Goal: Communication & Community: Connect with others

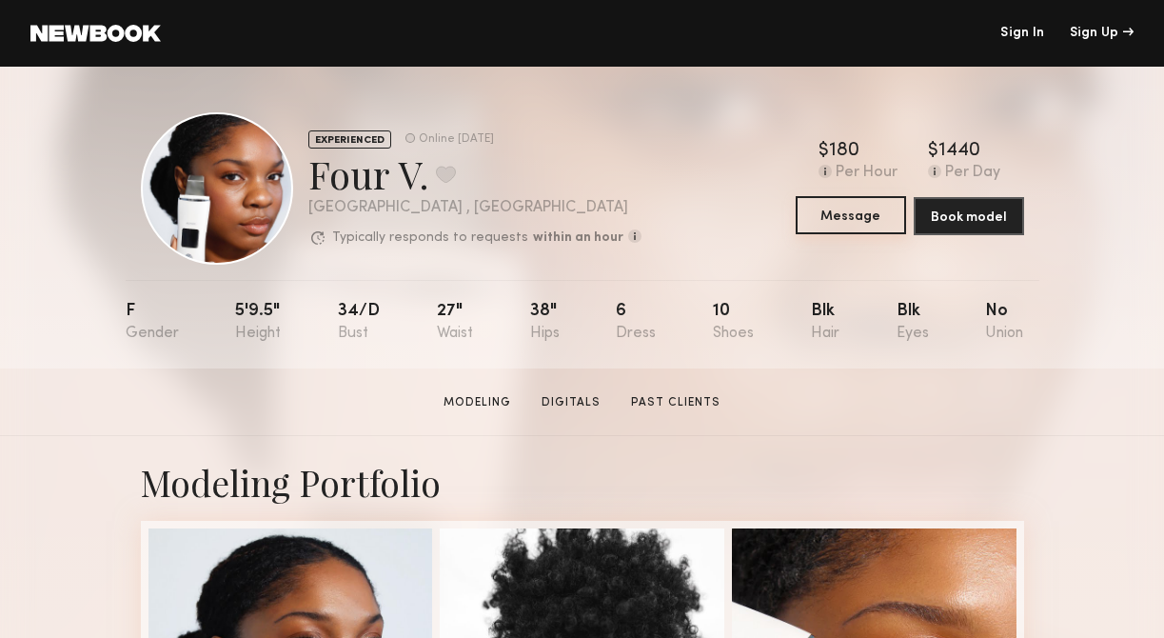
click at [851, 221] on button "Message" at bounding box center [851, 215] width 110 height 38
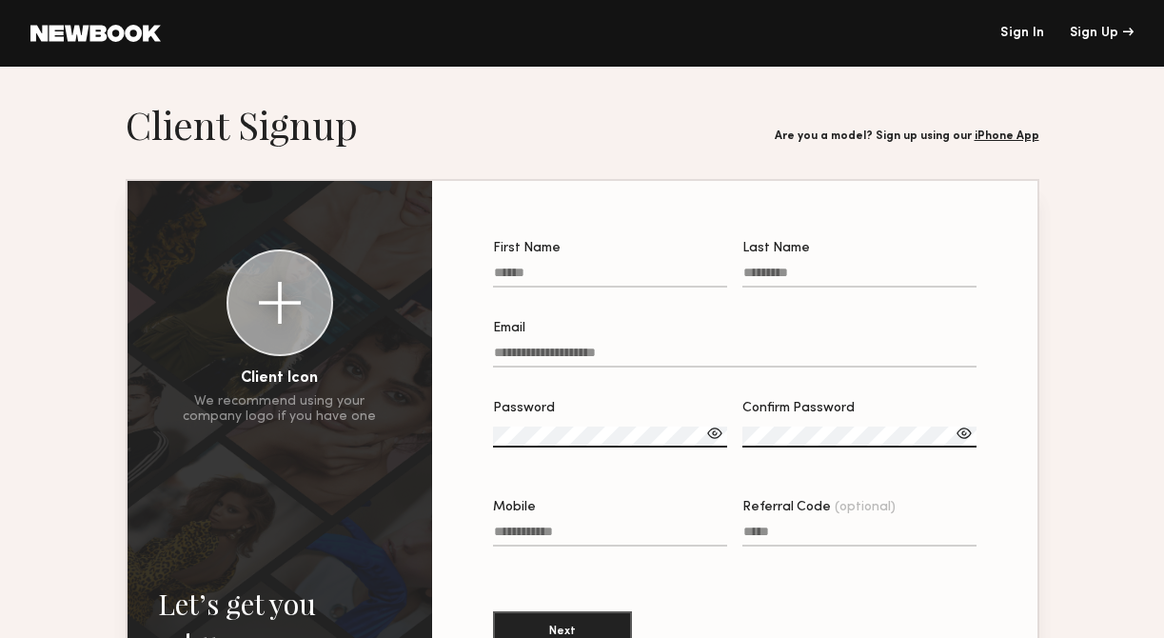
click at [1021, 29] on link "Sign In" at bounding box center [1022, 33] width 44 height 13
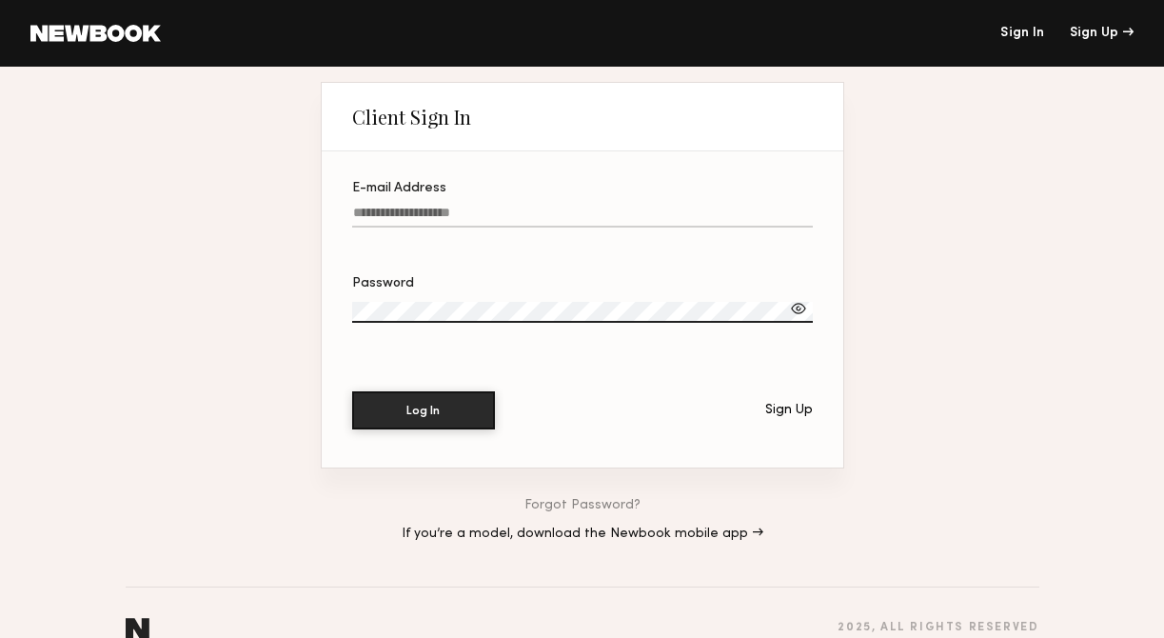
click at [489, 209] on input "E-mail Address" at bounding box center [582, 217] width 461 height 22
paste input "**********"
type input "**********"
click at [452, 411] on button "Log In" at bounding box center [423, 409] width 143 height 38
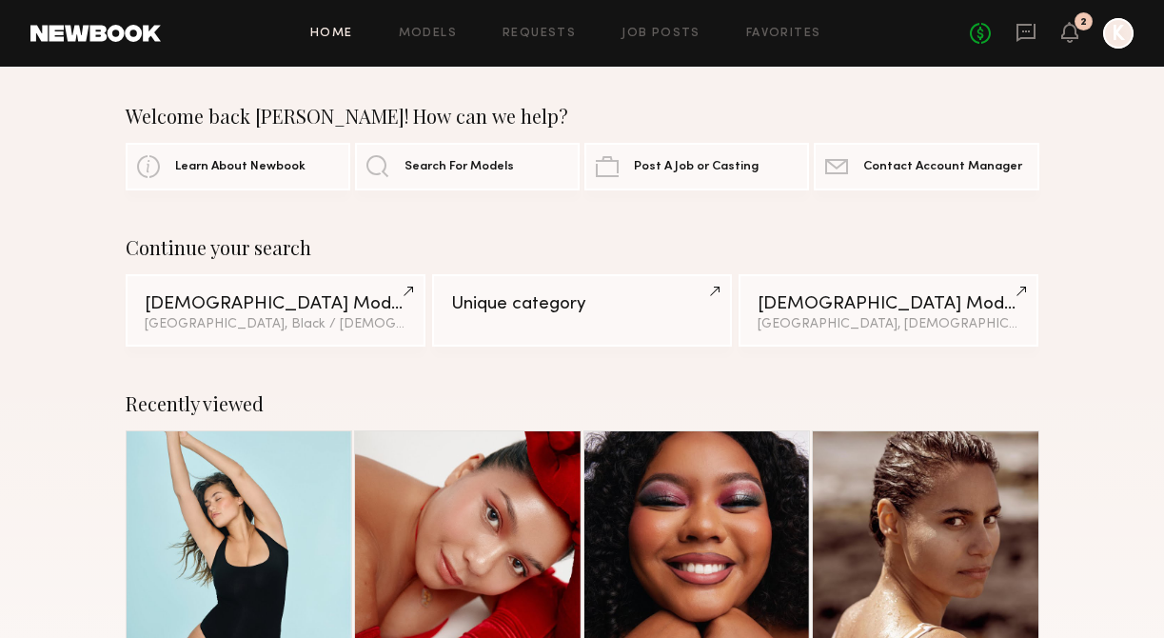
click at [1058, 36] on div "No fees up to $5,000 2 K" at bounding box center [1052, 33] width 164 height 30
click at [1066, 36] on icon at bounding box center [1069, 31] width 15 height 13
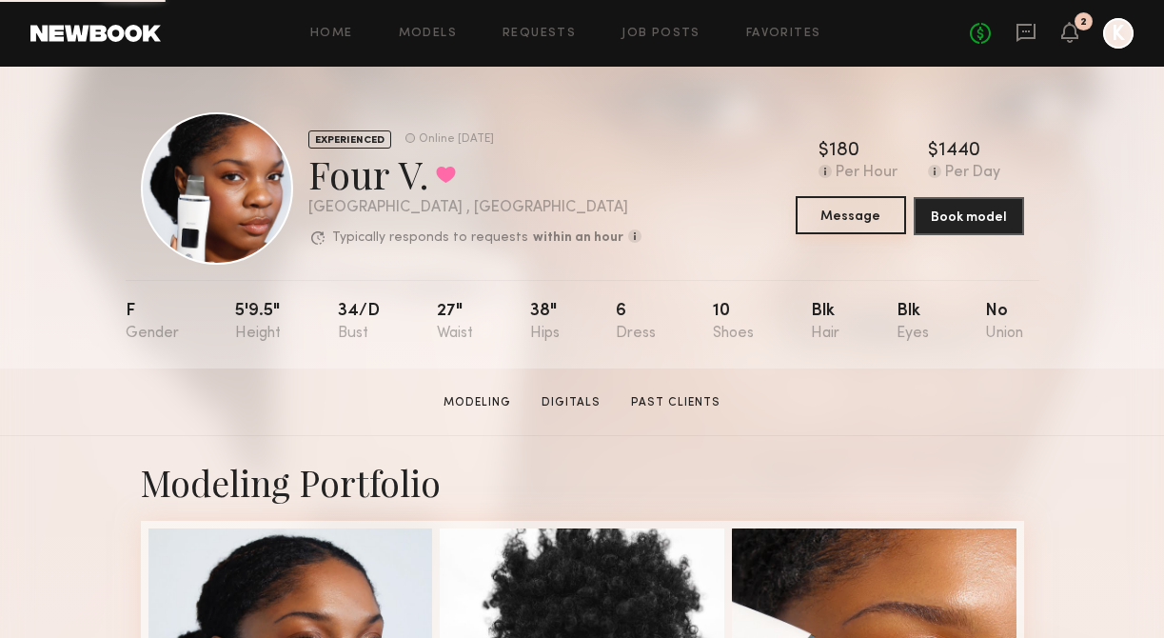
click at [880, 213] on button "Message" at bounding box center [851, 215] width 110 height 38
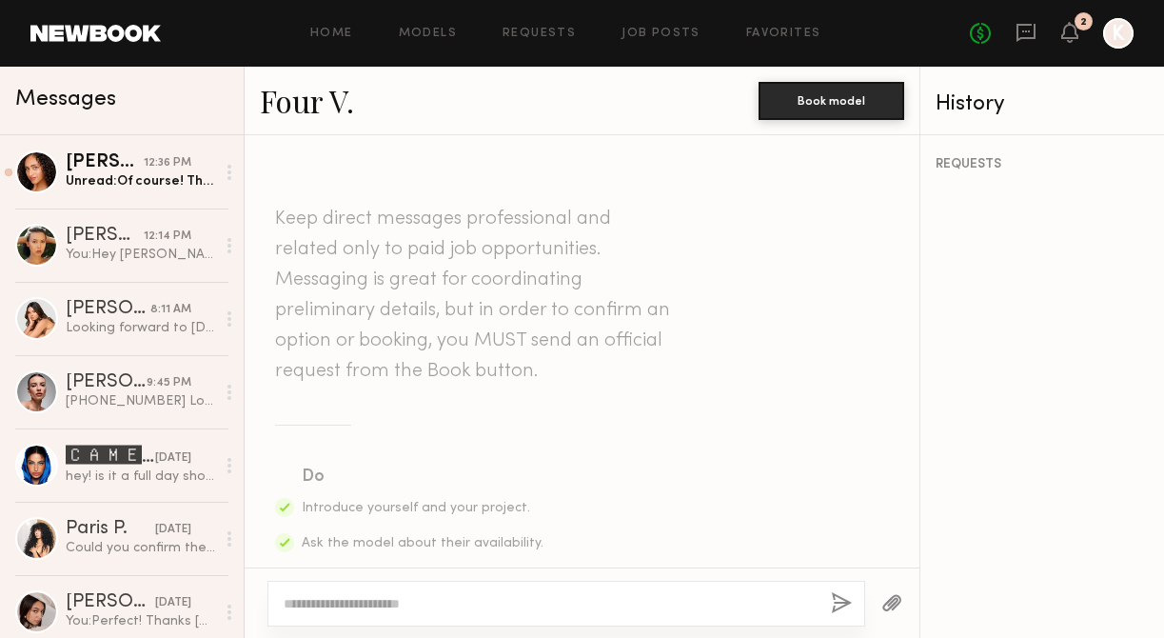
type textarea "**********"
paste textarea "**********"
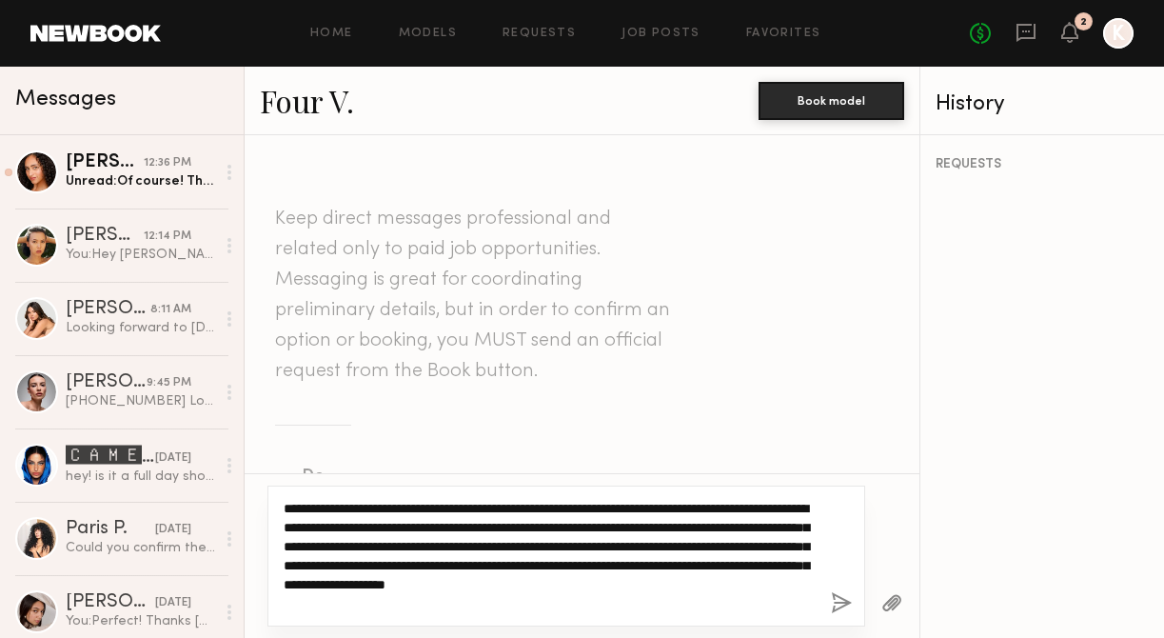
click at [344, 516] on textarea "**********" at bounding box center [550, 556] width 532 height 114
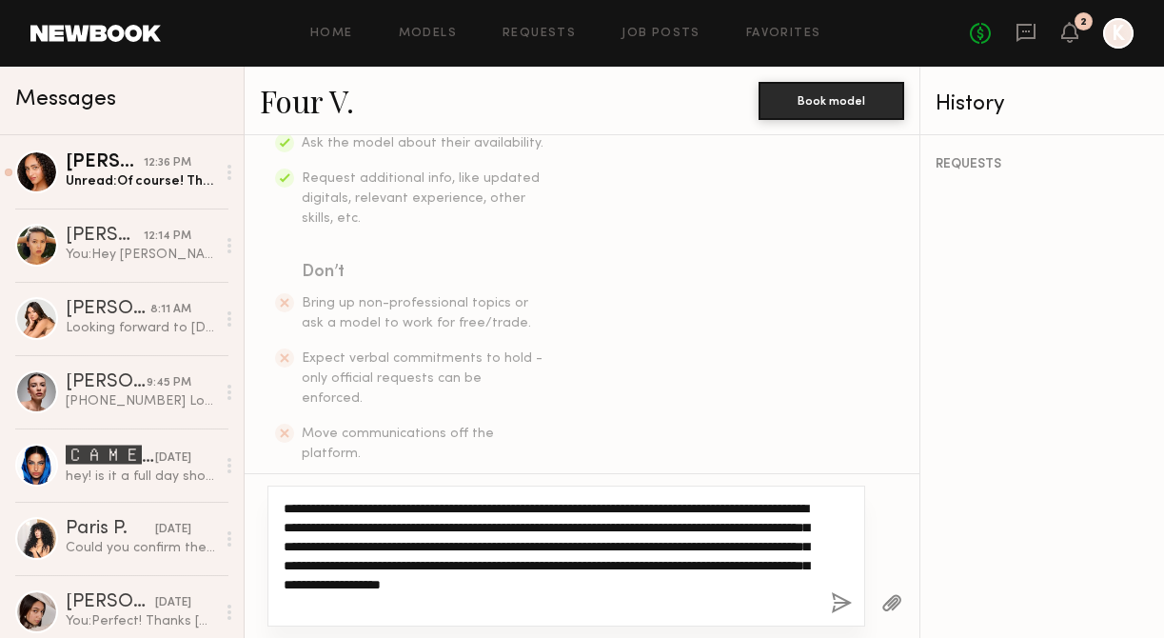
scroll to position [424, 0]
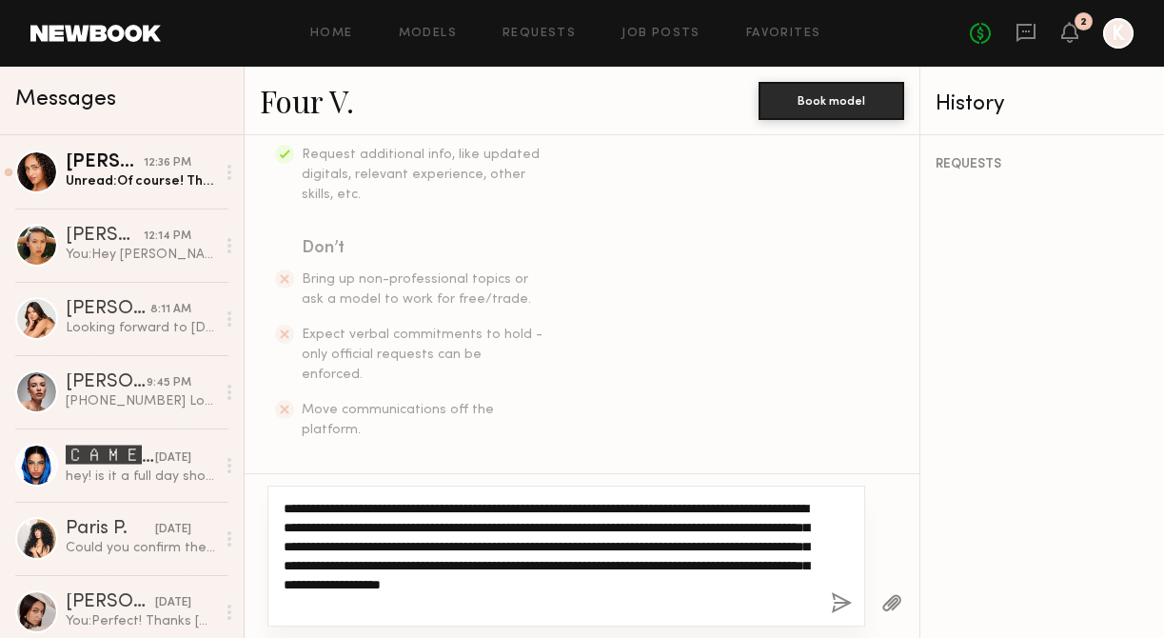
type textarea "**********"
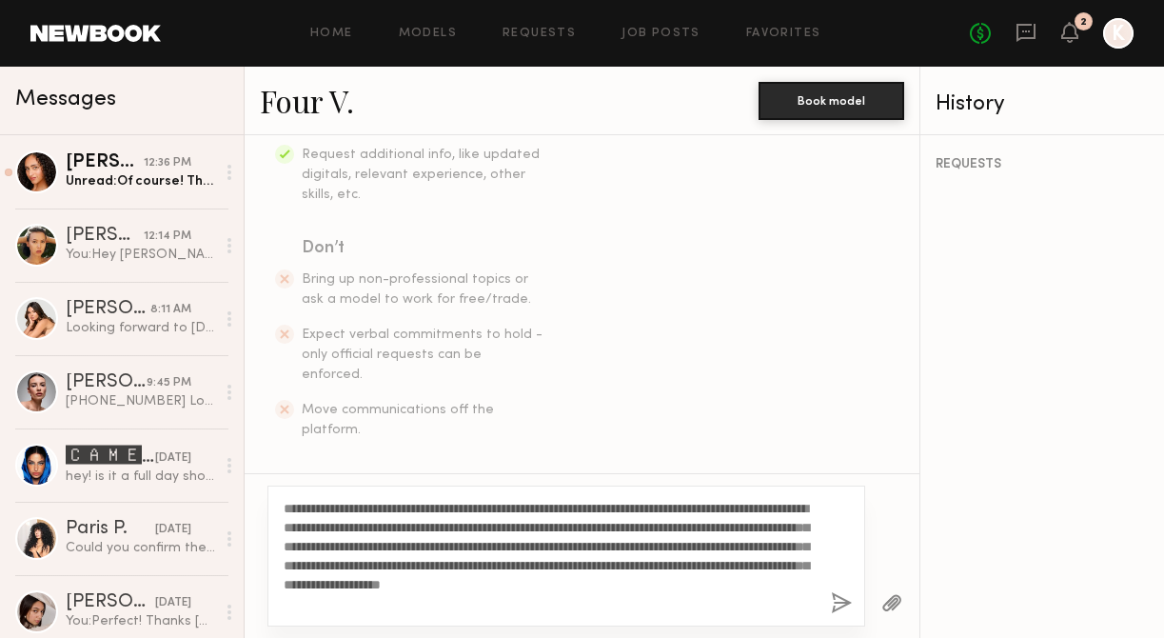
click at [836, 594] on button "button" at bounding box center [841, 604] width 21 height 24
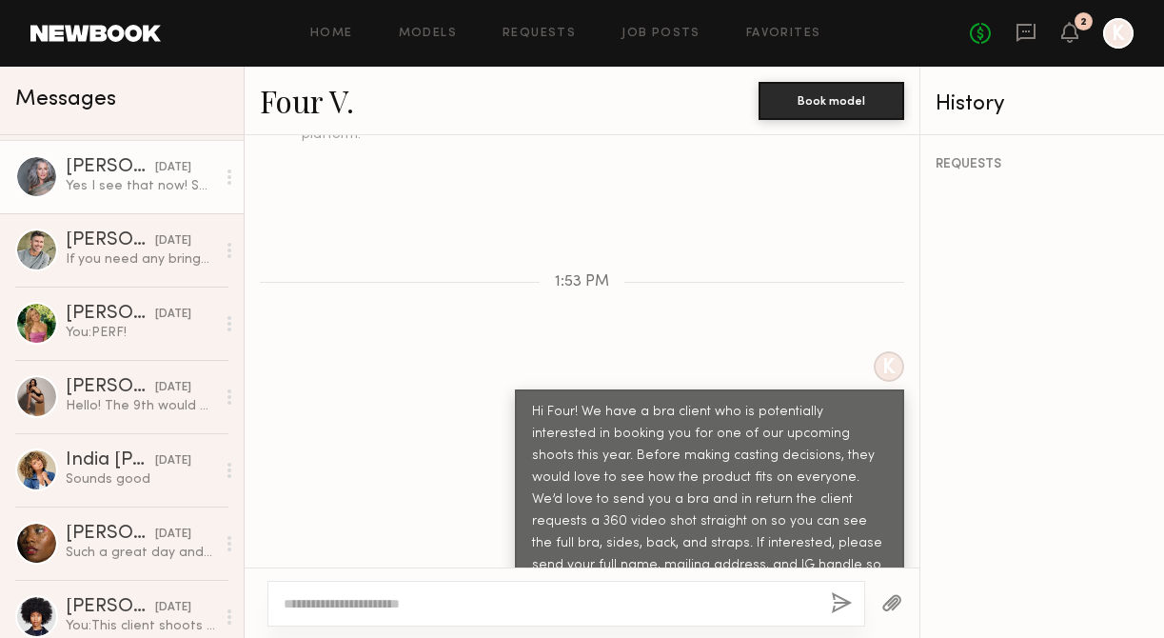
scroll to position [2442, 0]
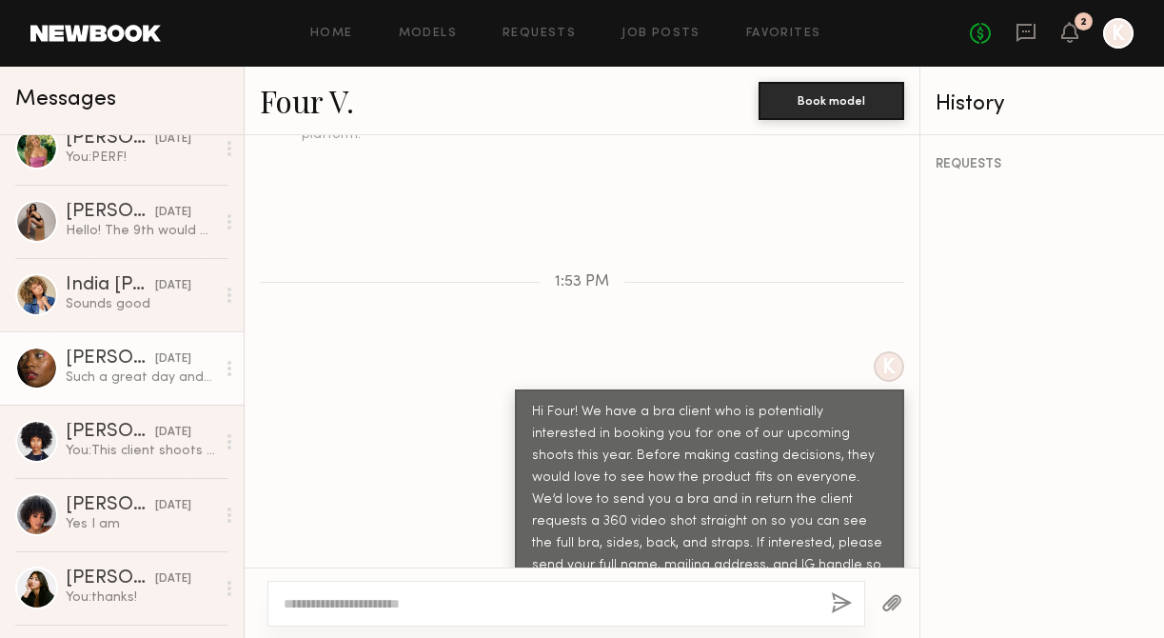
click at [148, 387] on link "Armani G. 06/19/2025 Such a great day and amazing crew to shoot with! Thank you!" at bounding box center [122, 367] width 244 height 73
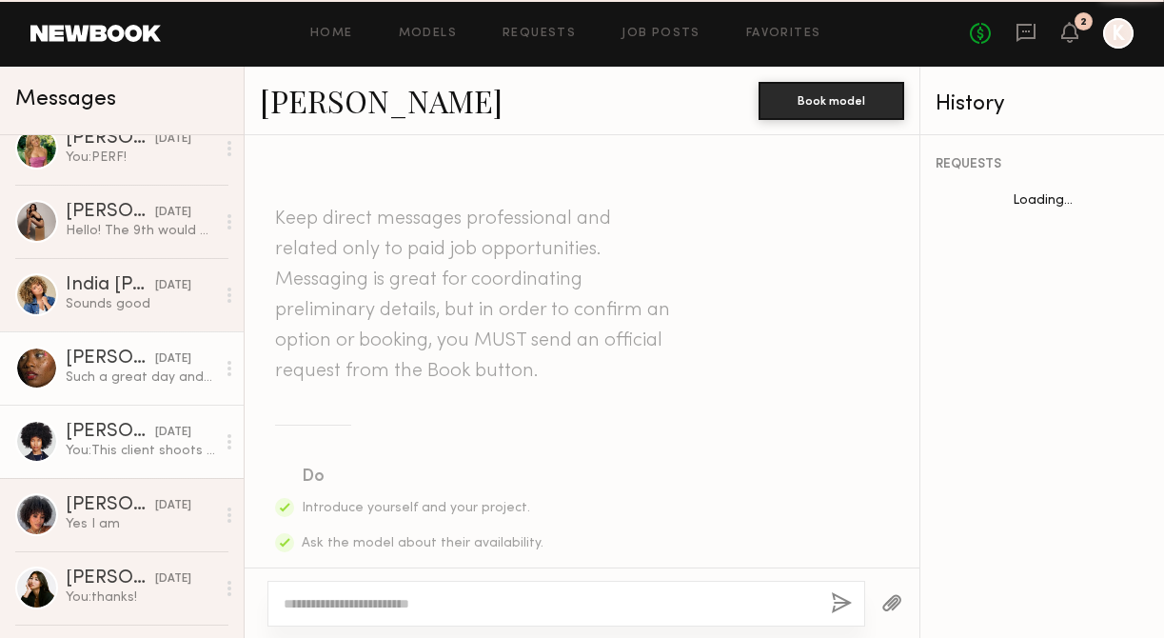
scroll to position [2663, 0]
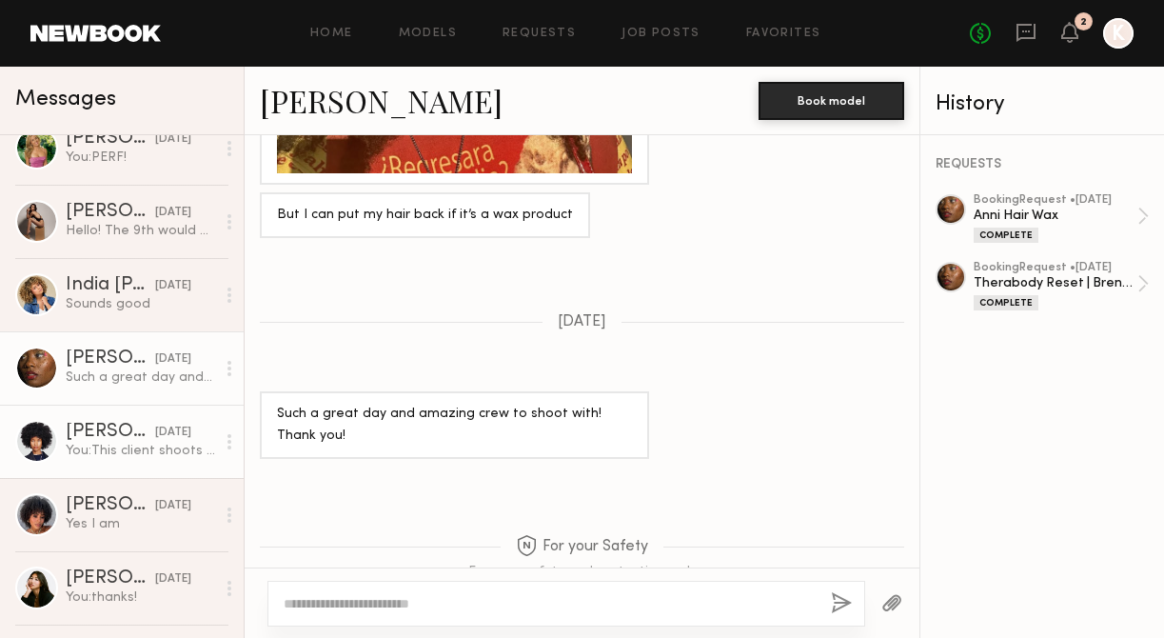
click at [155, 433] on div "06/16/2025" at bounding box center [173, 433] width 36 height 18
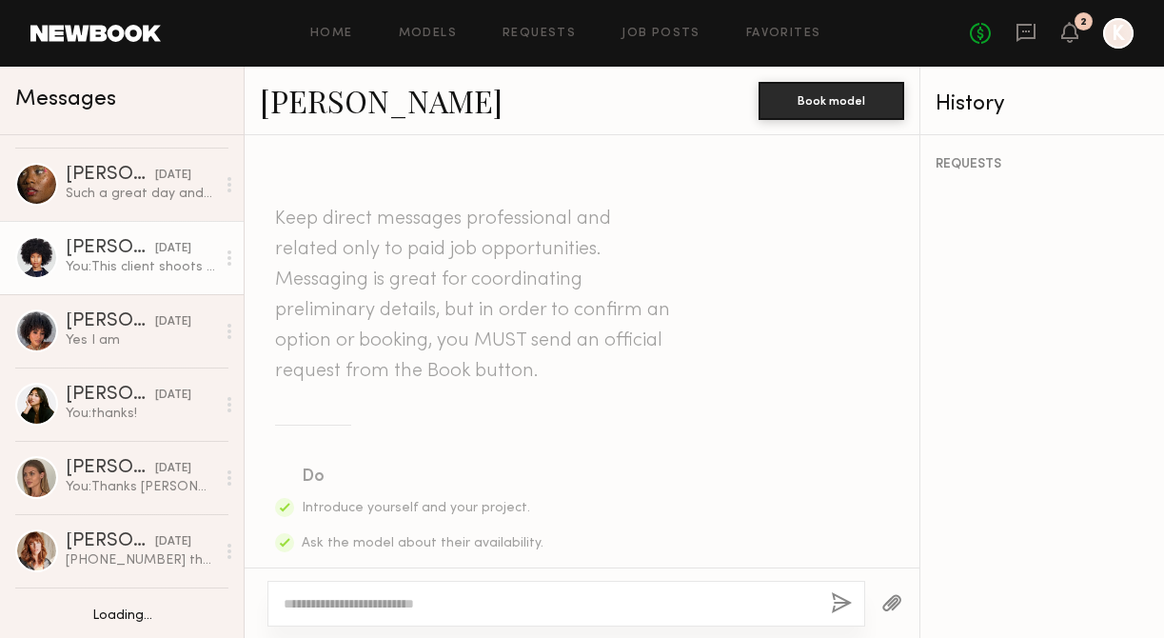
scroll to position [2937, 0]
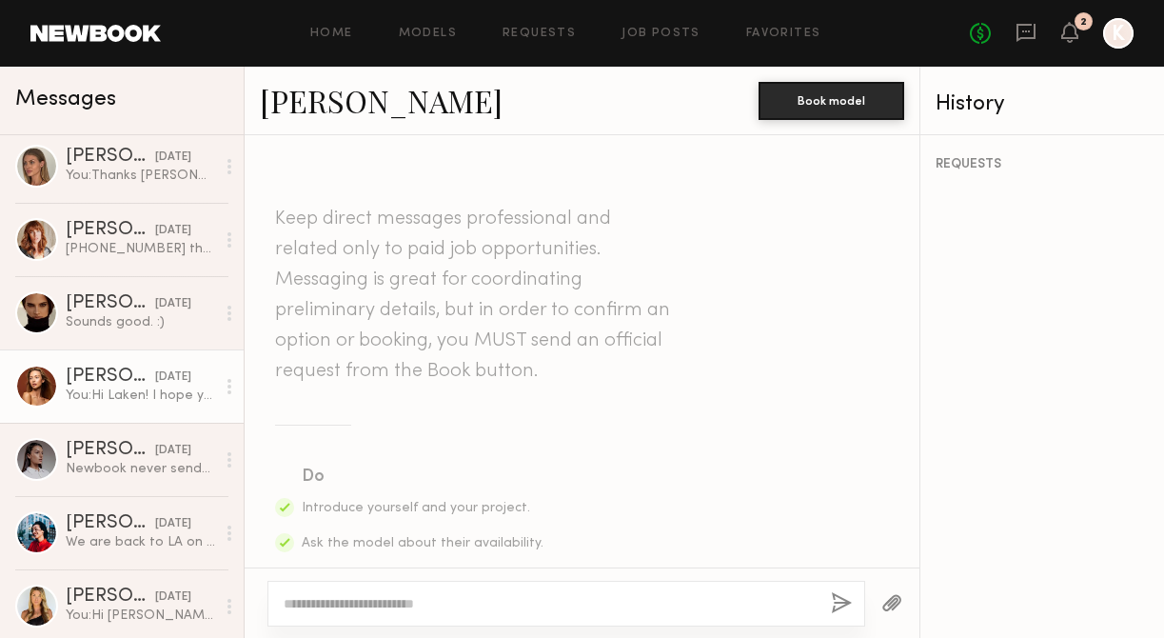
click at [151, 402] on div "You: Hi Laken! I hope you're having a lovely start to the week :) I'm producing…" at bounding box center [140, 395] width 149 height 18
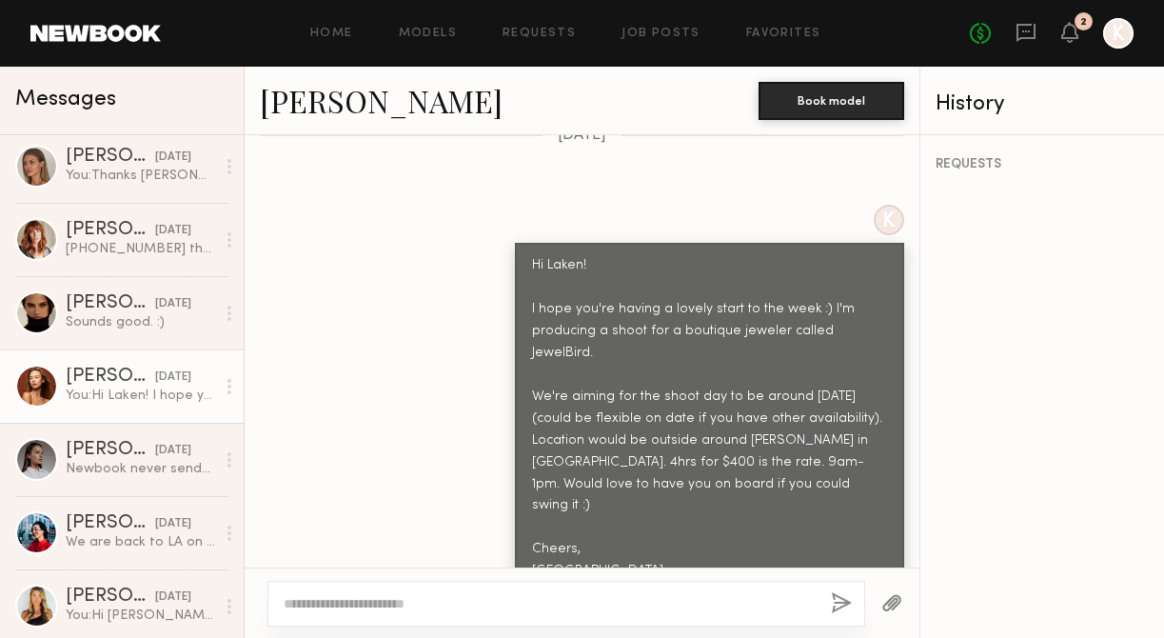
scroll to position [688, 0]
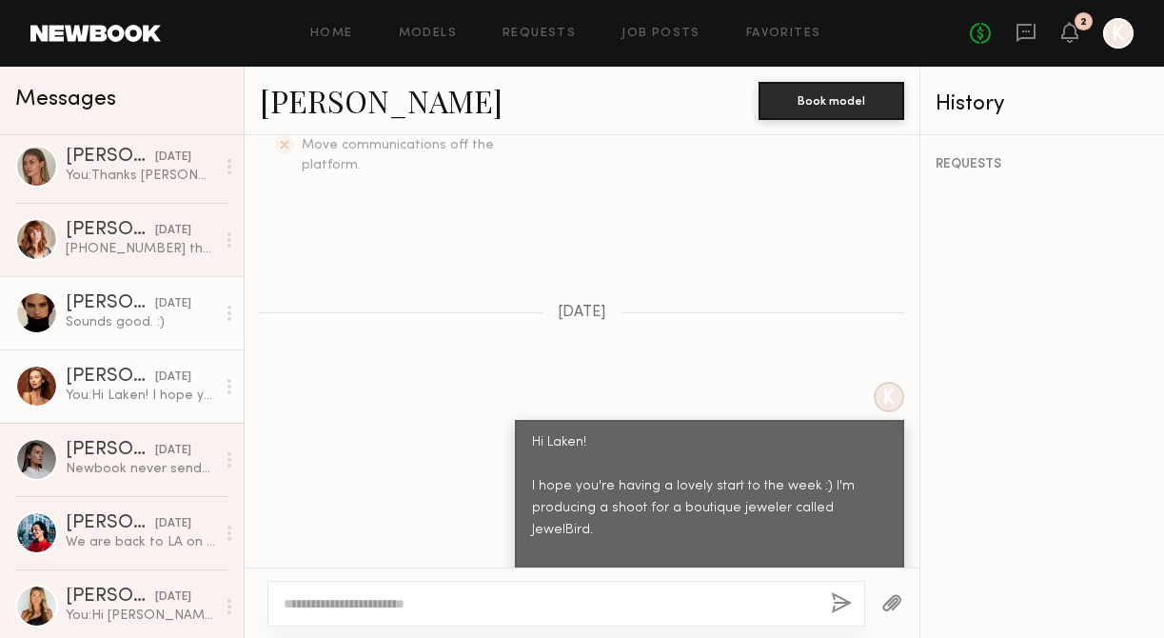
click at [115, 309] on div "Petra S." at bounding box center [110, 303] width 89 height 19
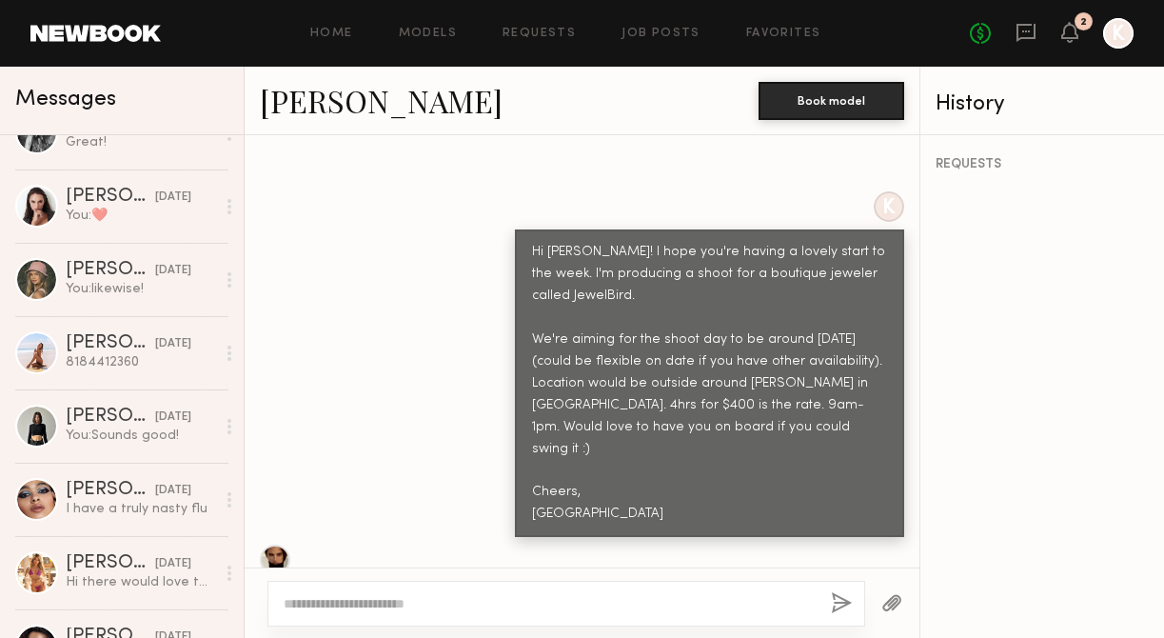
scroll to position [3958, 0]
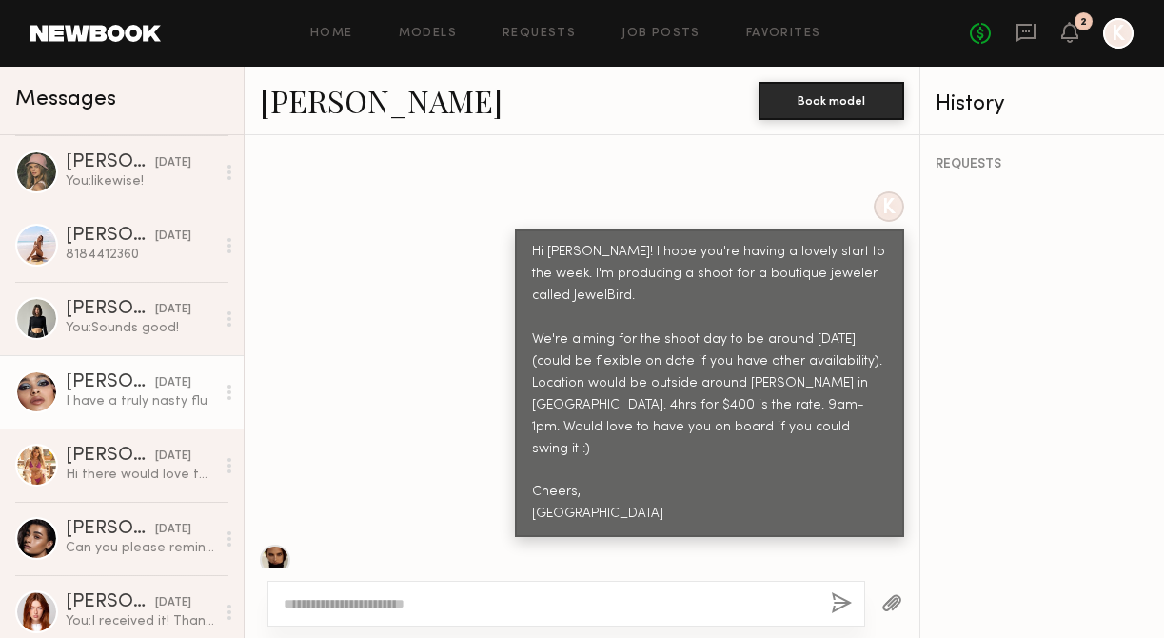
click at [127, 395] on div "I have a truly nasty flu" at bounding box center [140, 401] width 149 height 18
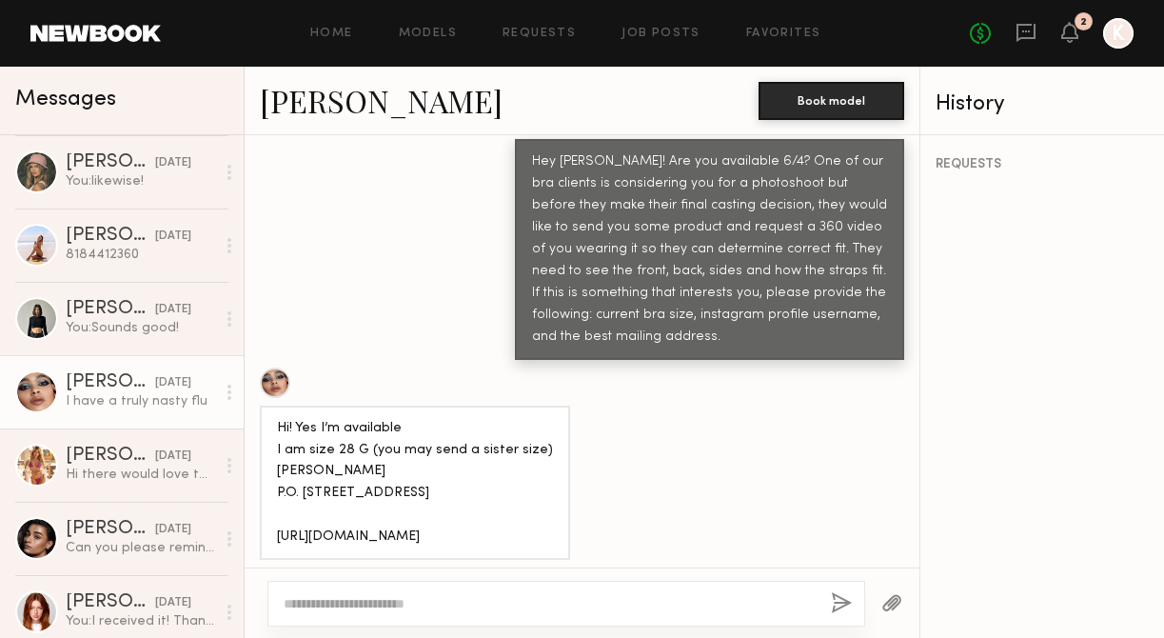
scroll to position [978, 0]
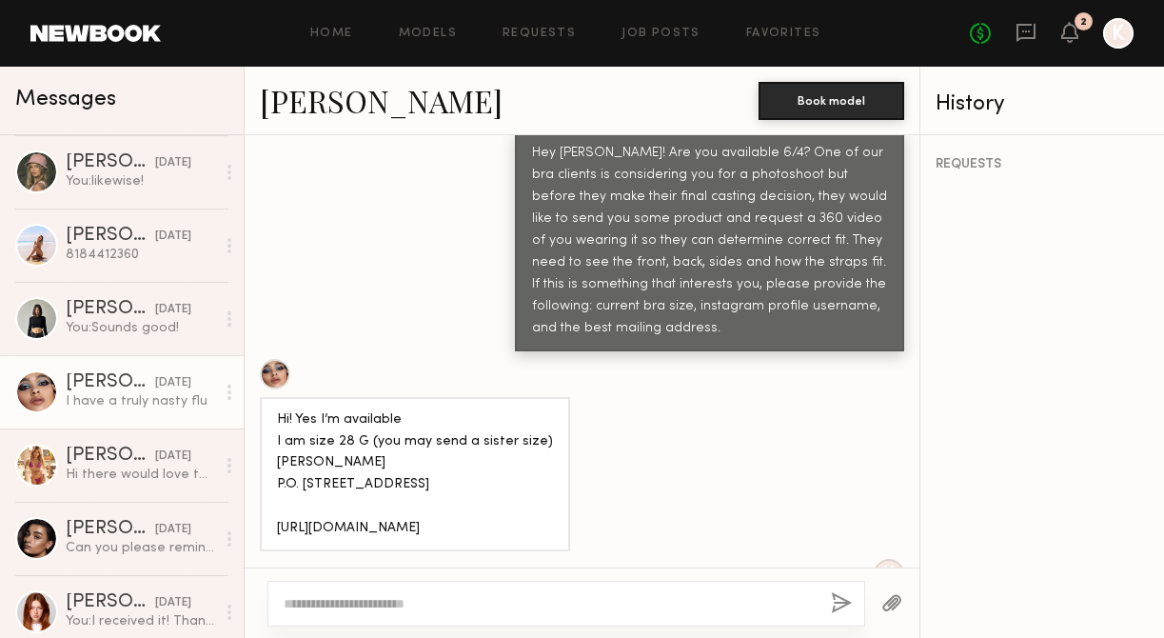
click at [281, 359] on div at bounding box center [275, 374] width 30 height 30
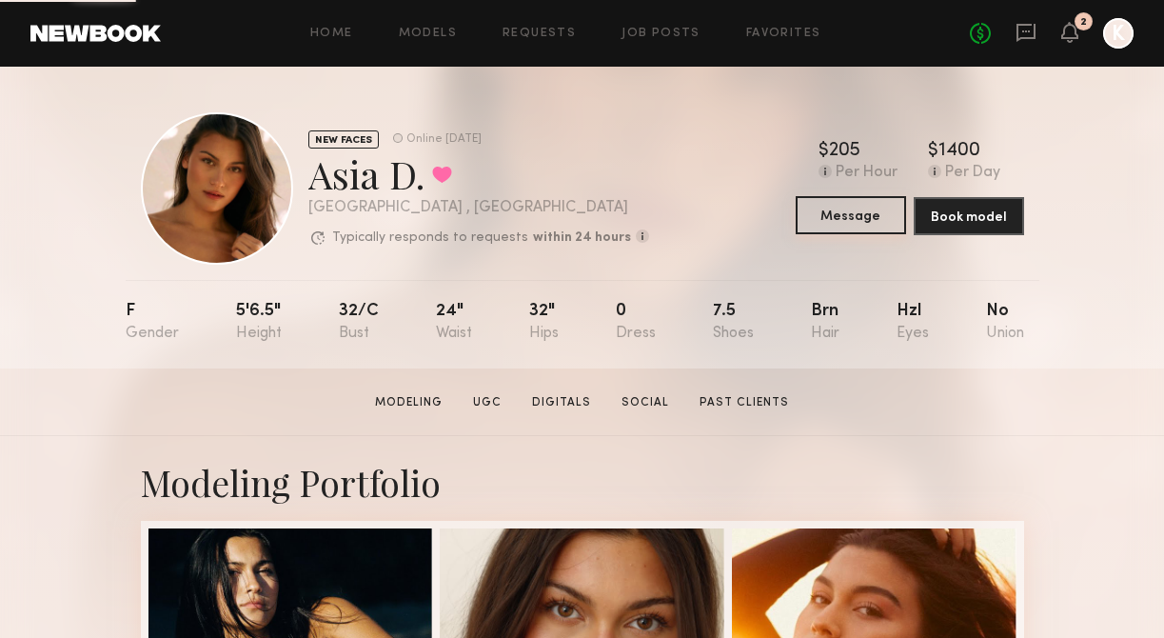
click at [845, 224] on button "Message" at bounding box center [851, 215] width 110 height 38
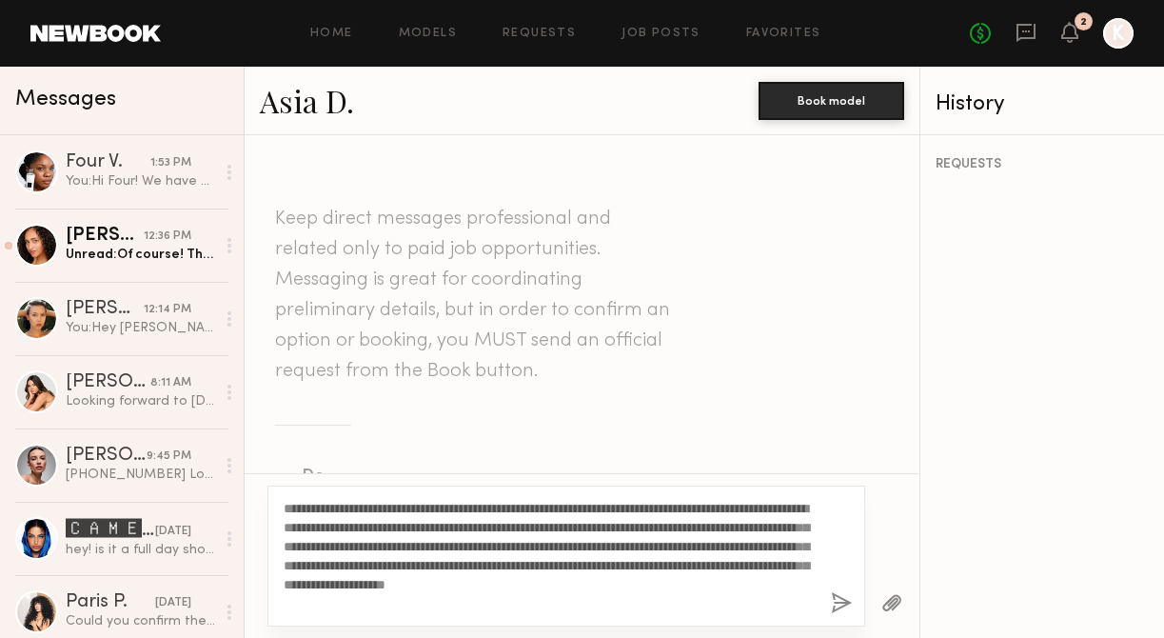
drag, startPoint x: 344, startPoint y: 512, endPoint x: 302, endPoint y: 509, distance: 42.0
click at [302, 509] on textarea "**********" at bounding box center [550, 556] width 532 height 114
type textarea "**********"
click at [846, 603] on button "button" at bounding box center [841, 604] width 21 height 24
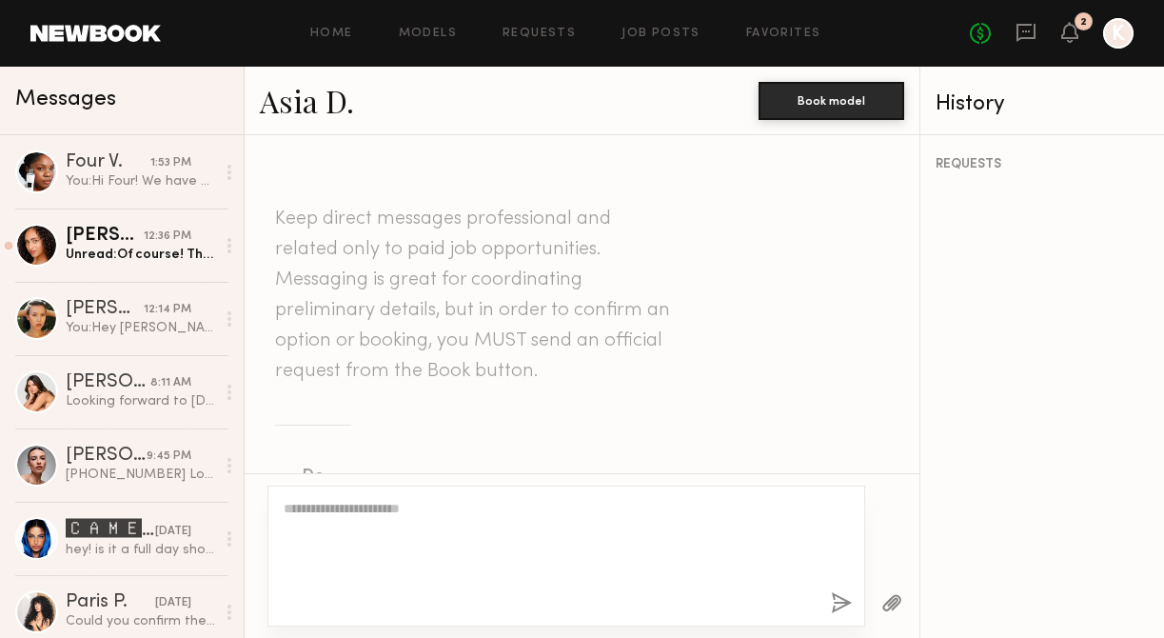
scroll to position [719, 0]
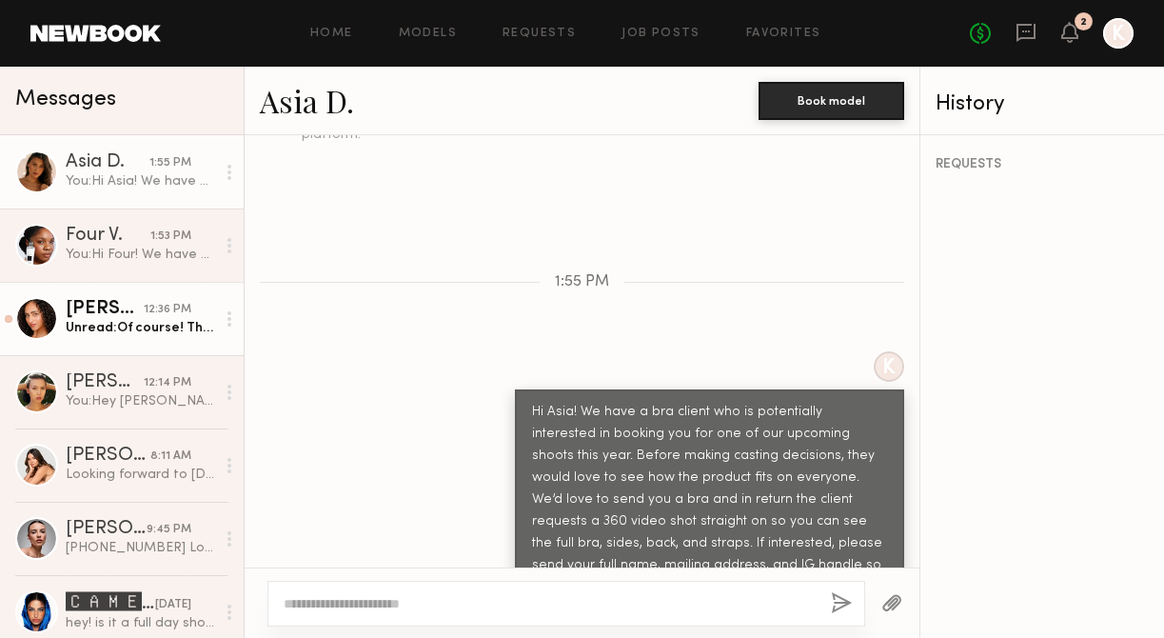
click at [86, 315] on div "[PERSON_NAME]" at bounding box center [105, 309] width 78 height 19
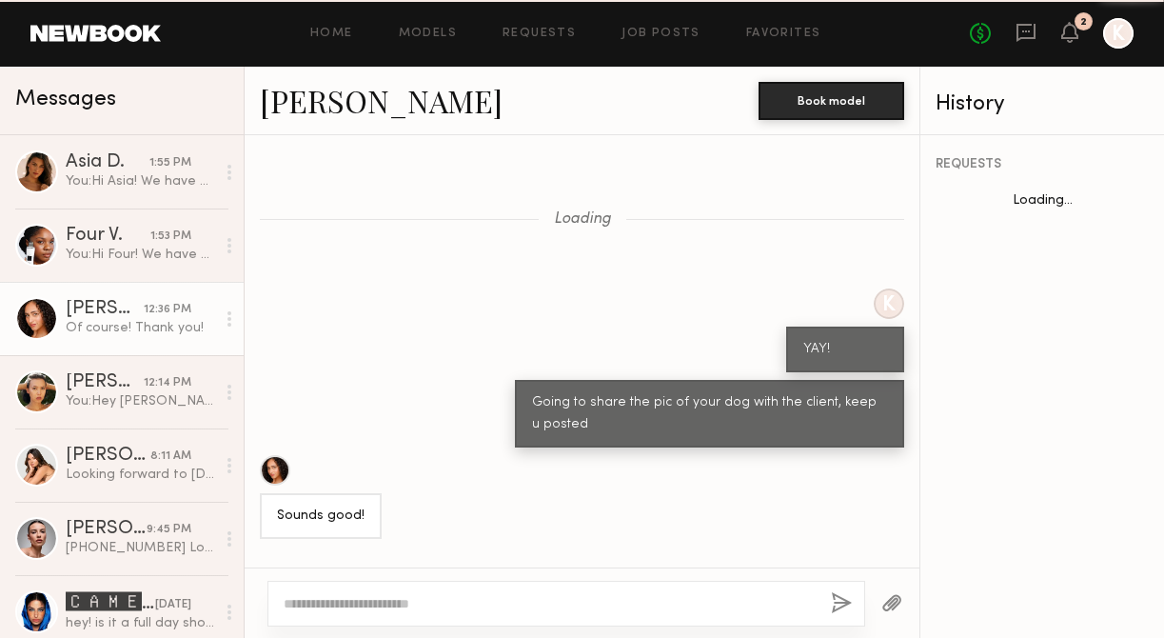
scroll to position [1870, 0]
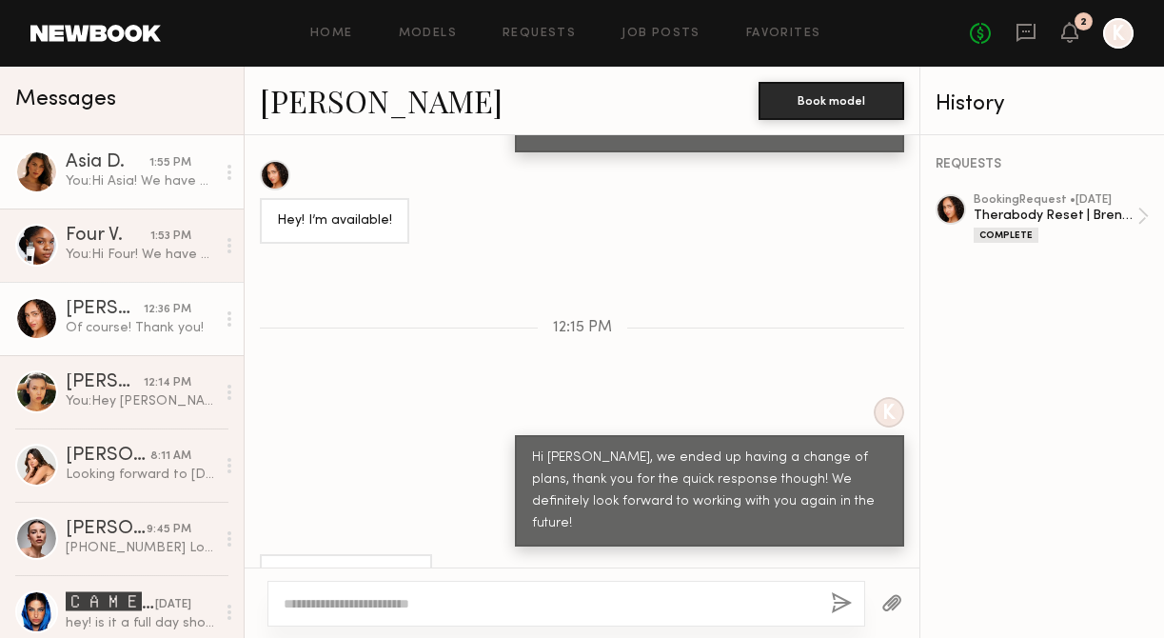
click at [139, 160] on div "Asia D." at bounding box center [108, 162] width 84 height 19
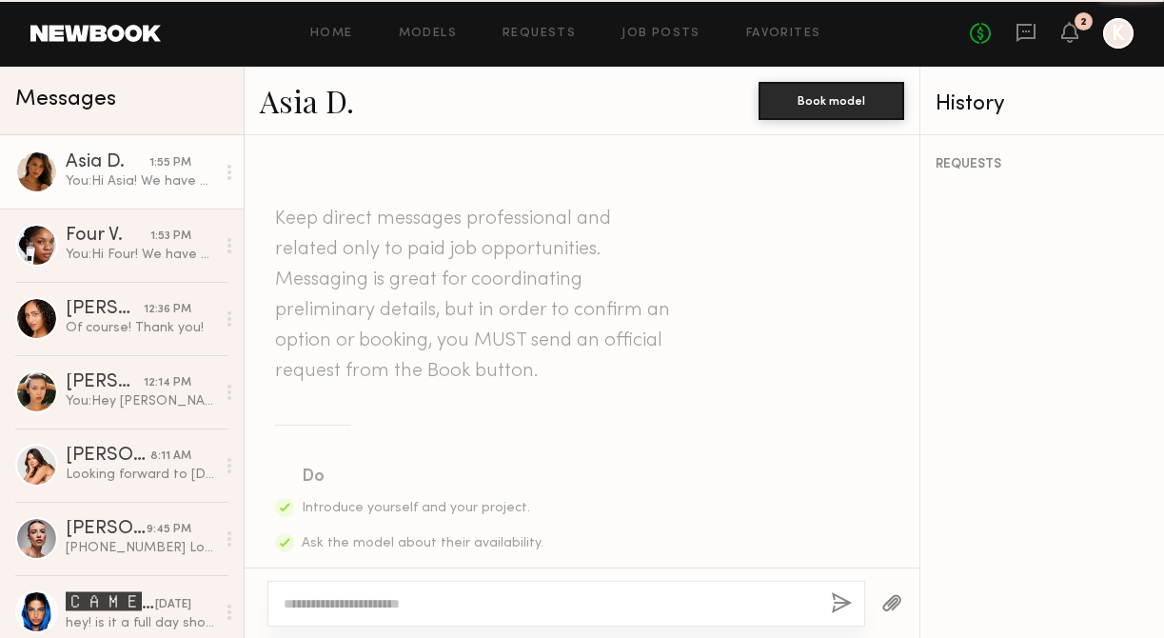
scroll to position [719, 0]
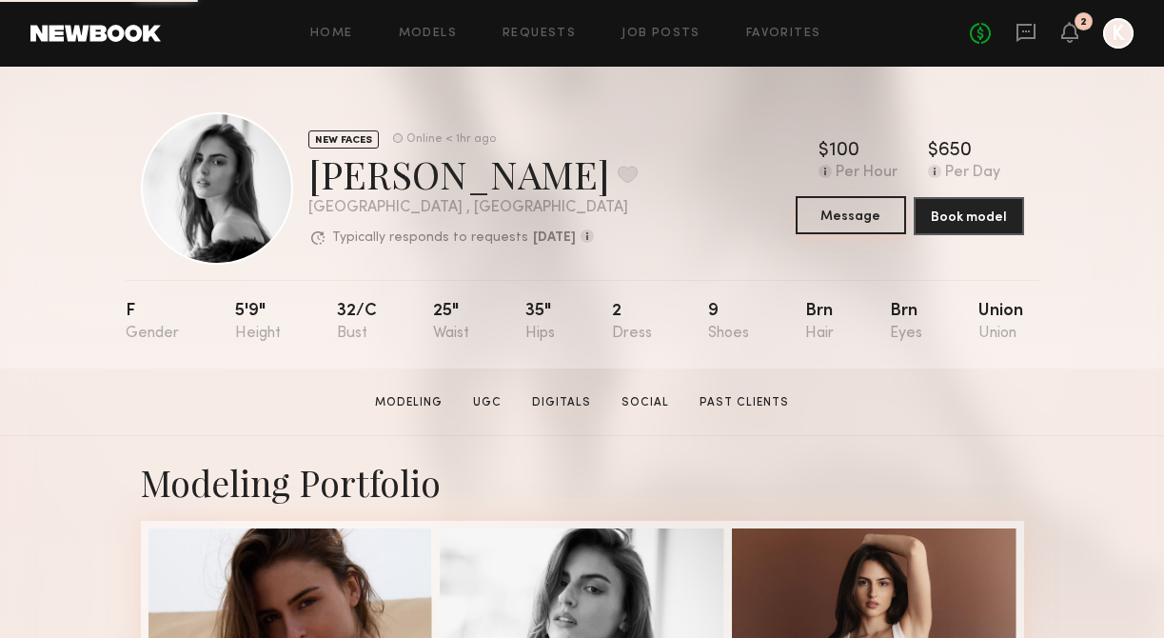
click at [848, 216] on button "Message" at bounding box center [851, 215] width 110 height 38
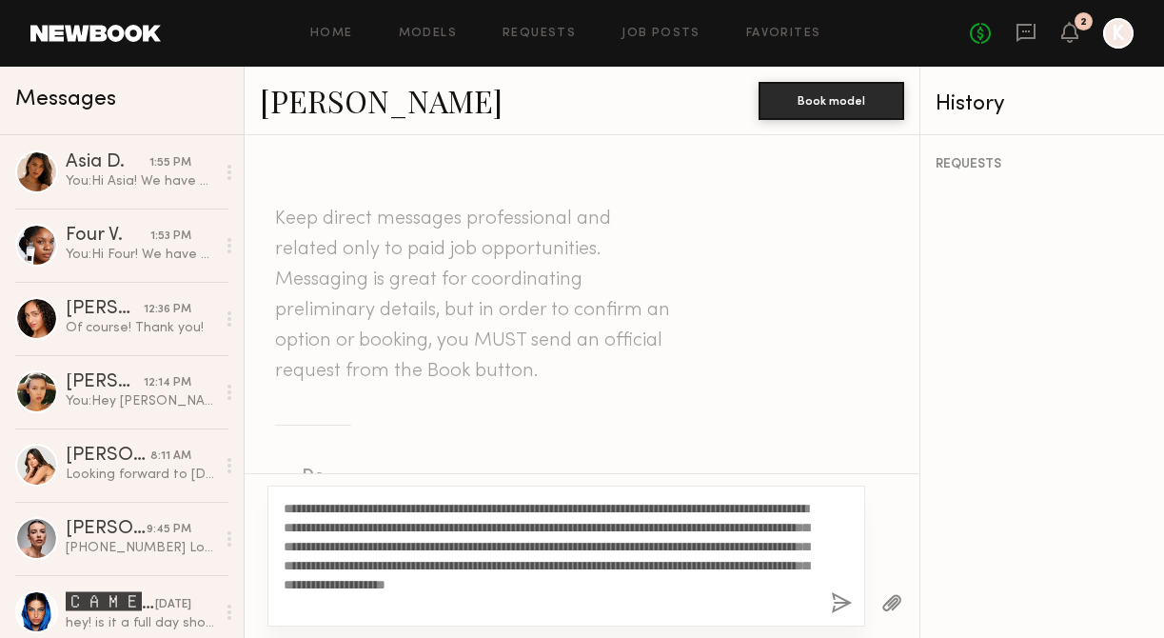
click at [342, 509] on textarea "**********" at bounding box center [550, 556] width 532 height 114
type textarea "**********"
click at [839, 602] on button "button" at bounding box center [841, 604] width 21 height 24
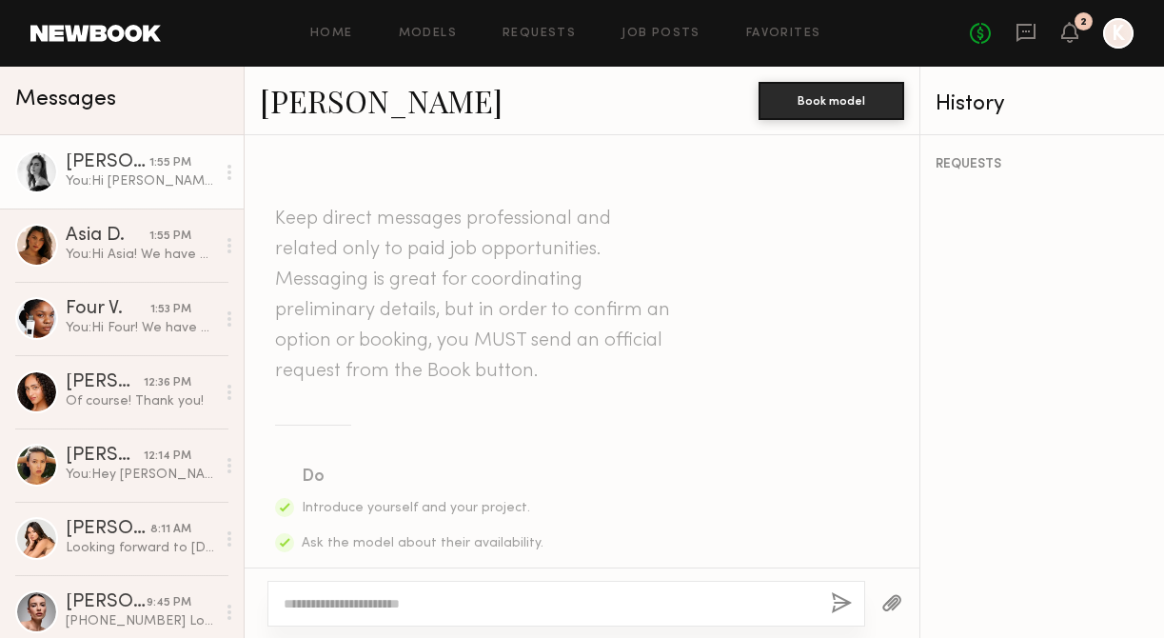
scroll to position [719, 0]
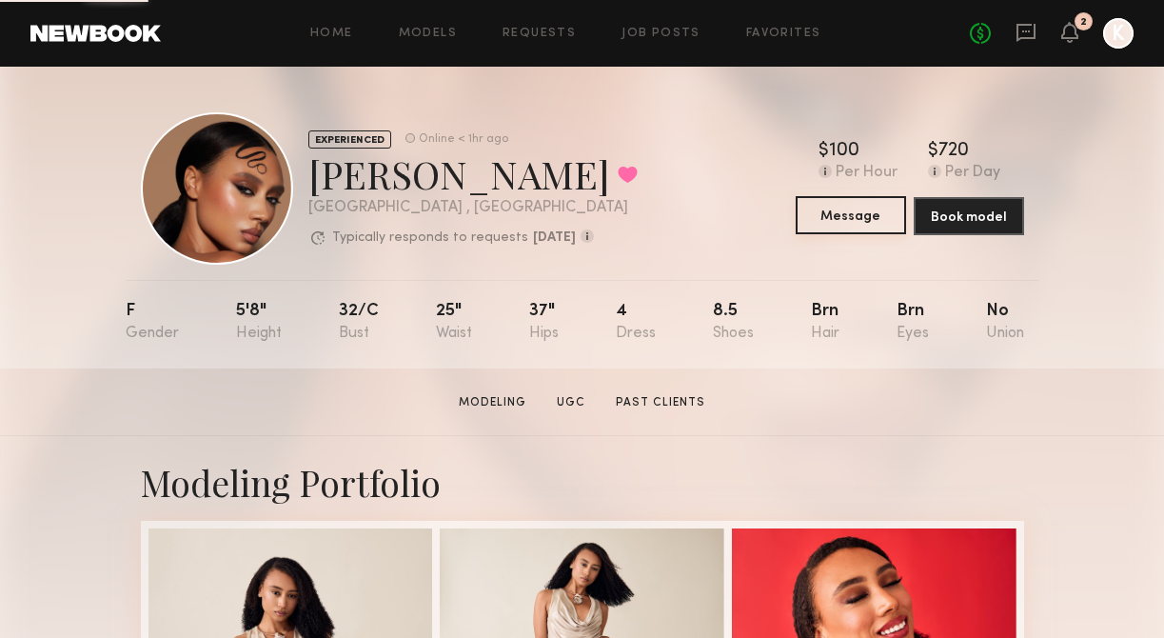
click at [845, 201] on button "Message" at bounding box center [851, 215] width 110 height 38
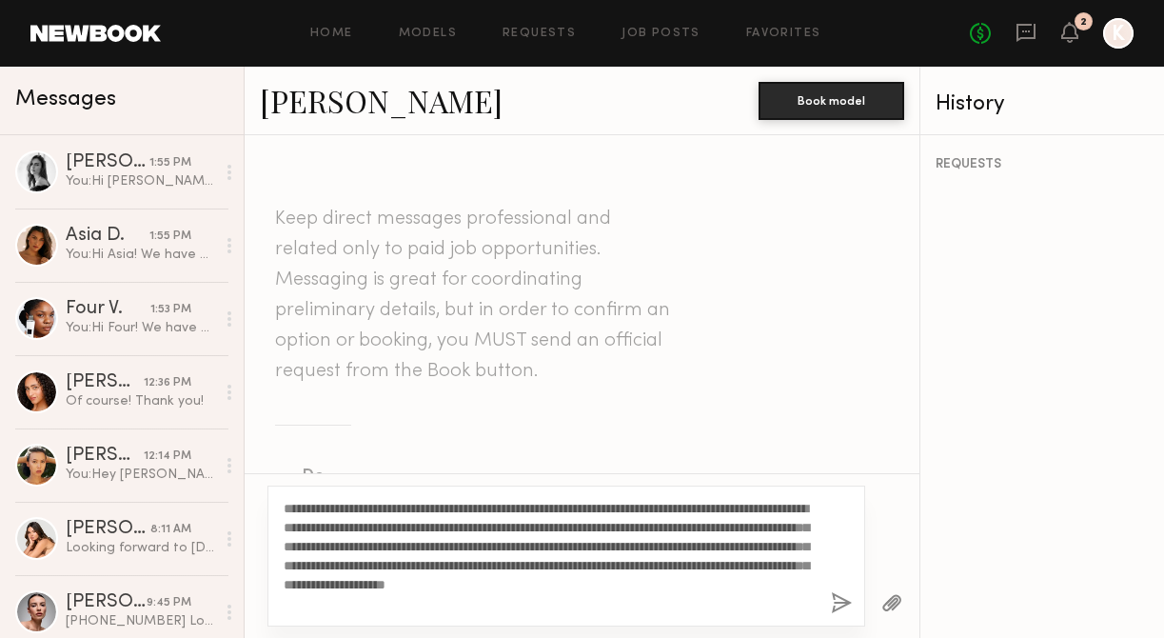
drag, startPoint x: 345, startPoint y: 509, endPoint x: 301, endPoint y: 508, distance: 43.8
click at [301, 508] on textarea "**********" at bounding box center [550, 556] width 532 height 114
type textarea "**********"
click at [838, 590] on div "**********" at bounding box center [566, 555] width 598 height 141
click at [838, 598] on button "button" at bounding box center [841, 604] width 21 height 24
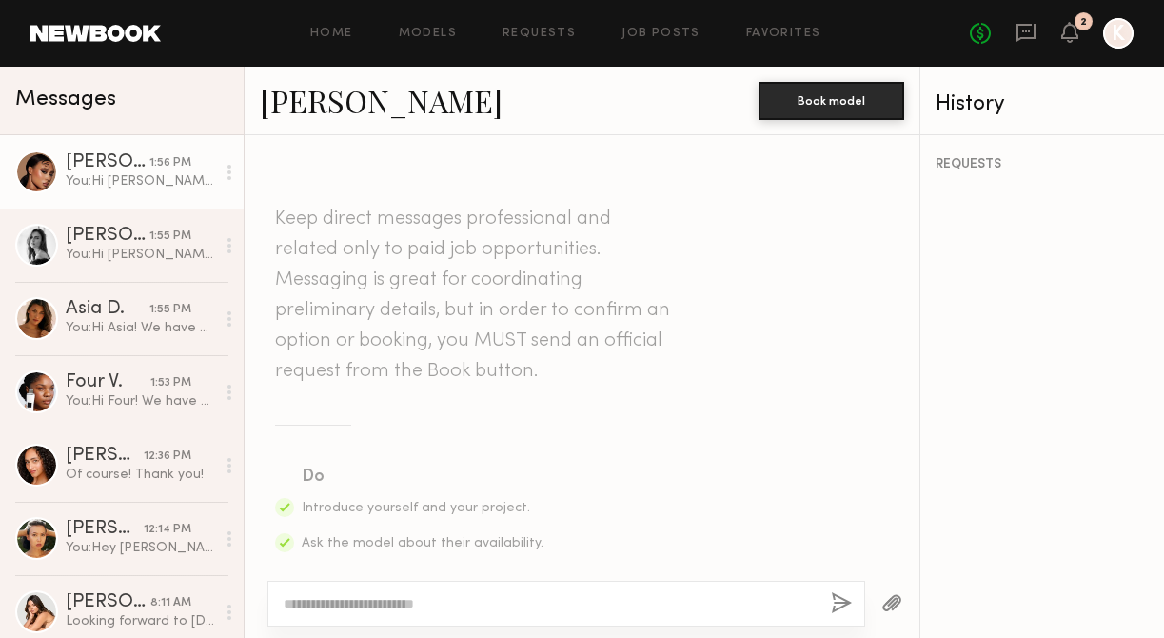
scroll to position [719, 0]
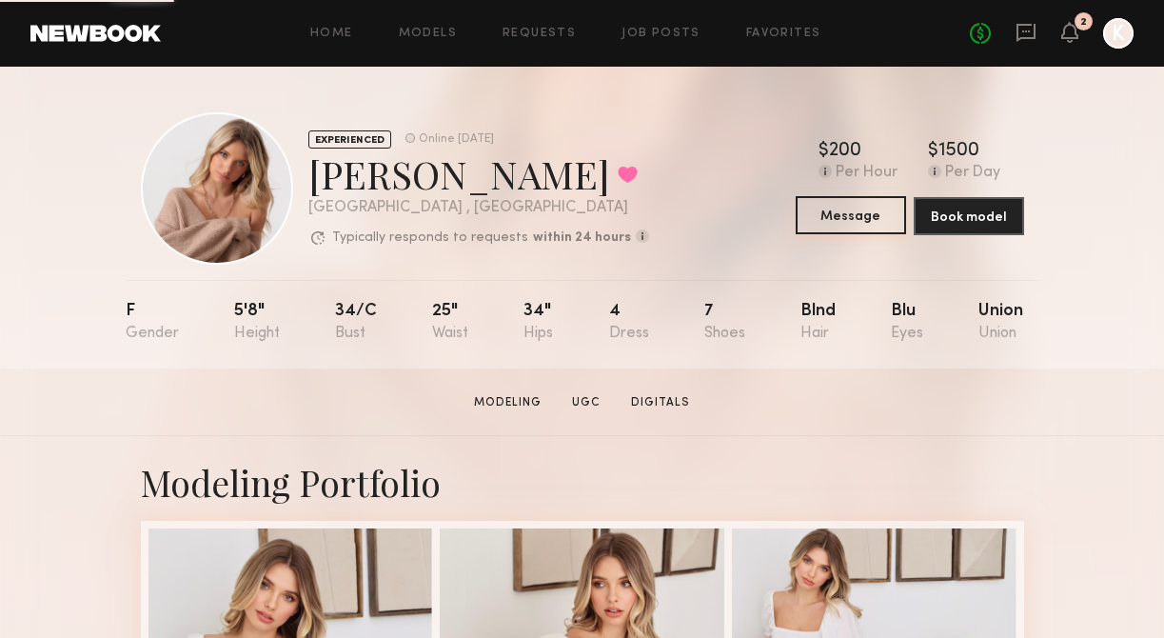
click at [824, 222] on button "Message" at bounding box center [851, 215] width 110 height 38
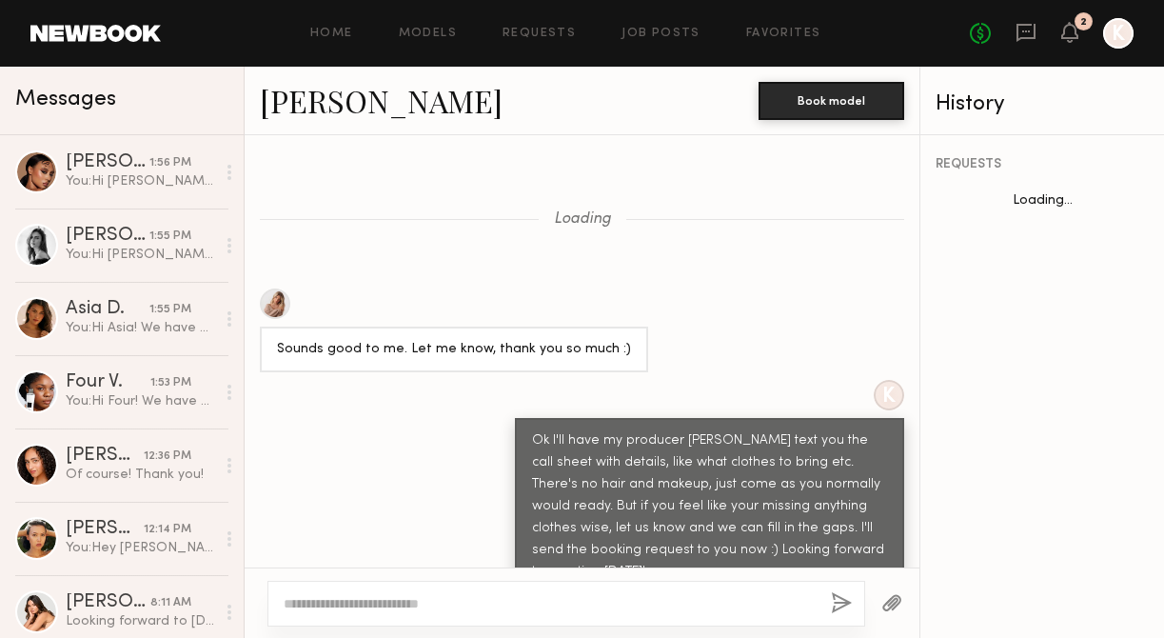
scroll to position [1801, 0]
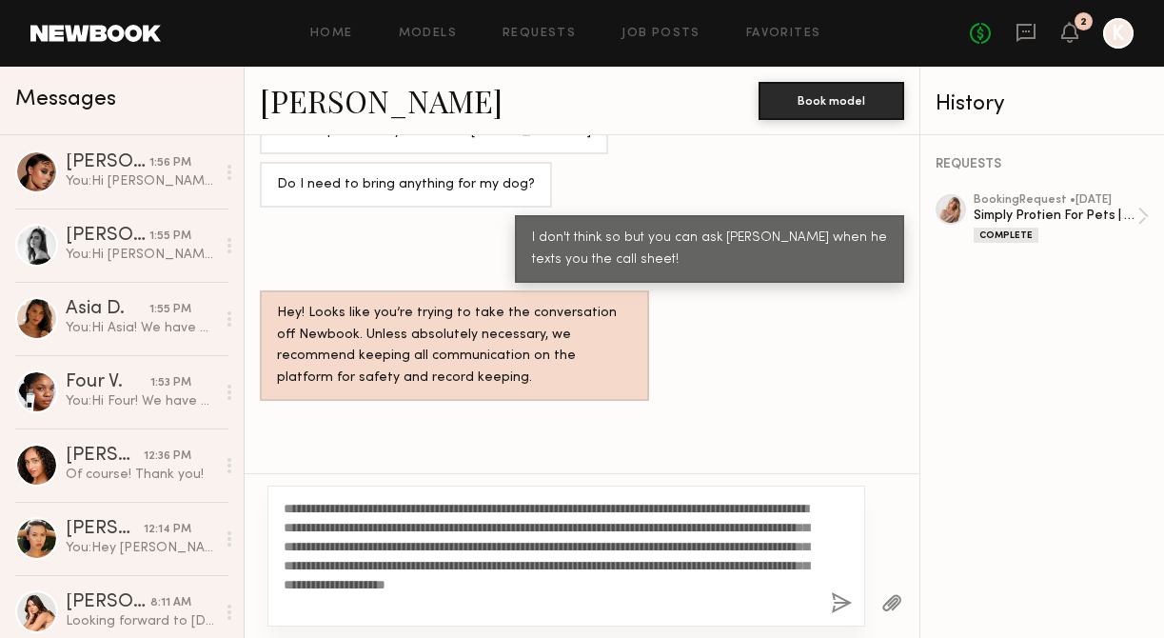
drag, startPoint x: 344, startPoint y: 514, endPoint x: 302, endPoint y: 511, distance: 42.0
click at [302, 511] on textarea "**********" at bounding box center [550, 556] width 532 height 114
click at [321, 504] on textarea "**********" at bounding box center [550, 556] width 532 height 114
type textarea "**********"
click at [836, 601] on button "button" at bounding box center [841, 604] width 21 height 24
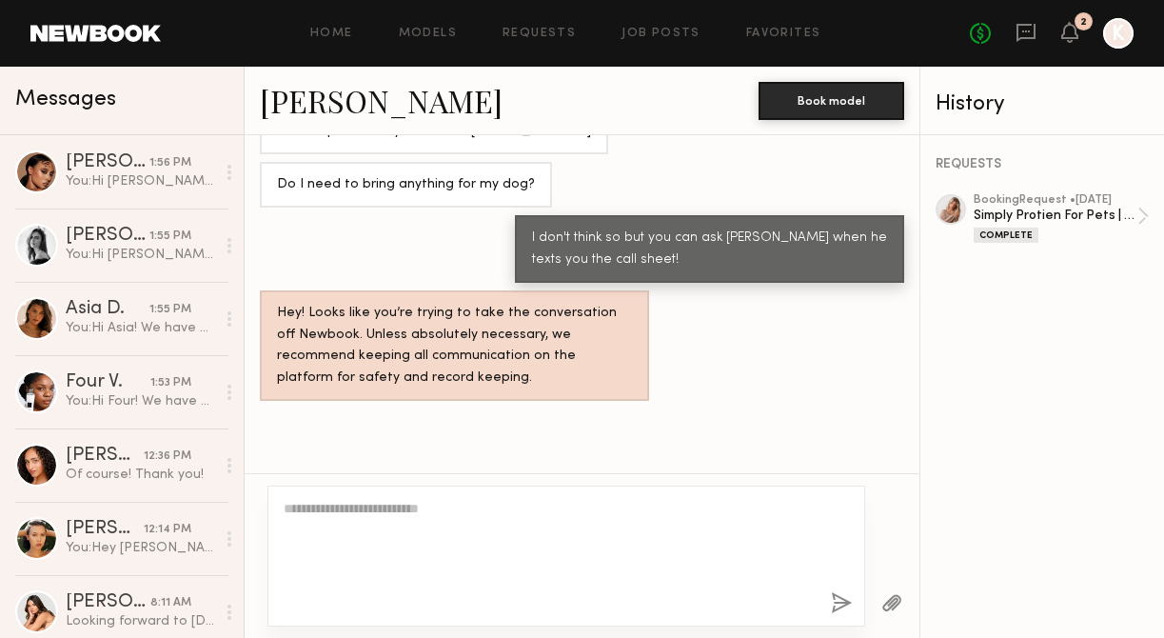
scroll to position [2334, 0]
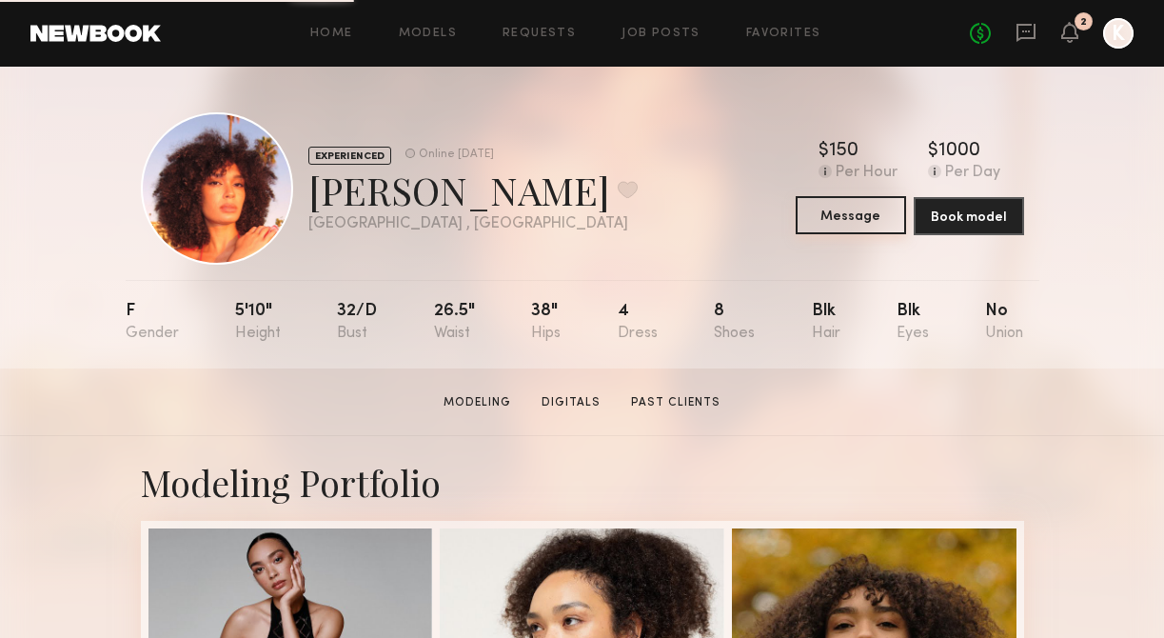
click at [823, 219] on button "Message" at bounding box center [851, 215] width 110 height 38
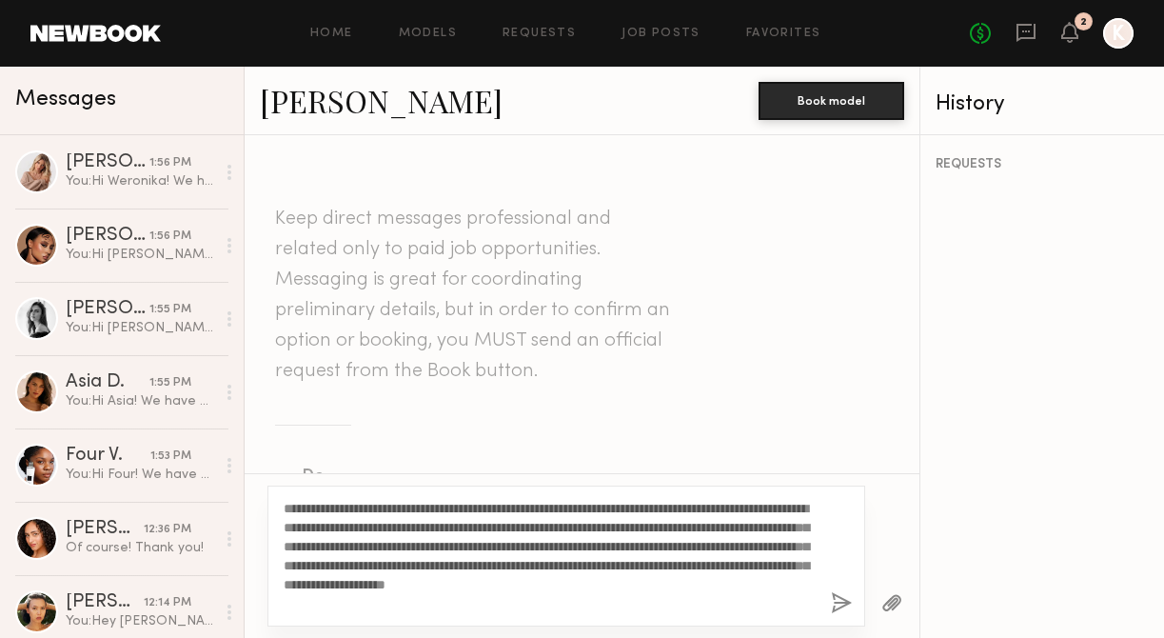
drag, startPoint x: 344, startPoint y: 514, endPoint x: 304, endPoint y: 504, distance: 41.1
click at [304, 504] on textarea "**********" at bounding box center [550, 556] width 532 height 114
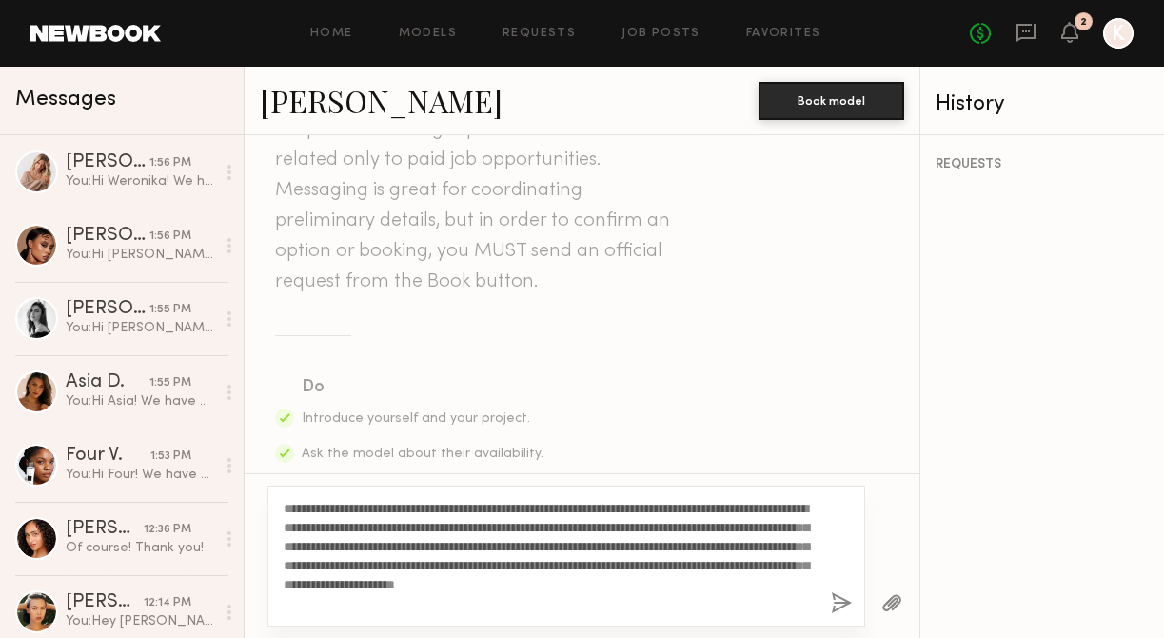
scroll to position [95, 0]
type textarea "**********"
click at [846, 622] on div "**********" at bounding box center [566, 555] width 598 height 141
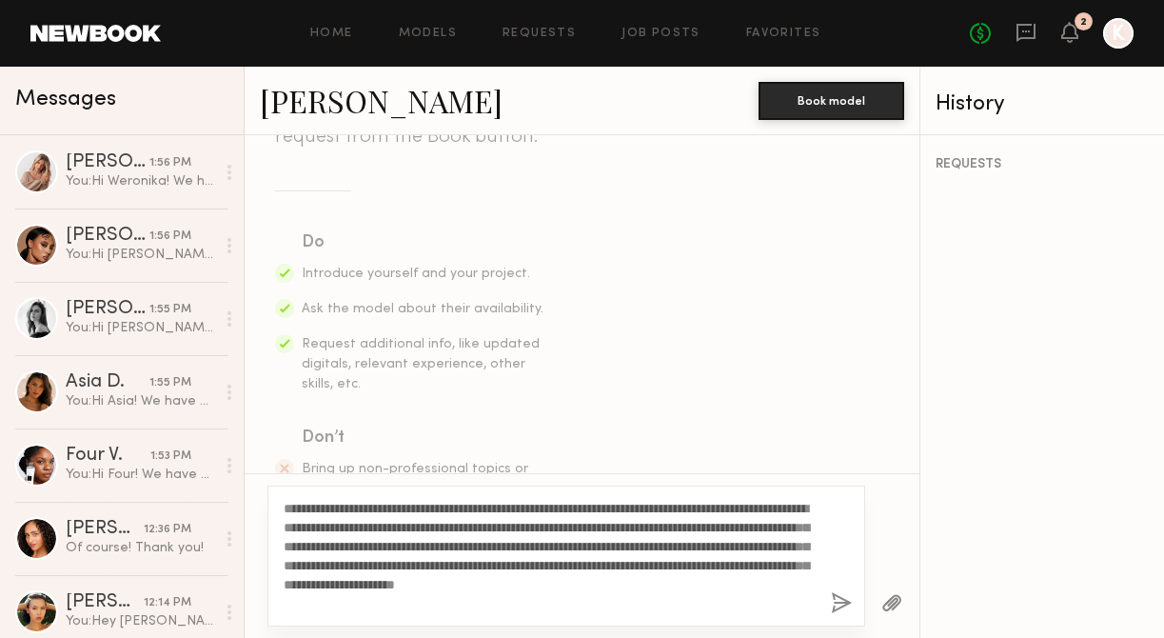
click at [837, 602] on button "button" at bounding box center [841, 604] width 21 height 24
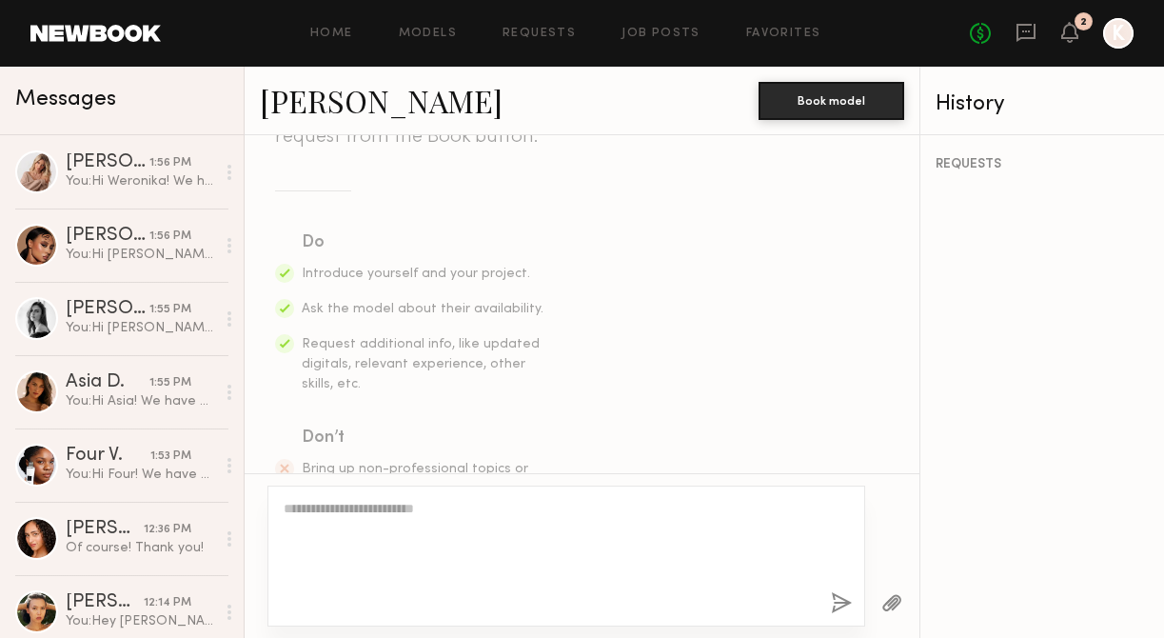
scroll to position [719, 0]
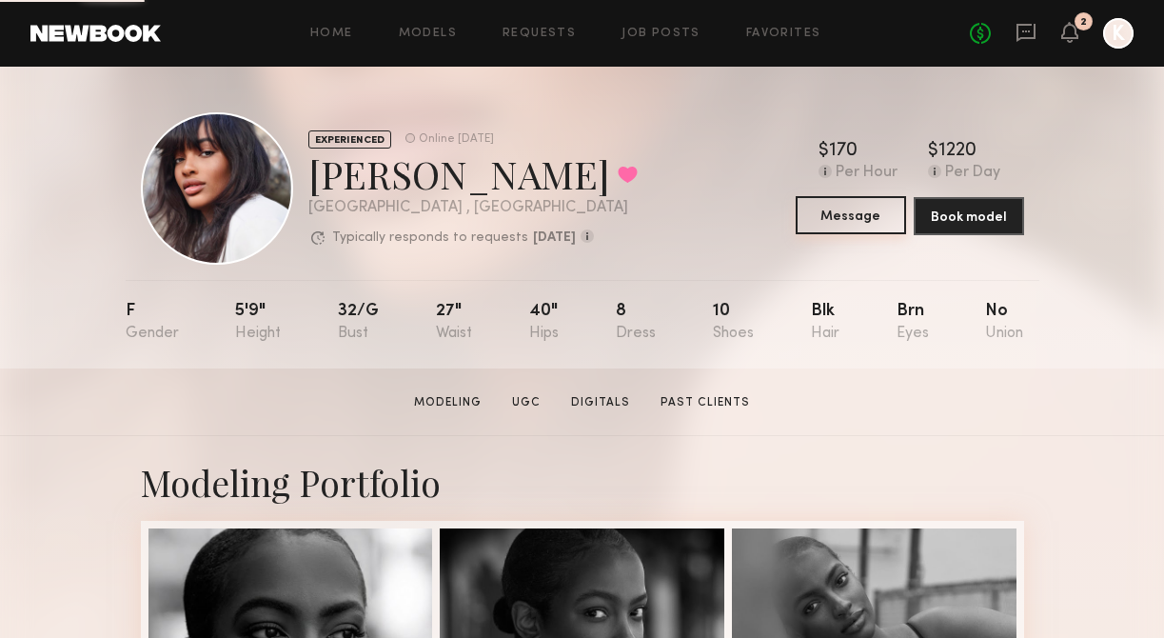
click at [855, 231] on button "Message" at bounding box center [851, 215] width 110 height 38
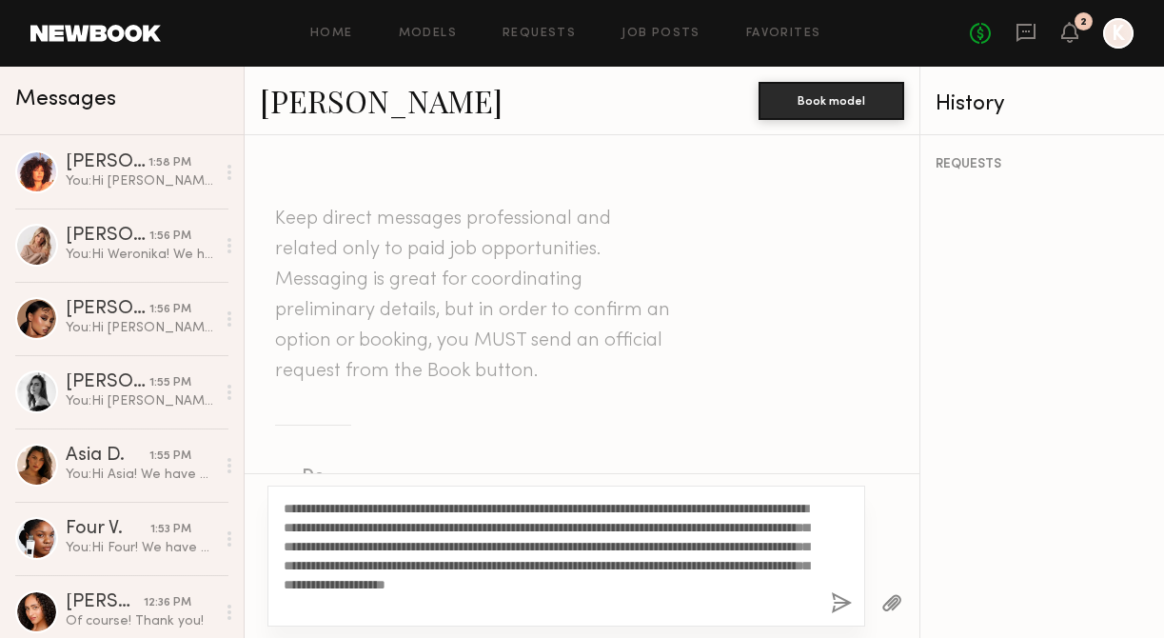
drag, startPoint x: 345, startPoint y: 513, endPoint x: 302, endPoint y: 510, distance: 42.9
click at [302, 510] on textarea "**********" at bounding box center [550, 556] width 532 height 114
type textarea "**********"
click at [850, 599] on button "button" at bounding box center [841, 604] width 21 height 24
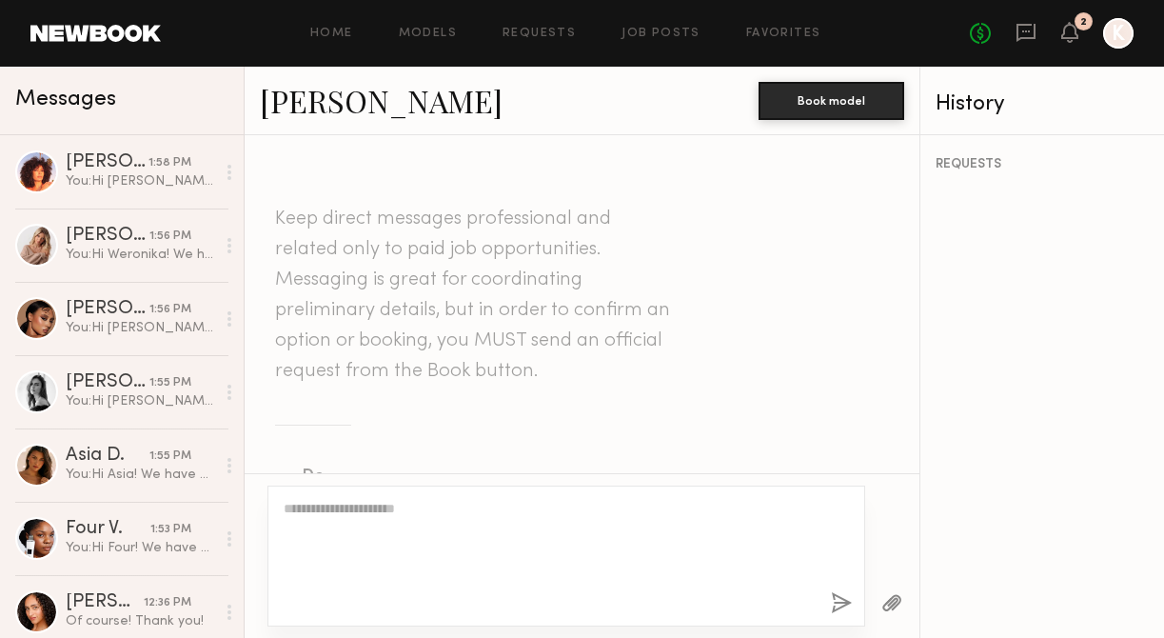
scroll to position [719, 0]
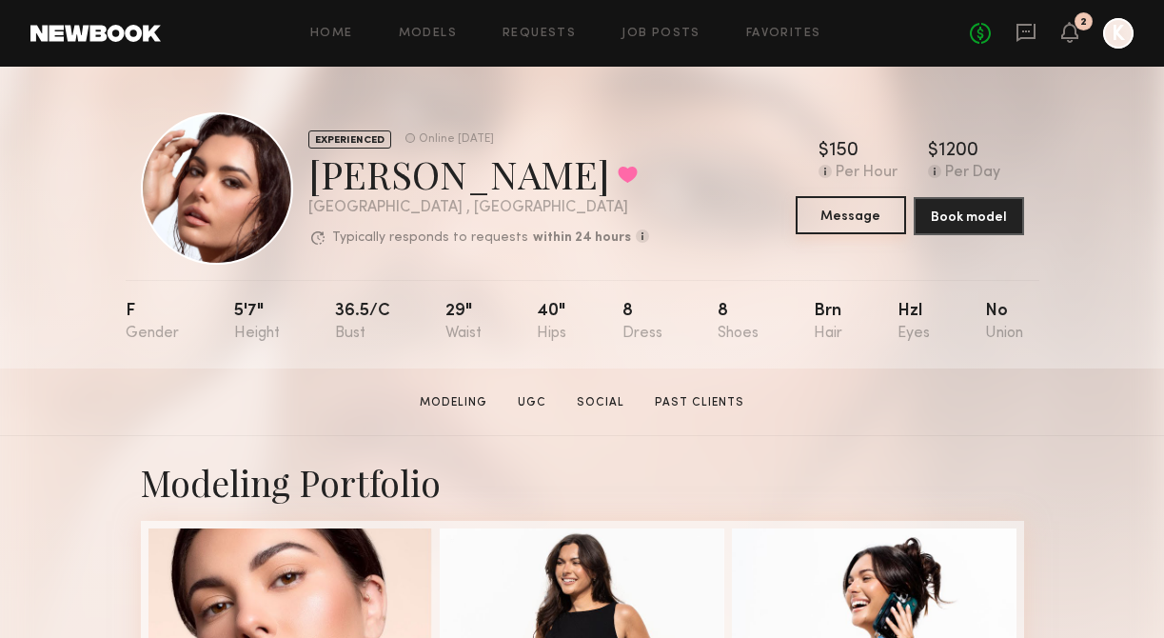
click at [836, 218] on button "Message" at bounding box center [851, 215] width 110 height 38
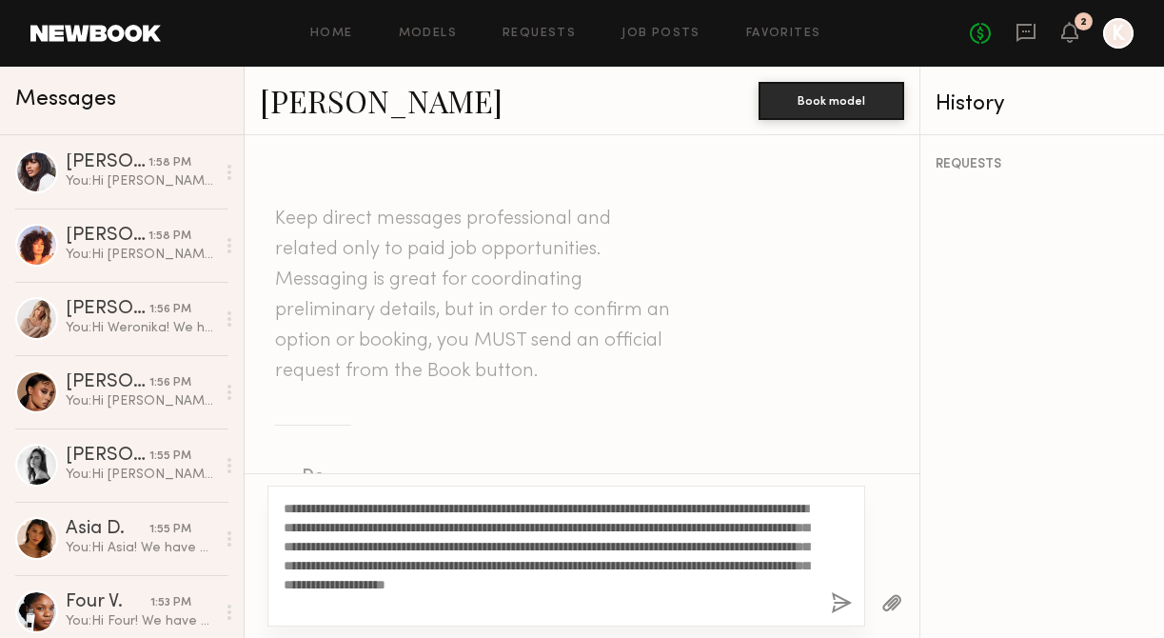
drag, startPoint x: 344, startPoint y: 510, endPoint x: 303, endPoint y: 509, distance: 40.9
click at [303, 509] on textarea "**********" at bounding box center [550, 556] width 532 height 114
type textarea "**********"
click at [840, 598] on button "button" at bounding box center [841, 604] width 21 height 24
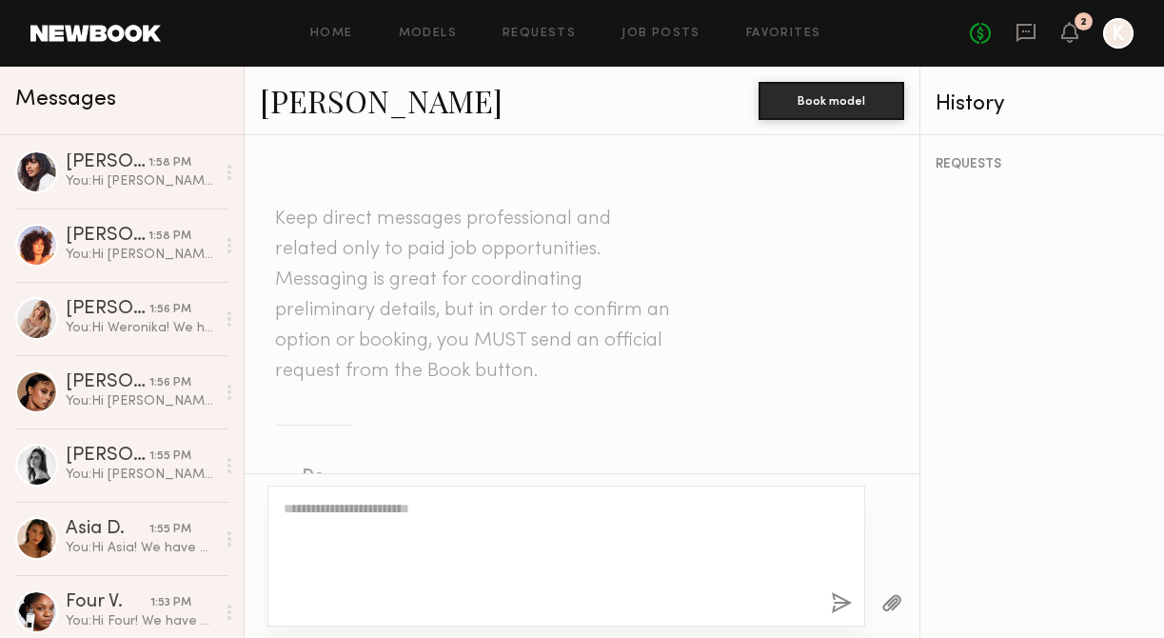
scroll to position [719, 0]
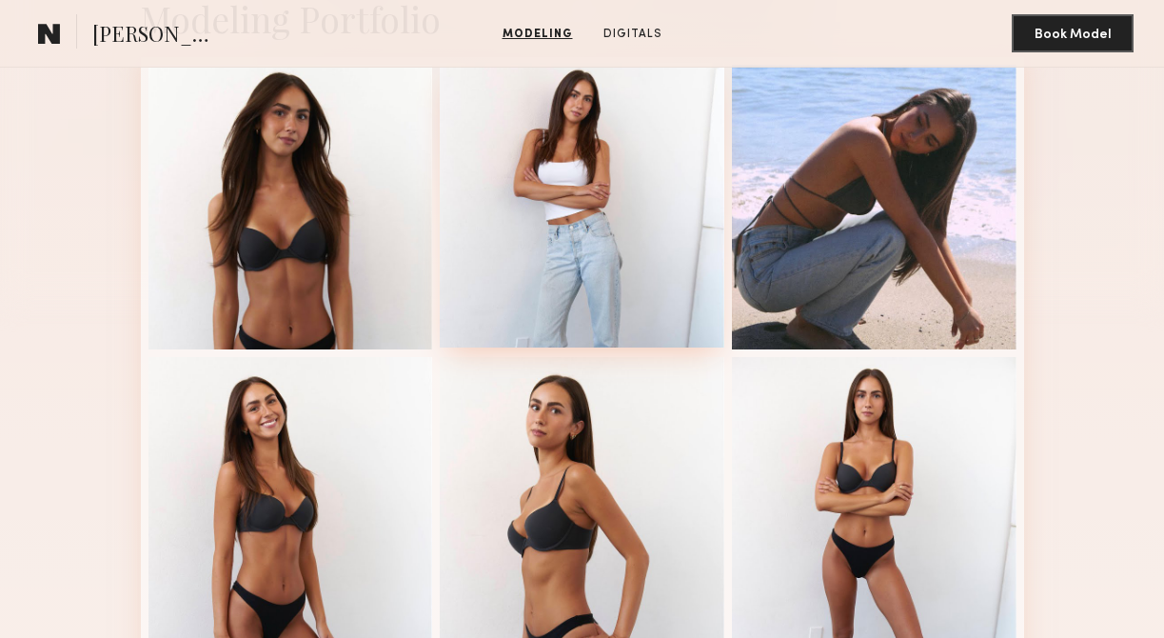
scroll to position [468, 0]
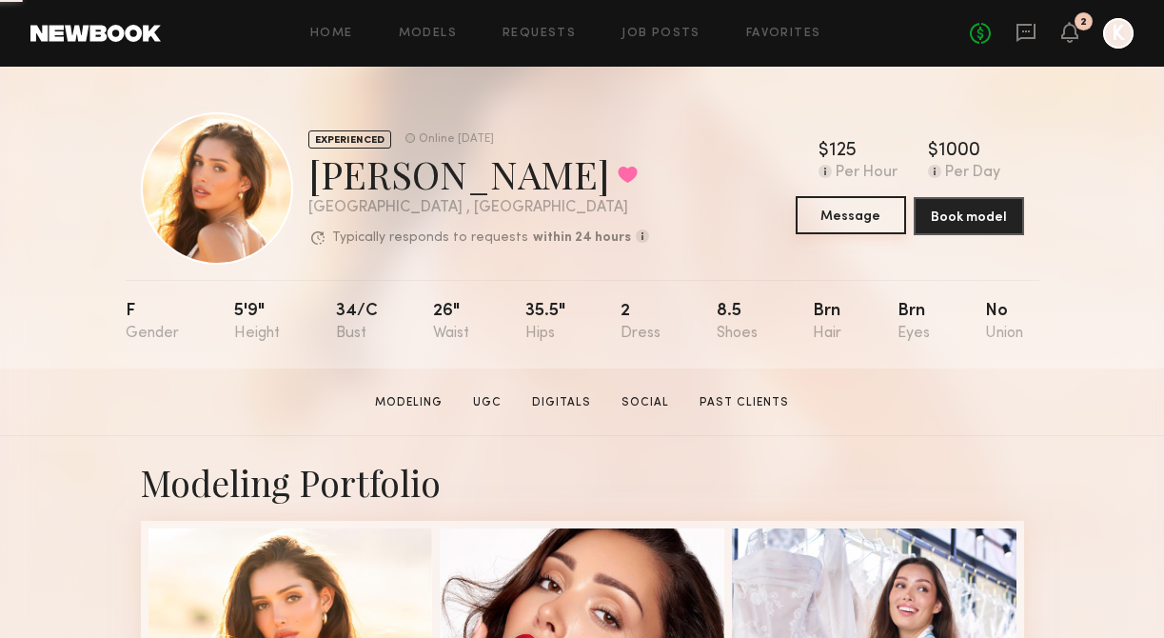
click at [839, 212] on button "Message" at bounding box center [851, 215] width 110 height 38
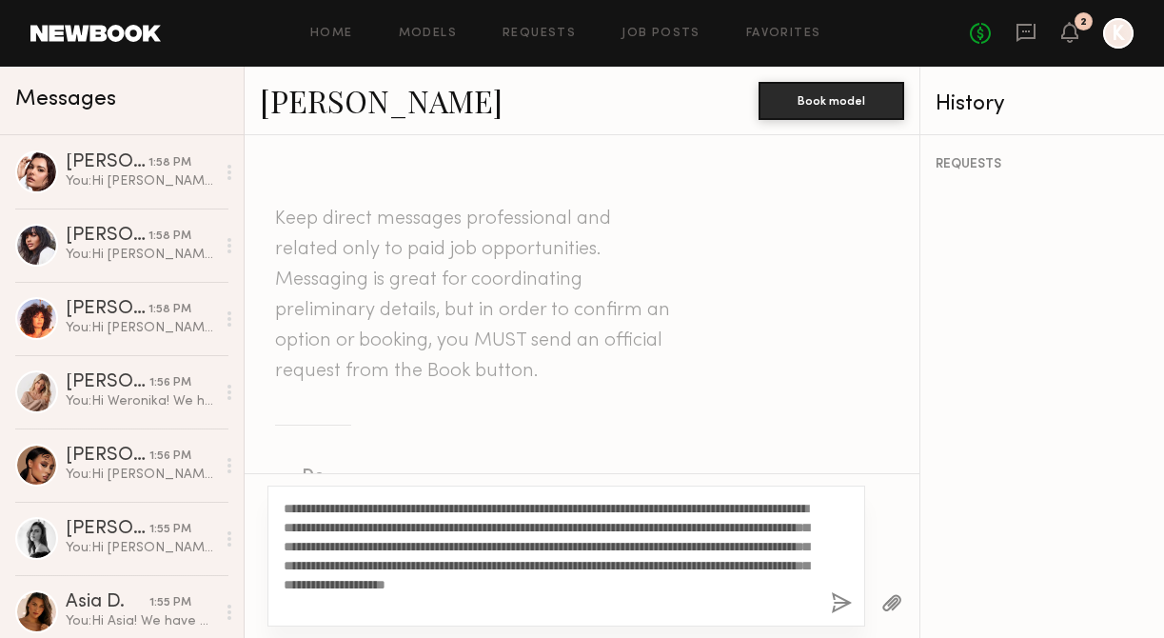
click at [344, 506] on textarea "**********" at bounding box center [550, 556] width 532 height 114
type textarea "**********"
click at [838, 596] on button "button" at bounding box center [841, 604] width 21 height 24
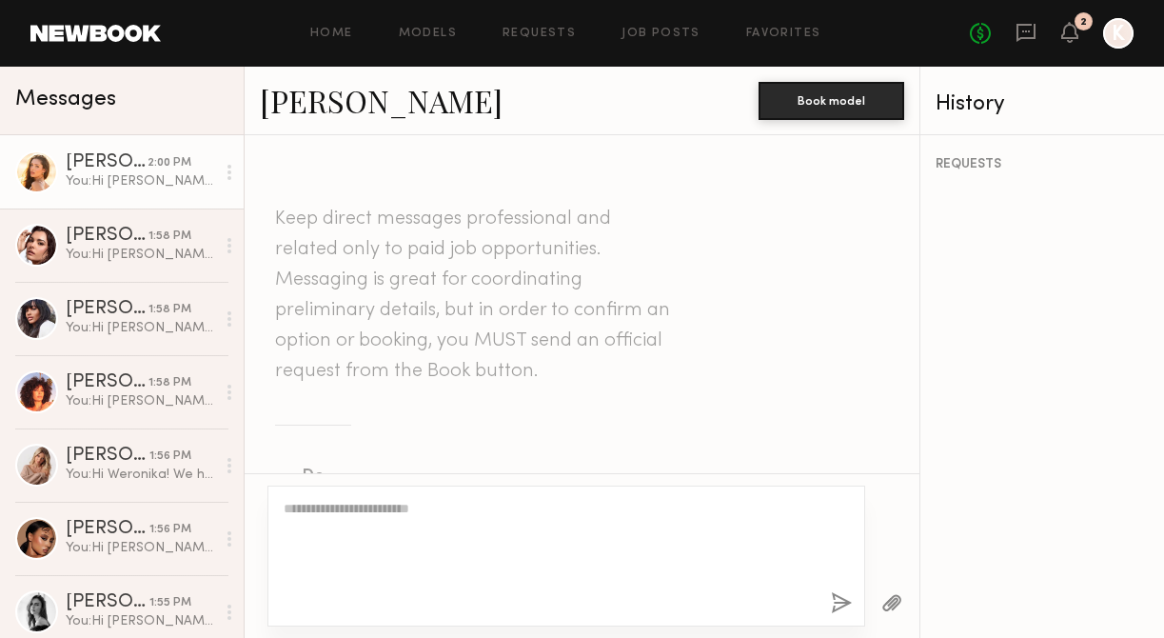
scroll to position [719, 0]
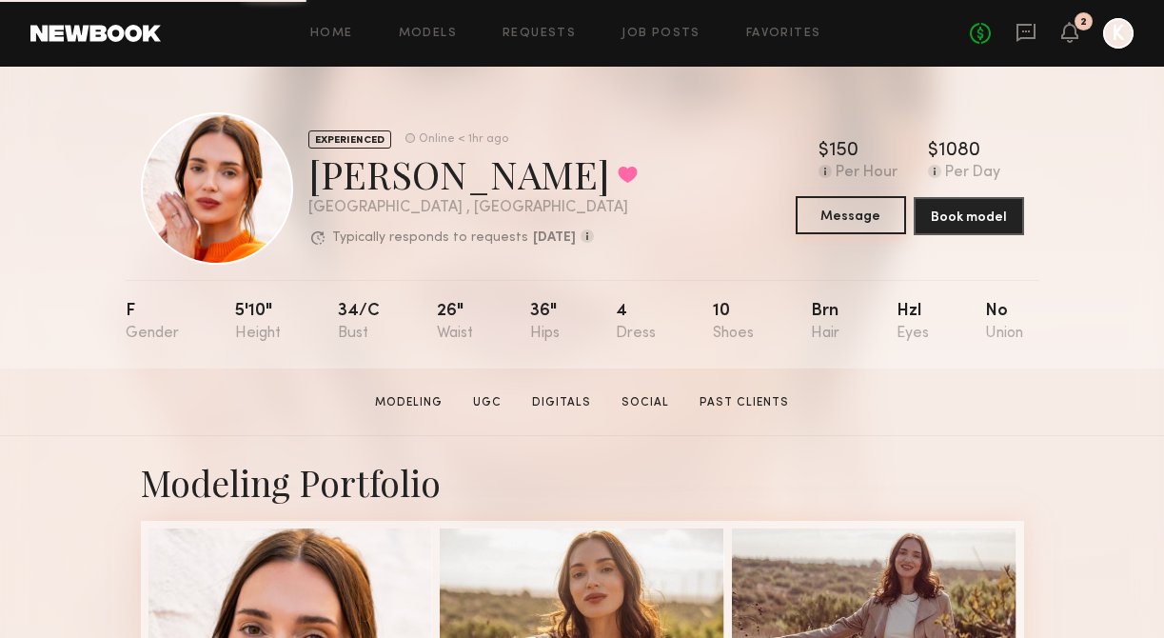
click at [843, 208] on button "Message" at bounding box center [851, 215] width 110 height 38
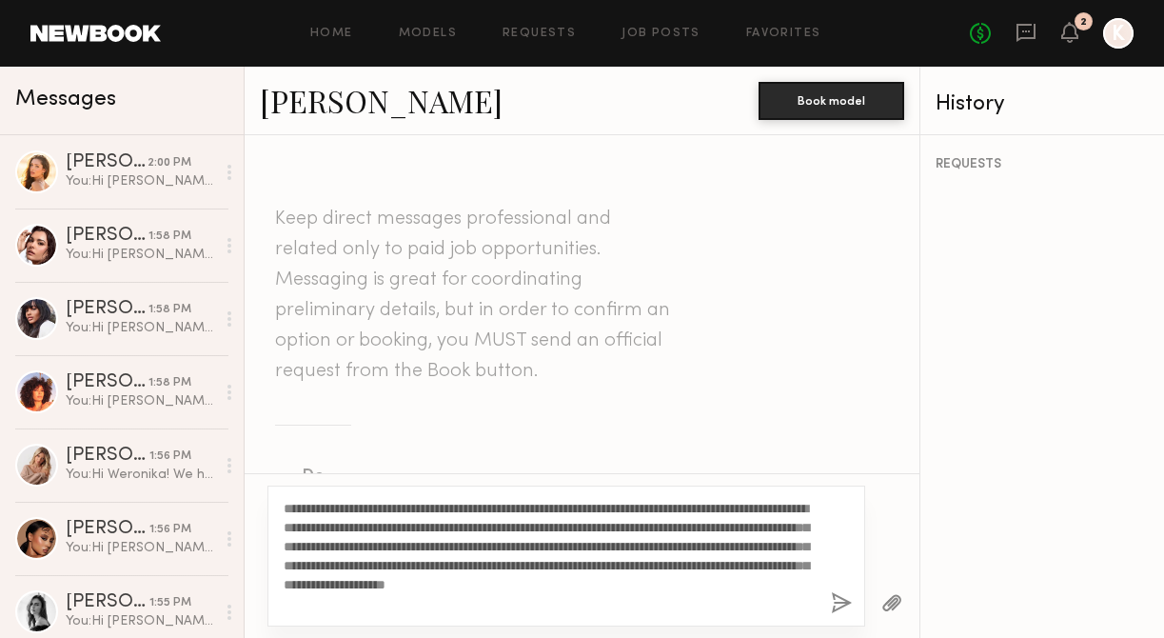
click at [344, 510] on textarea "**********" at bounding box center [550, 556] width 532 height 114
click at [335, 509] on textarea "**********" at bounding box center [550, 556] width 532 height 114
type textarea "**********"
click at [846, 592] on button "button" at bounding box center [841, 604] width 21 height 24
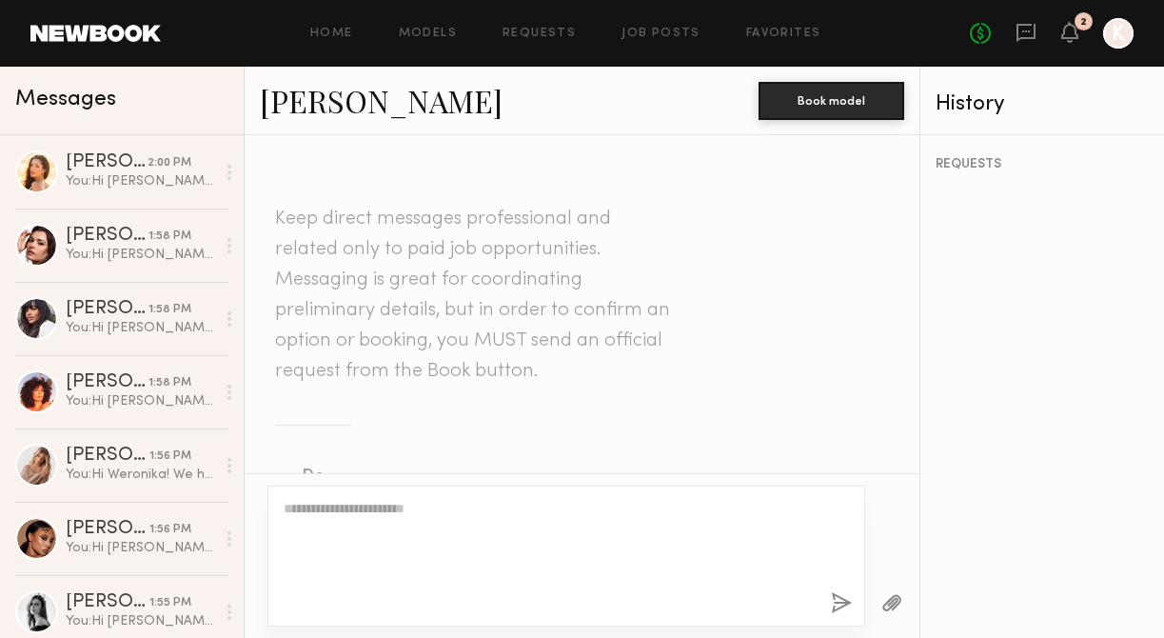
scroll to position [719, 0]
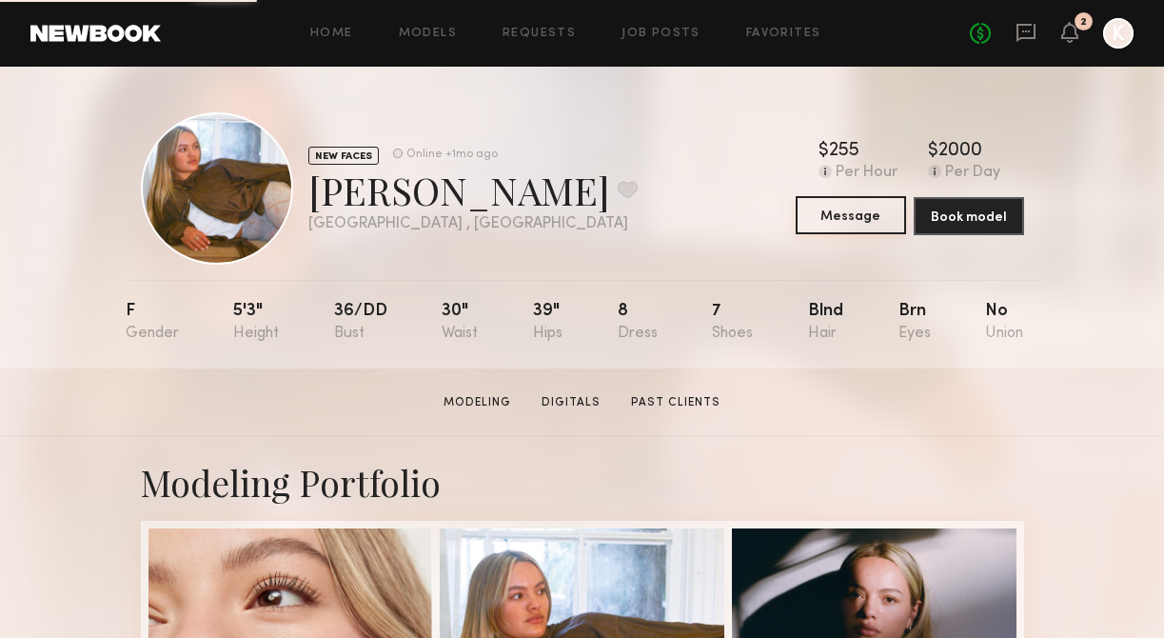
click at [832, 223] on button "Message" at bounding box center [851, 215] width 110 height 38
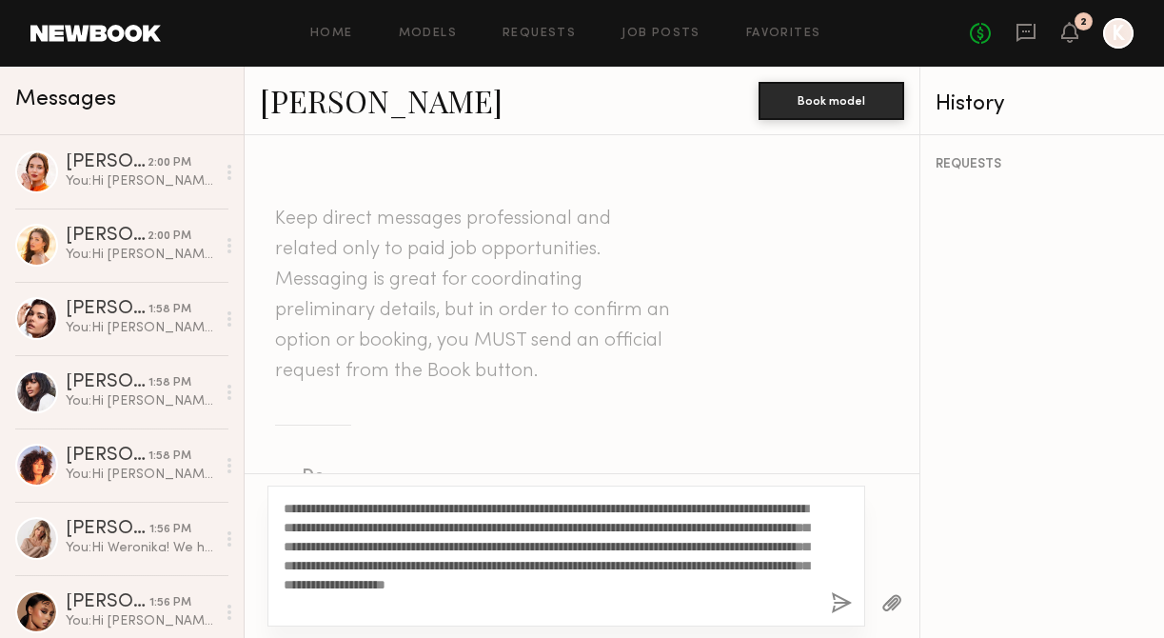
click at [335, 509] on textarea "**********" at bounding box center [550, 556] width 532 height 114
type textarea "**********"
click at [836, 601] on button "button" at bounding box center [841, 604] width 21 height 24
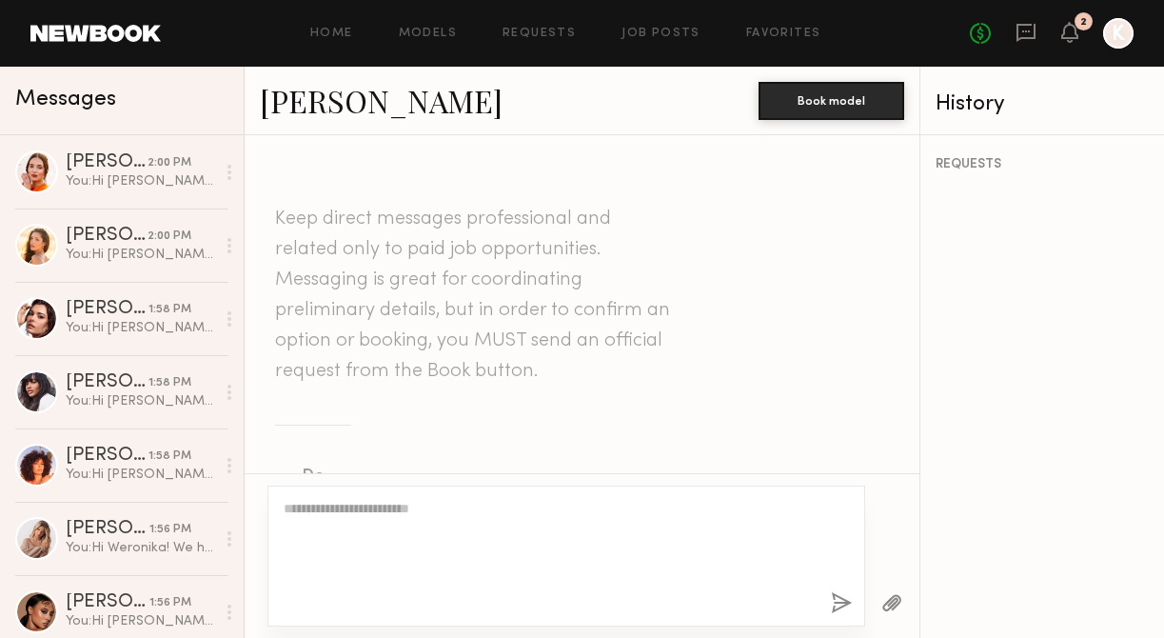
scroll to position [719, 0]
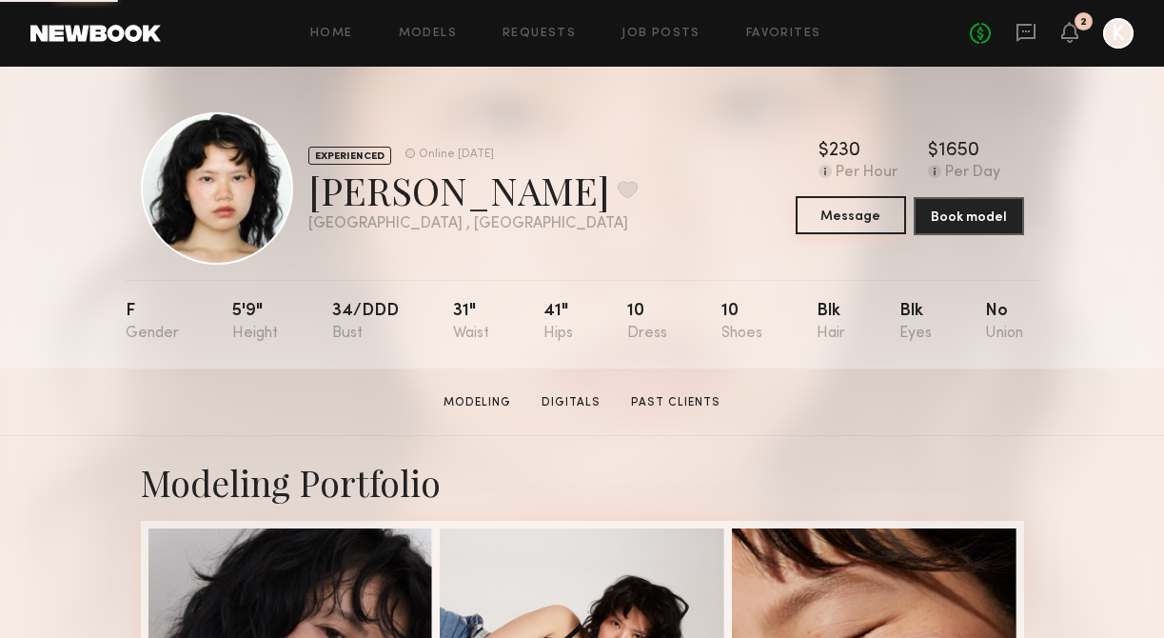
click at [851, 211] on button "Message" at bounding box center [851, 215] width 110 height 38
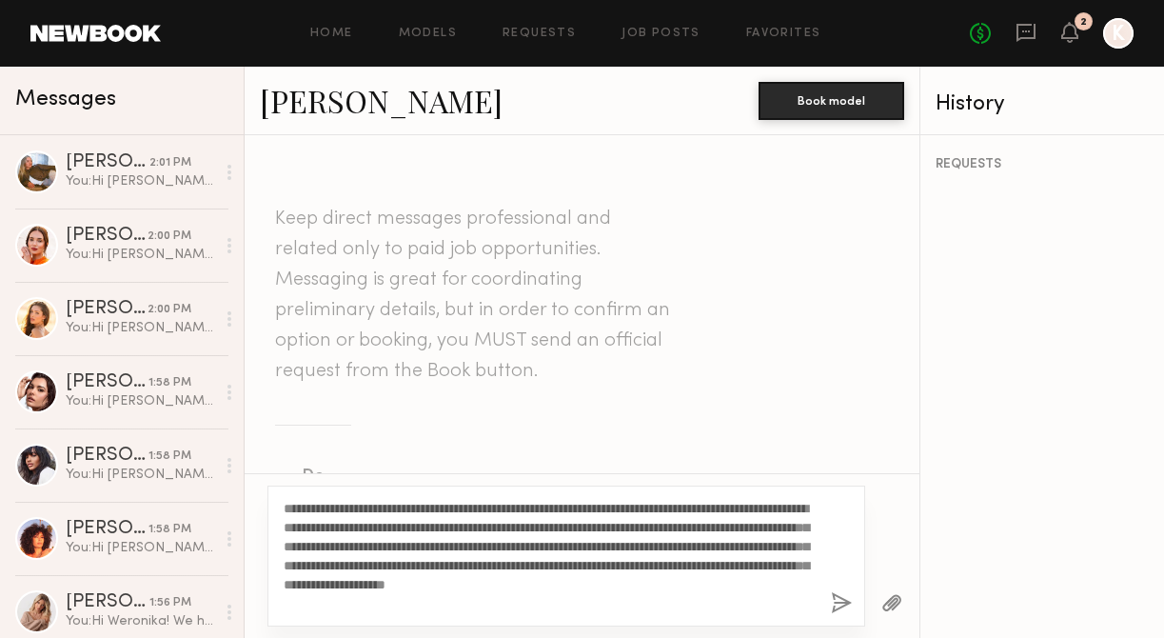
click at [320, 509] on textarea "**********" at bounding box center [550, 556] width 532 height 114
type textarea "**********"
click at [840, 599] on button "button" at bounding box center [841, 604] width 21 height 24
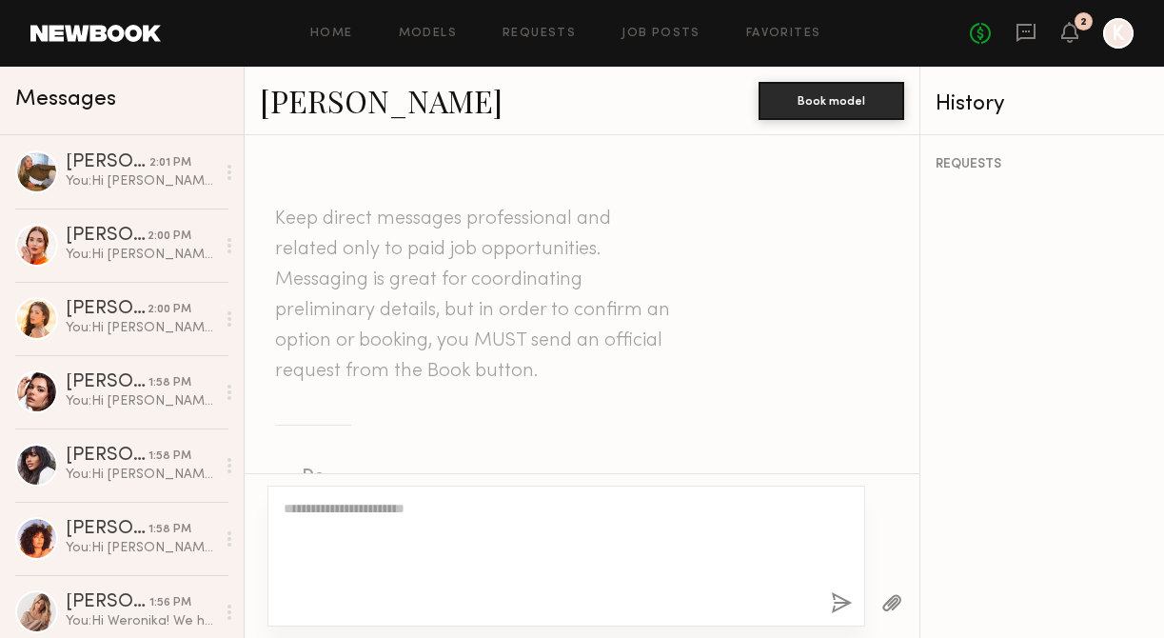
scroll to position [719, 0]
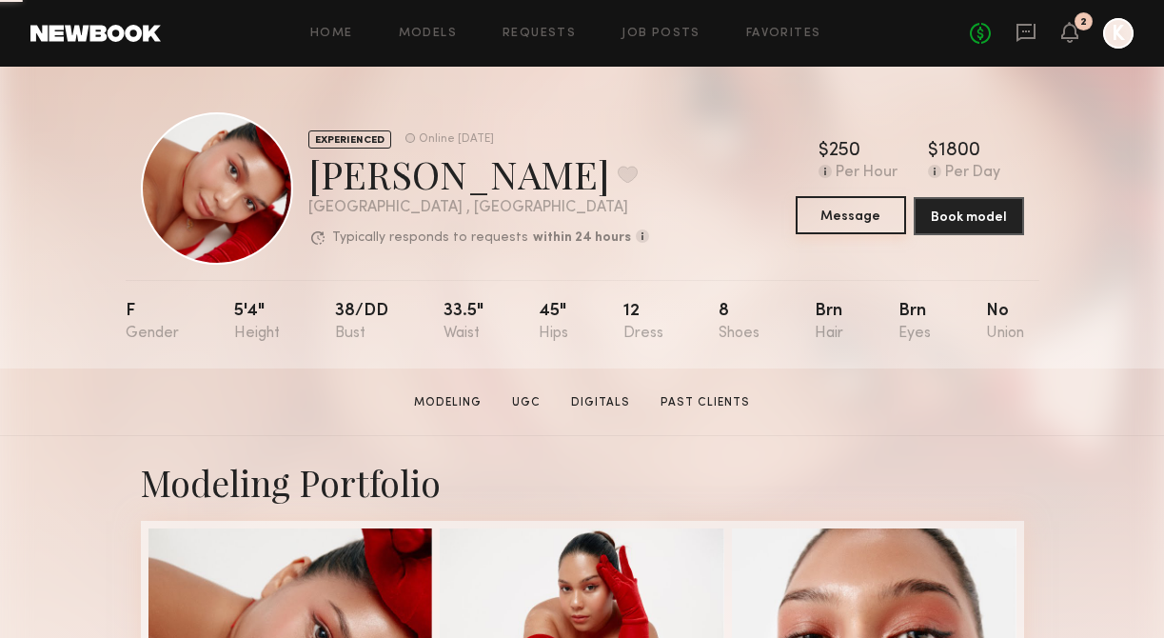
click at [856, 222] on button "Message" at bounding box center [851, 215] width 110 height 38
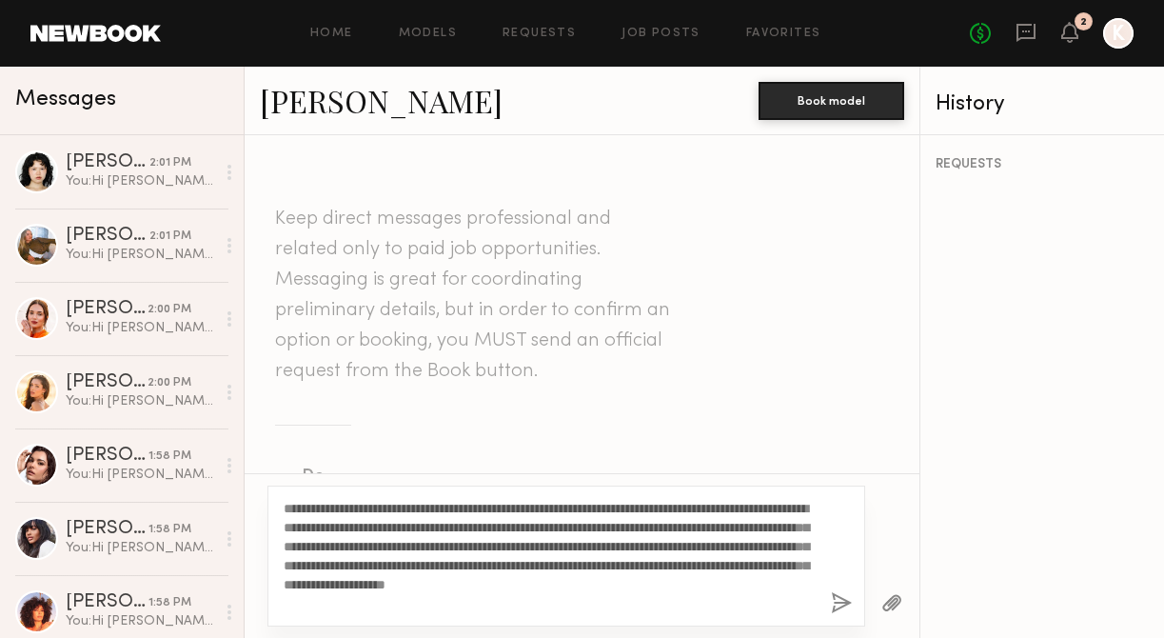
click at [328, 505] on textarea "**********" at bounding box center [550, 556] width 532 height 114
type textarea "**********"
click at [840, 595] on button "button" at bounding box center [841, 604] width 21 height 24
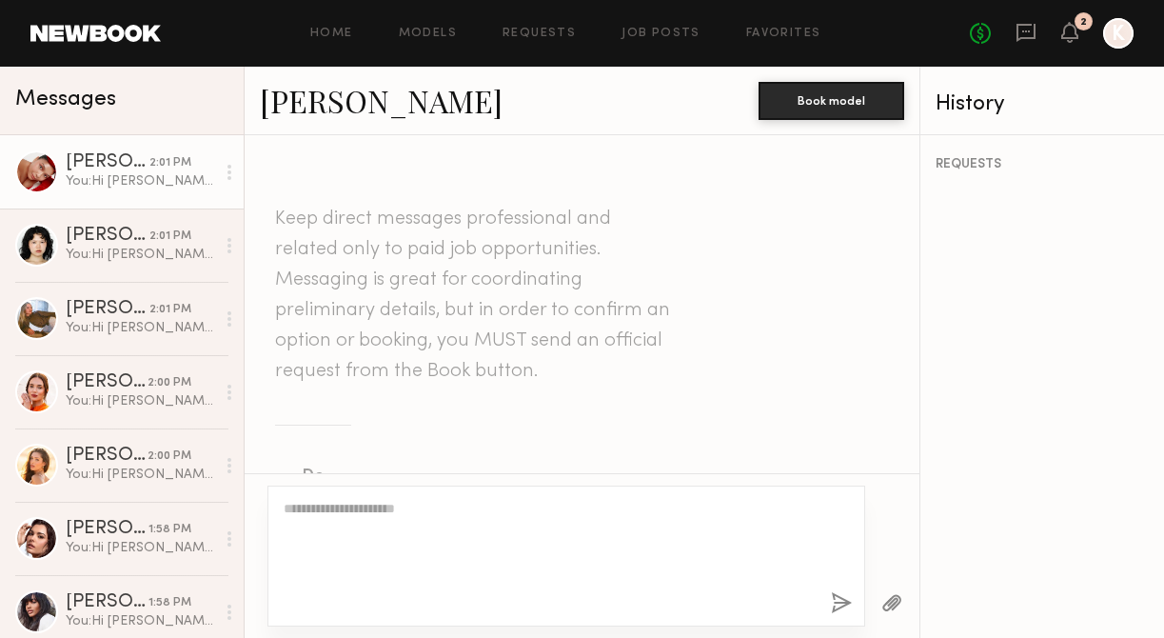
scroll to position [719, 0]
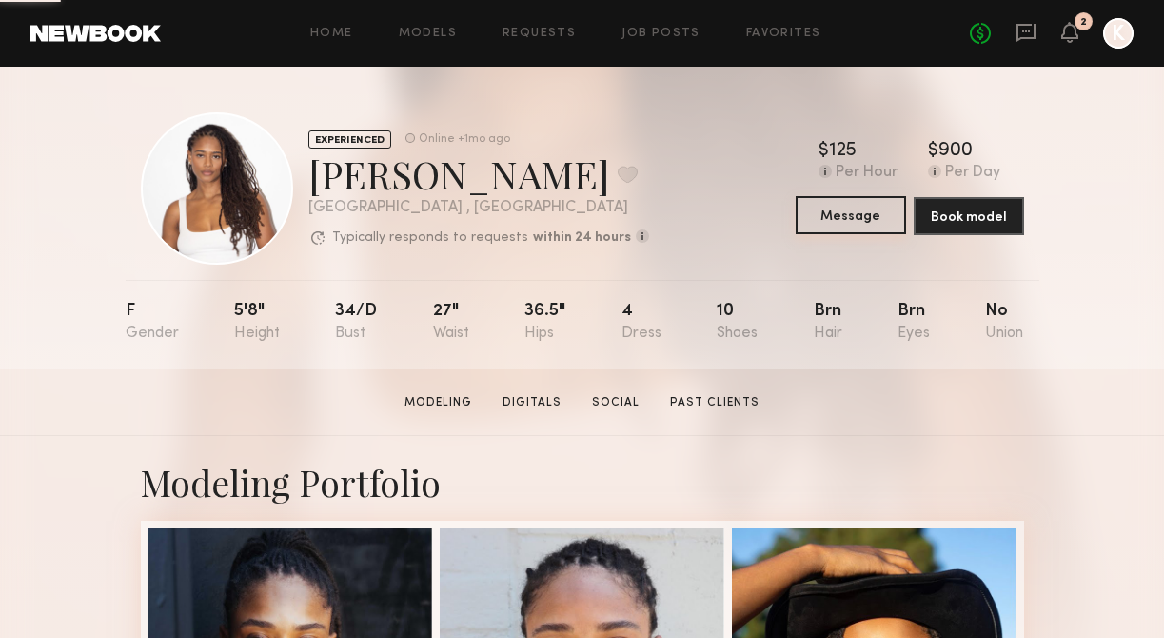
click at [861, 223] on button "Message" at bounding box center [851, 215] width 110 height 38
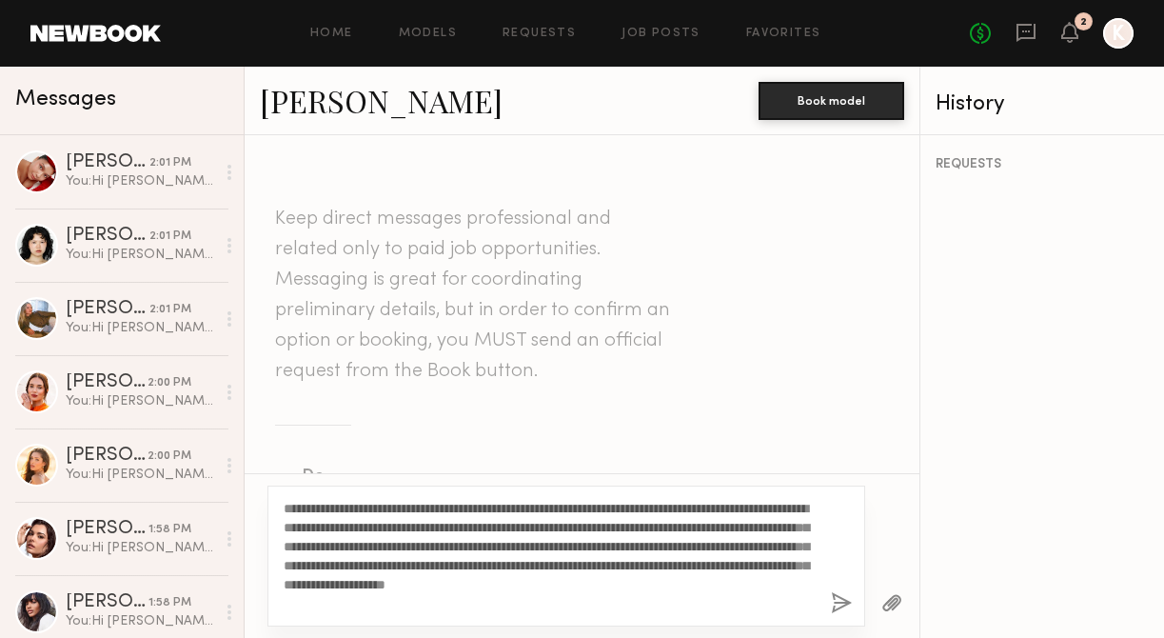
click at [310, 508] on textarea "**********" at bounding box center [550, 556] width 532 height 114
type textarea "**********"
click at [840, 599] on button "button" at bounding box center [841, 604] width 21 height 24
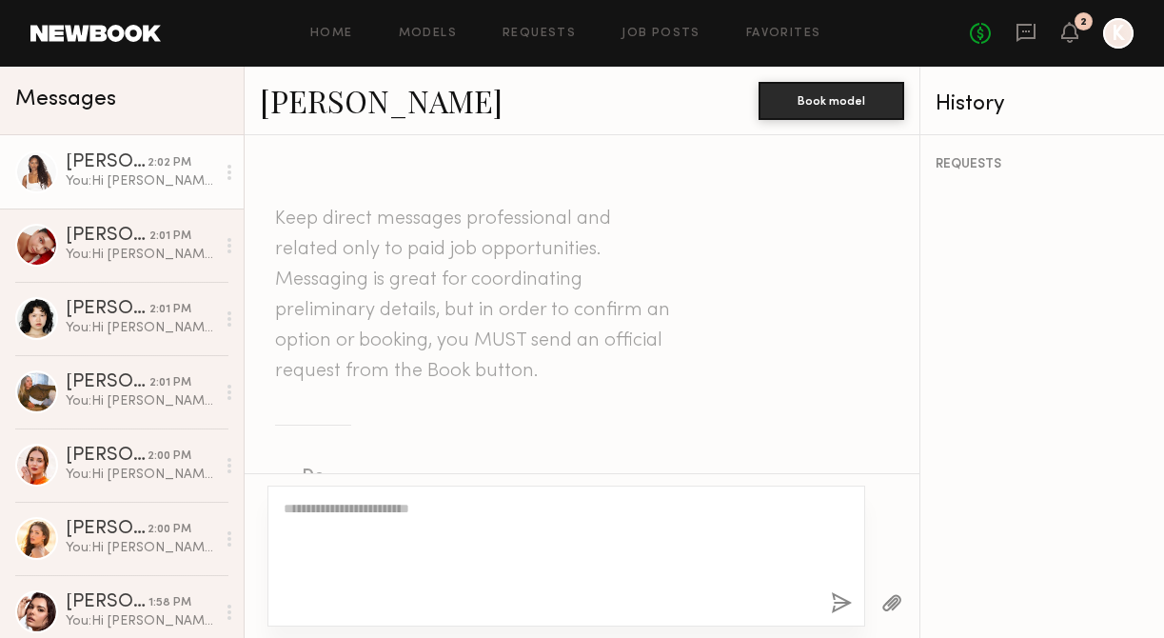
scroll to position [719, 0]
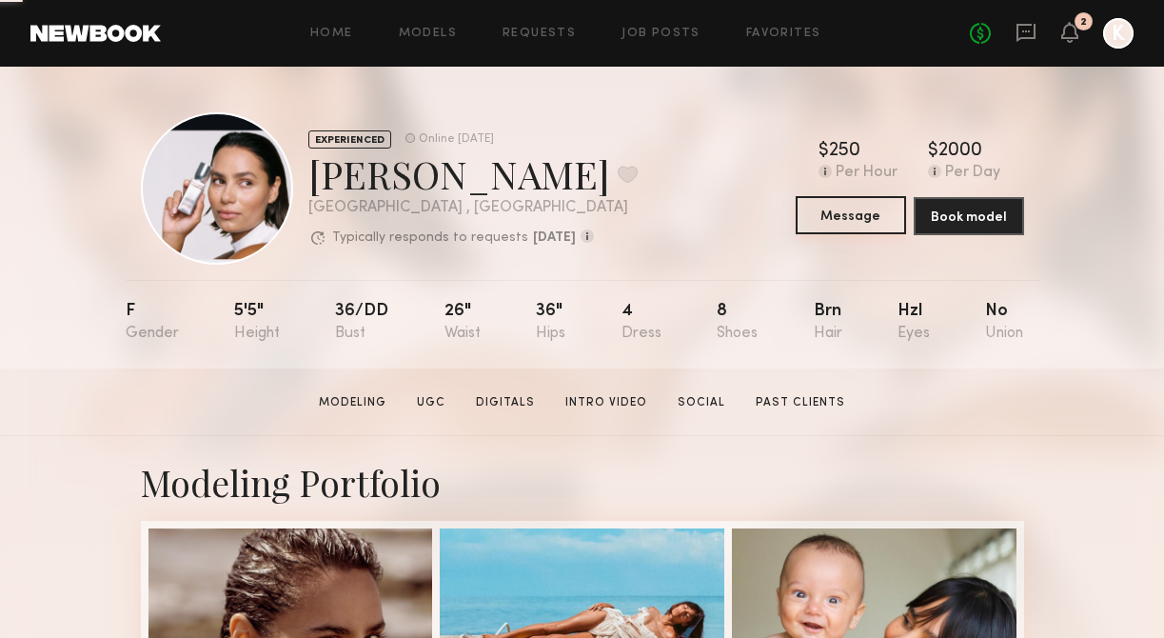
click at [851, 204] on button "Message" at bounding box center [851, 215] width 110 height 38
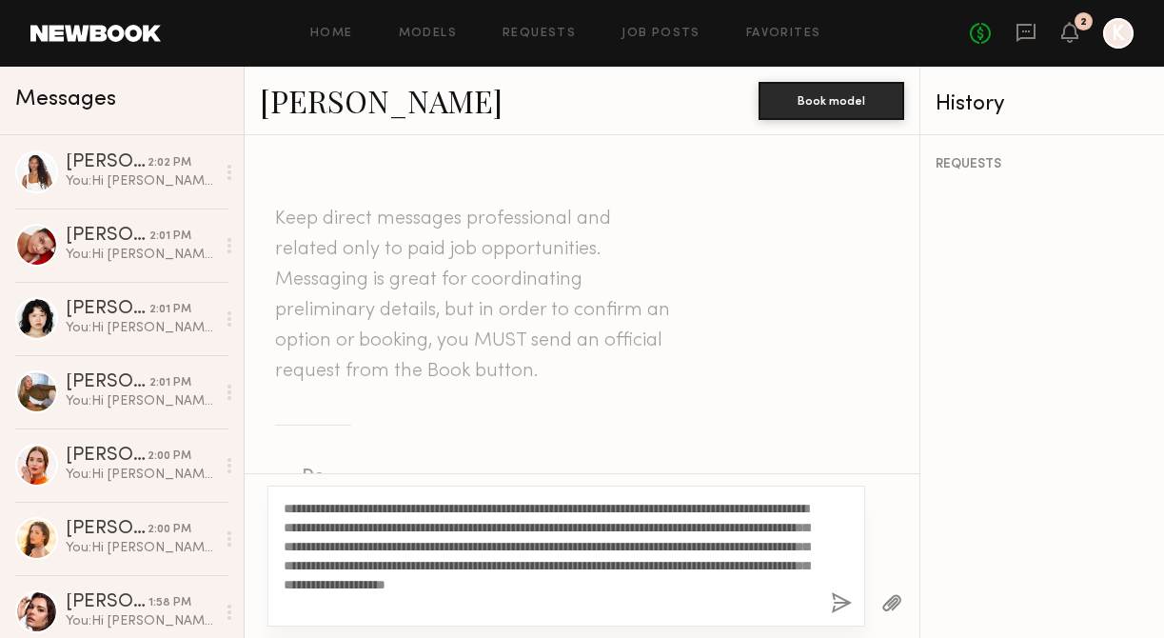
click at [327, 508] on textarea "**********" at bounding box center [550, 556] width 532 height 114
type textarea "**********"
click at [835, 598] on button "button" at bounding box center [841, 604] width 21 height 24
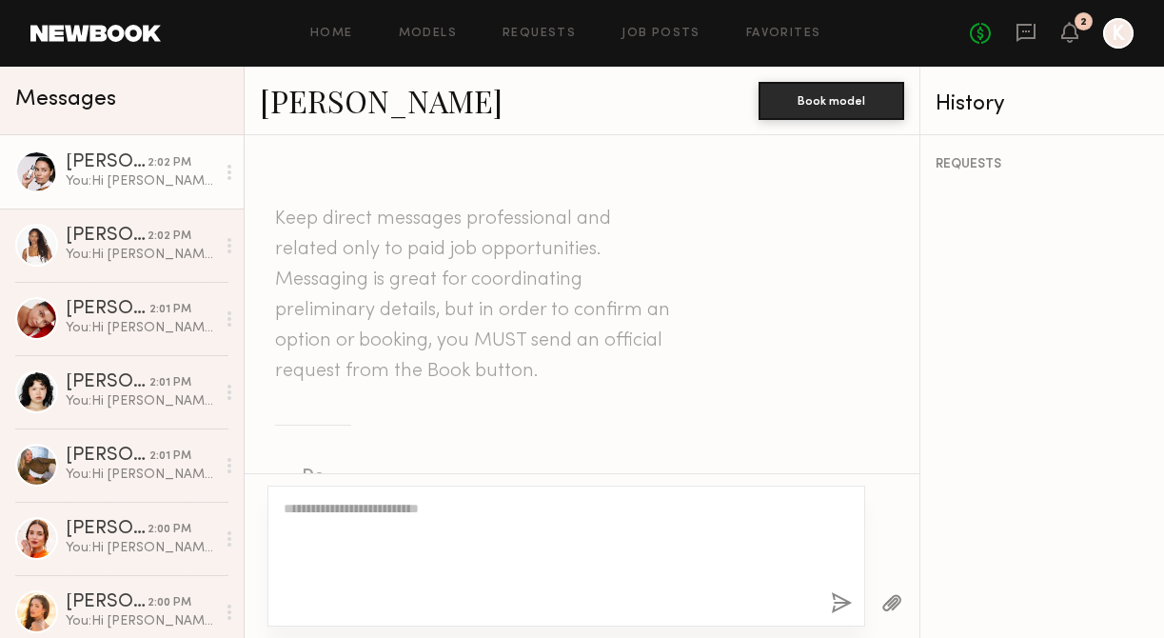
scroll to position [719, 0]
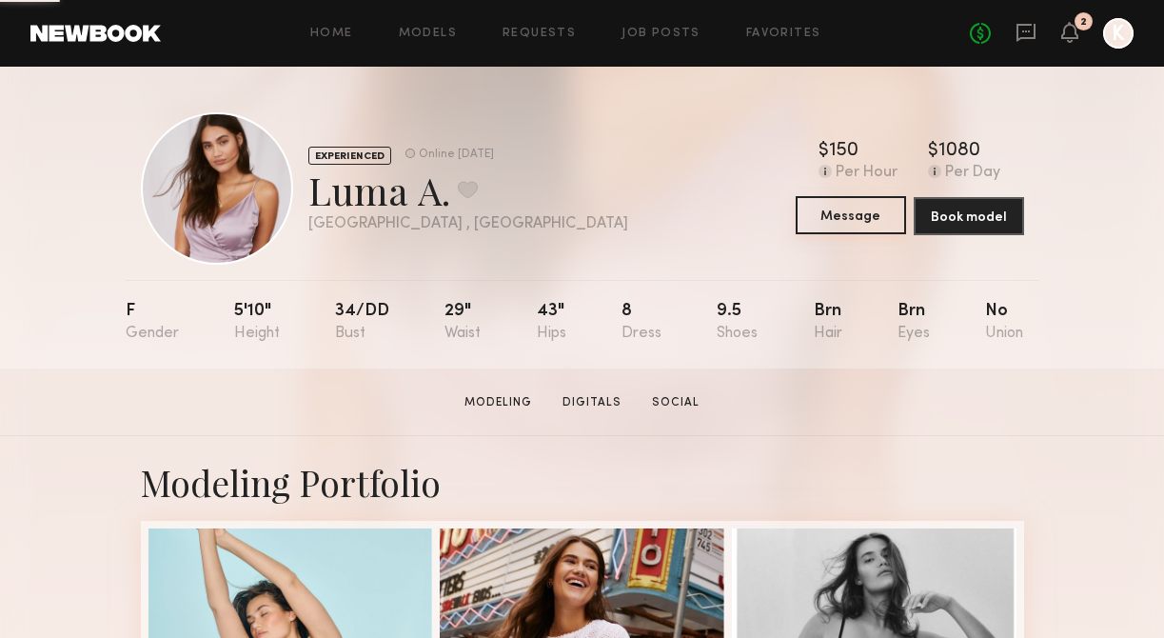
click at [816, 210] on button "Message" at bounding box center [851, 215] width 110 height 38
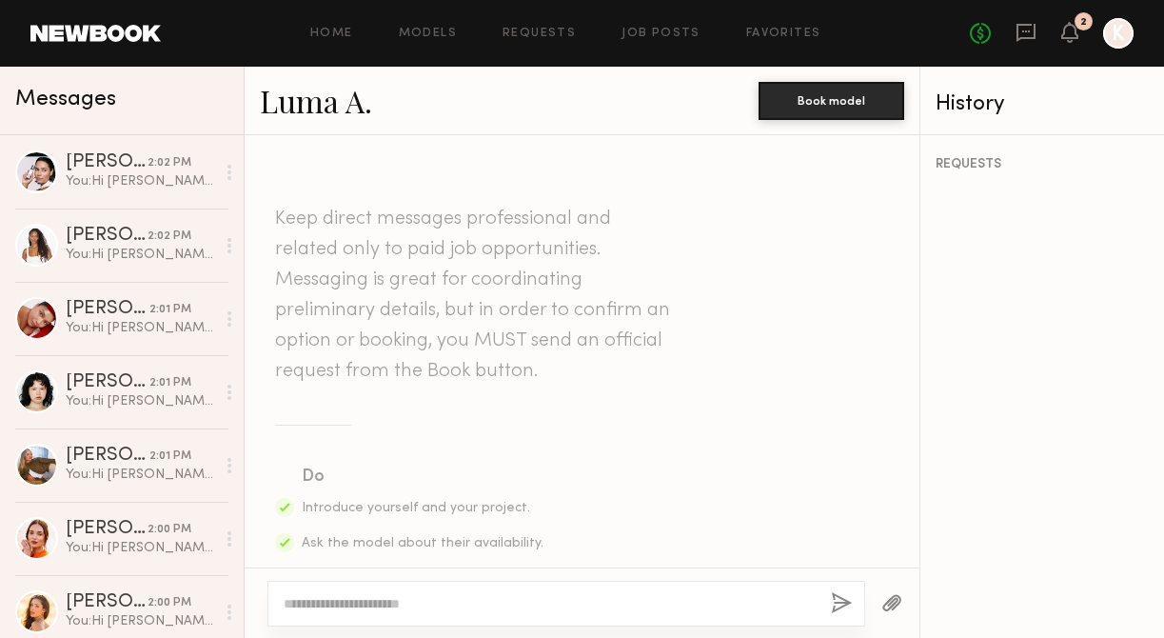
click at [409, 603] on textarea at bounding box center [550, 603] width 532 height 19
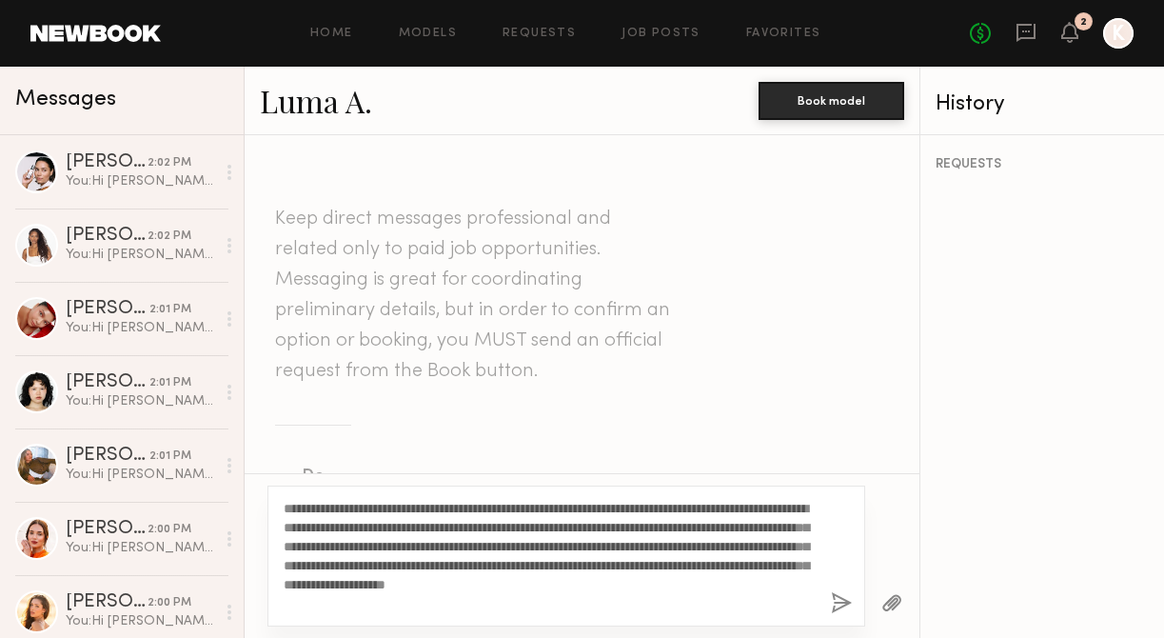
click at [326, 518] on textarea "**********" at bounding box center [550, 556] width 532 height 114
click at [326, 511] on textarea "**********" at bounding box center [550, 556] width 532 height 114
type textarea "**********"
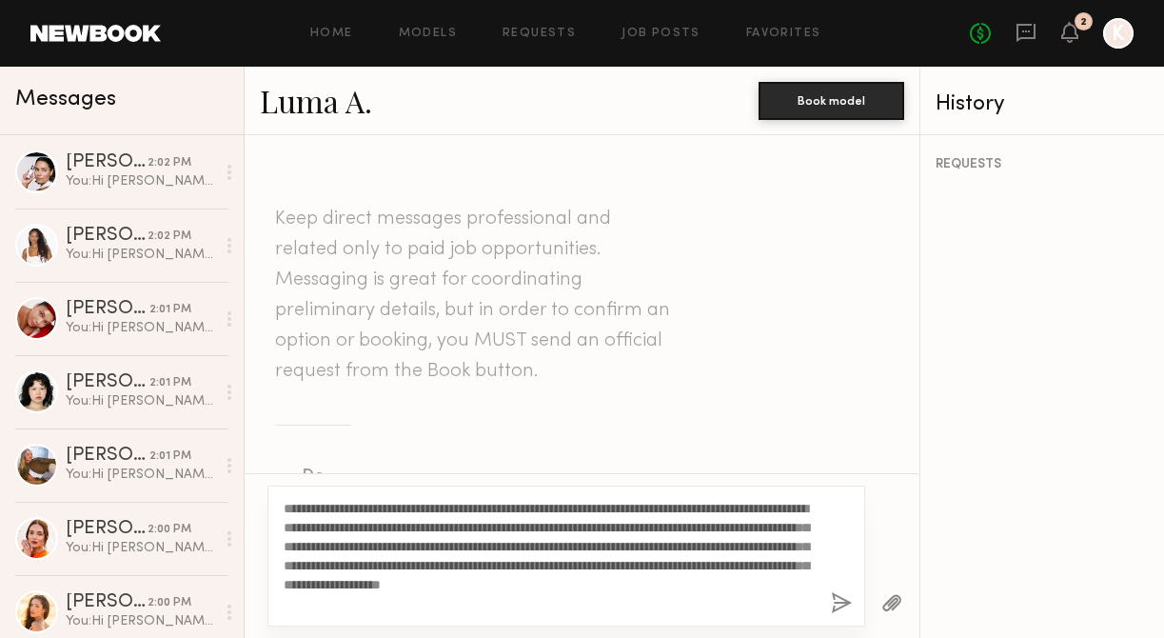
click at [841, 606] on button "button" at bounding box center [841, 604] width 21 height 24
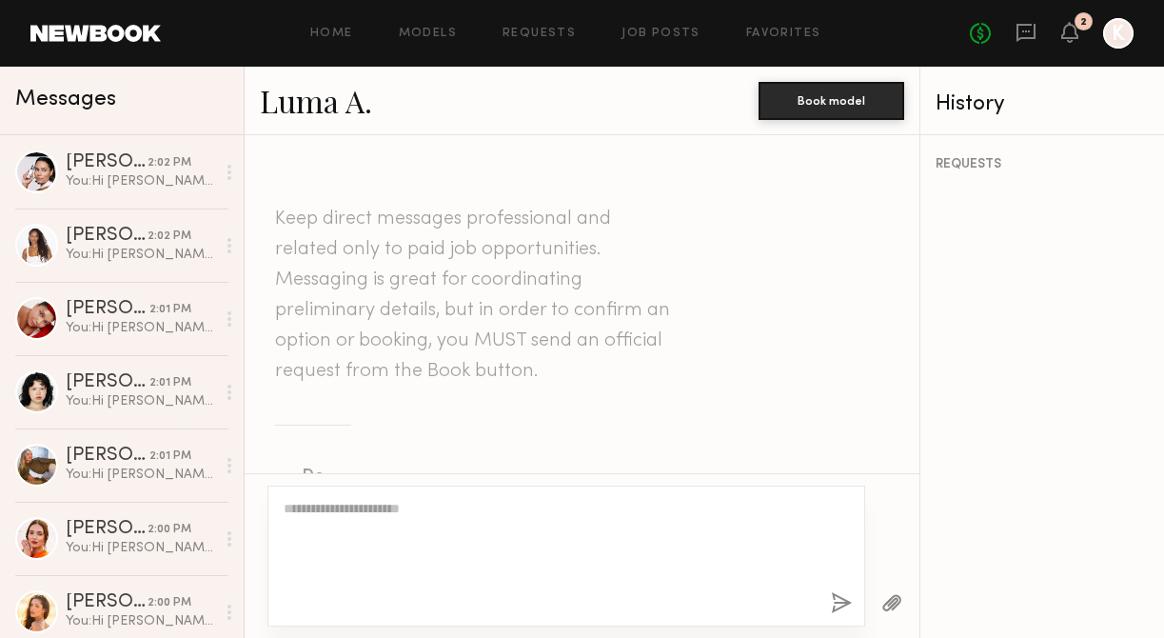
scroll to position [719, 0]
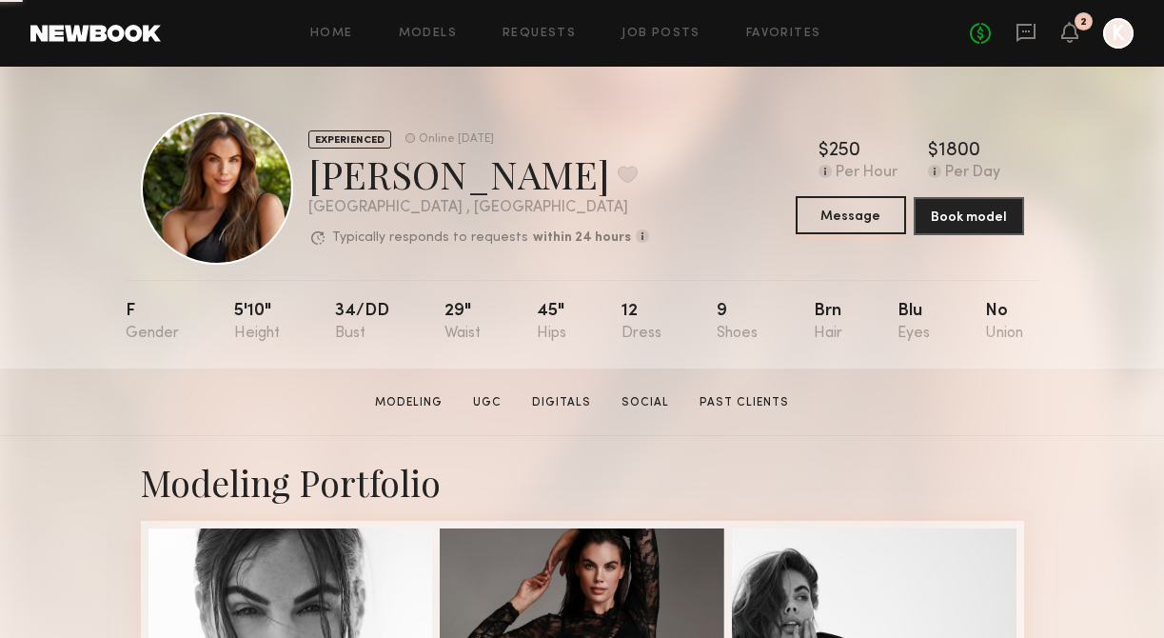
click at [877, 217] on button "Message" at bounding box center [851, 215] width 110 height 38
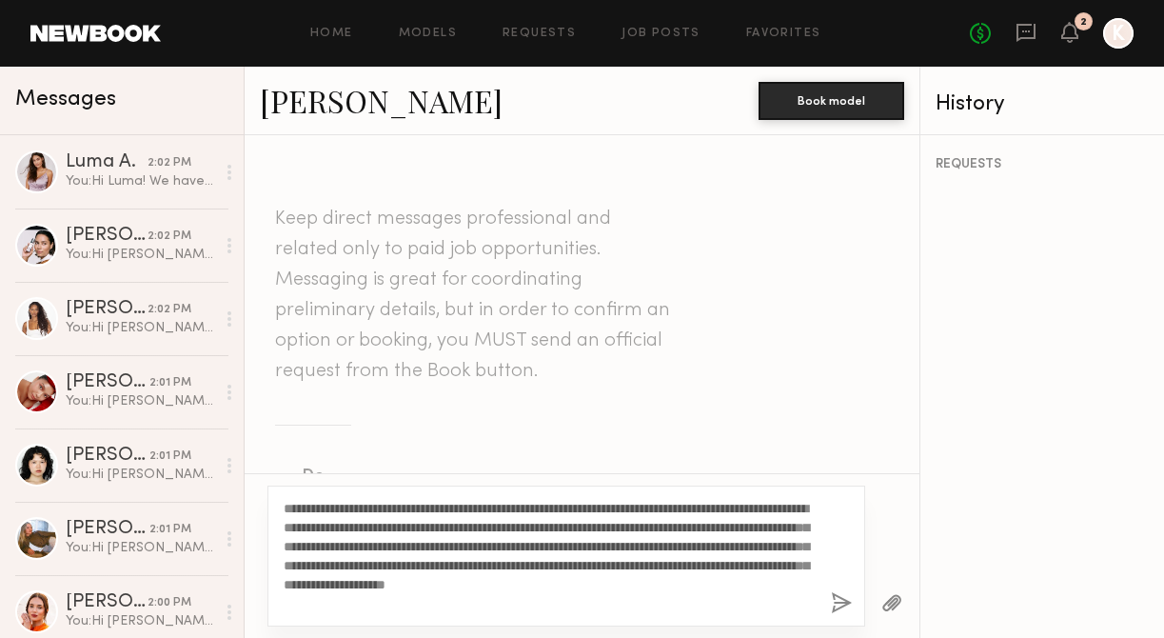
click at [323, 503] on textarea "**********" at bounding box center [550, 556] width 532 height 114
type textarea "**********"
click at [841, 602] on button "button" at bounding box center [841, 604] width 21 height 24
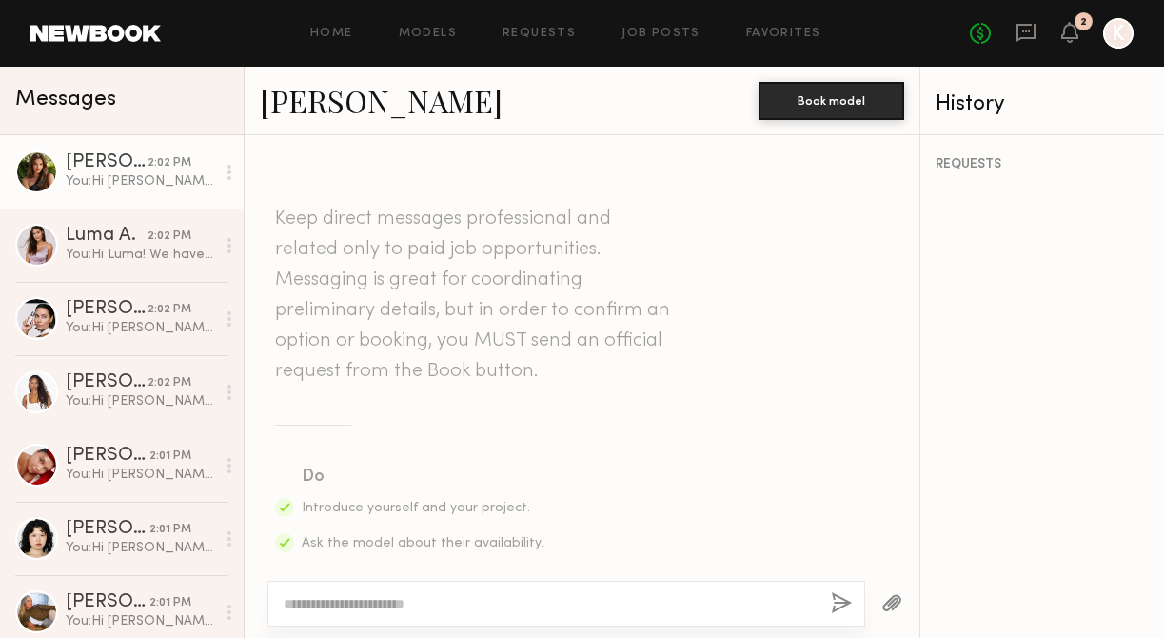
scroll to position [719, 0]
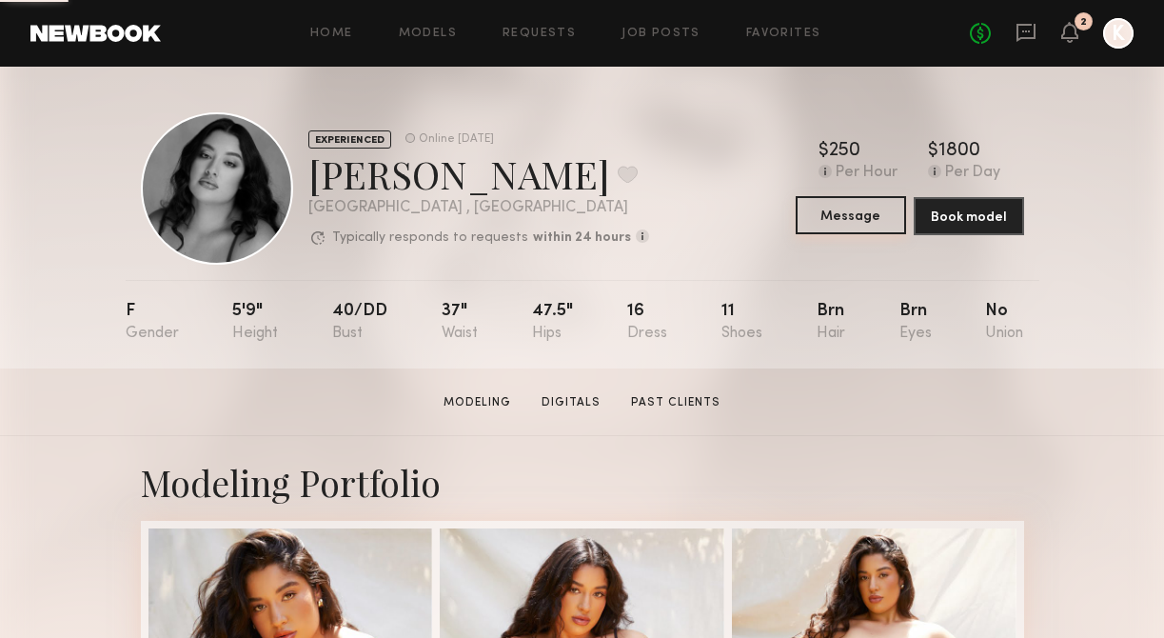
click at [869, 218] on button "Message" at bounding box center [851, 215] width 110 height 38
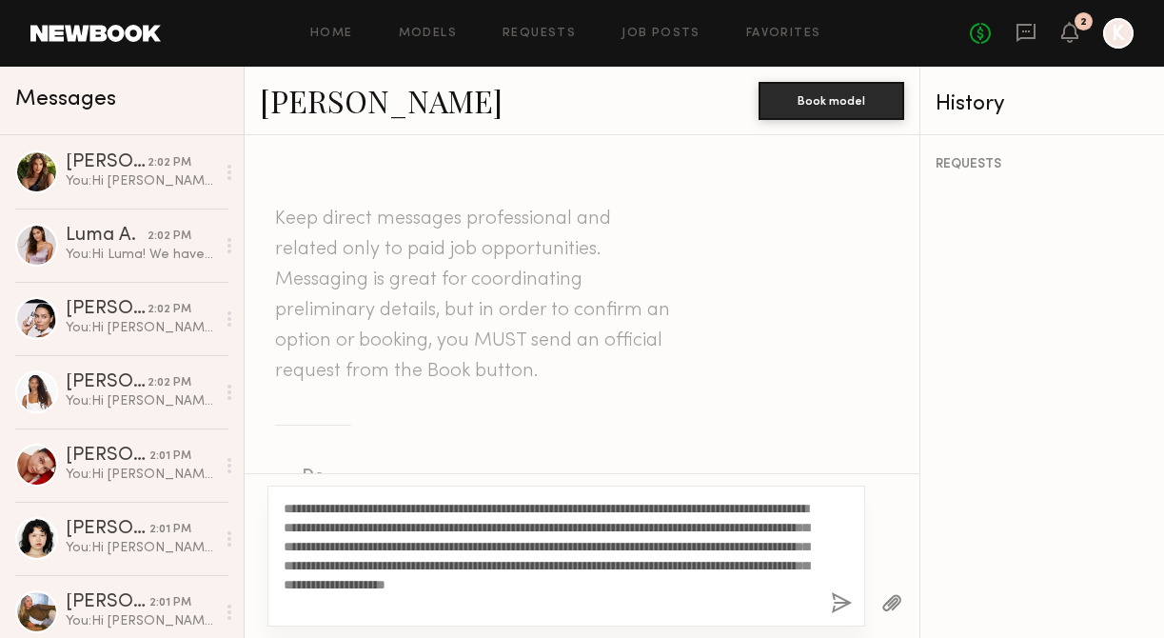
click at [319, 514] on textarea "**********" at bounding box center [550, 556] width 532 height 114
type textarea "**********"
click at [846, 596] on button "button" at bounding box center [841, 604] width 21 height 24
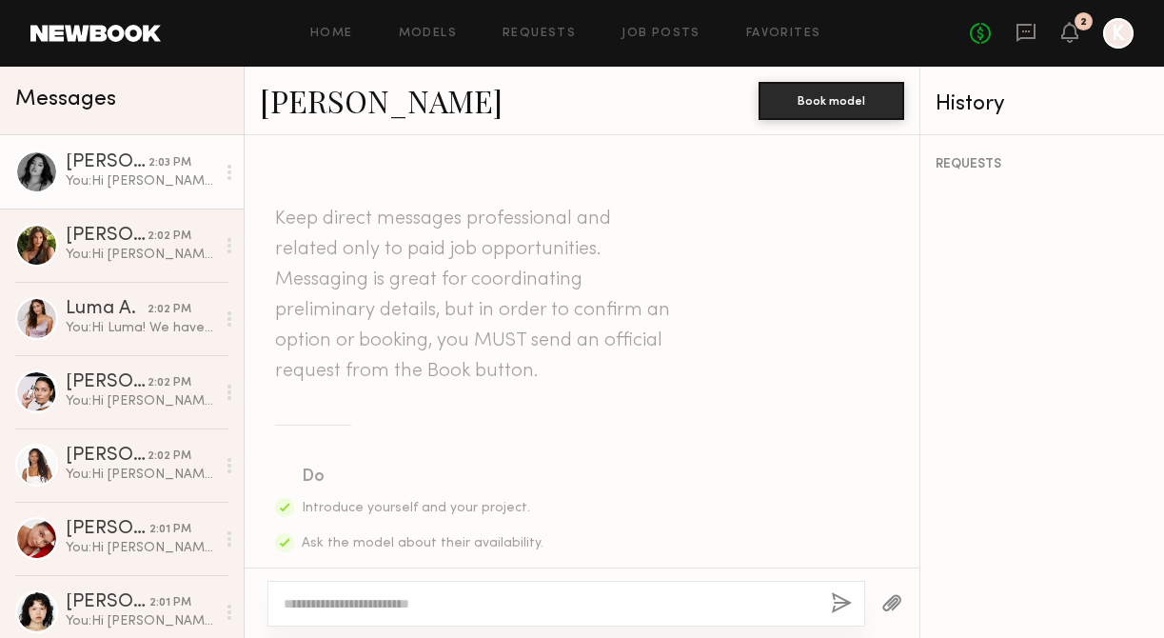
scroll to position [719, 0]
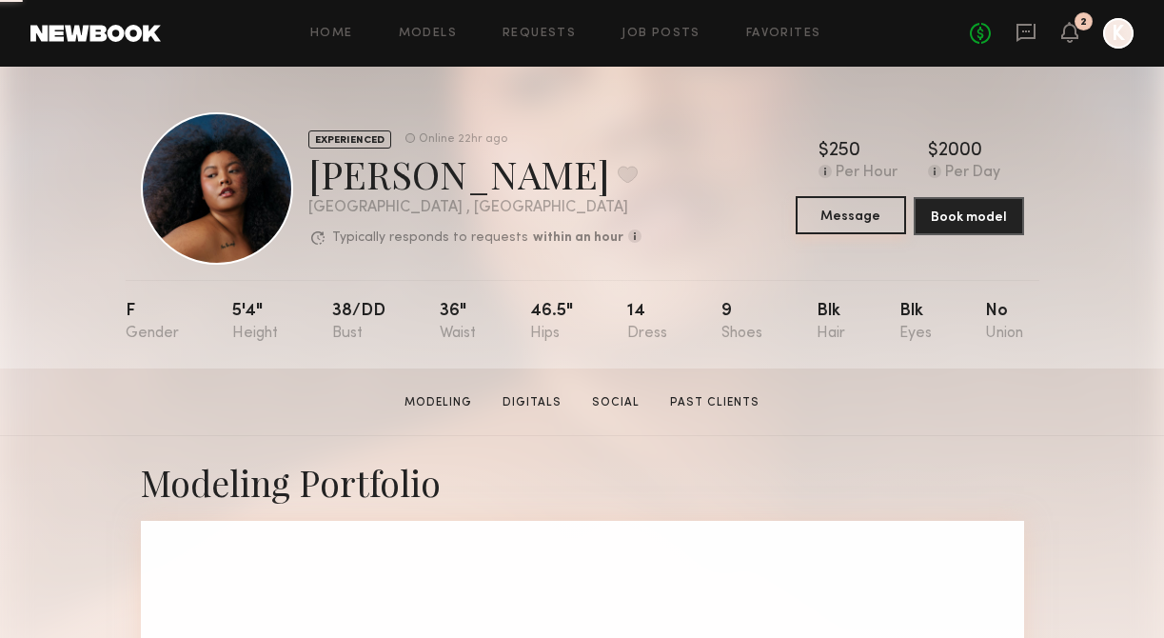
click at [821, 215] on button "Message" at bounding box center [851, 215] width 110 height 38
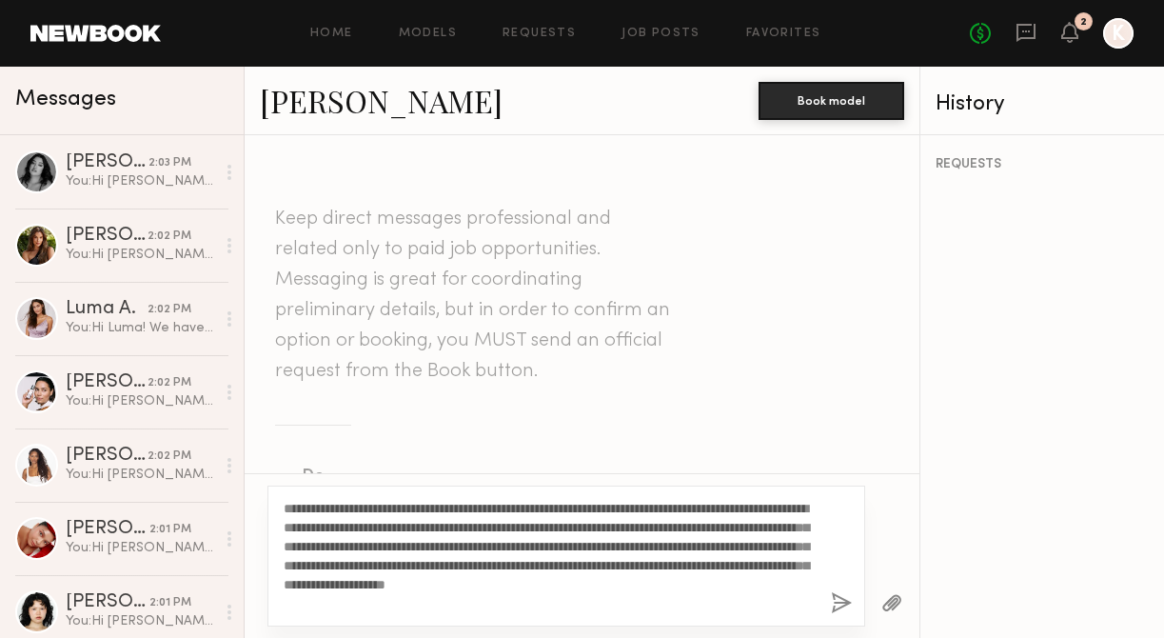
click at [319, 506] on textarea "**********" at bounding box center [550, 556] width 532 height 114
type textarea "**********"
click at [838, 599] on button "button" at bounding box center [841, 604] width 21 height 24
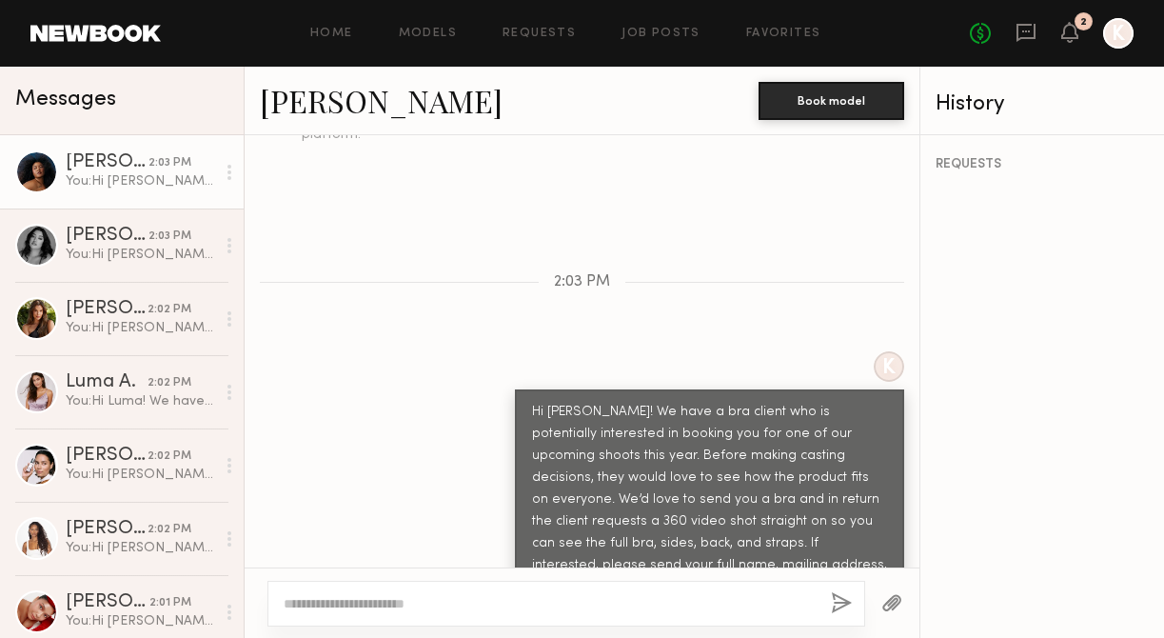
click at [467, 36] on div "Home Models Requests Job Posts Favorites Sign Out" at bounding box center [565, 34] width 809 height 12
click at [446, 38] on link "Models" at bounding box center [428, 34] width 58 height 12
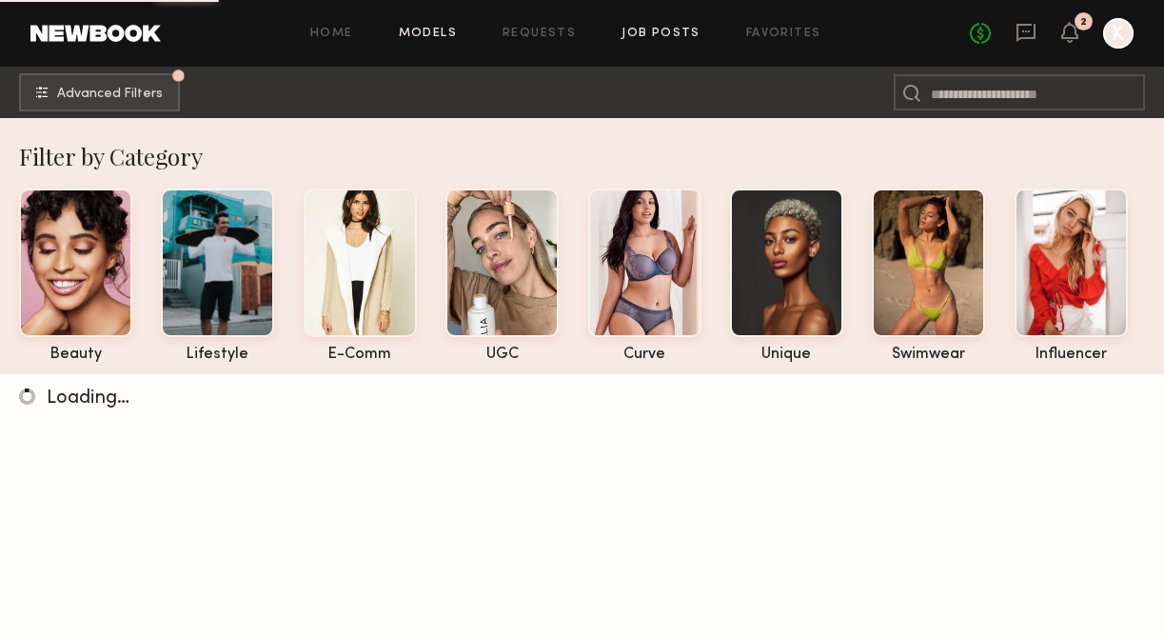
click at [675, 30] on link "Job Posts" at bounding box center [661, 34] width 79 height 12
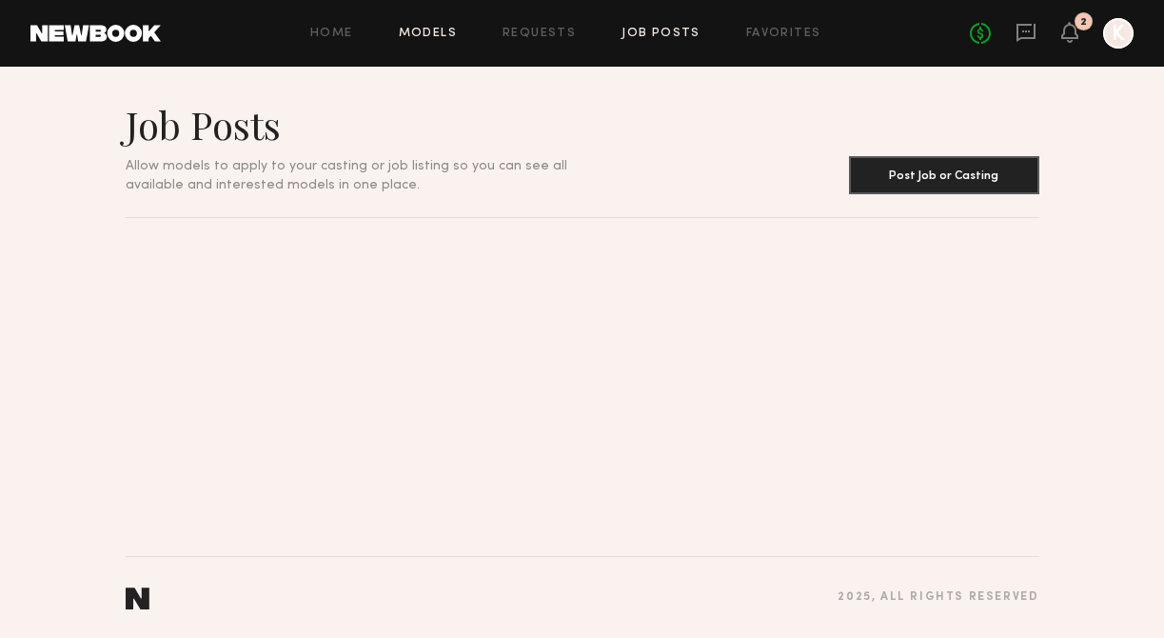
click at [457, 29] on link "Models" at bounding box center [428, 34] width 58 height 12
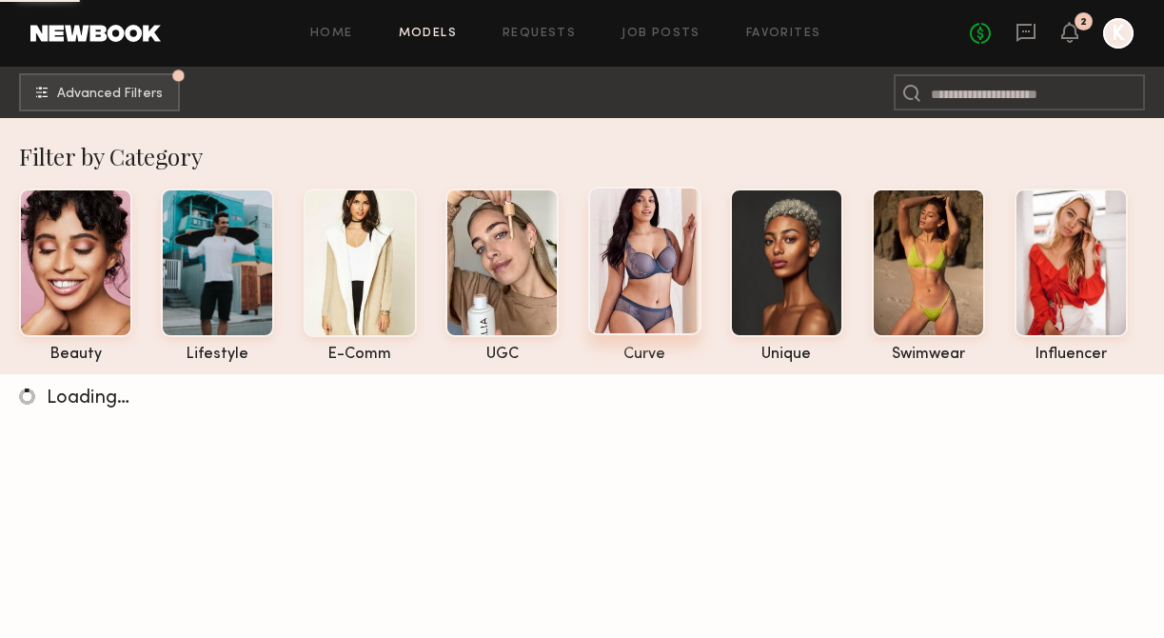
click at [693, 239] on div at bounding box center [644, 261] width 113 height 148
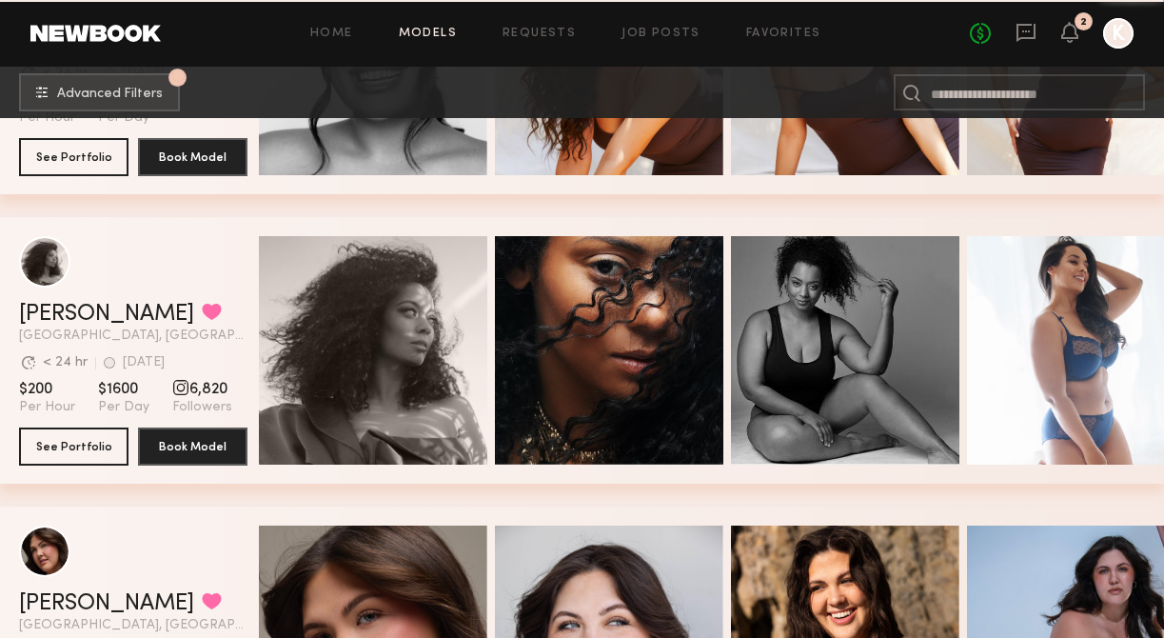
scroll to position [2544, 0]
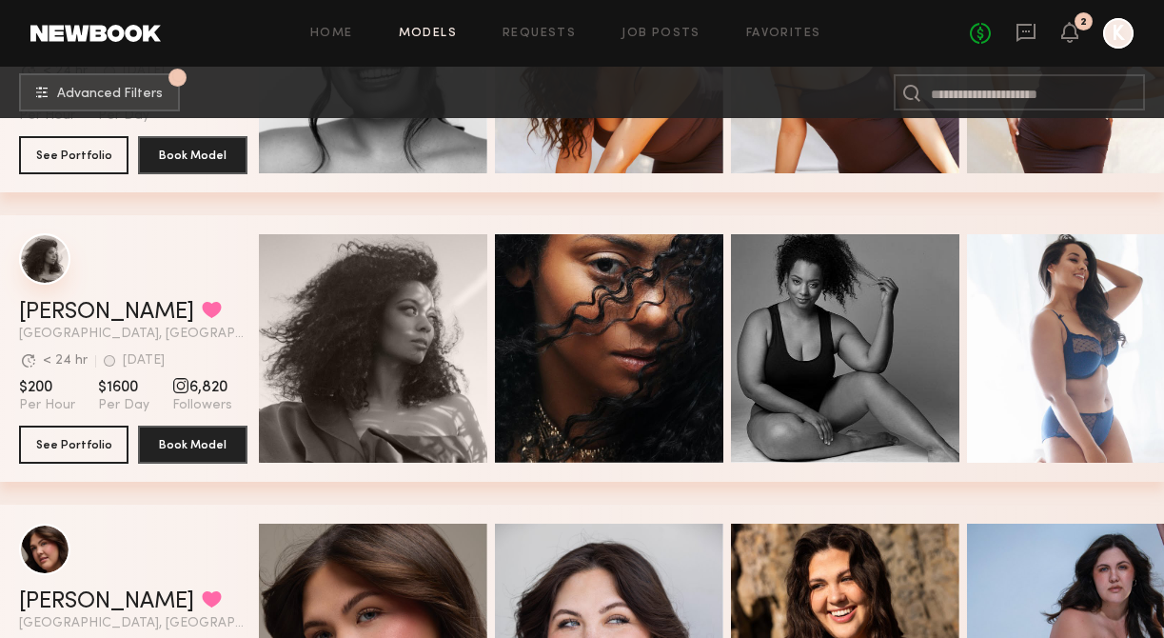
click at [45, 267] on div "grid" at bounding box center [44, 258] width 51 height 51
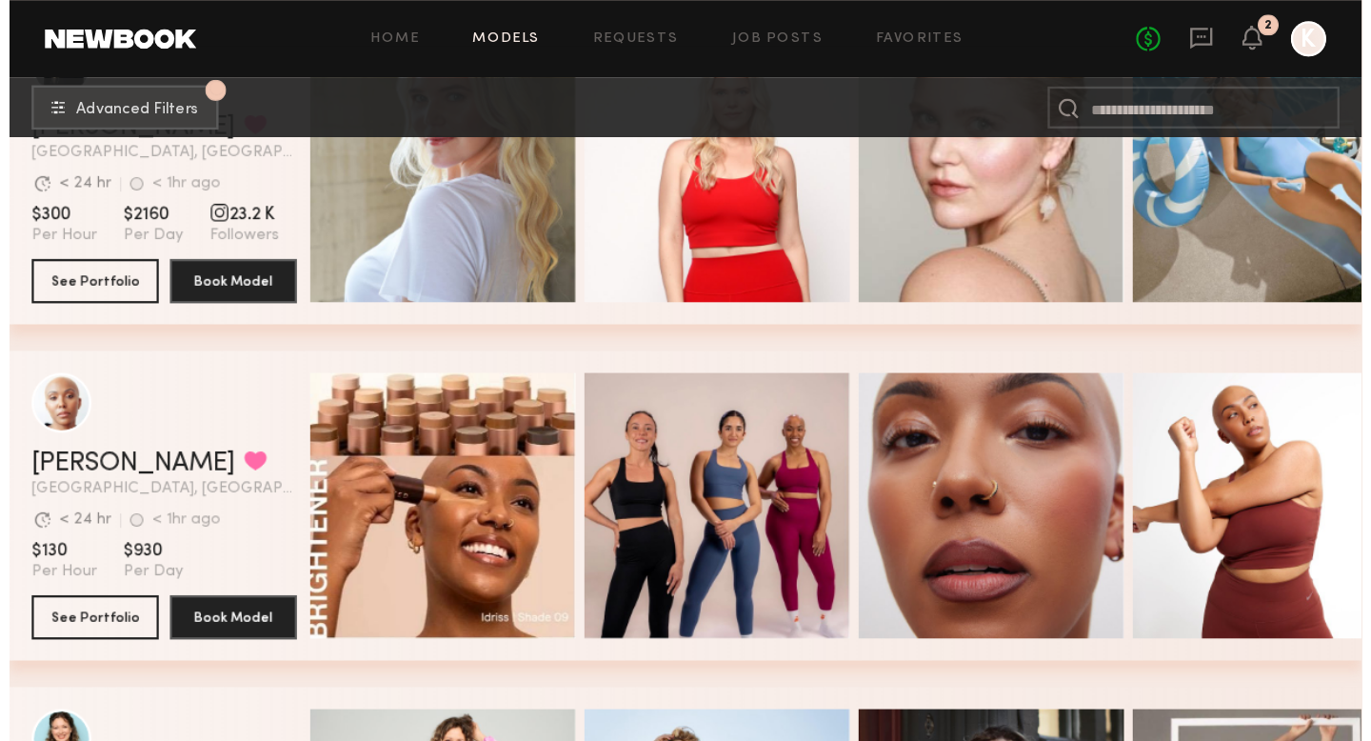
scroll to position [3718, 0]
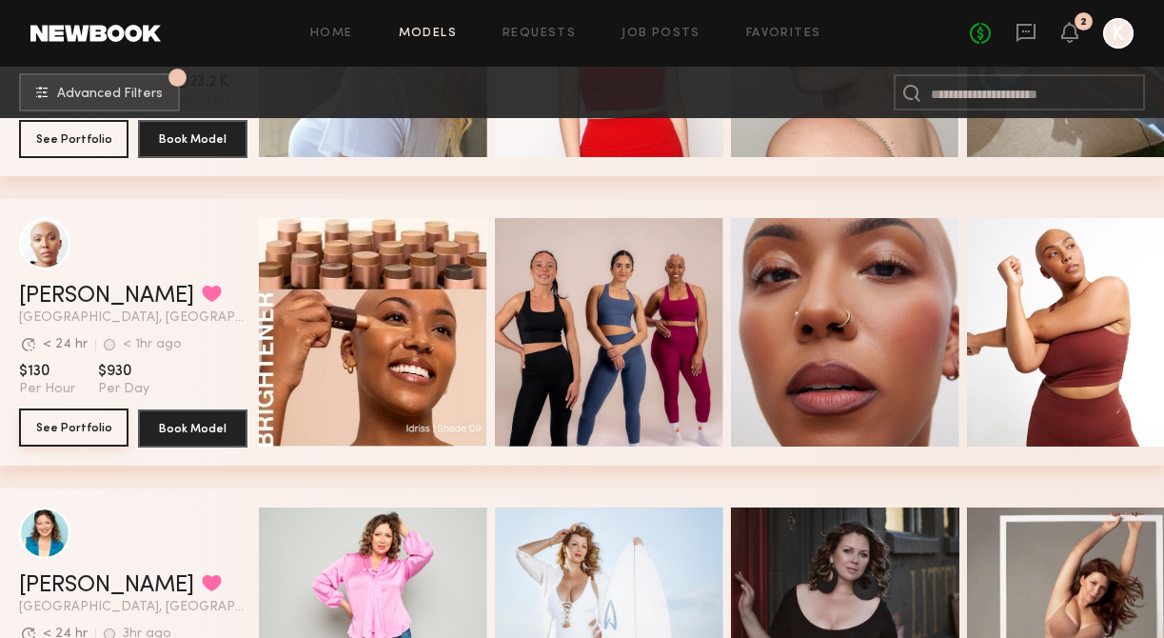
click at [59, 419] on button "See Portfolio" at bounding box center [73, 427] width 109 height 38
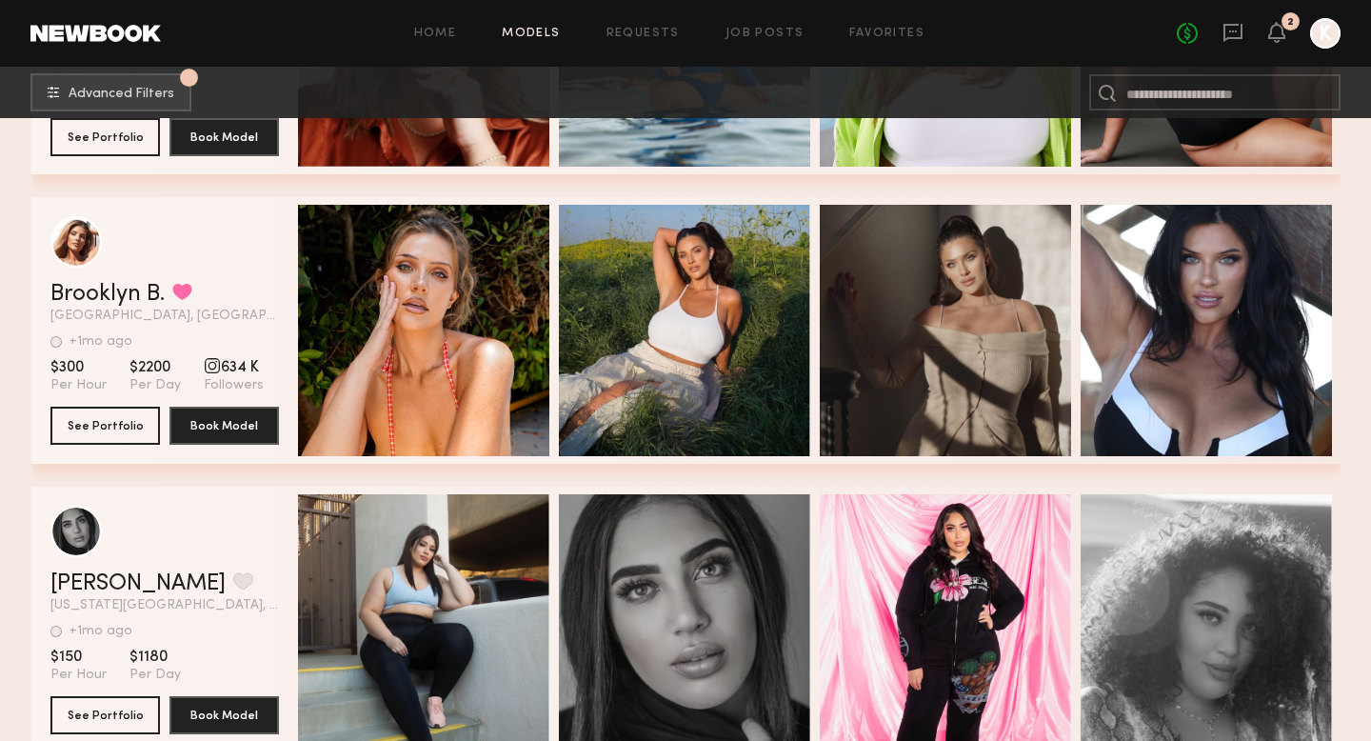
scroll to position [4589, 0]
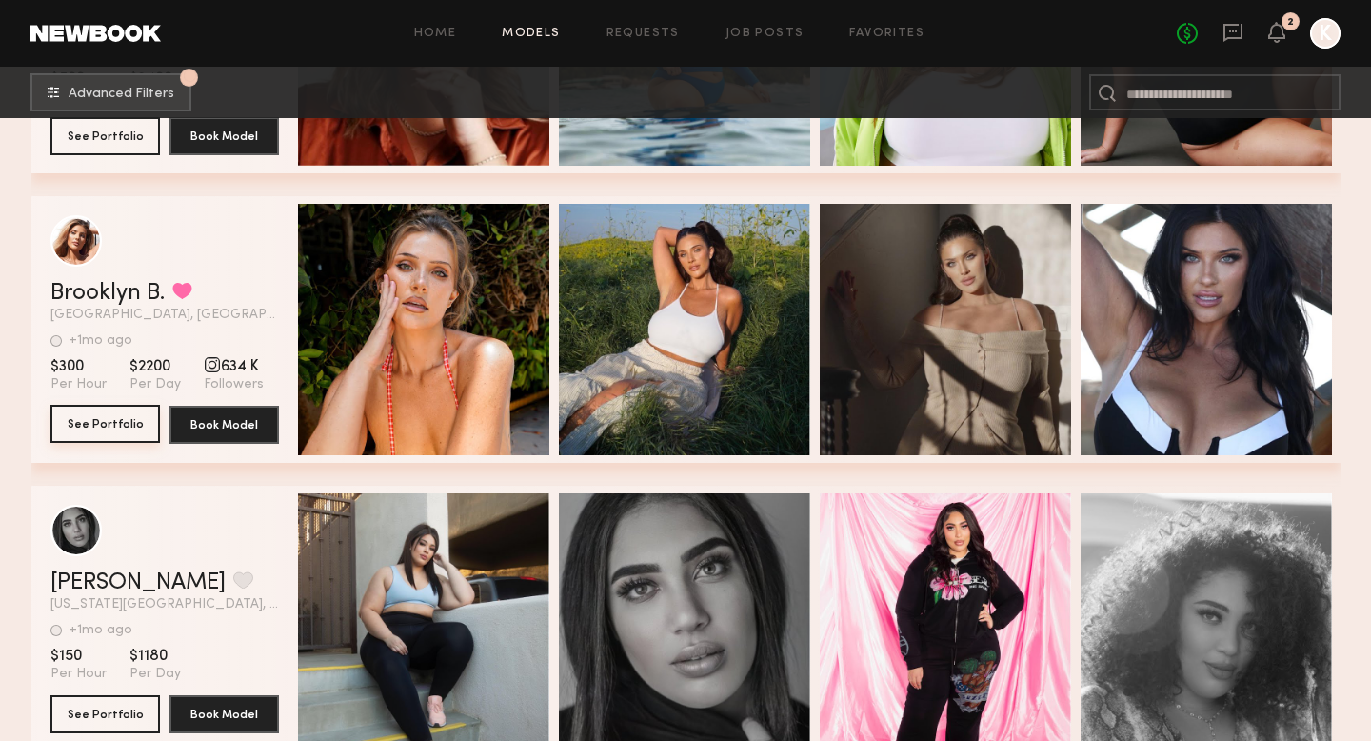
click at [131, 432] on button "See Portfolio" at bounding box center [104, 424] width 109 height 38
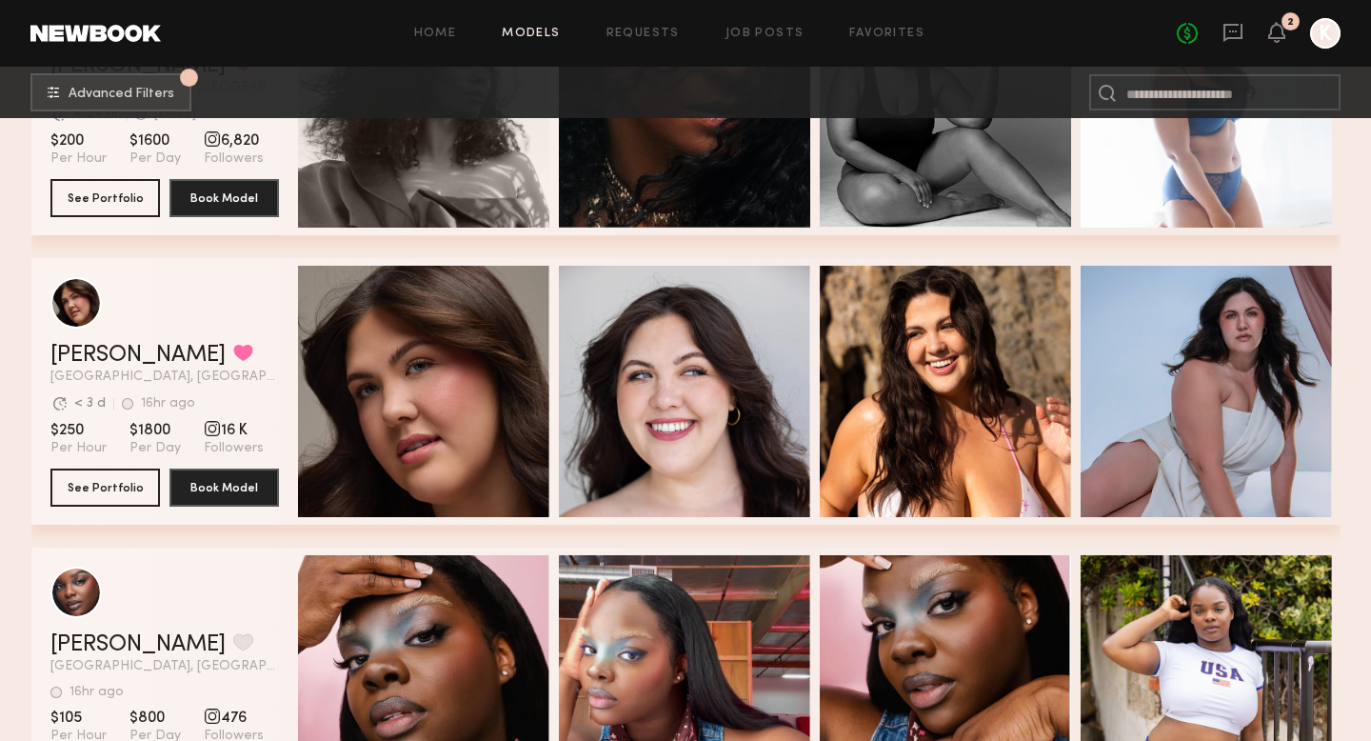
scroll to position [3737, 0]
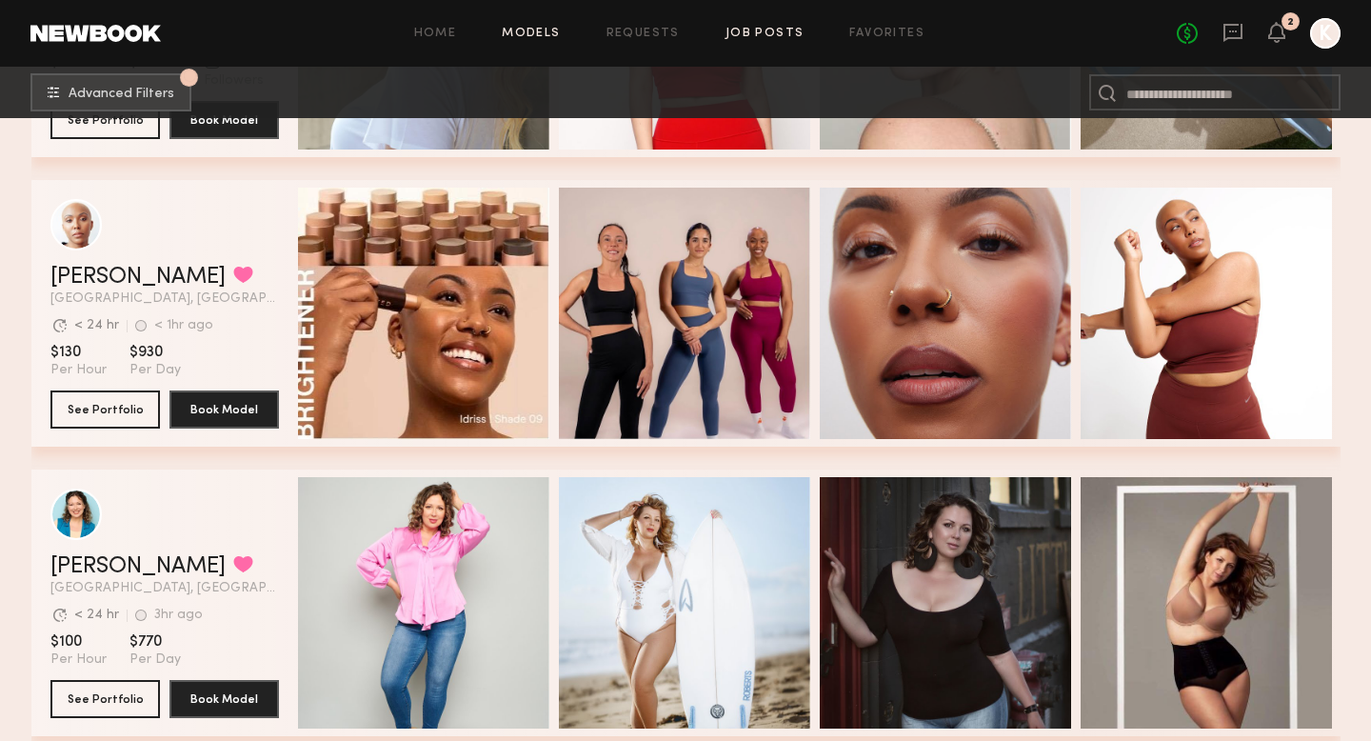
click at [758, 29] on link "Job Posts" at bounding box center [764, 34] width 79 height 12
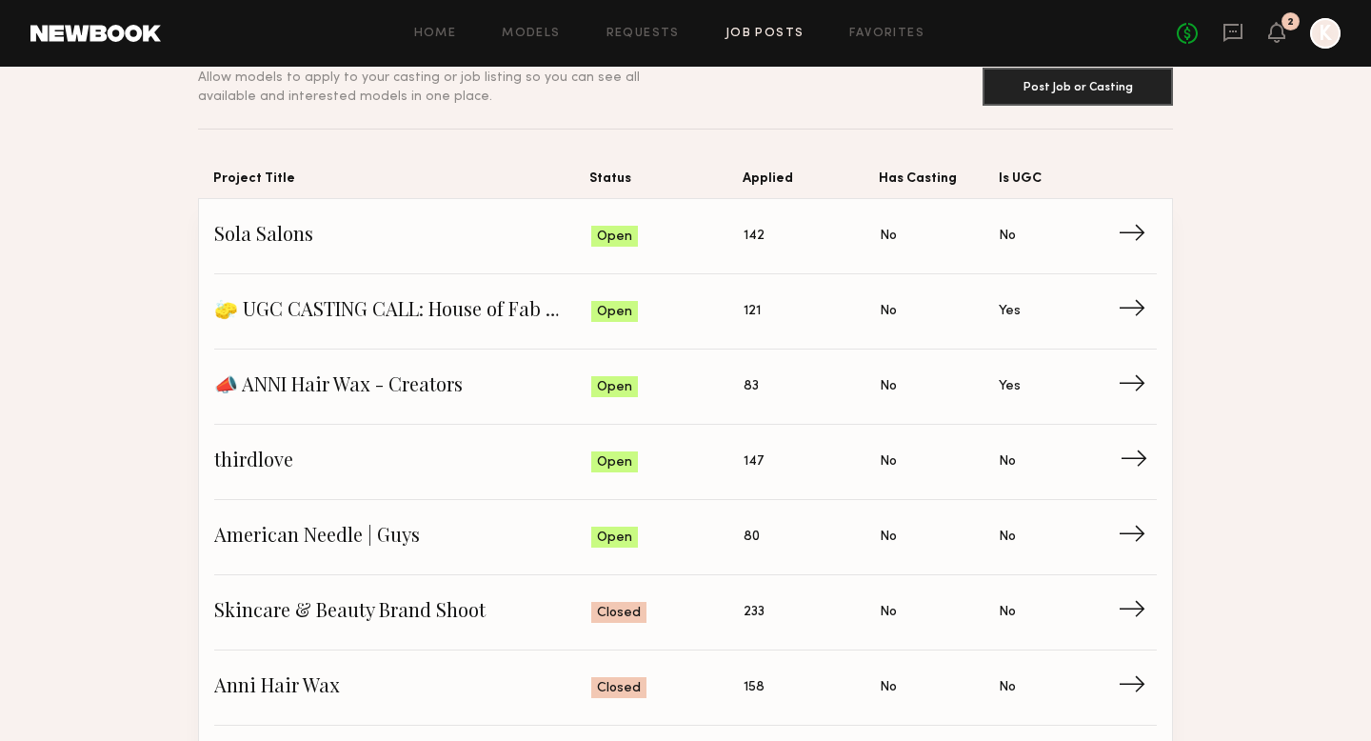
scroll to position [89, 0]
click at [266, 465] on span "thirdlove" at bounding box center [402, 460] width 377 height 29
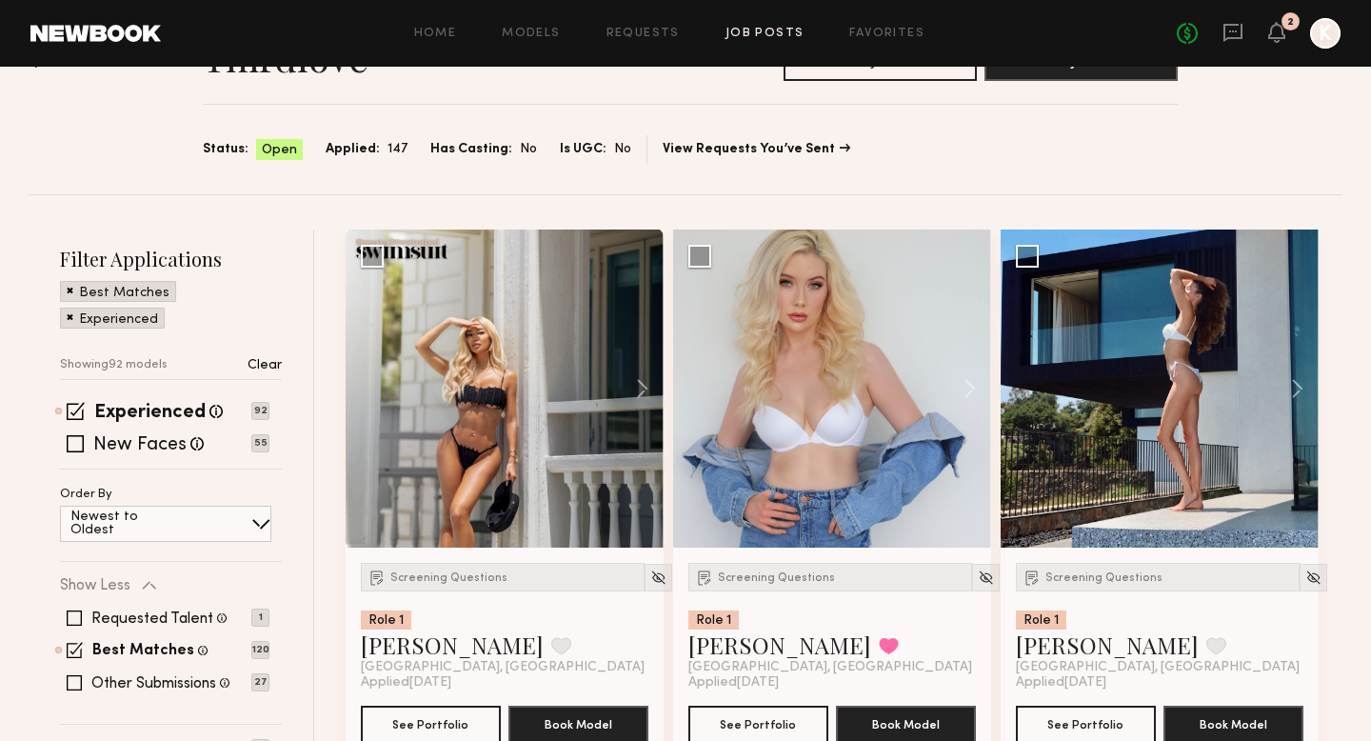
scroll to position [82, 0]
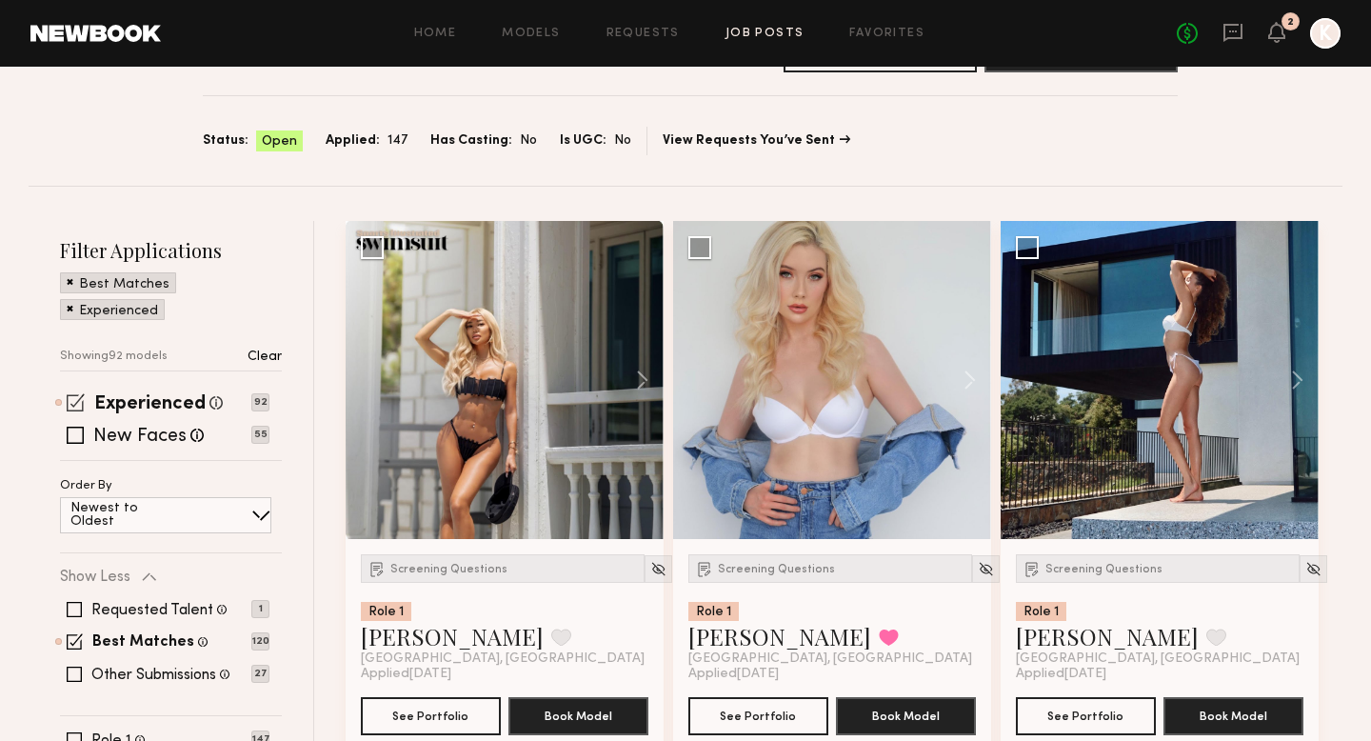
click at [75, 401] on span at bounding box center [76, 402] width 18 height 18
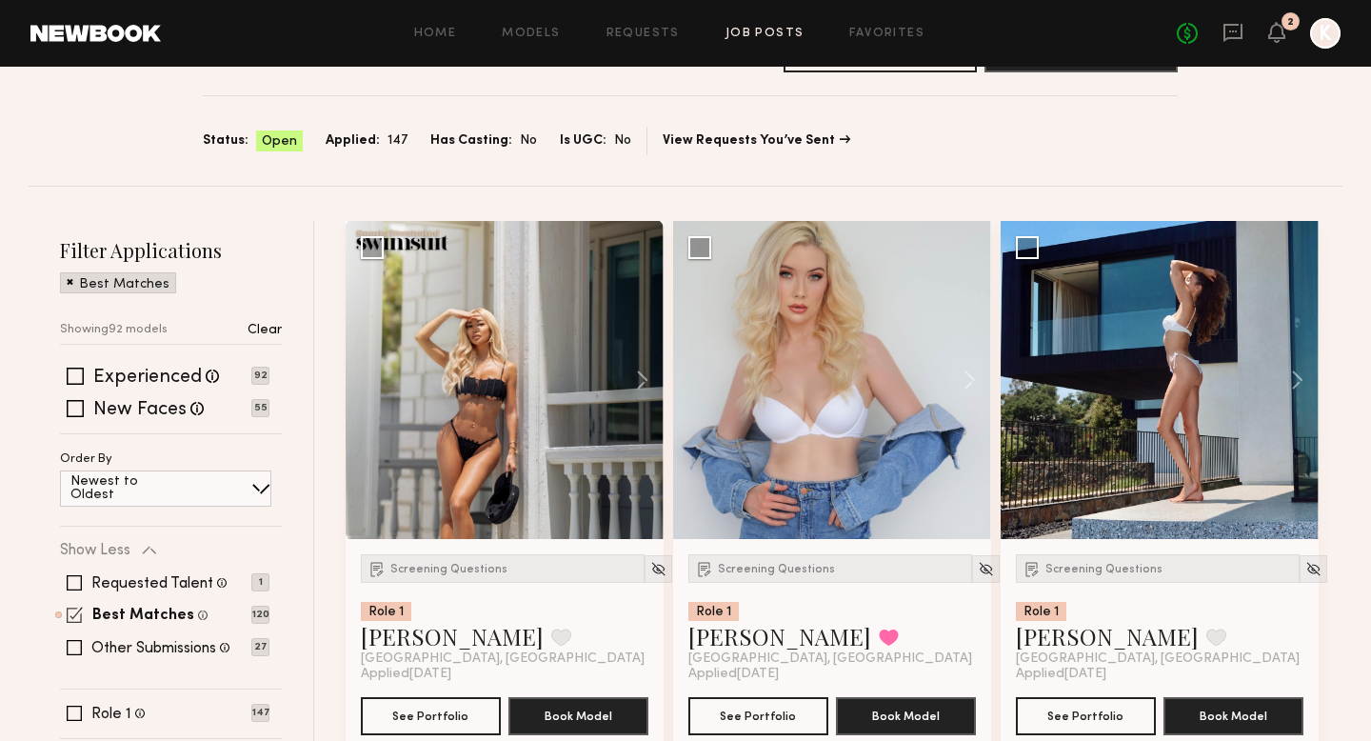
click at [67, 614] on span at bounding box center [75, 614] width 16 height 16
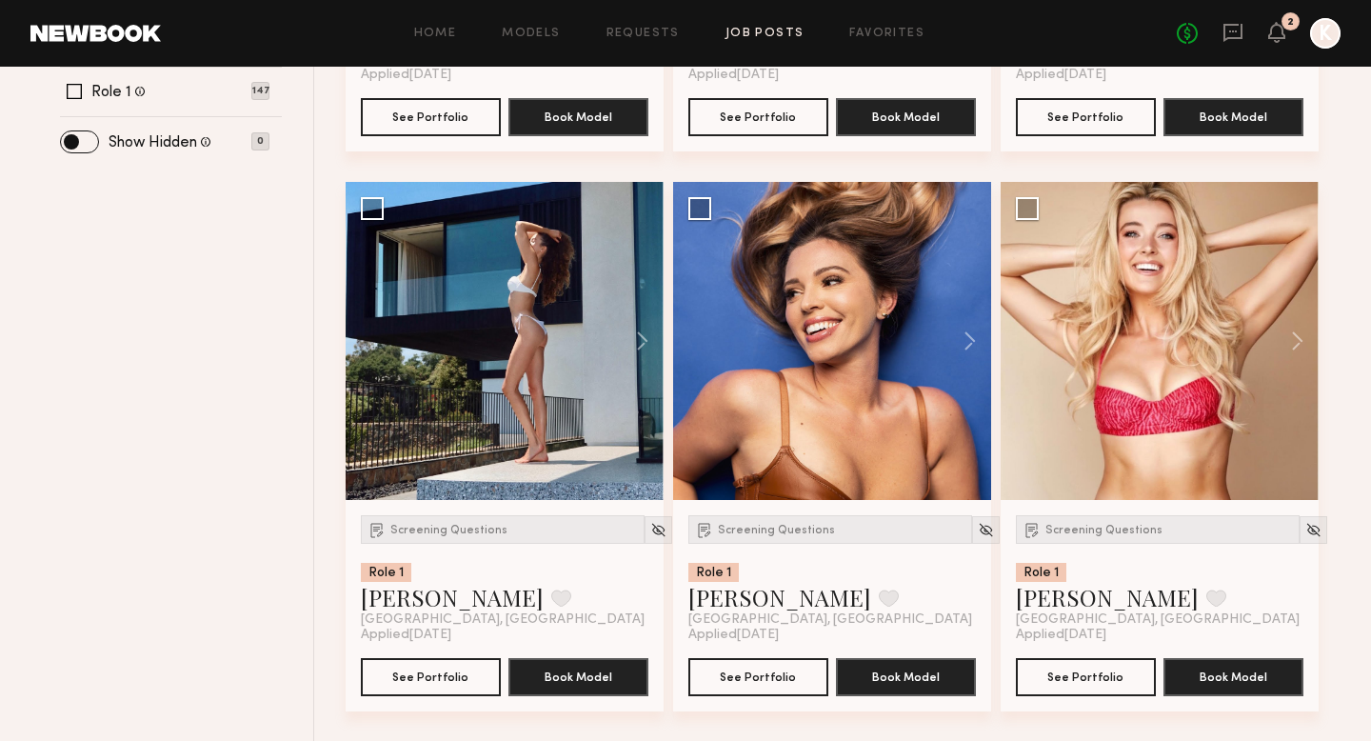
scroll to position [684, 0]
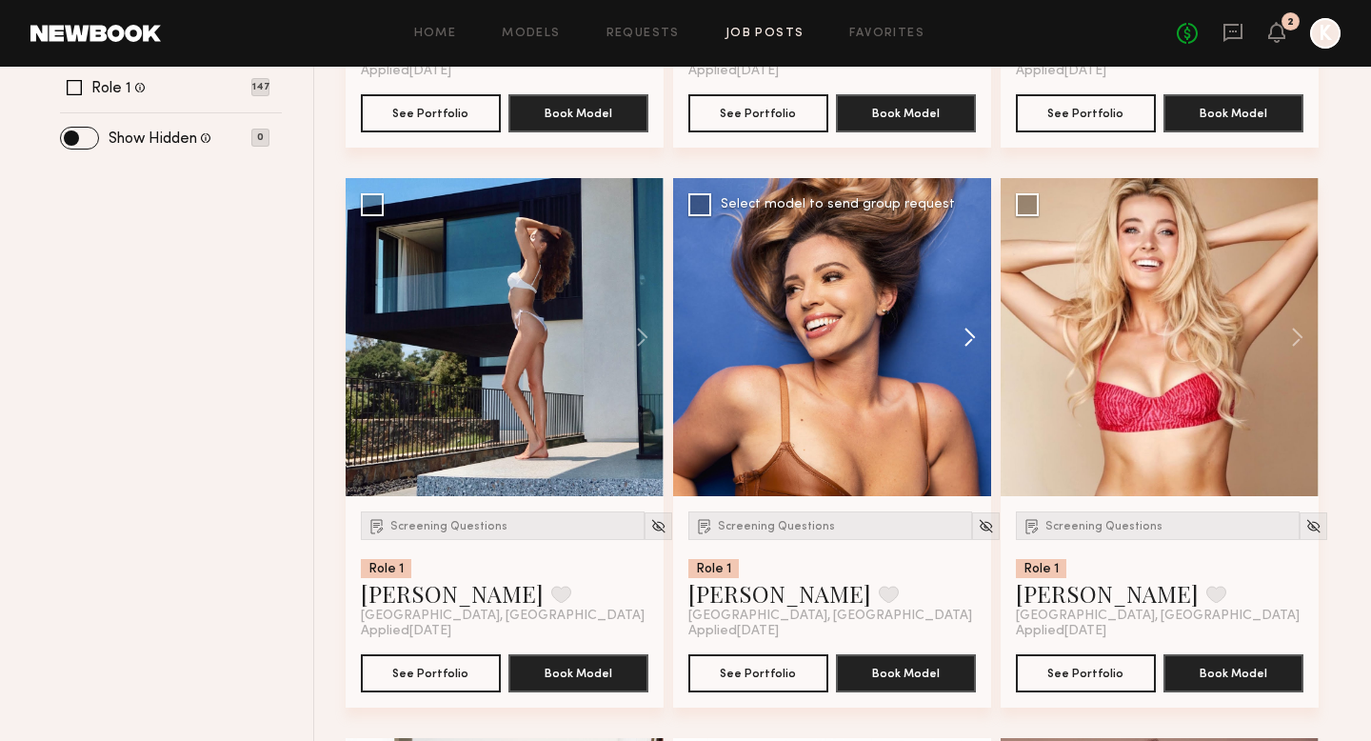
click at [951, 344] on button at bounding box center [960, 337] width 61 height 318
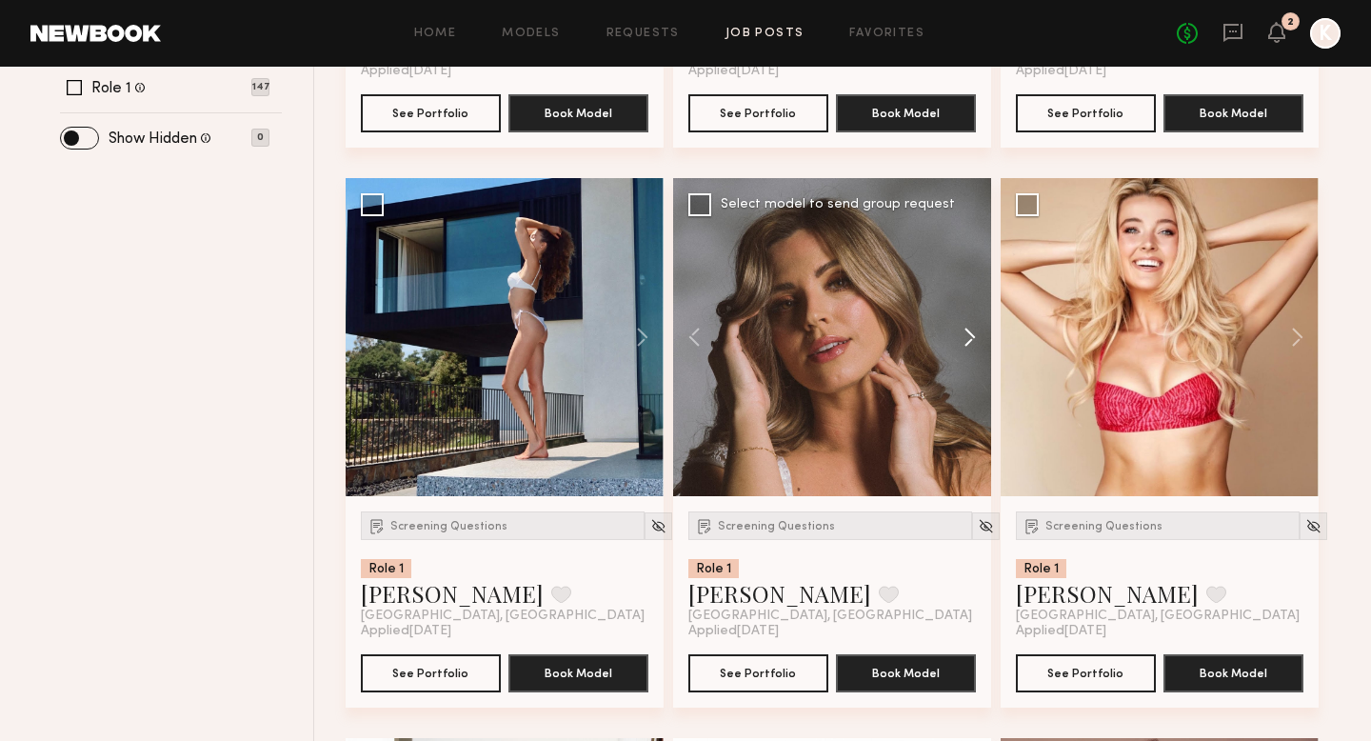
click at [951, 344] on button at bounding box center [960, 337] width 61 height 318
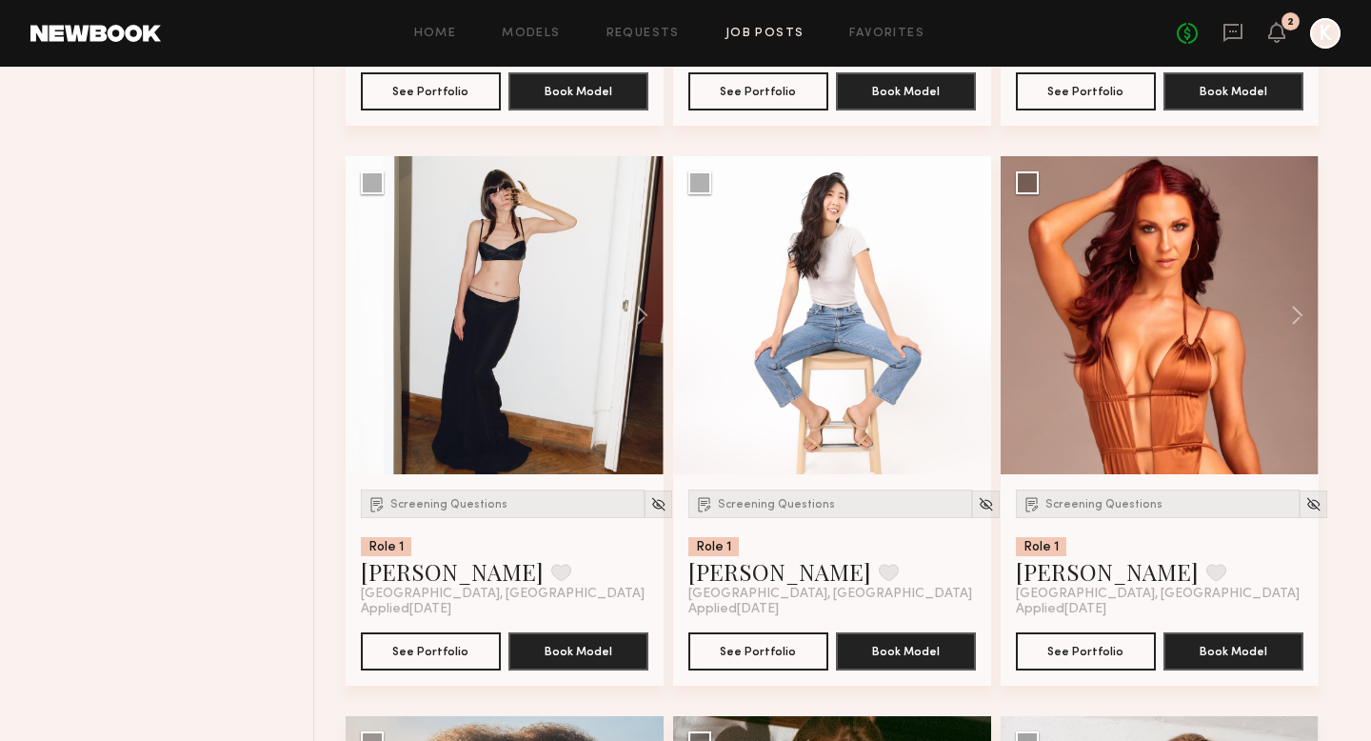
scroll to position [1085, 0]
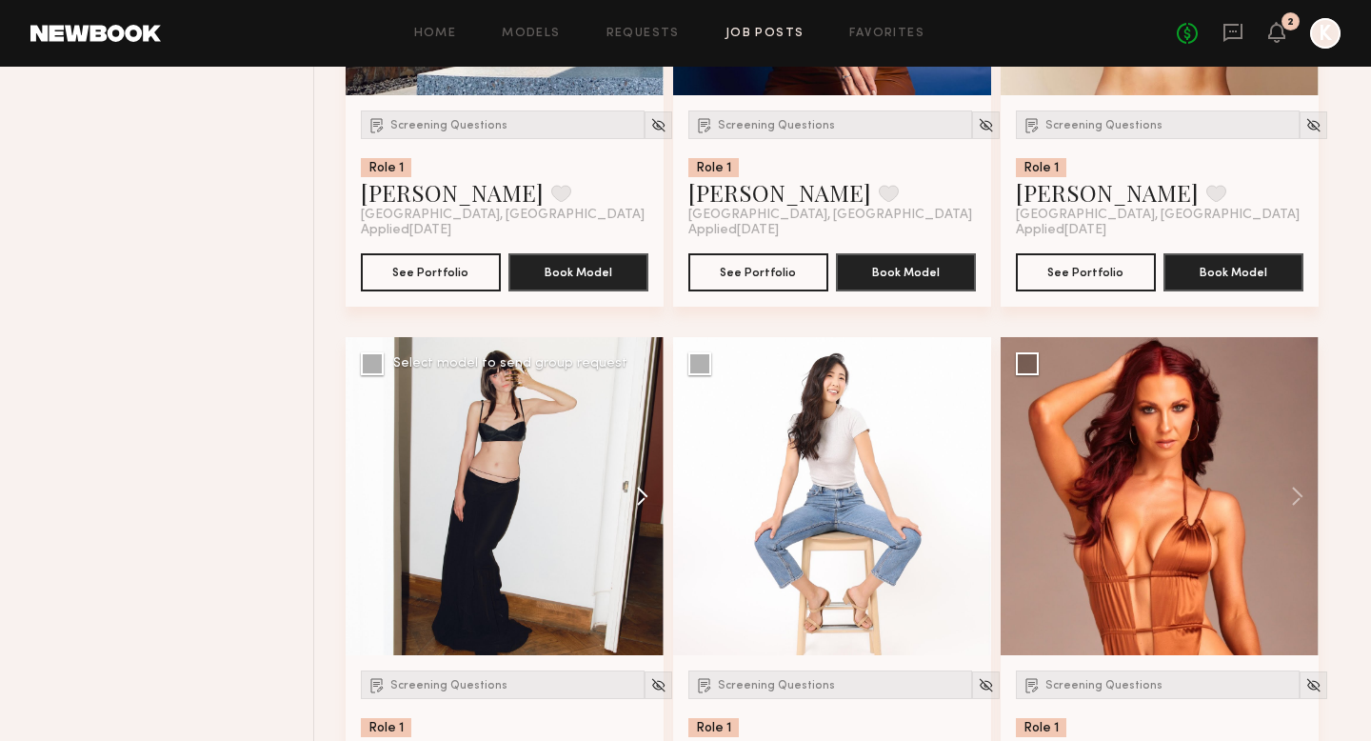
click at [645, 483] on button at bounding box center [633, 496] width 61 height 318
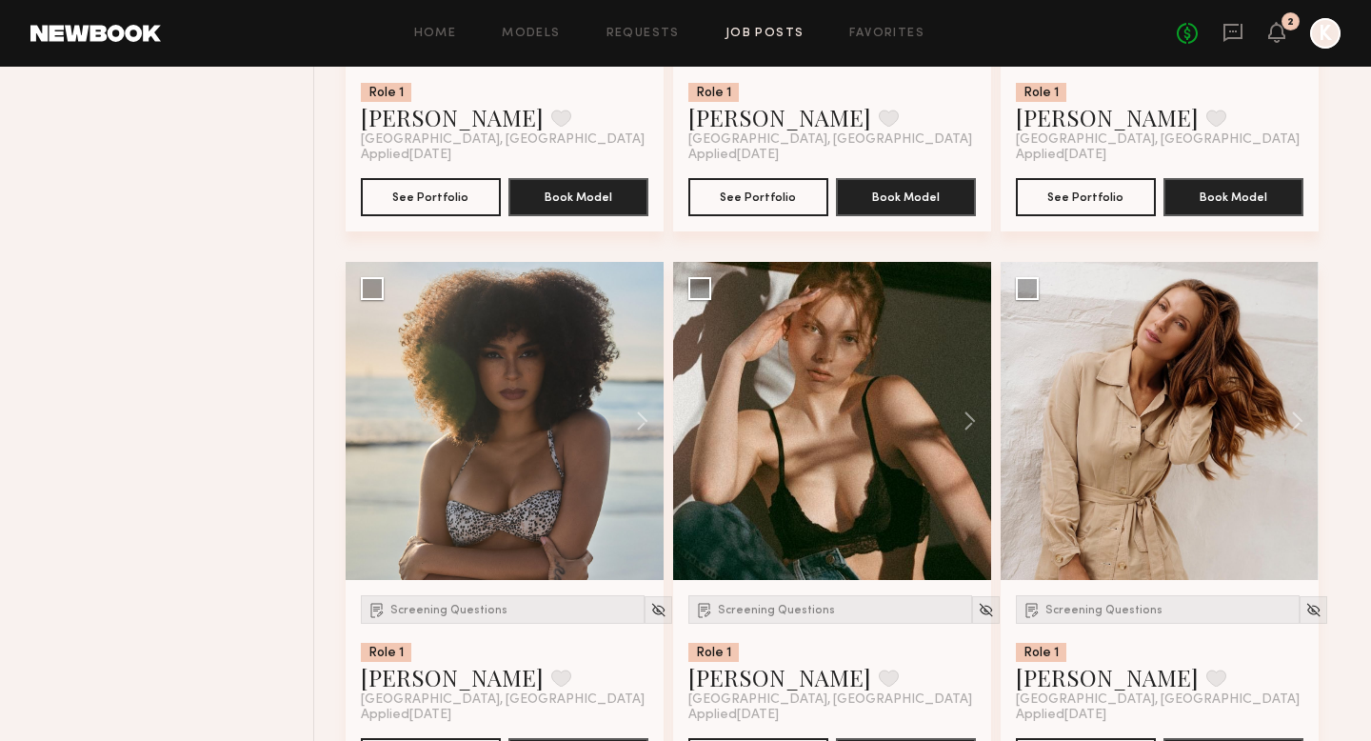
scroll to position [1722, 0]
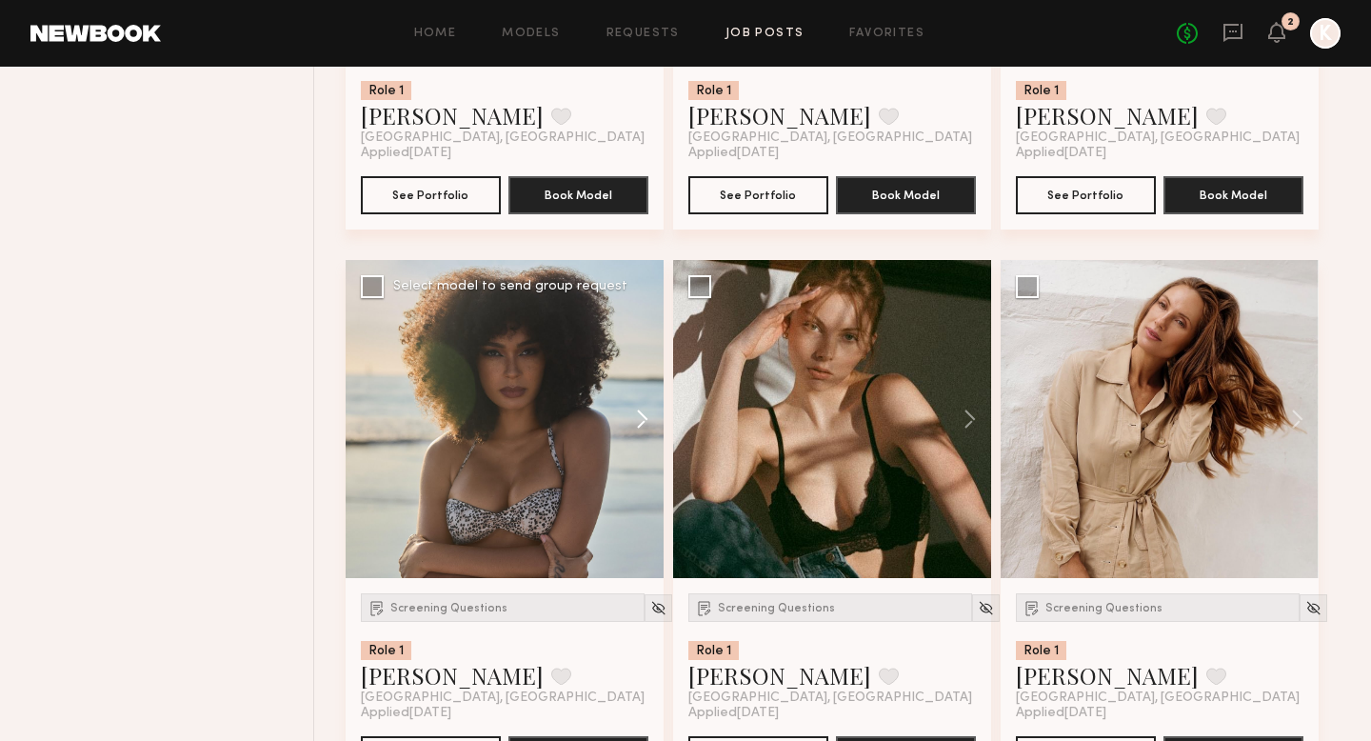
click at [634, 422] on button at bounding box center [633, 419] width 61 height 318
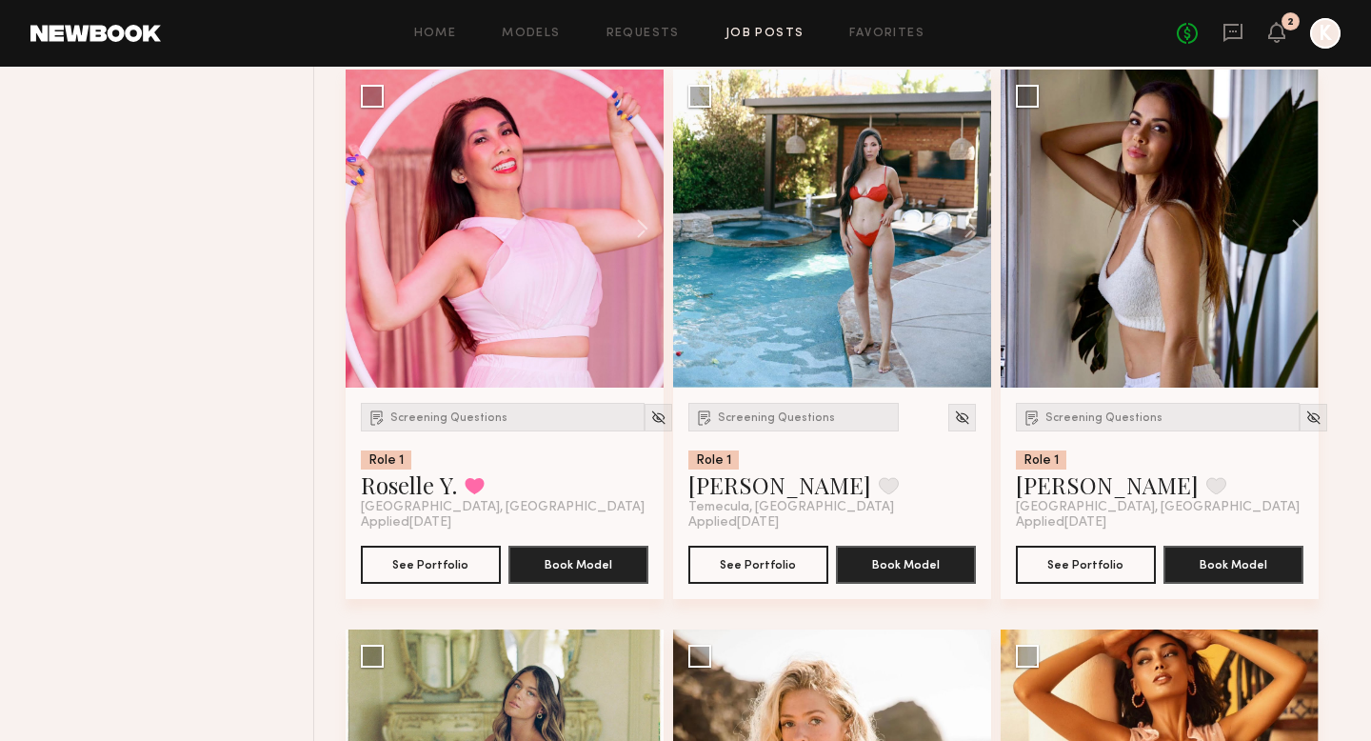
scroll to position [4164, 0]
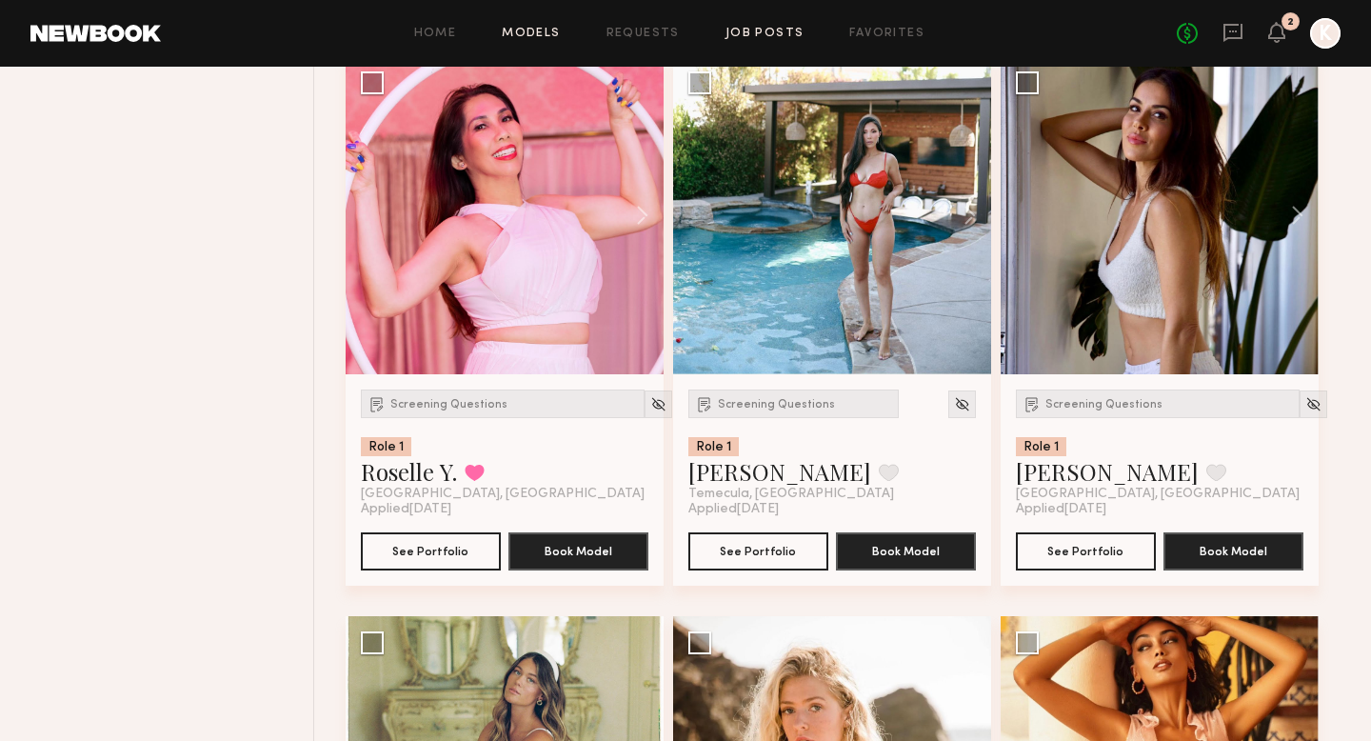
click at [540, 36] on link "Models" at bounding box center [531, 34] width 58 height 12
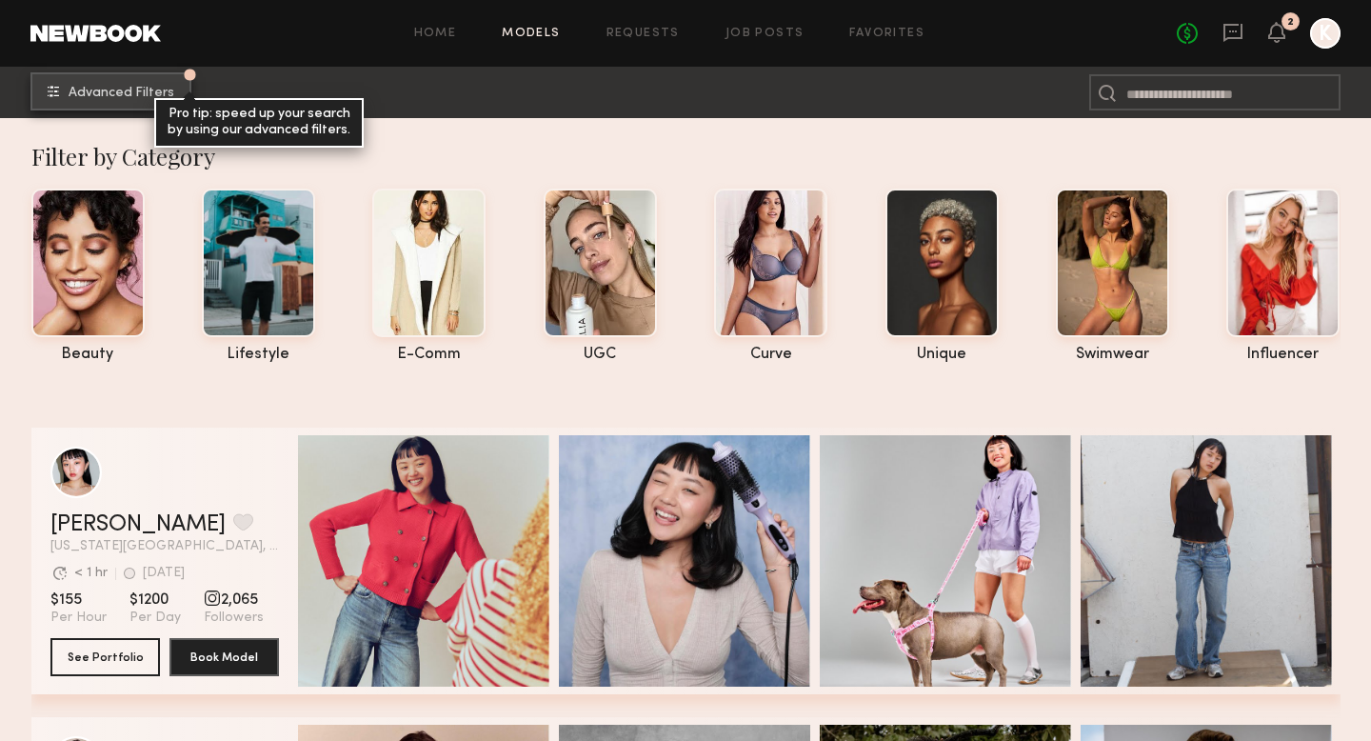
click at [138, 106] on button "Advanced Filters Pro tip: speed up your search by using our advanced filters." at bounding box center [110, 91] width 161 height 38
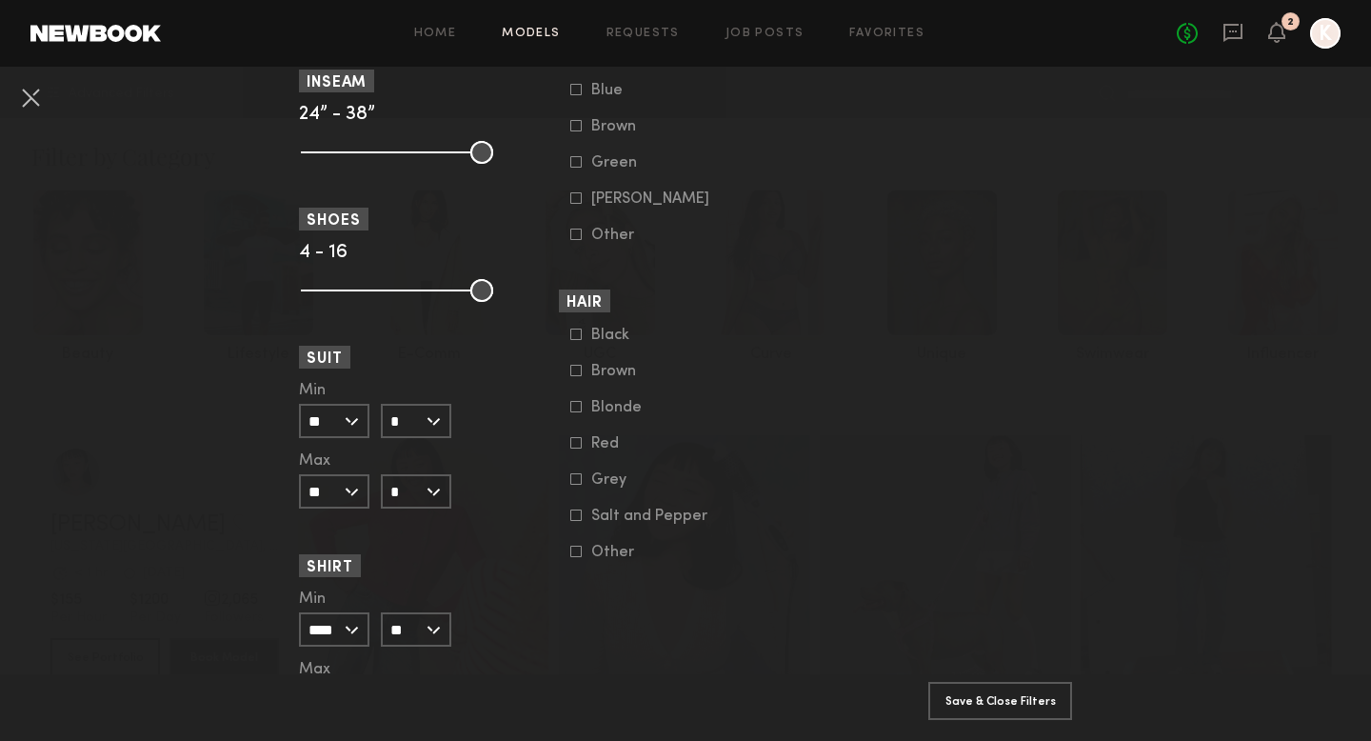
scroll to position [1780, 0]
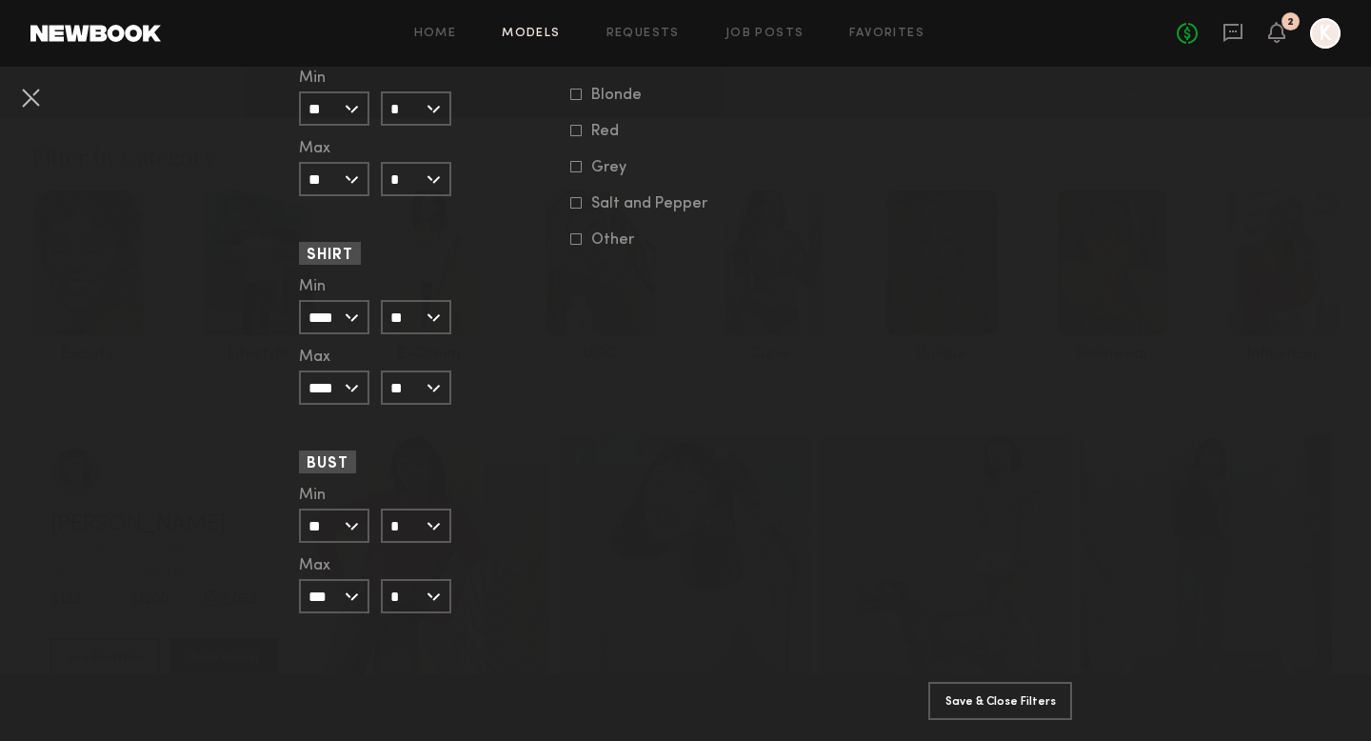
click at [349, 521] on input "**" at bounding box center [334, 525] width 70 height 34
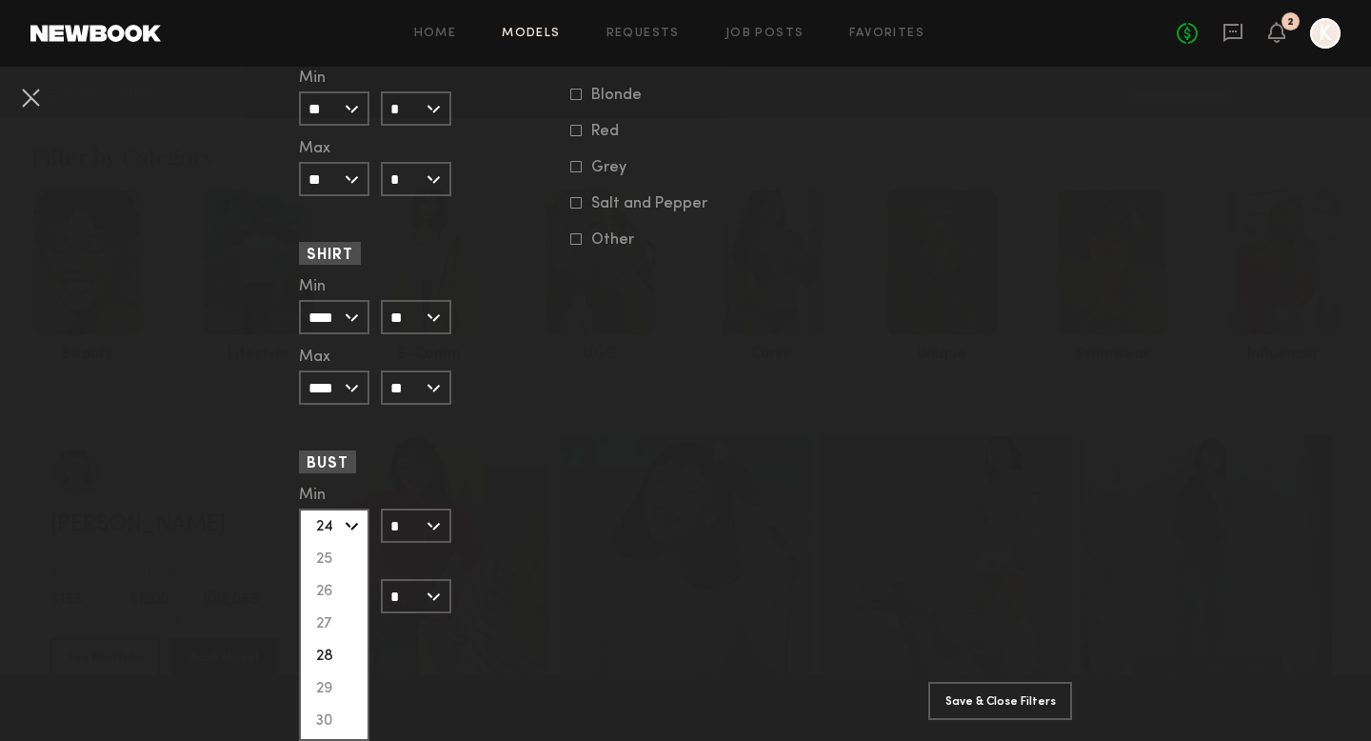
scroll to position [87, 0]
click at [420, 532] on input "*" at bounding box center [416, 525] width 70 height 34
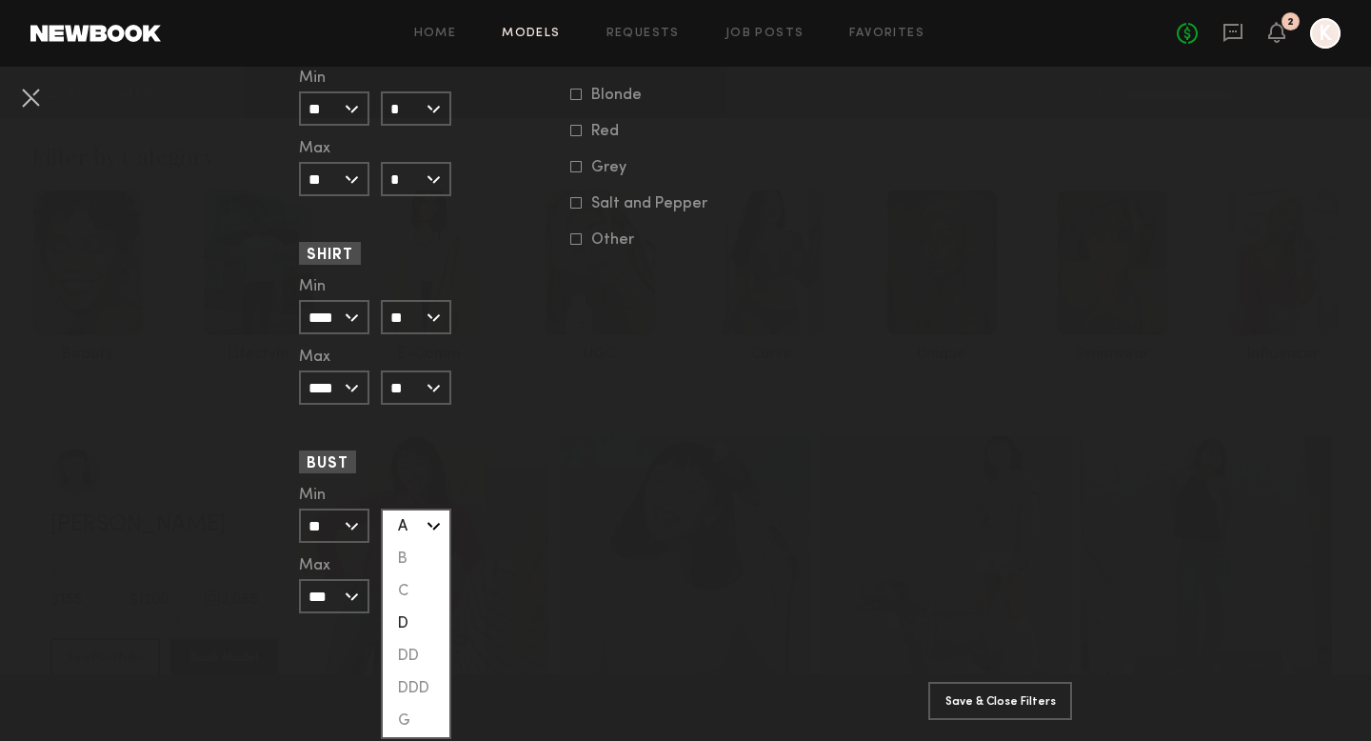
click at [417, 613] on div "D" at bounding box center [416, 623] width 67 height 32
type input "*"
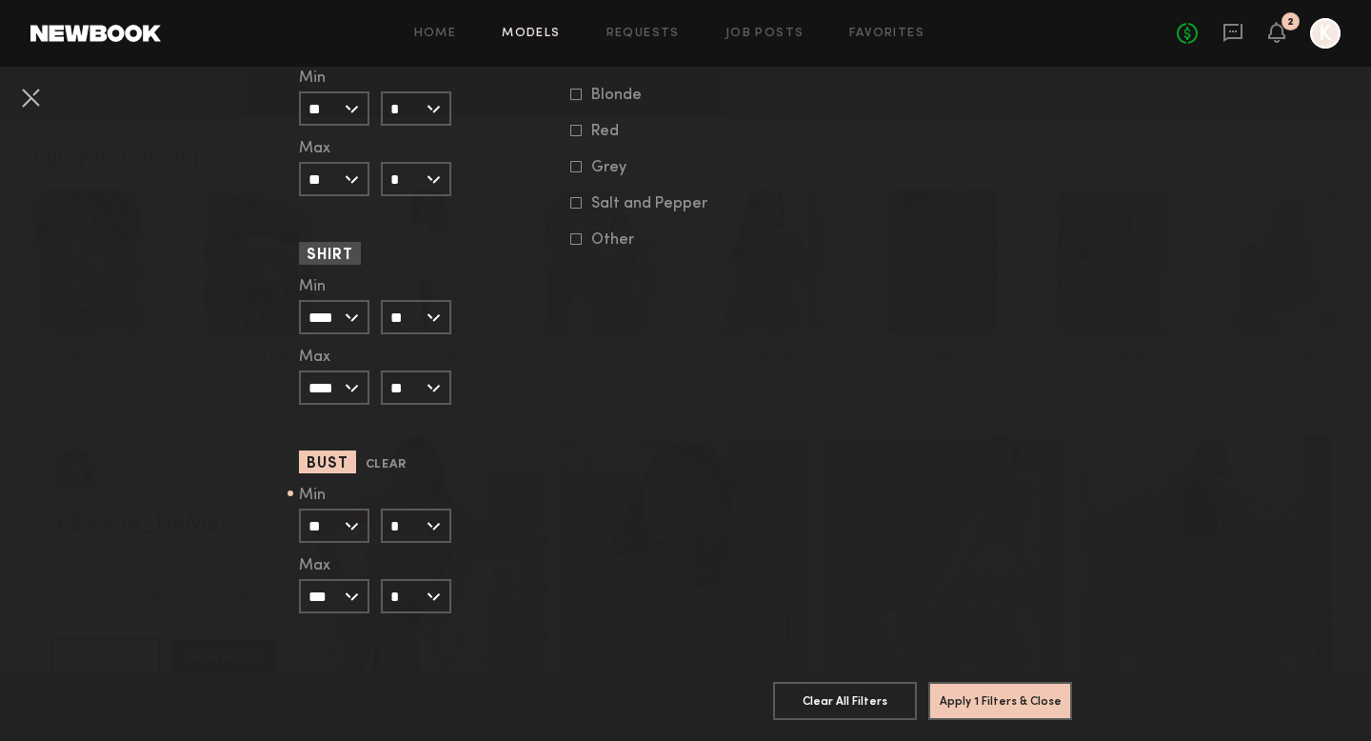
click at [350, 526] on input "**" at bounding box center [334, 525] width 70 height 34
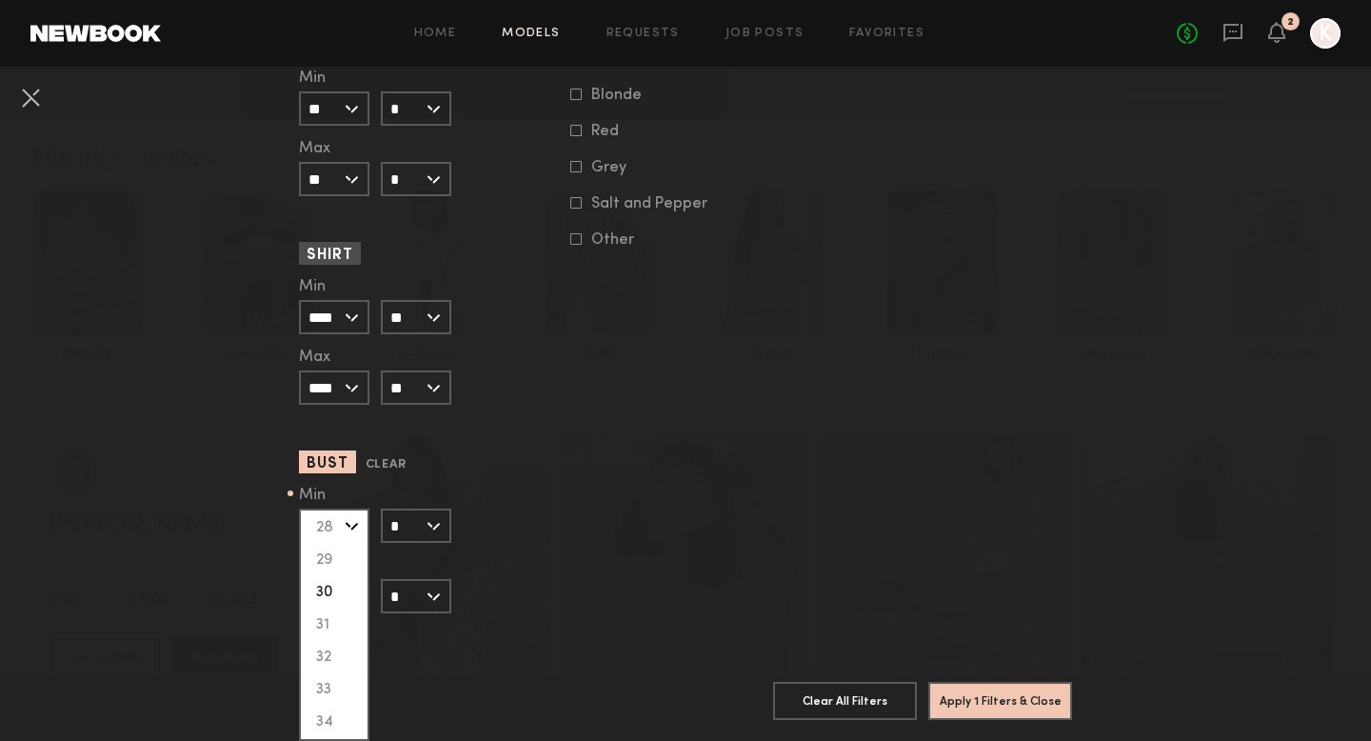
scroll to position [129, 0]
click at [330, 637] on div "32" at bounding box center [334, 656] width 67 height 32
type input "**"
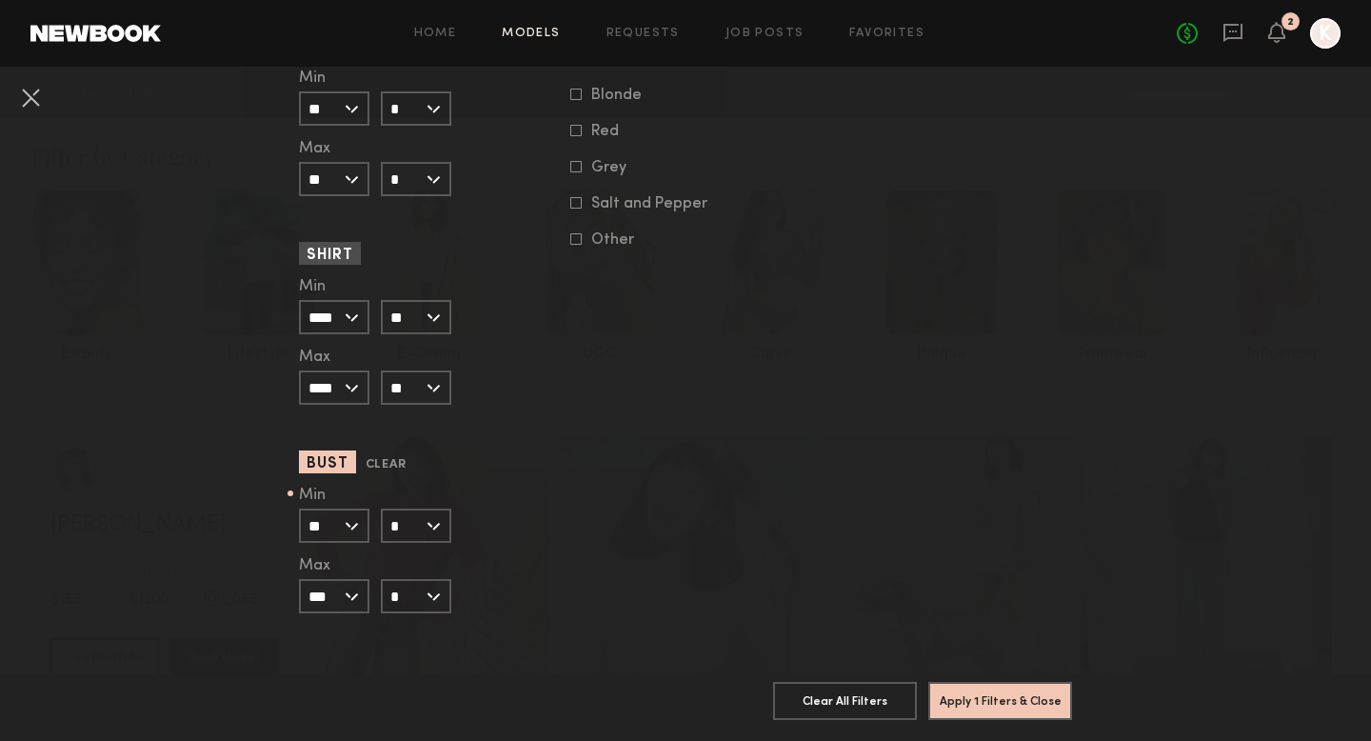
click at [348, 599] on input "***" at bounding box center [334, 596] width 70 height 34
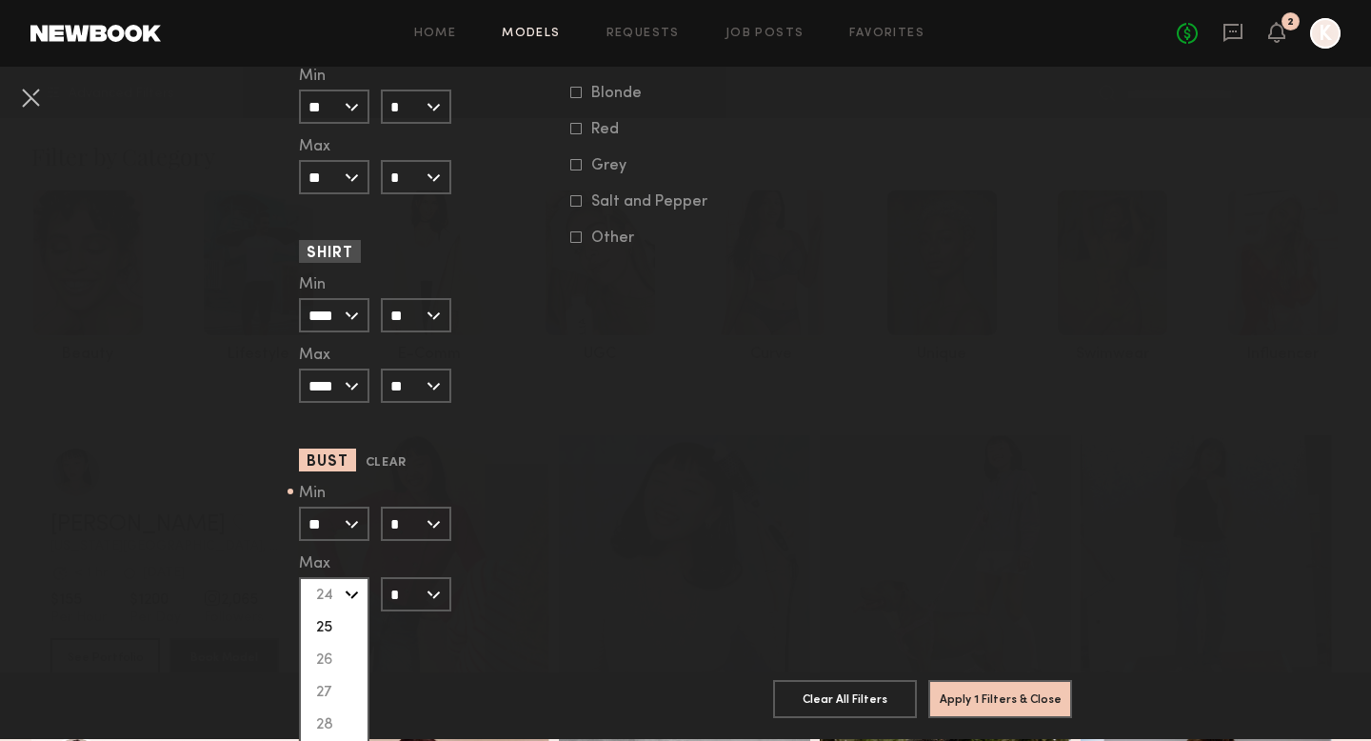
scroll to position [451, 0]
click at [412, 593] on input "*" at bounding box center [416, 594] width 70 height 34
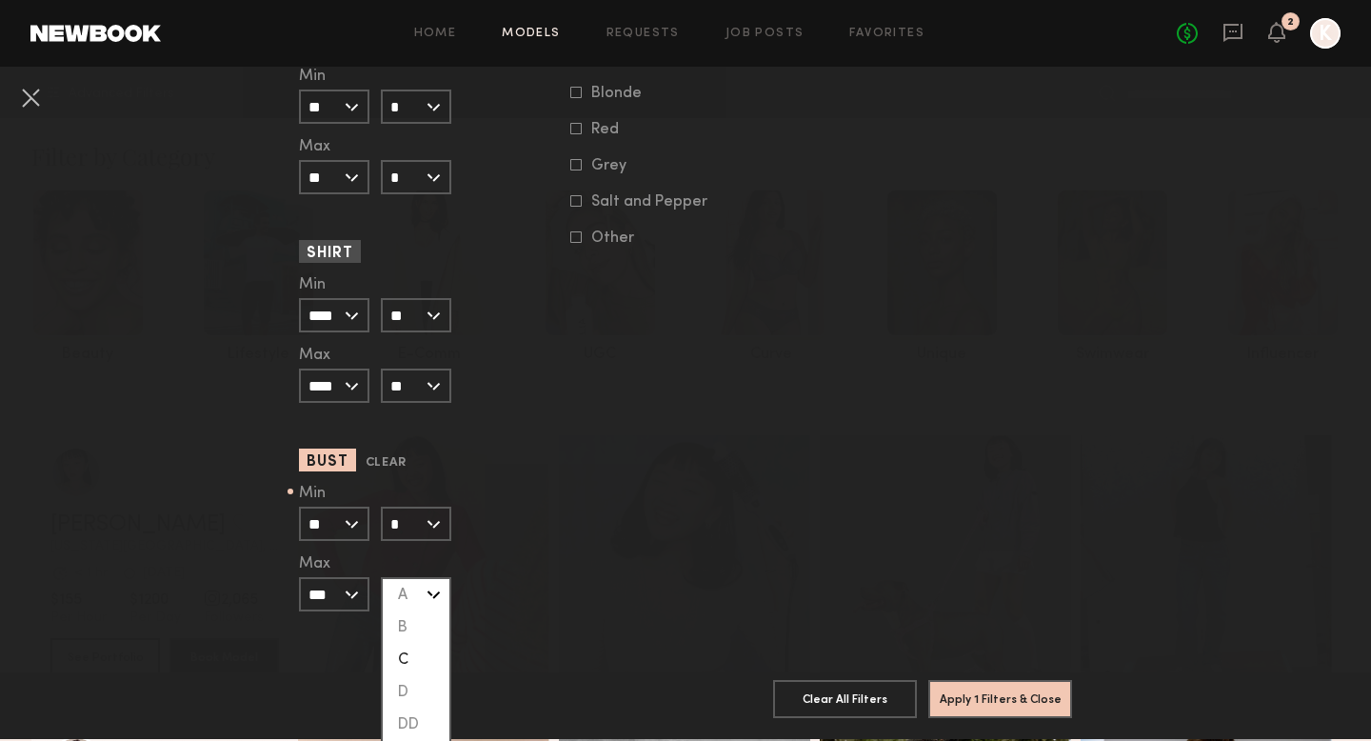
scroll to position [1849, 0]
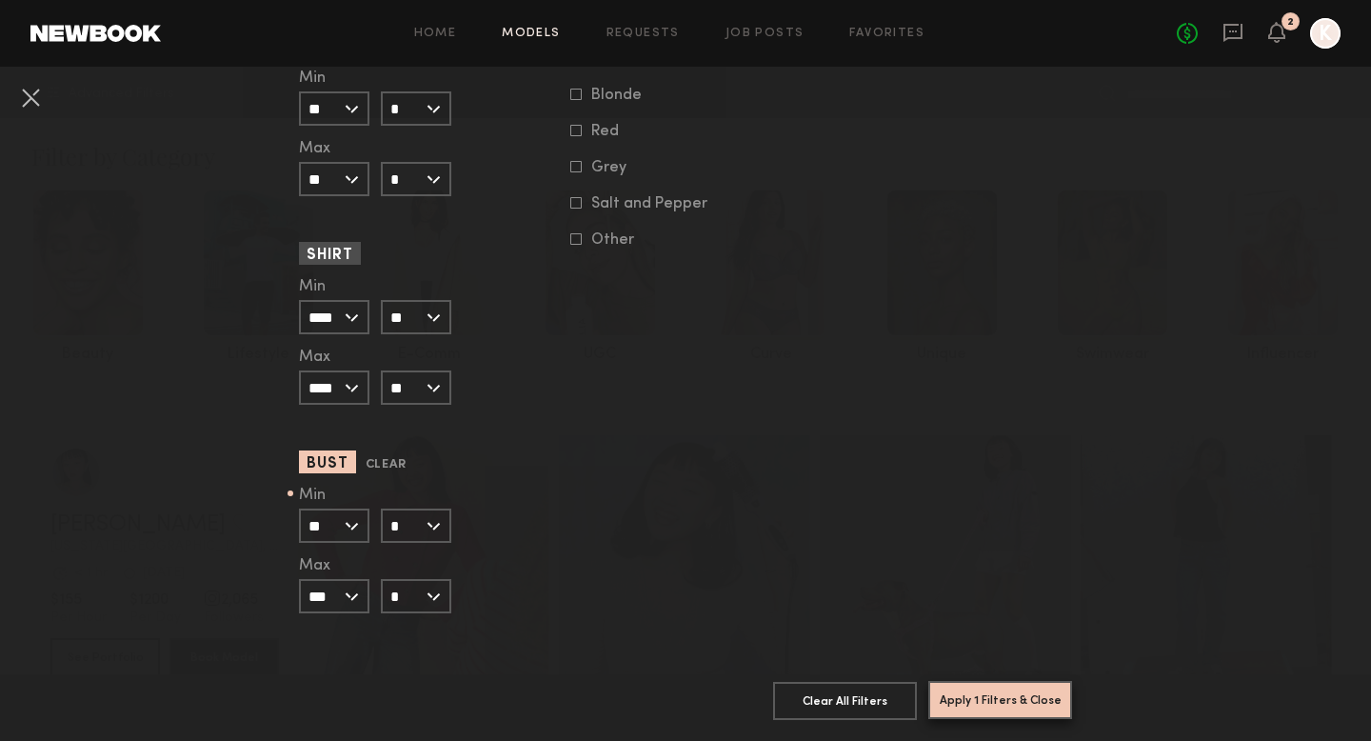
click at [962, 637] on button "Apply 1 Filters & Close" at bounding box center [1000, 700] width 144 height 38
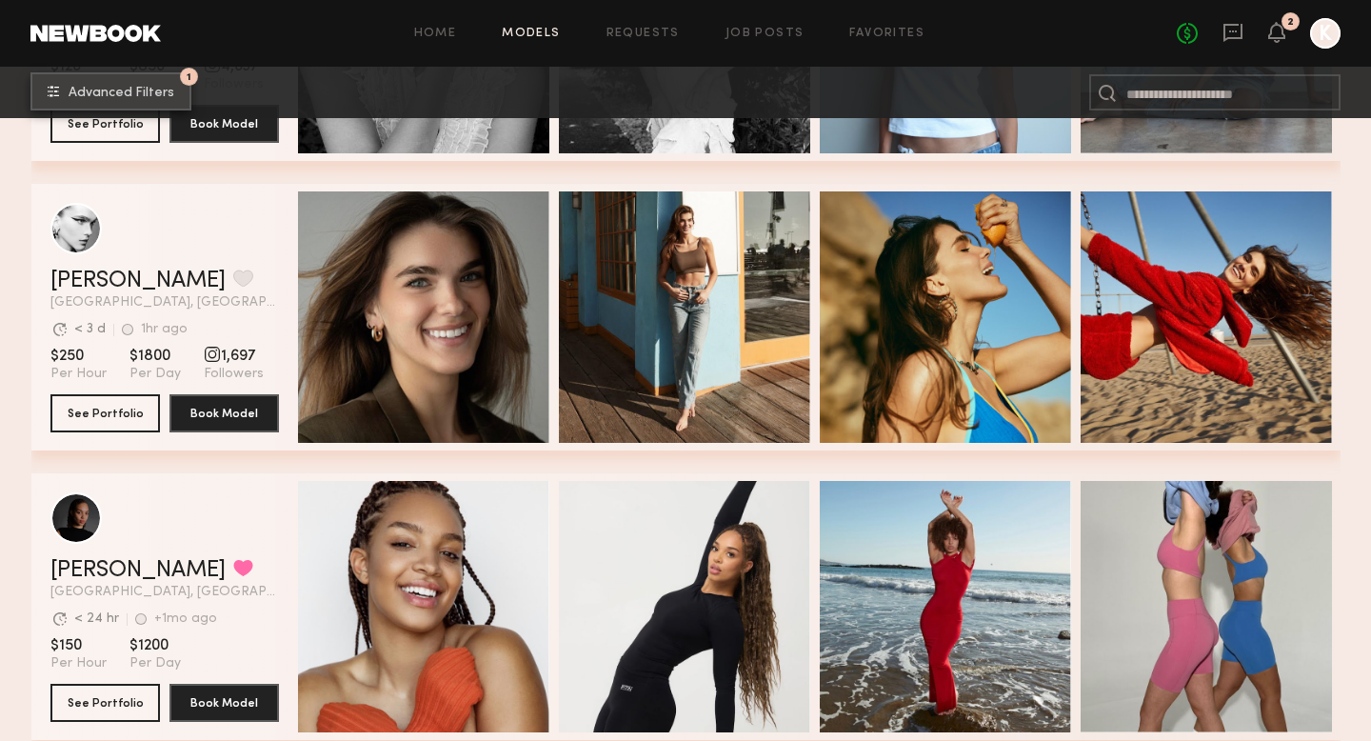
scroll to position [826, 0]
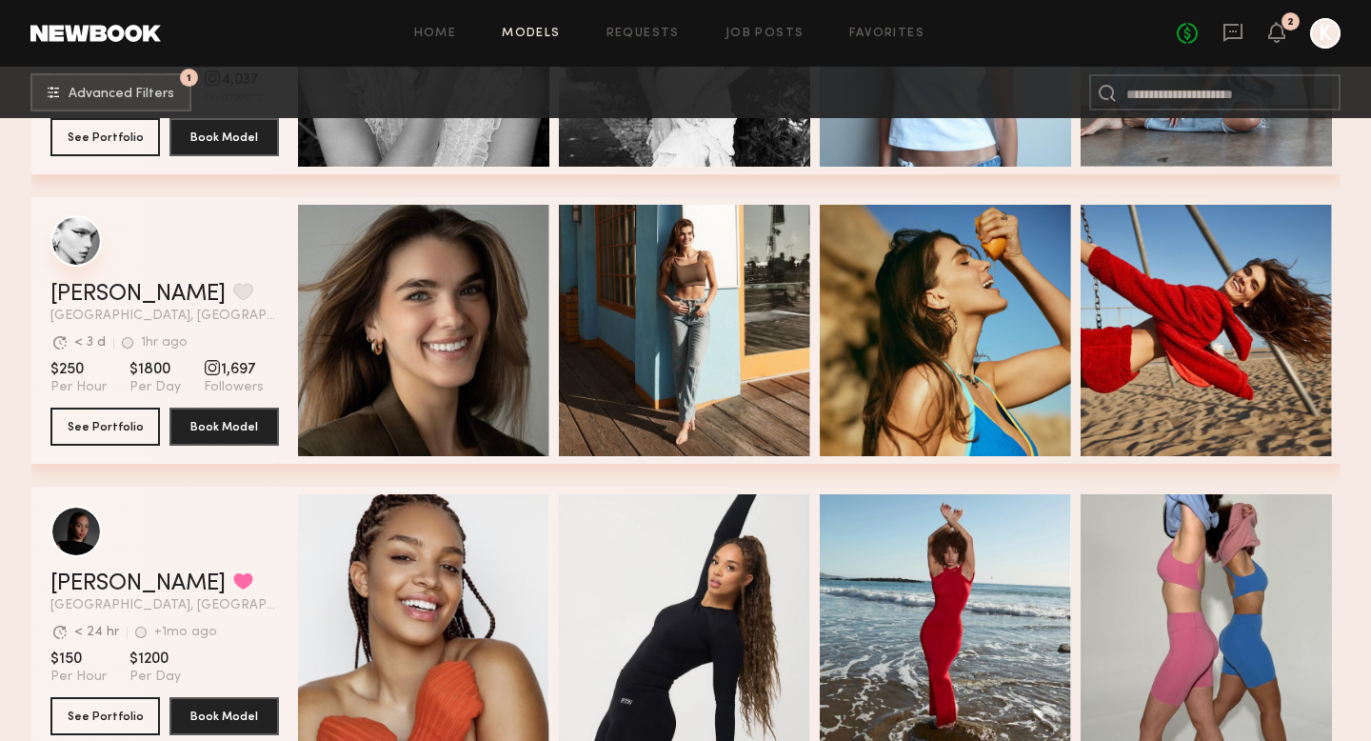
click at [73, 251] on div "grid" at bounding box center [75, 240] width 51 height 51
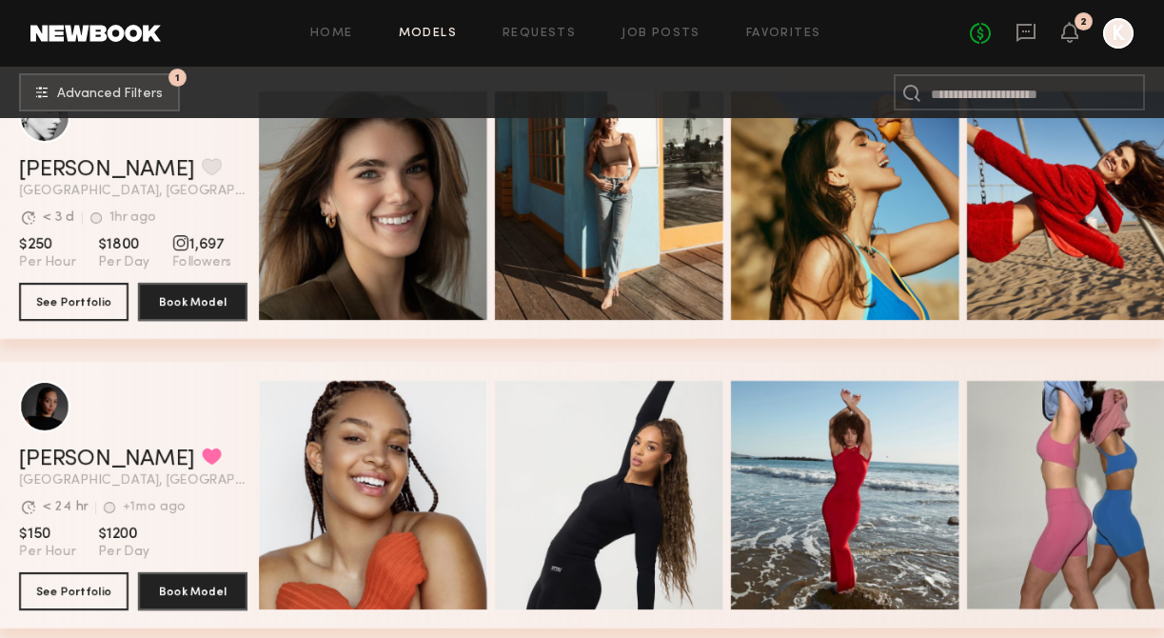
scroll to position [1159, 0]
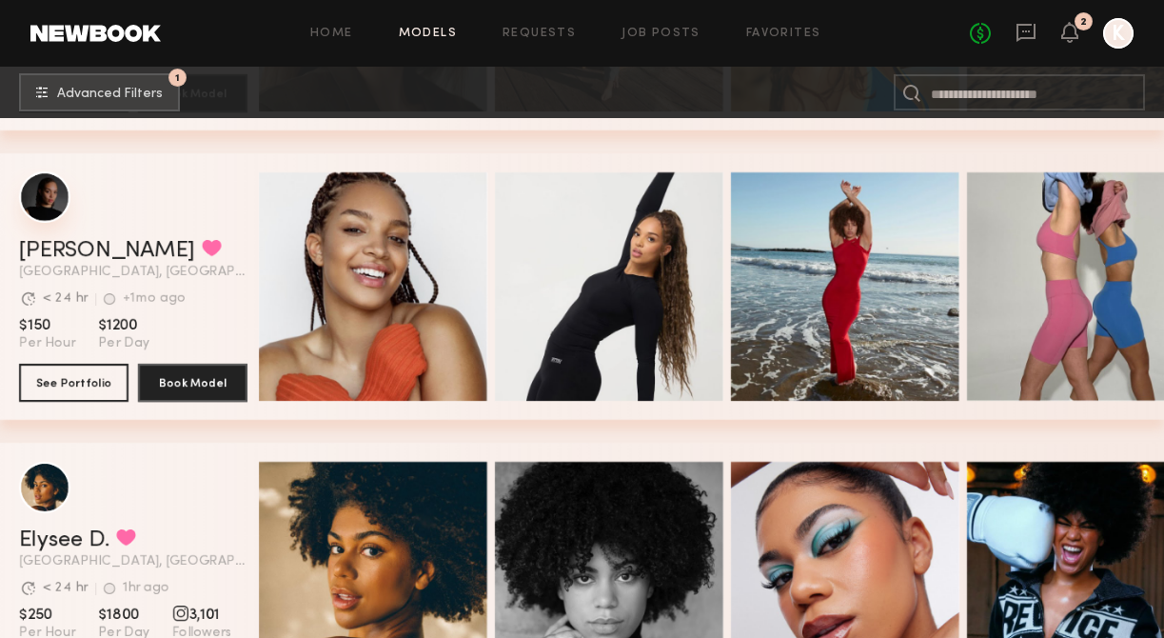
click at [32, 199] on div "grid" at bounding box center [44, 196] width 51 height 51
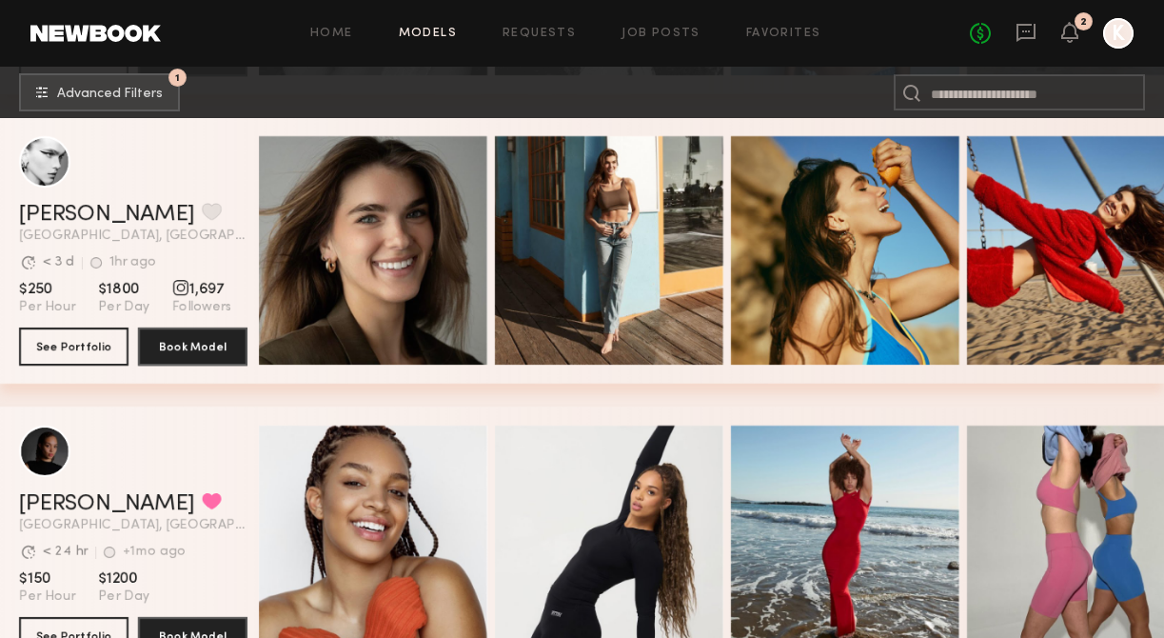
scroll to position [843, 0]
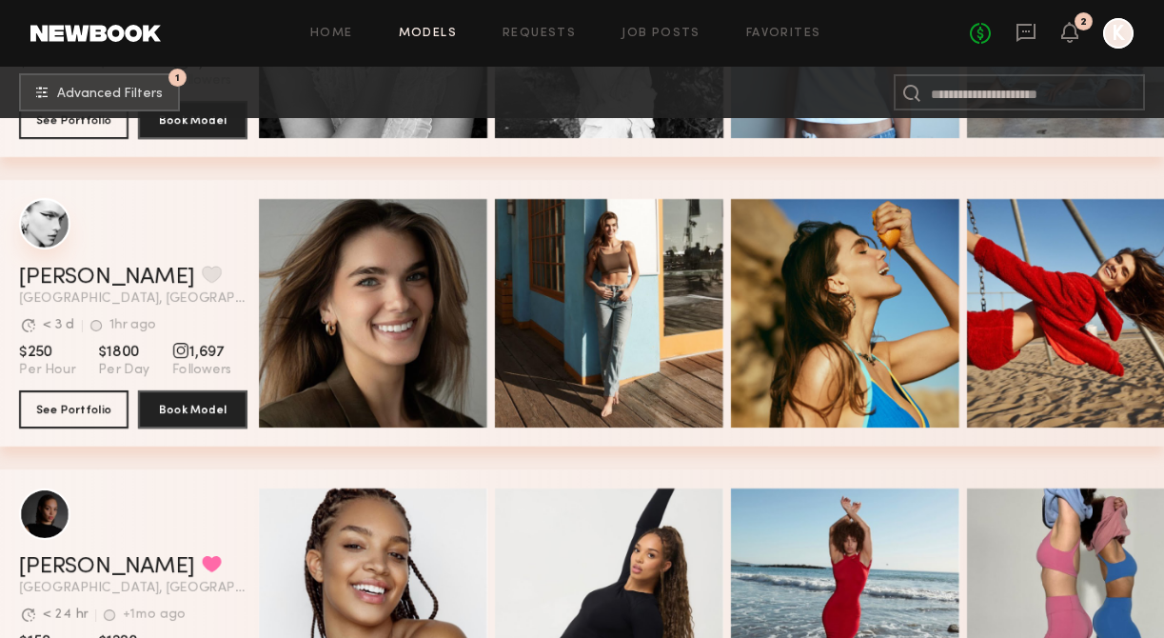
click at [48, 220] on div "grid" at bounding box center [44, 223] width 51 height 51
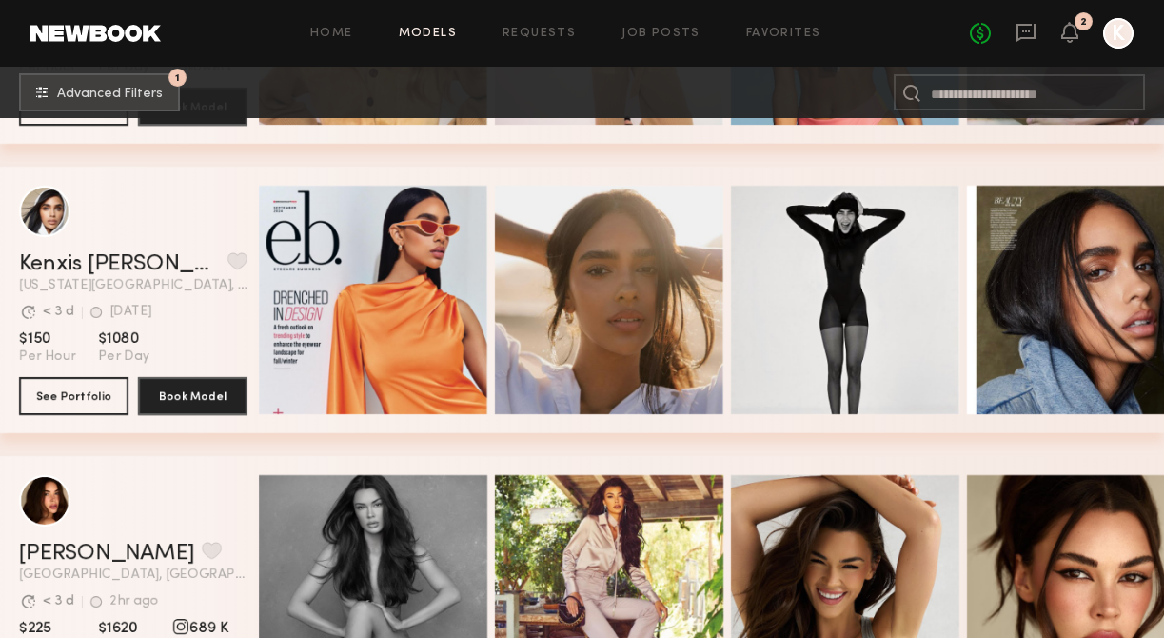
scroll to position [2261, 0]
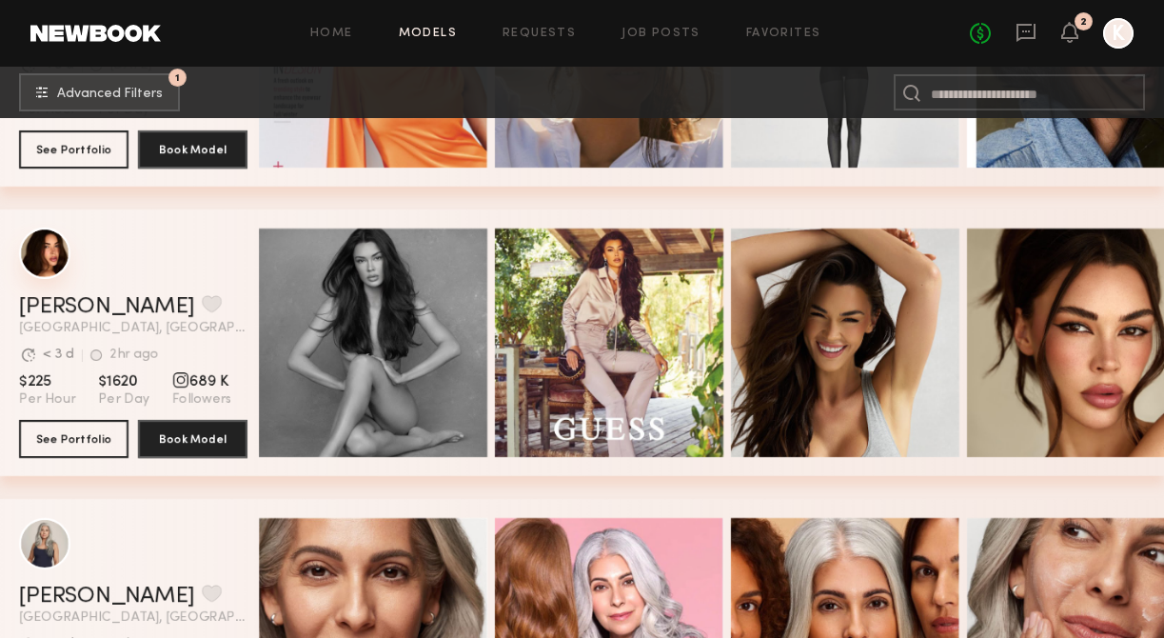
click at [37, 257] on div "grid" at bounding box center [44, 252] width 51 height 51
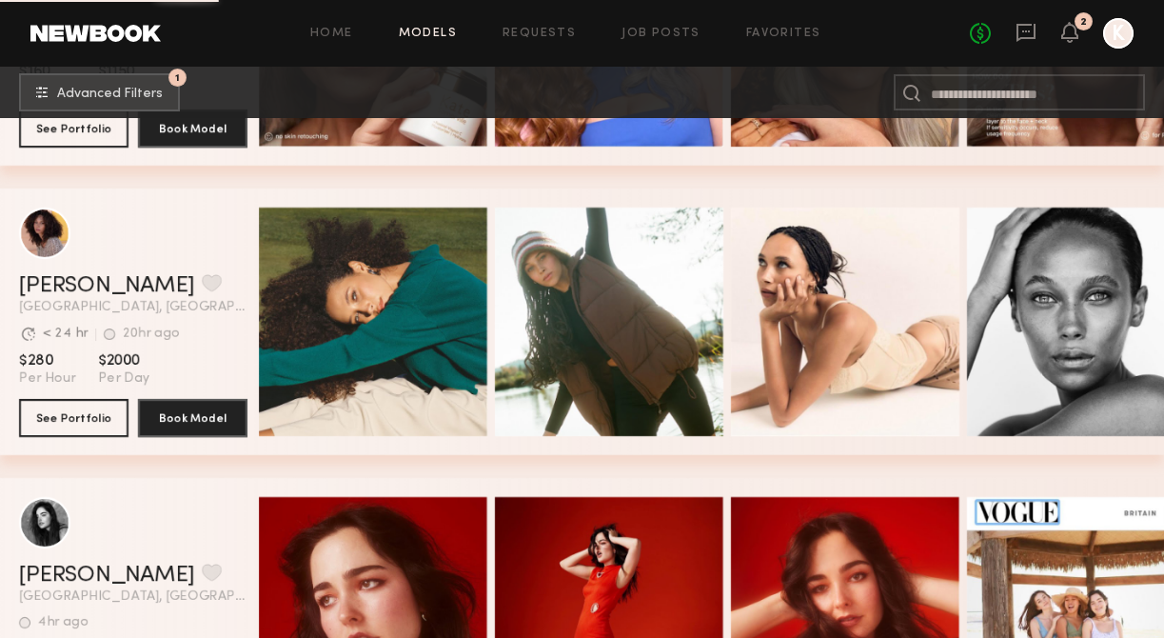
scroll to position [2859, 0]
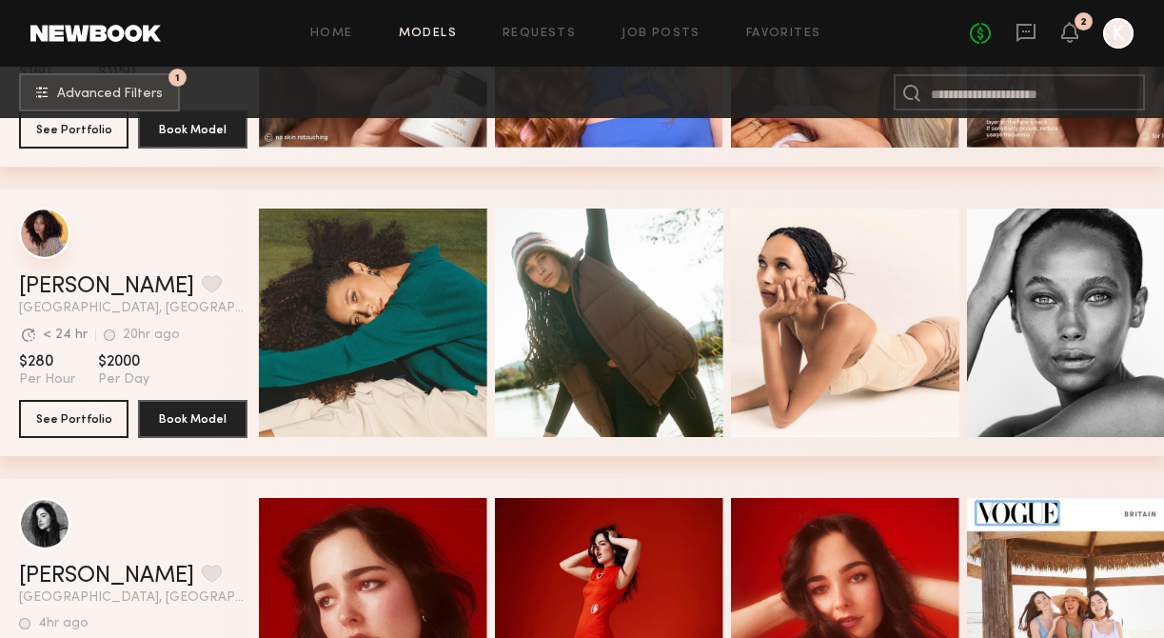
click at [47, 233] on div "grid" at bounding box center [44, 233] width 51 height 51
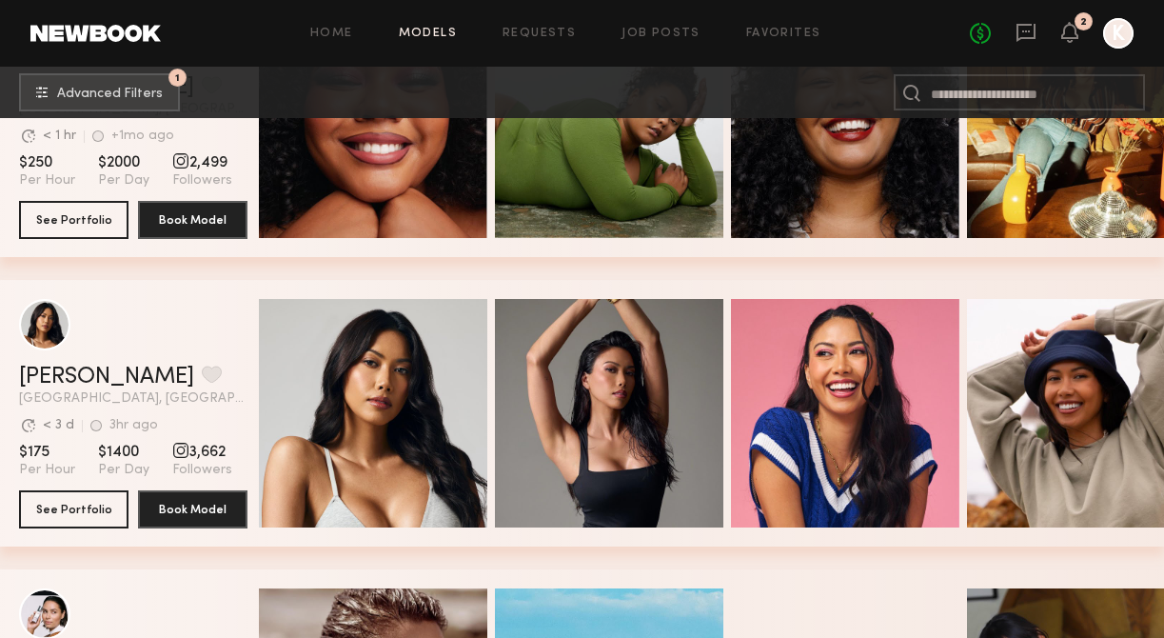
scroll to position [4056, 0]
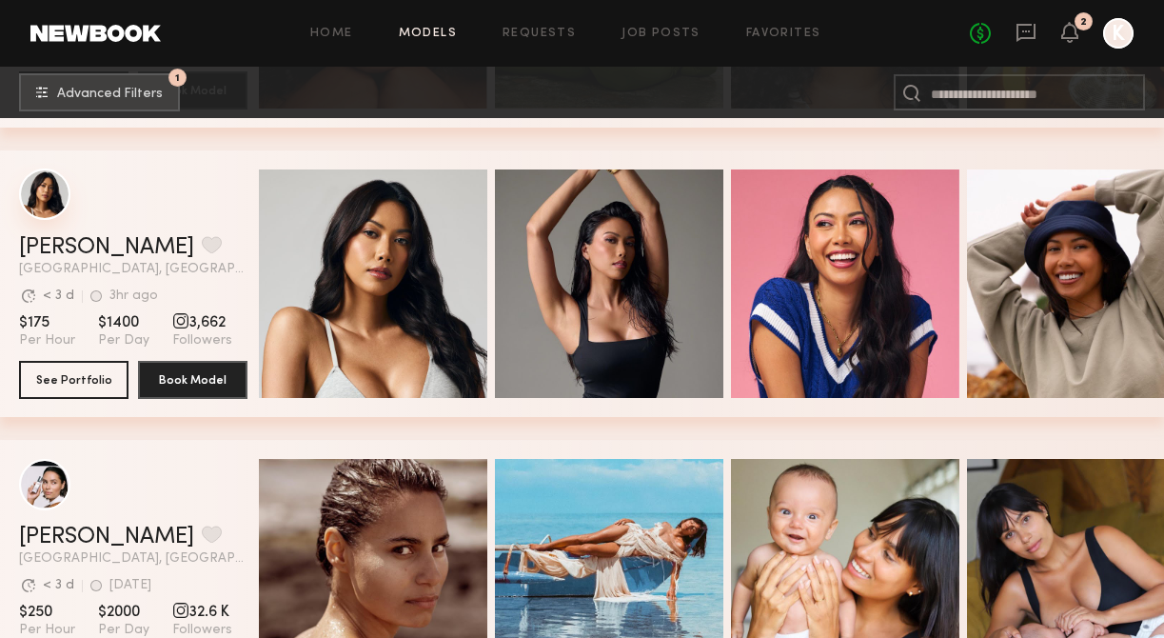
click at [47, 206] on div "grid" at bounding box center [44, 193] width 51 height 51
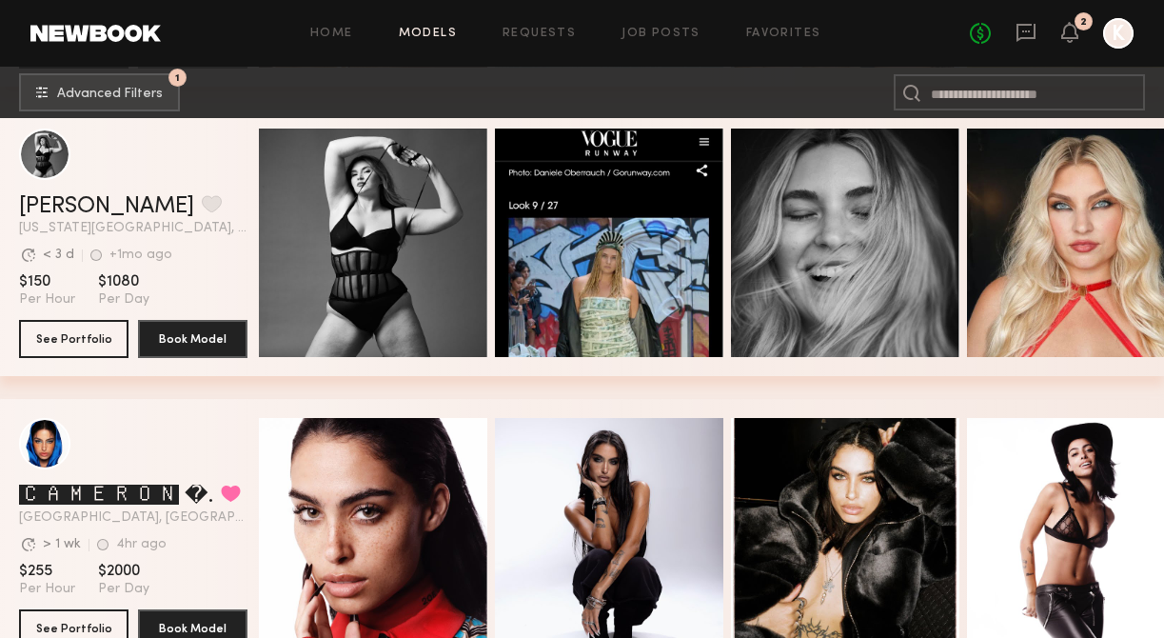
scroll to position [4945, 0]
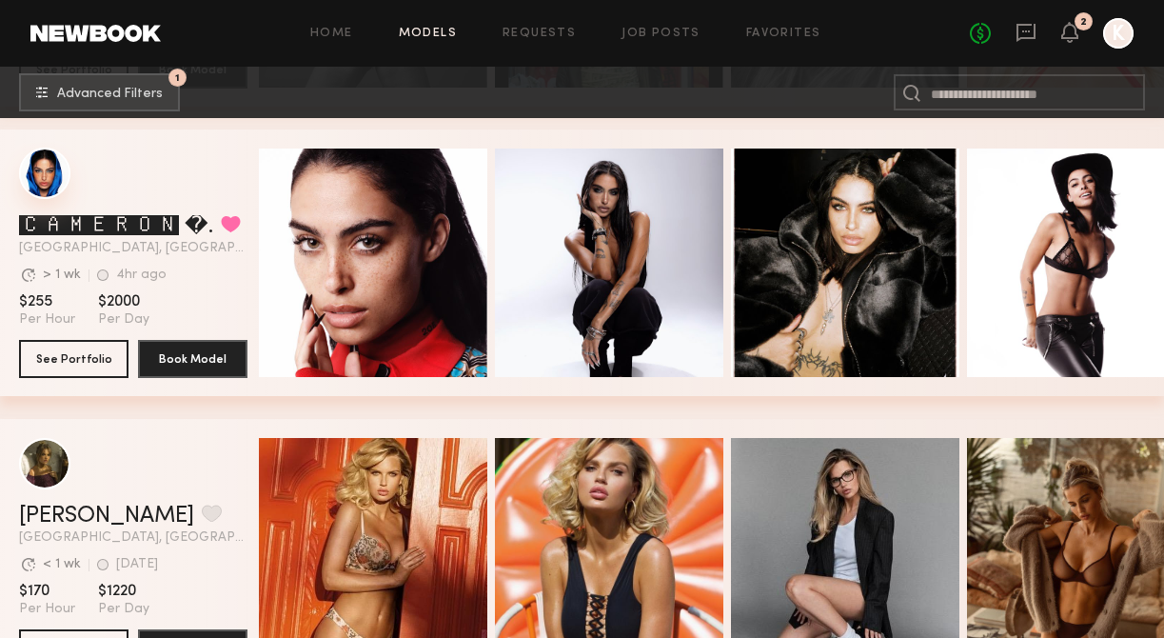
click at [34, 176] on div "grid" at bounding box center [44, 173] width 51 height 51
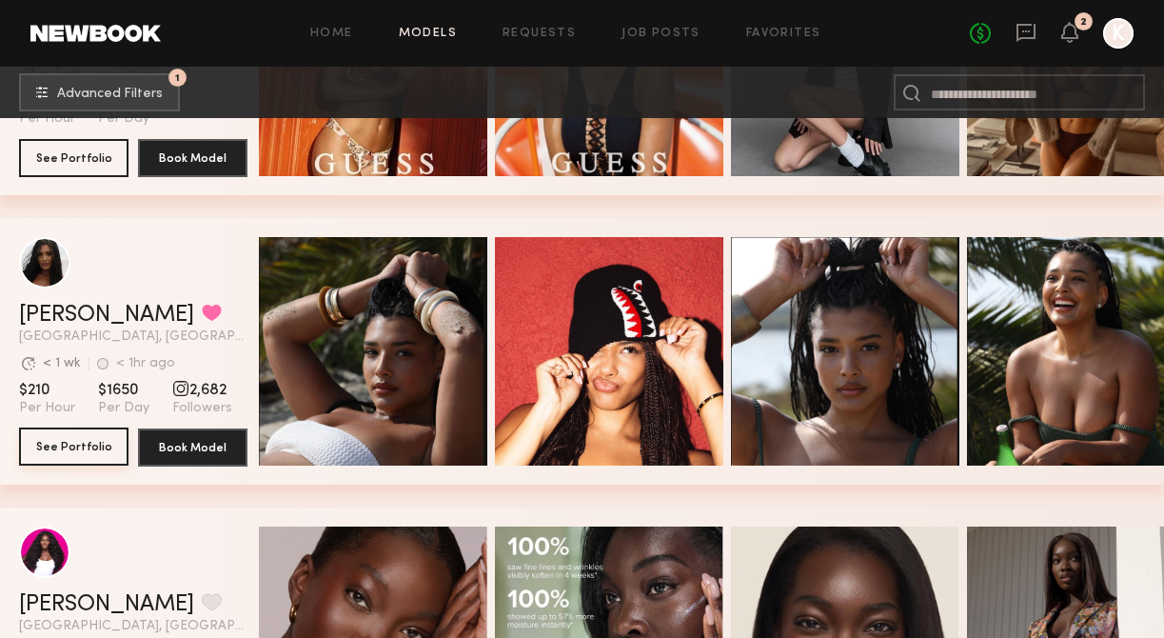
scroll to position [5630, 0]
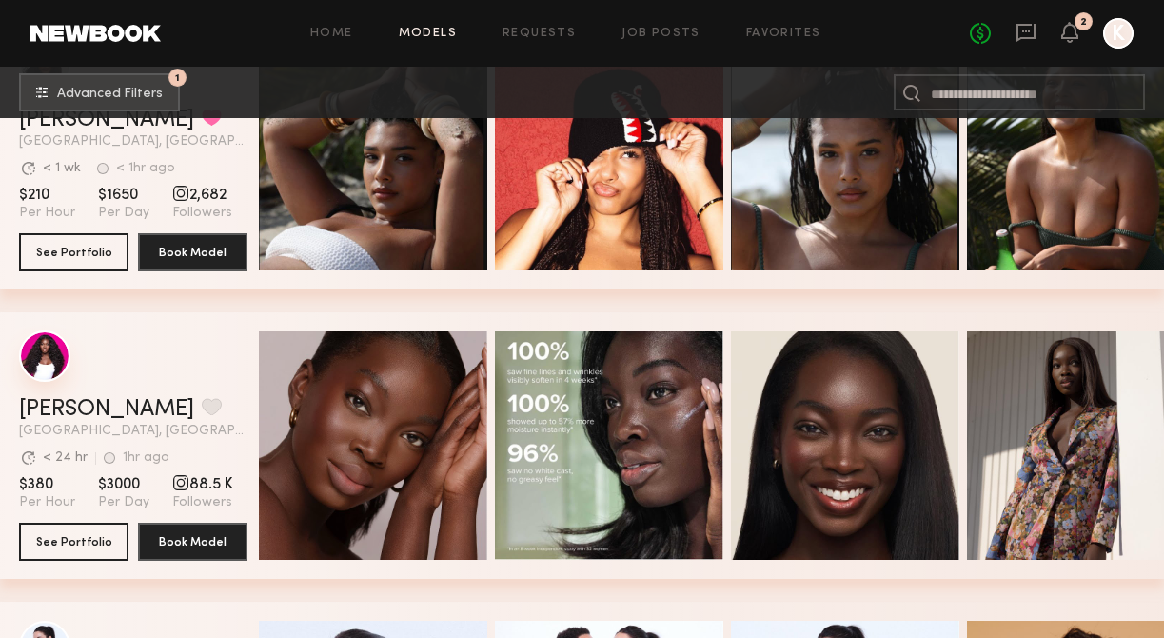
click at [48, 373] on div "grid" at bounding box center [44, 355] width 51 height 51
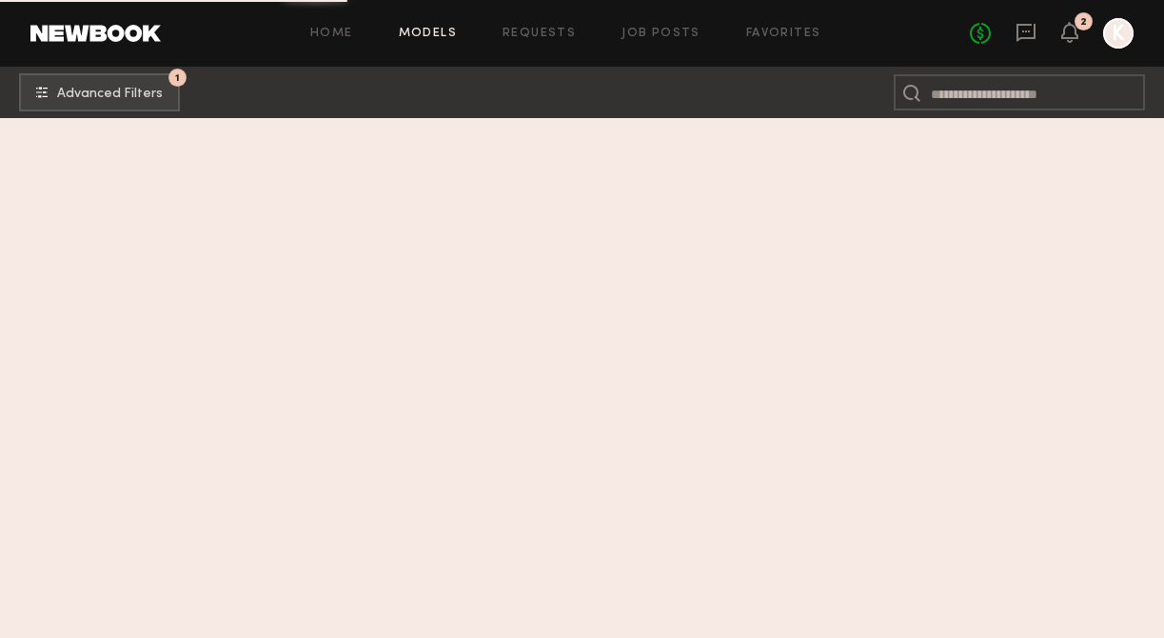
scroll to position [5539, 0]
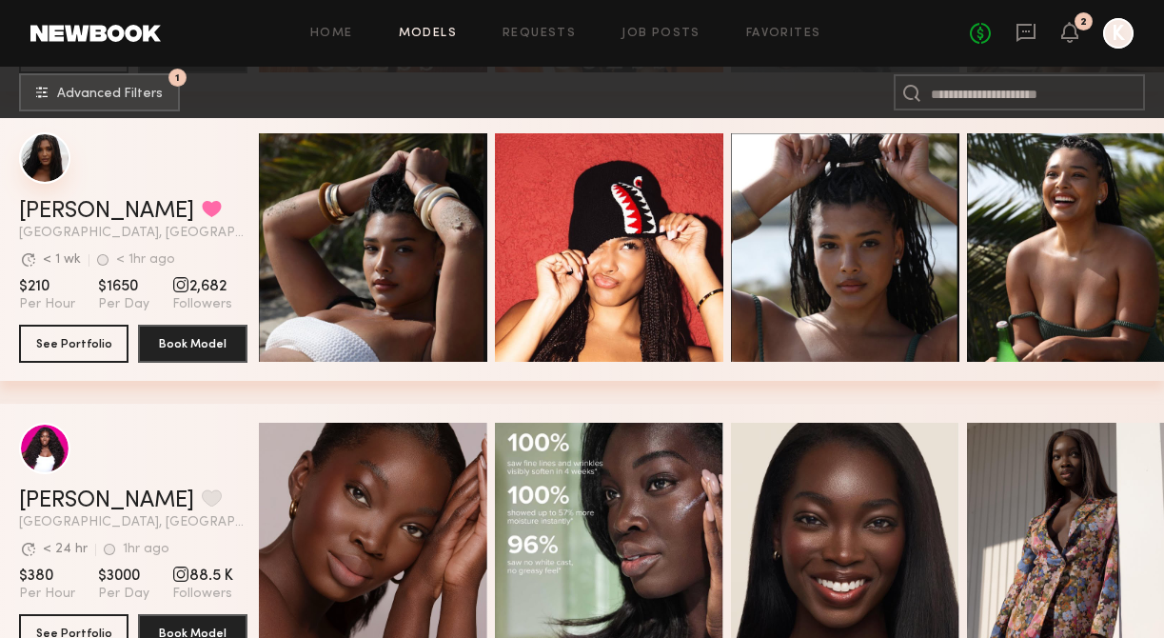
click at [63, 166] on div "grid" at bounding box center [44, 157] width 51 height 51
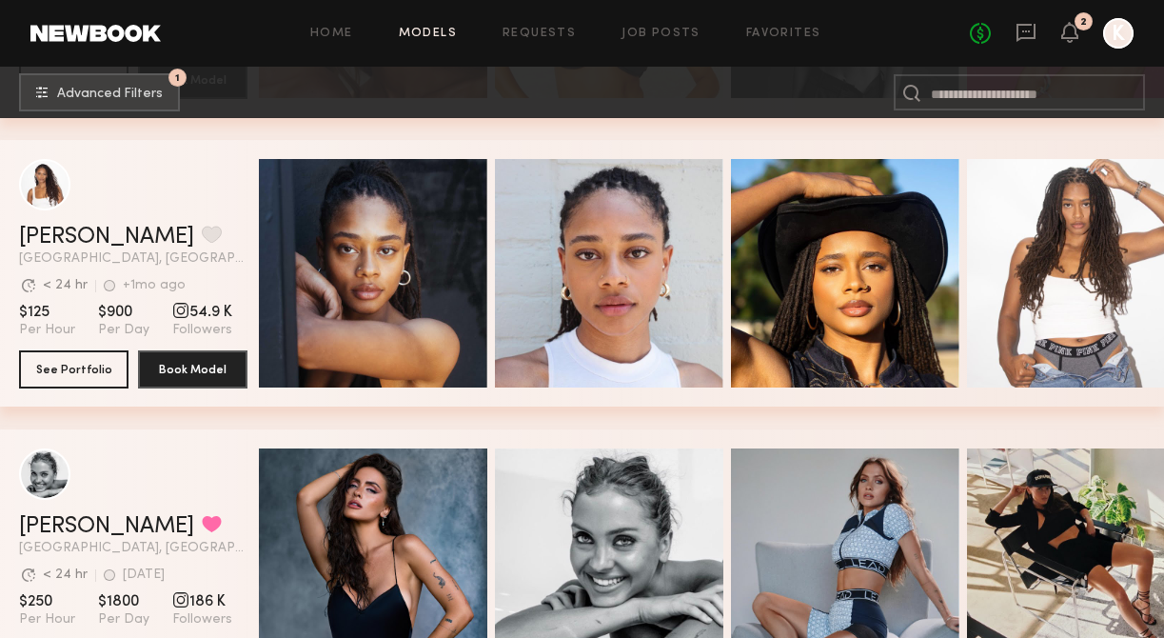
scroll to position [6962, 0]
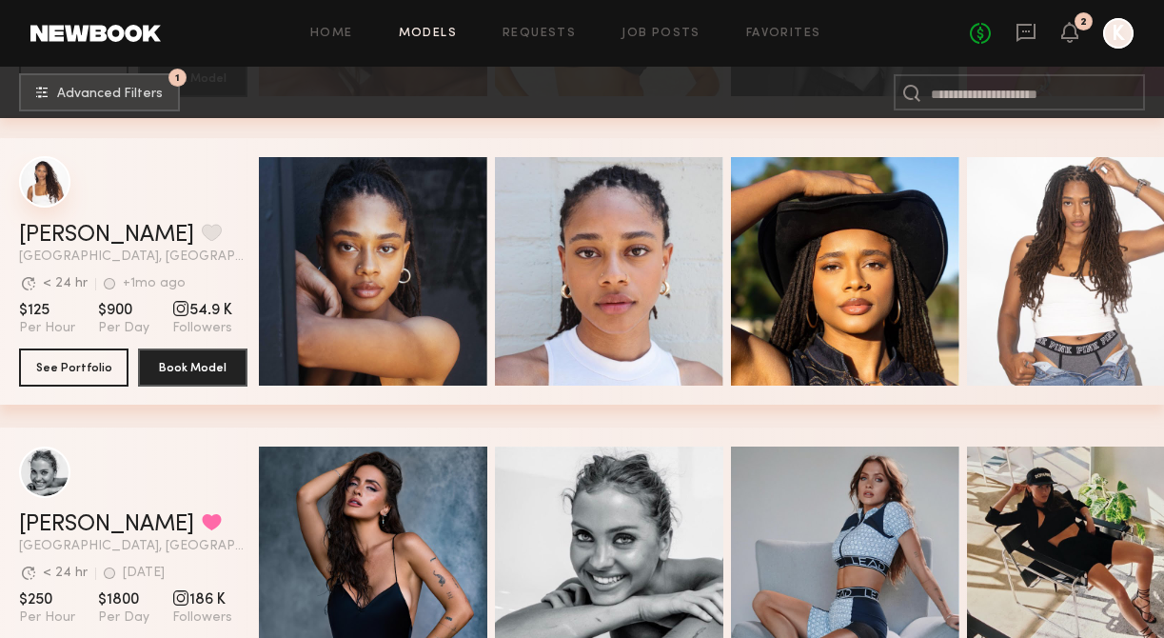
click at [42, 183] on div "grid" at bounding box center [44, 181] width 51 height 51
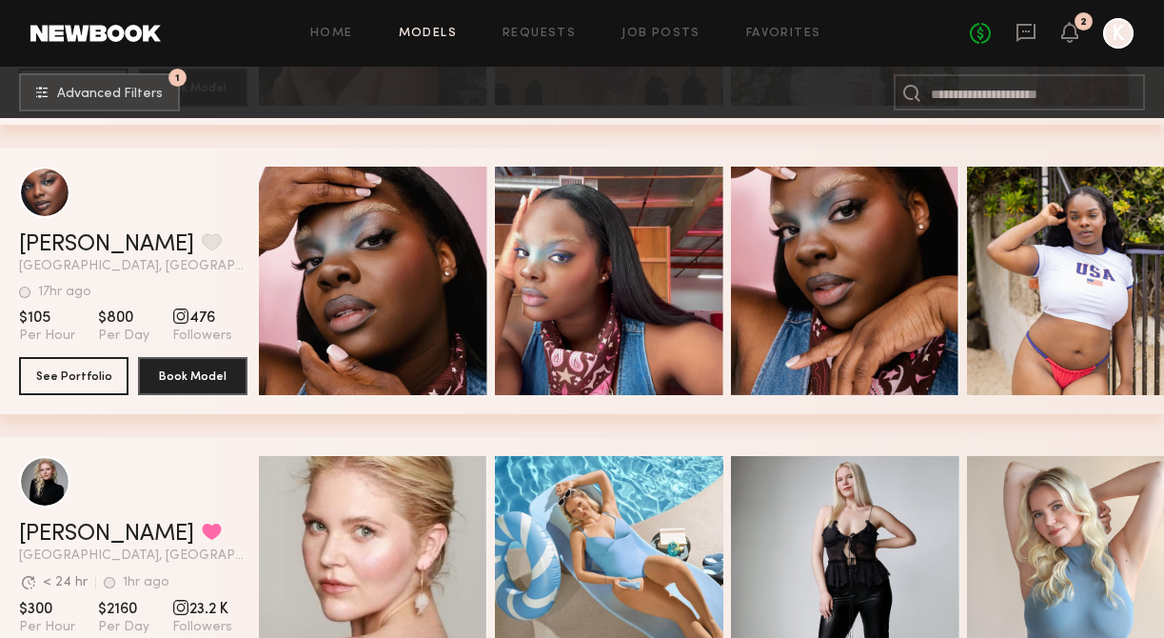
scroll to position [8111, 0]
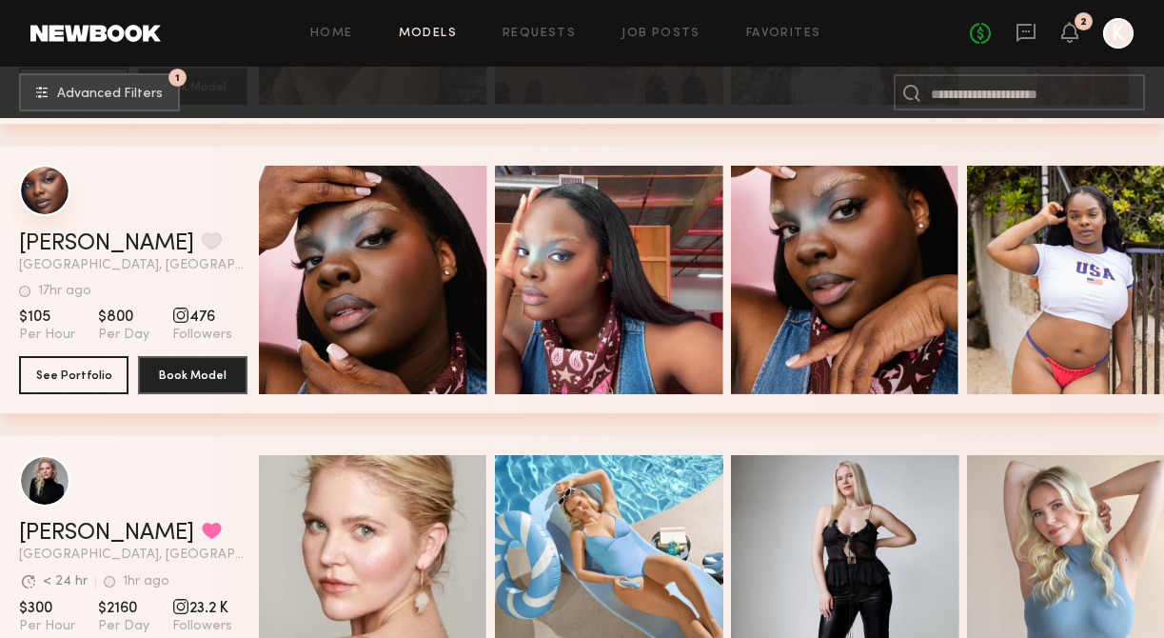
click at [54, 176] on div "grid" at bounding box center [44, 190] width 51 height 51
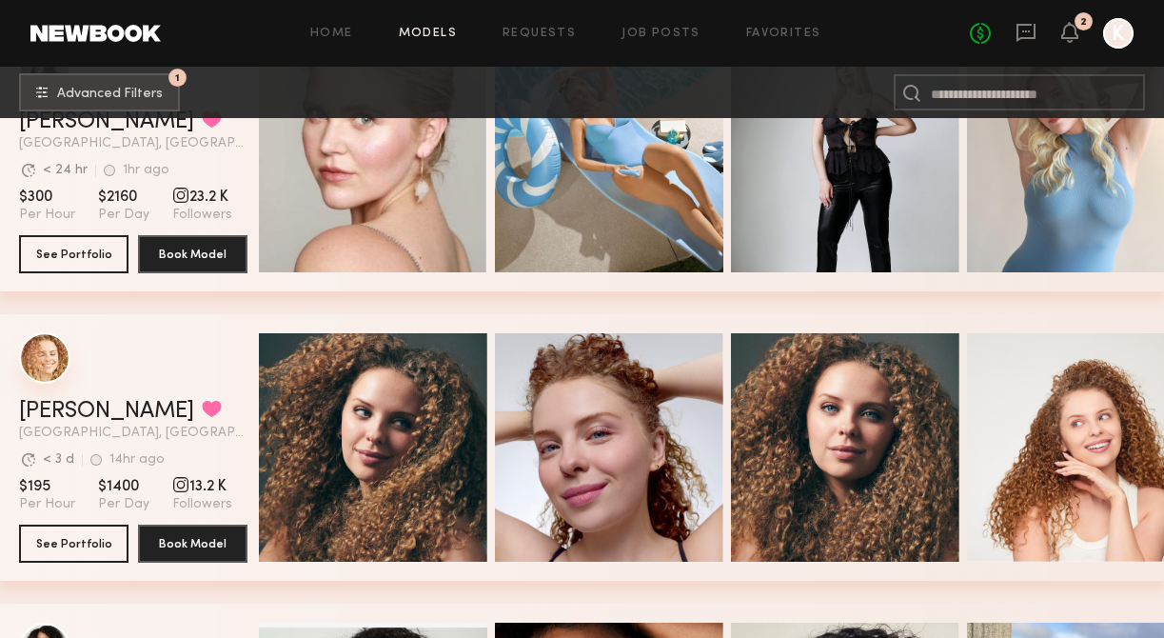
click at [51, 366] on div "grid" at bounding box center [44, 357] width 51 height 51
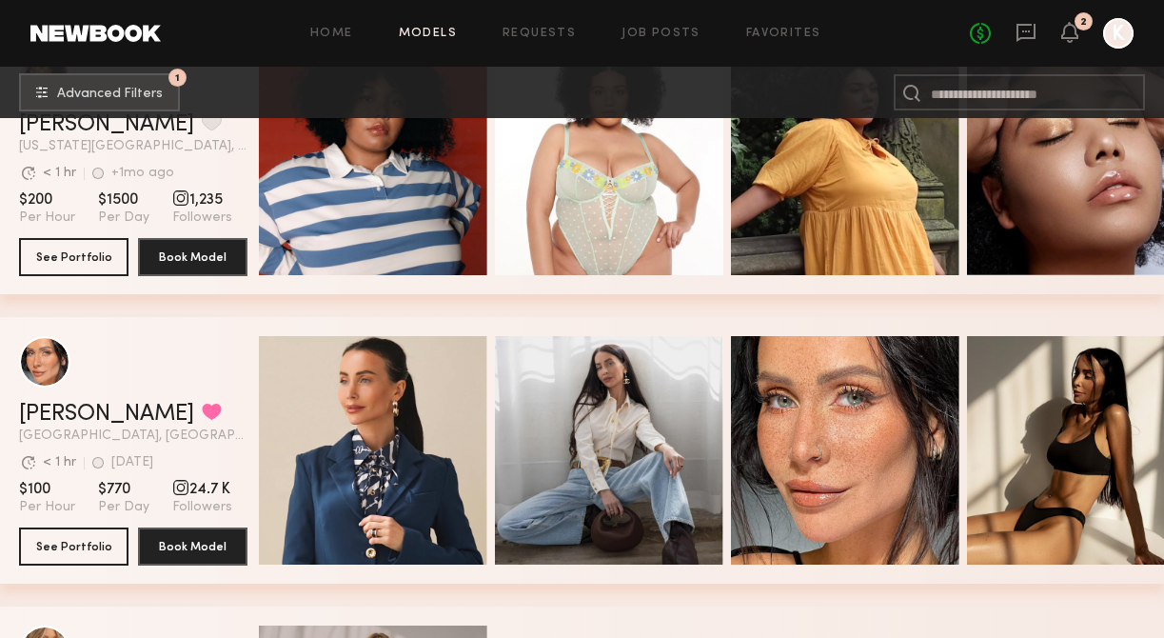
scroll to position [13753, 0]
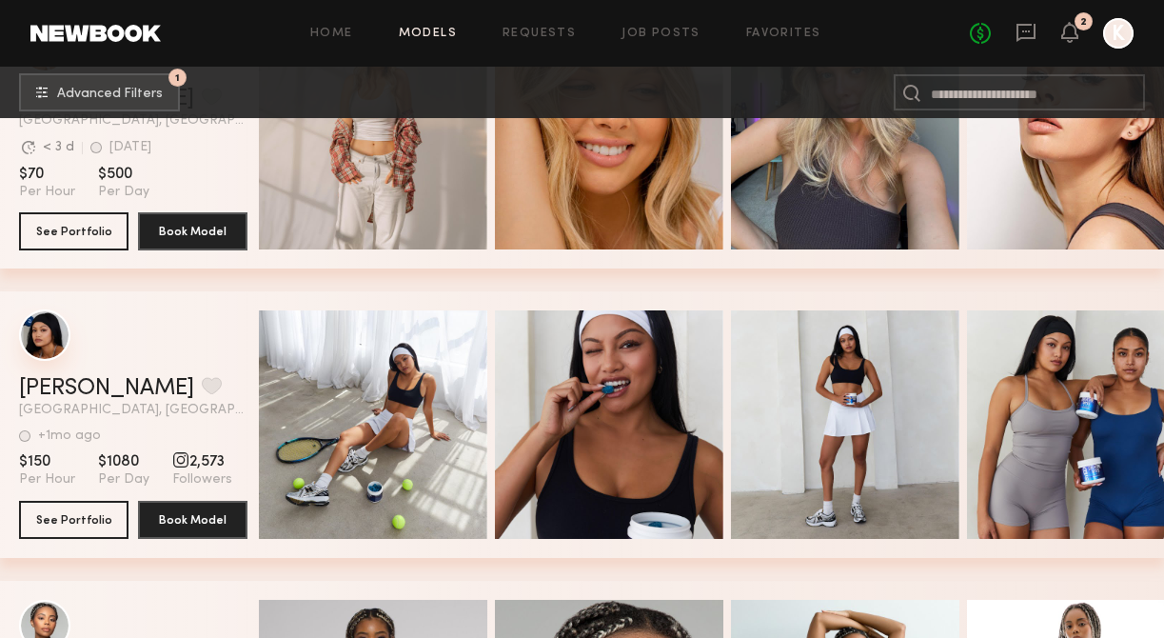
click at [49, 343] on div "grid" at bounding box center [44, 334] width 51 height 51
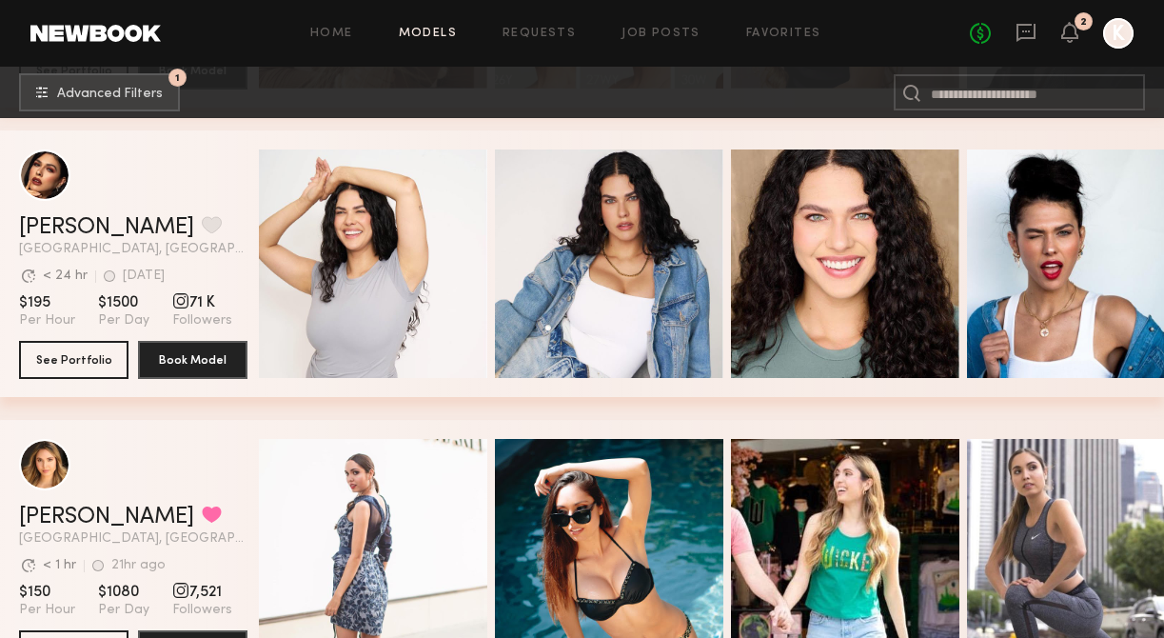
scroll to position [17101, 0]
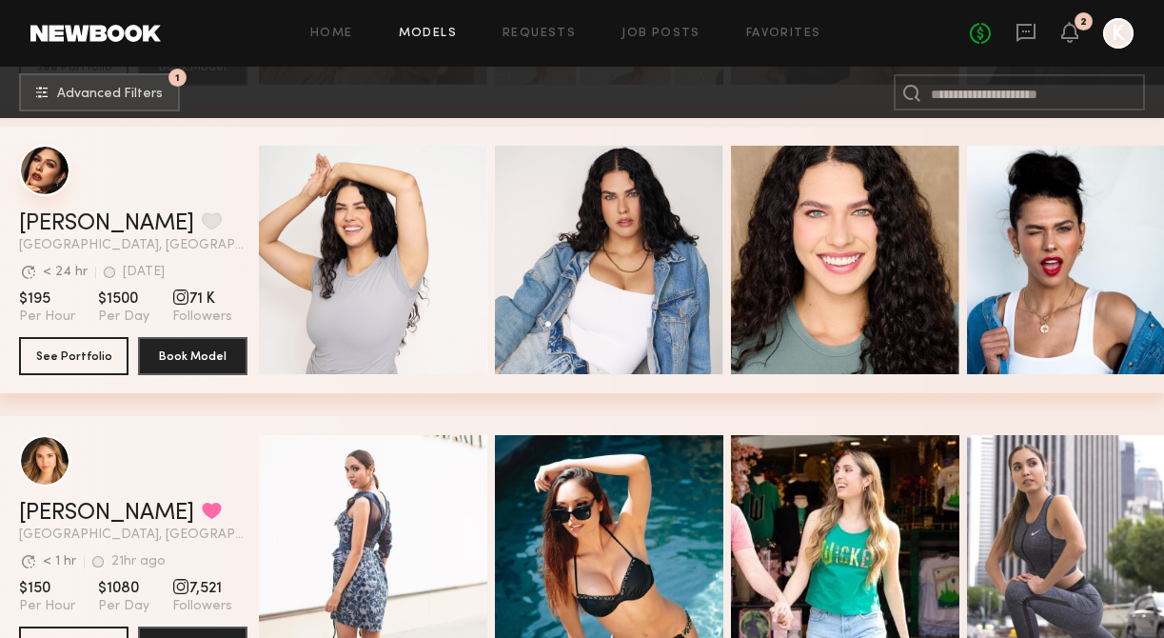
click at [49, 183] on div "grid" at bounding box center [44, 170] width 51 height 51
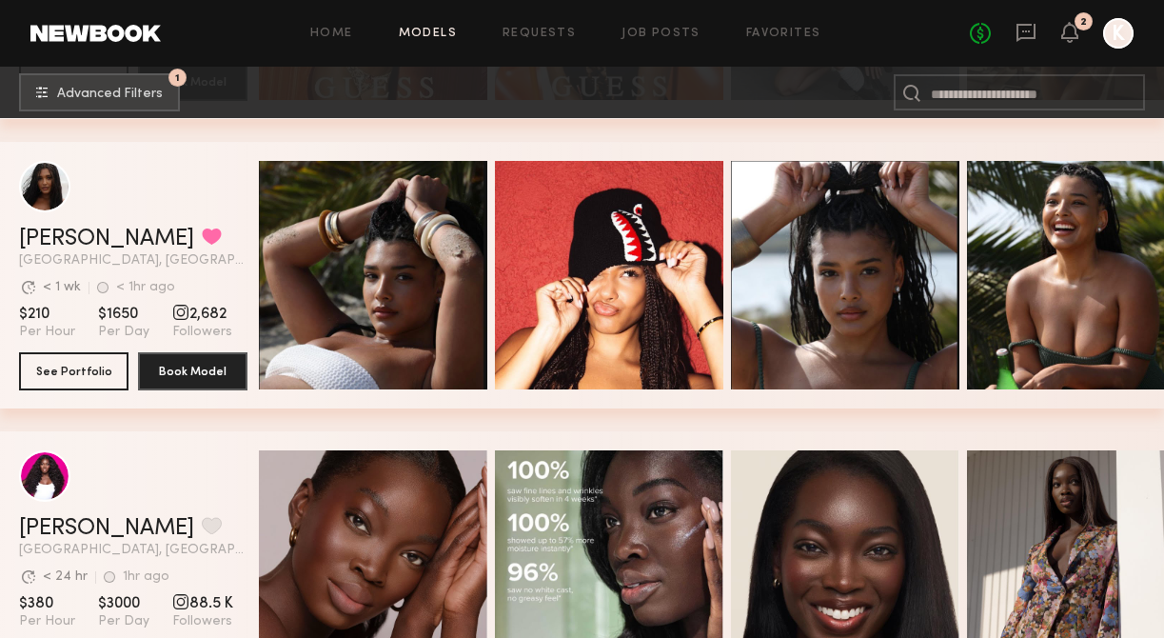
scroll to position [5726, 0]
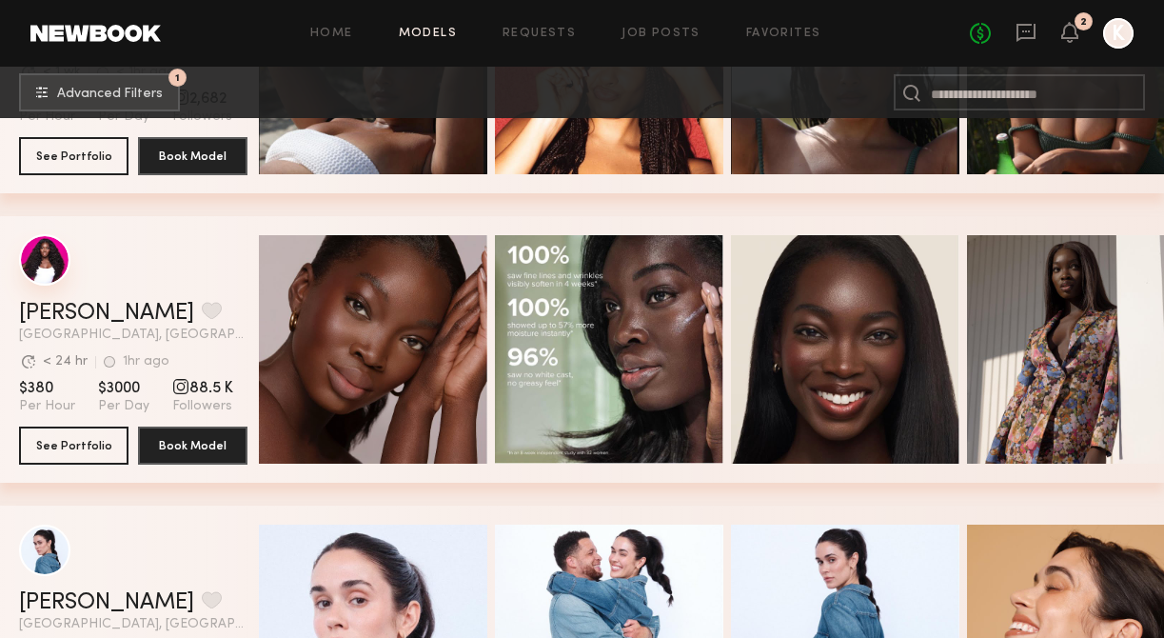
click at [50, 265] on div "grid" at bounding box center [44, 259] width 51 height 51
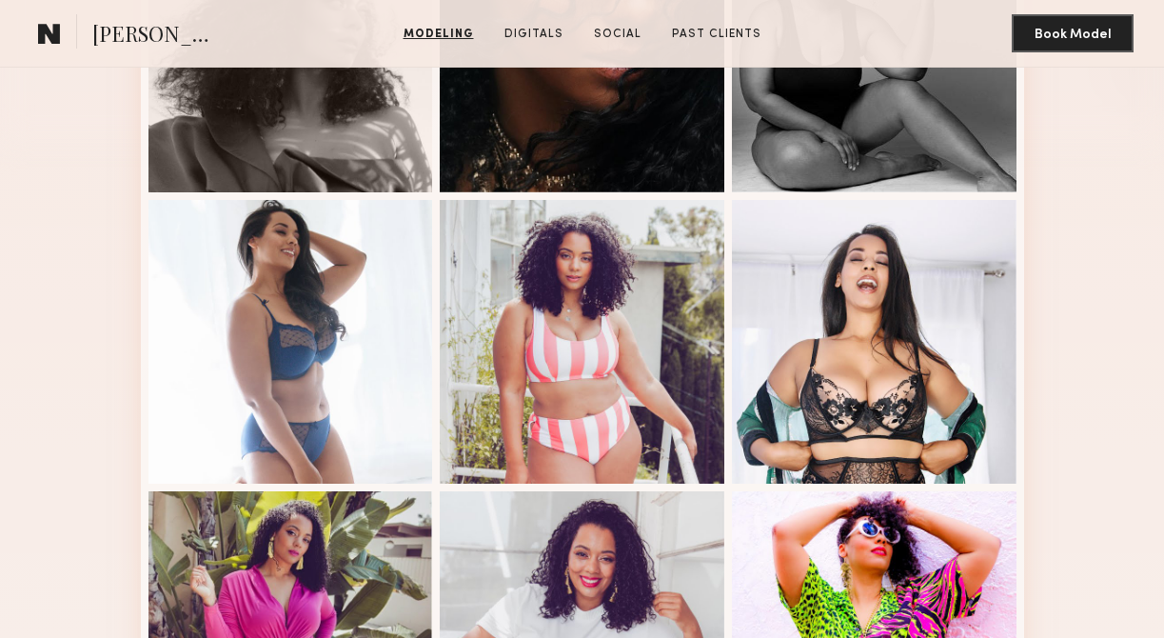
scroll to position [263, 0]
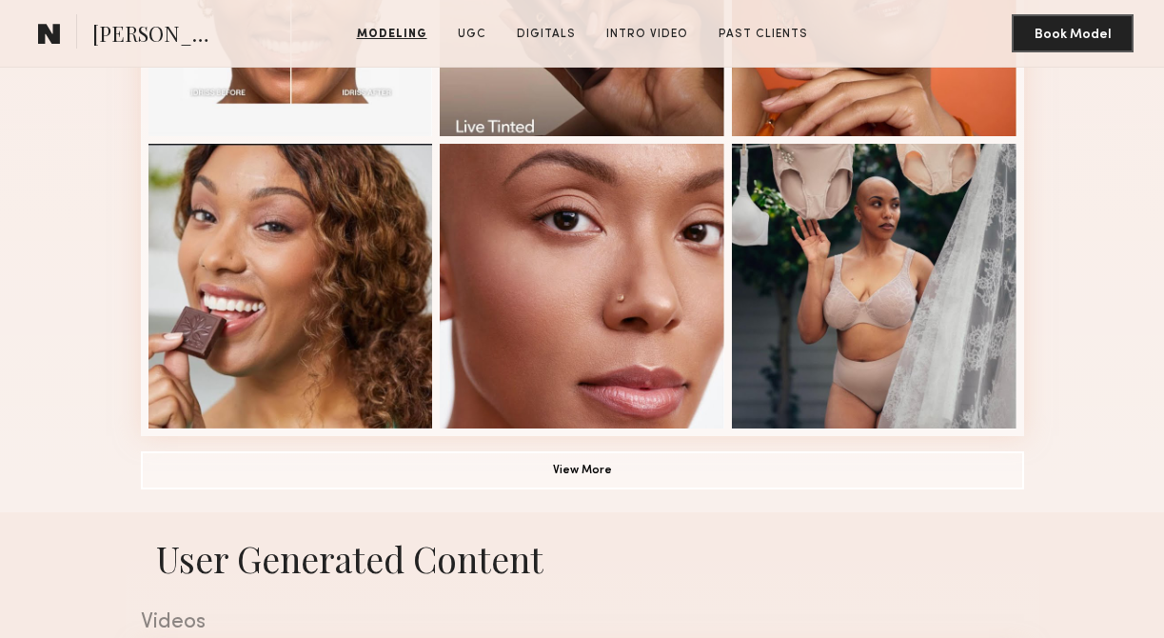
scroll to position [1255, 0]
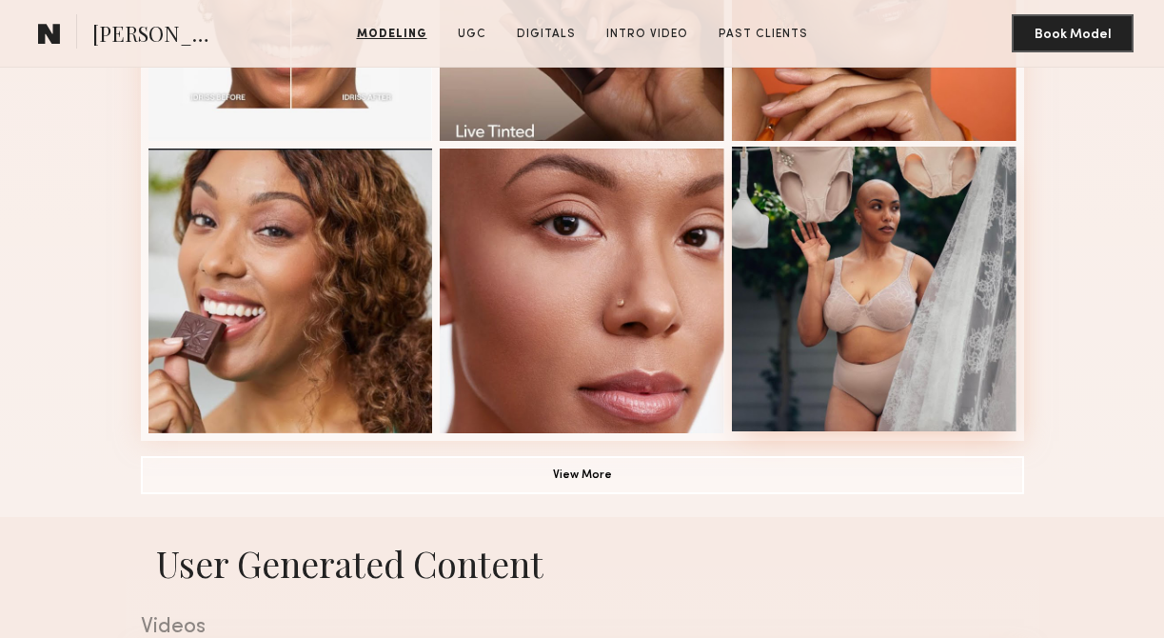
click at [842, 190] on div at bounding box center [874, 289] width 285 height 285
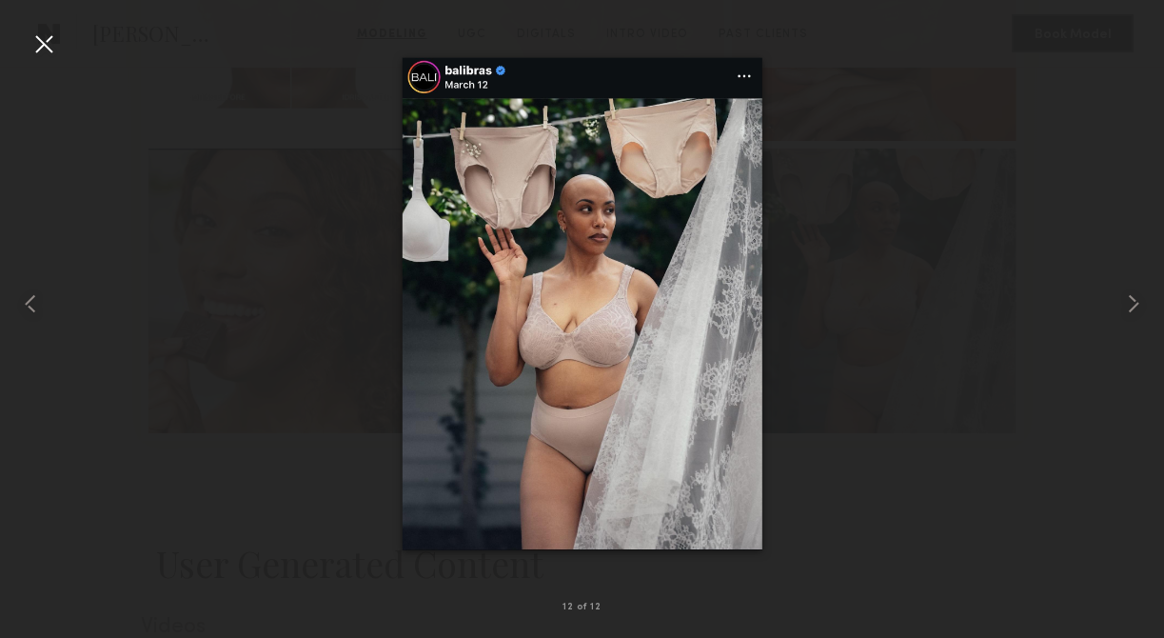
click at [46, 38] on div at bounding box center [44, 44] width 30 height 30
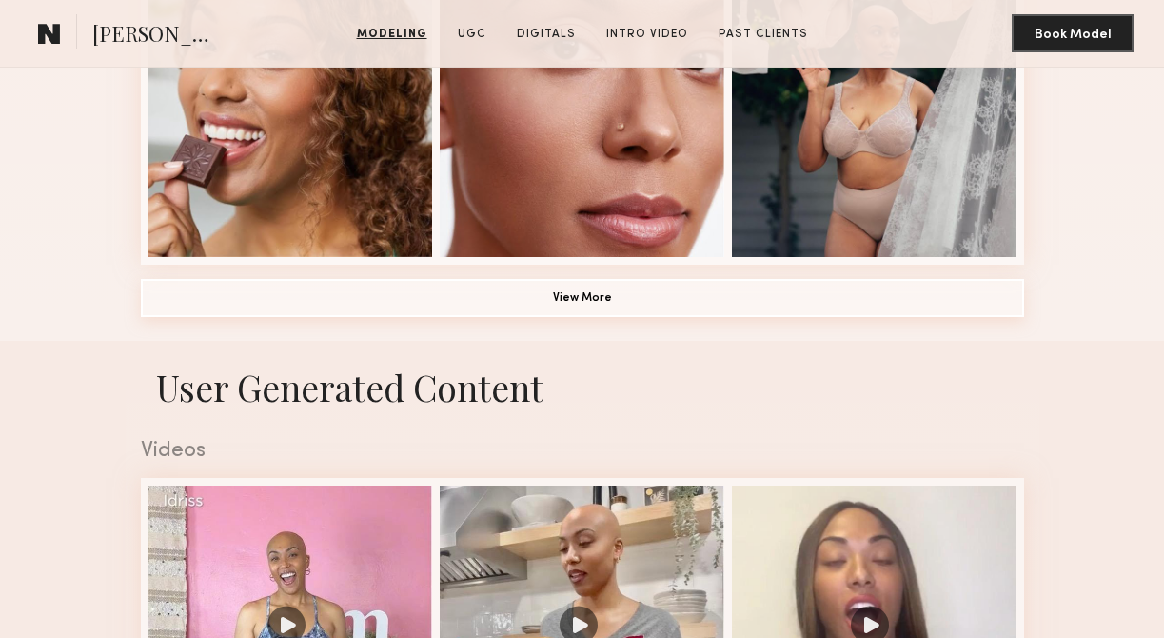
scroll to position [1453, 0]
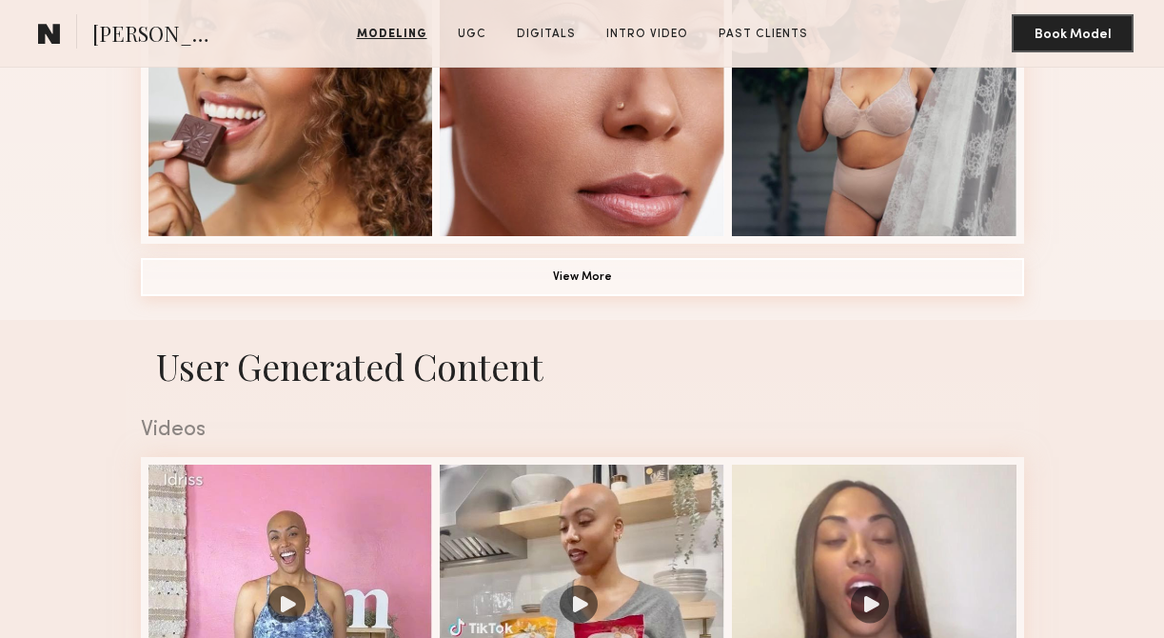
click at [501, 271] on button "View More" at bounding box center [582, 277] width 883 height 38
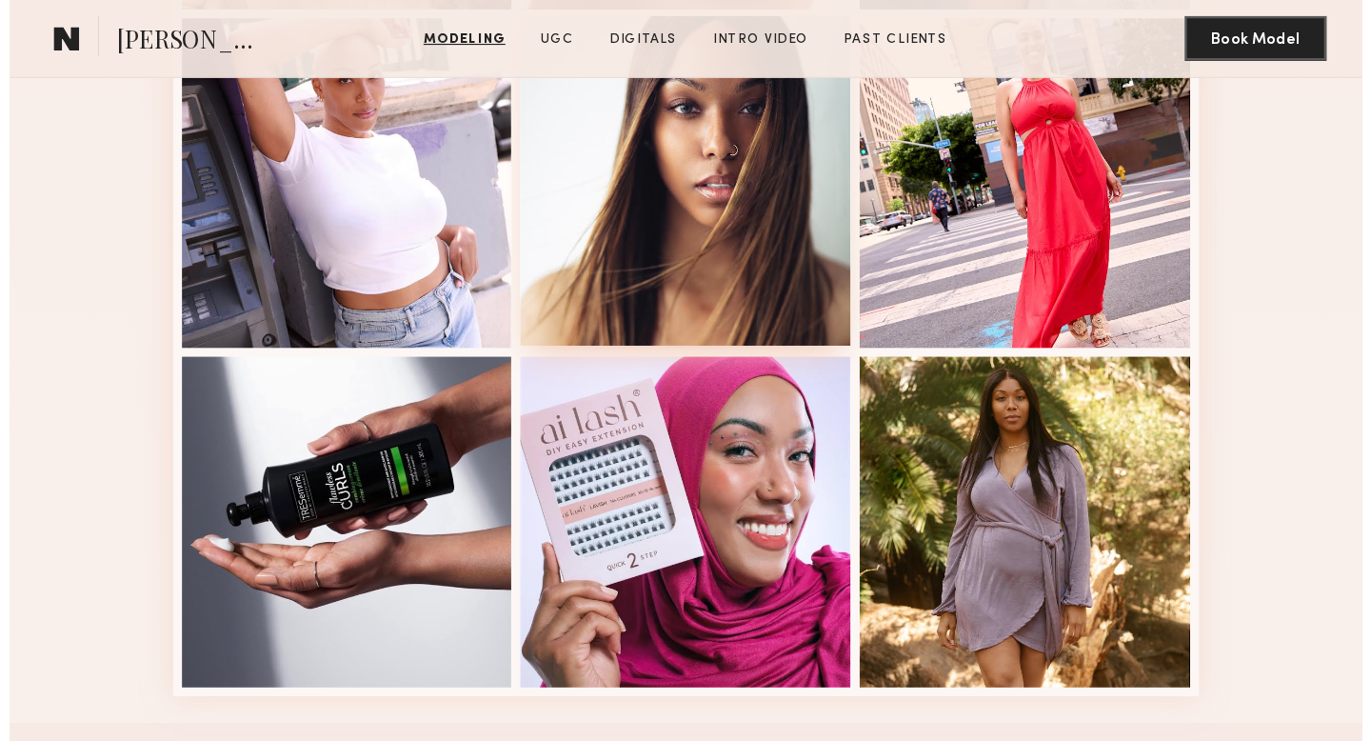
scroll to position [1473, 0]
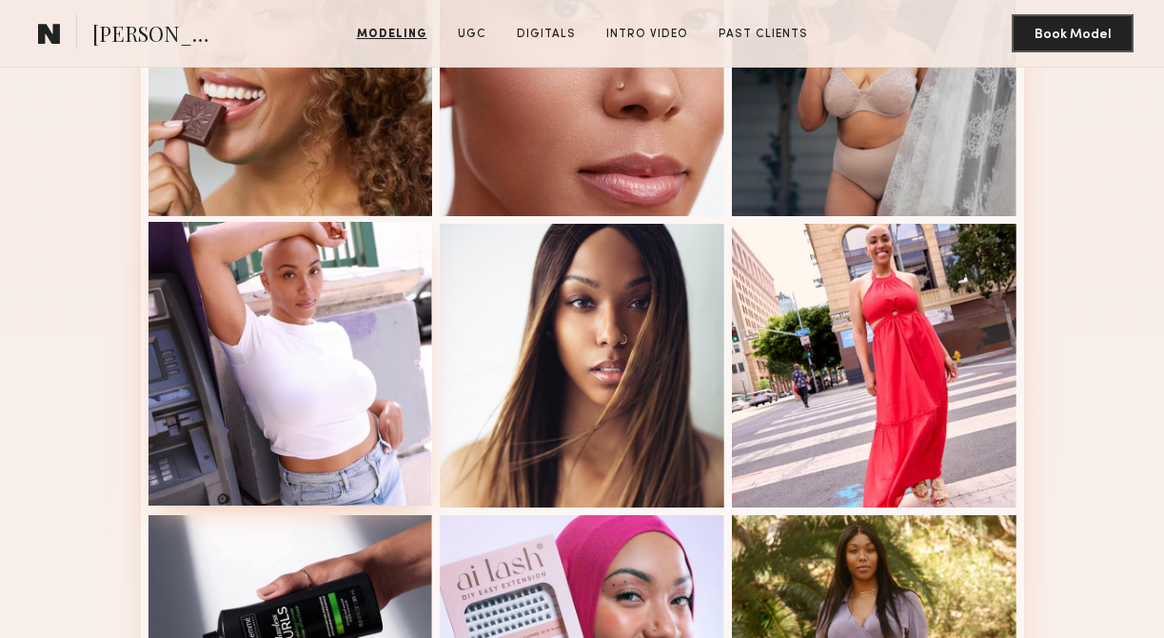
click at [298, 368] on div at bounding box center [290, 364] width 285 height 285
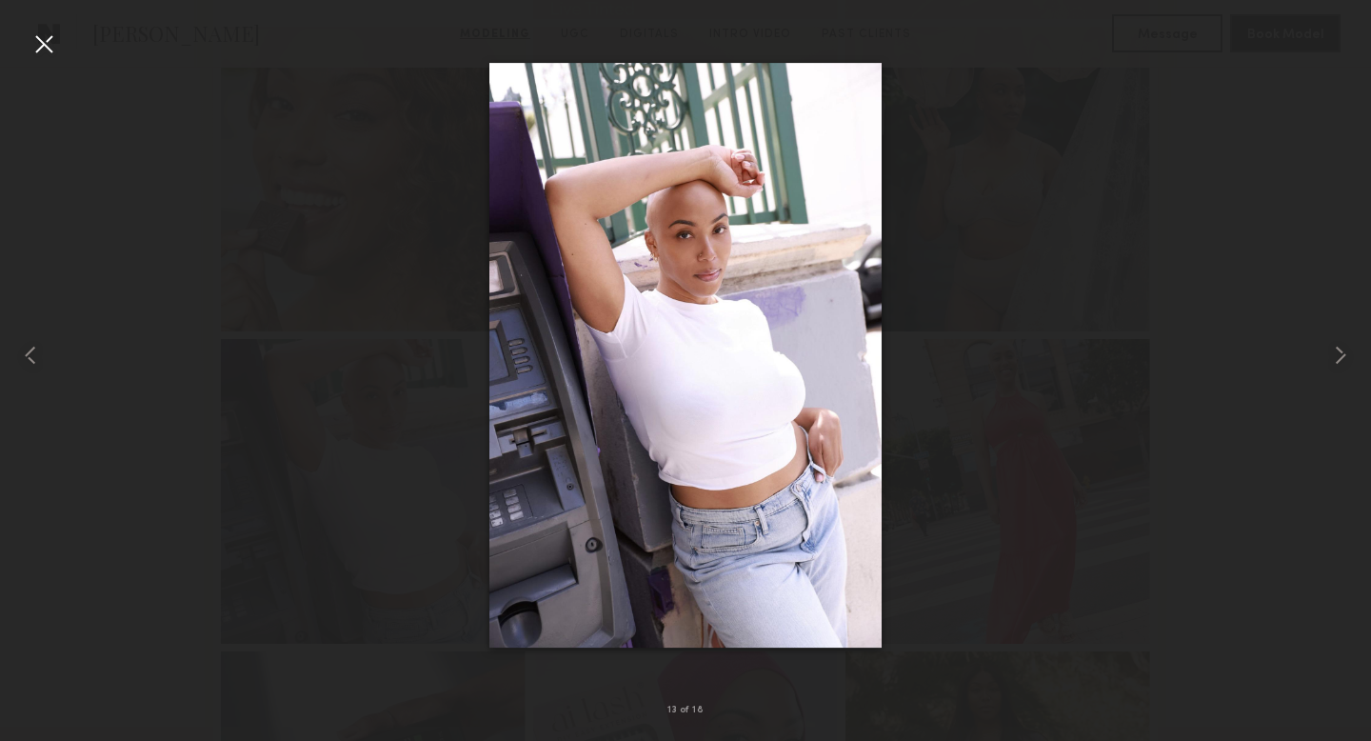
click at [270, 140] on div at bounding box center [685, 354] width 1371 height 649
click at [41, 53] on div at bounding box center [44, 44] width 30 height 30
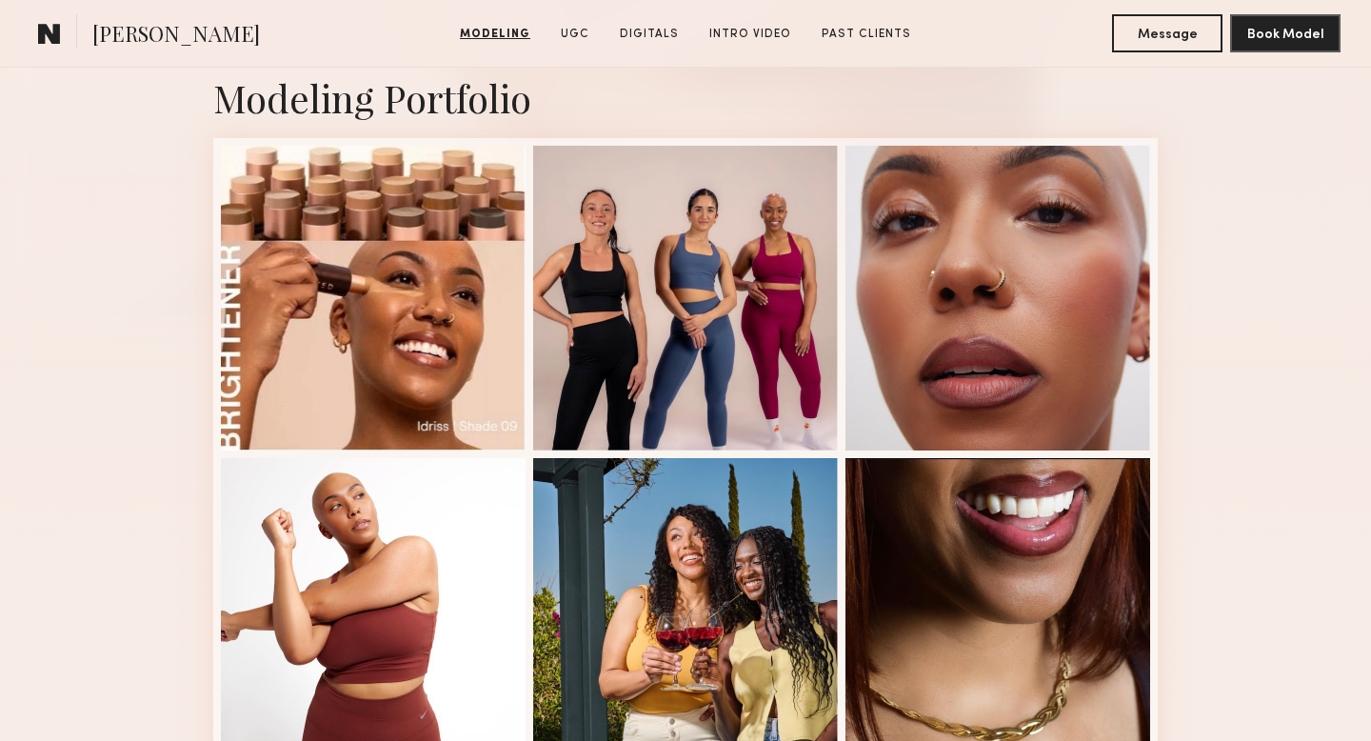
scroll to position [77, 0]
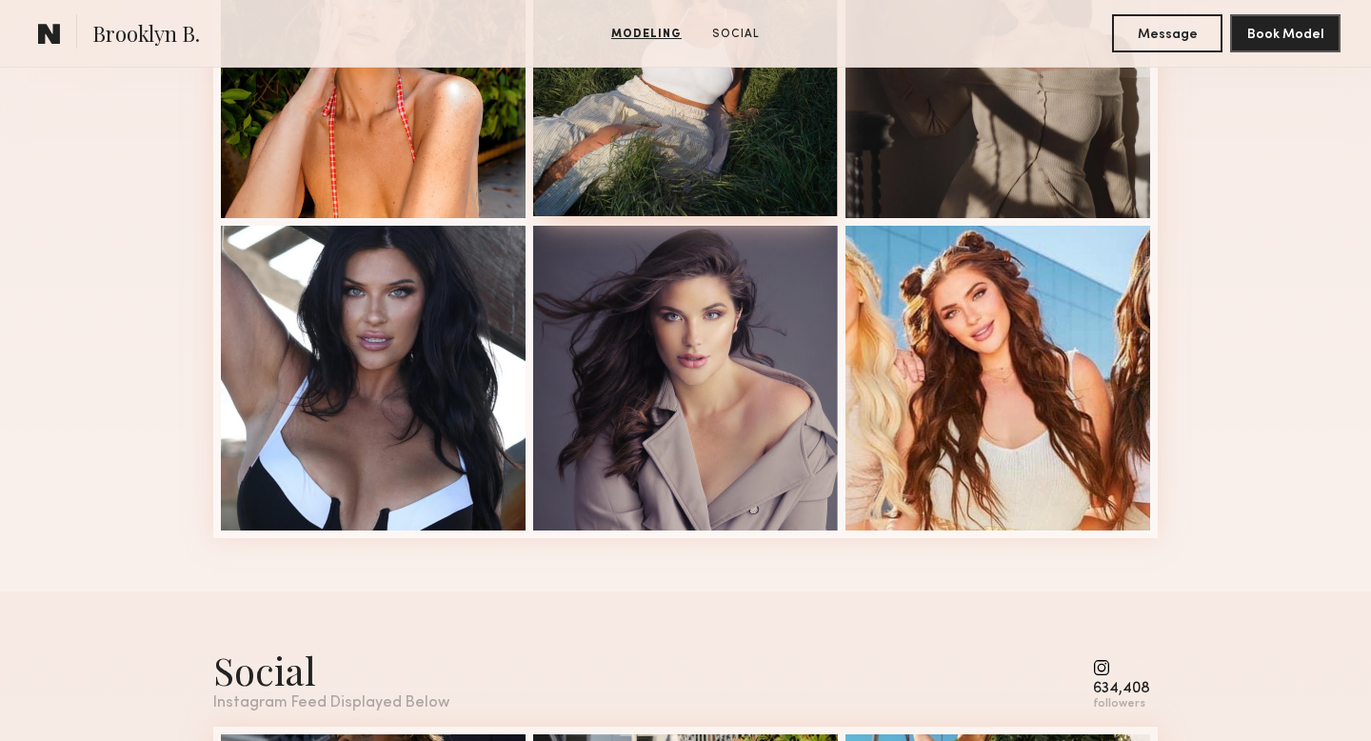
scroll to position [28, 0]
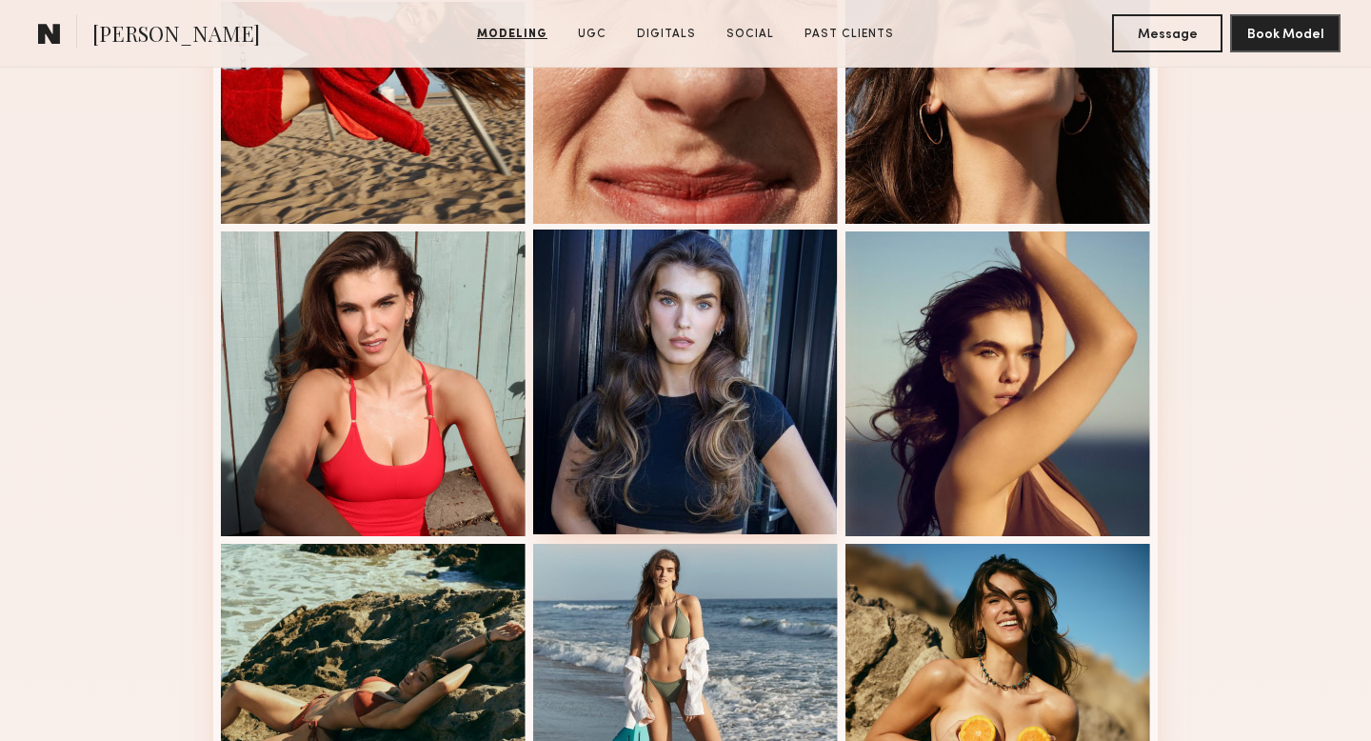
scroll to position [1309, 0]
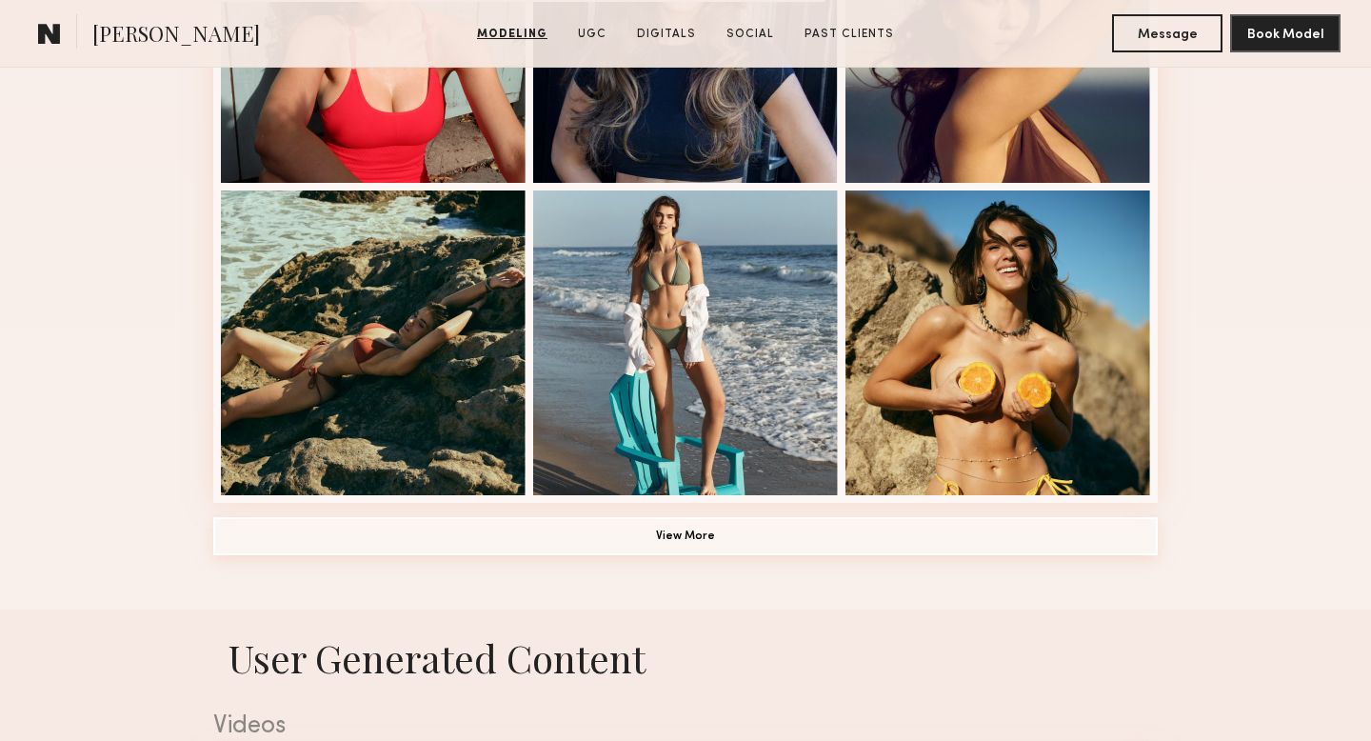
click at [641, 533] on button "View More" at bounding box center [685, 536] width 944 height 38
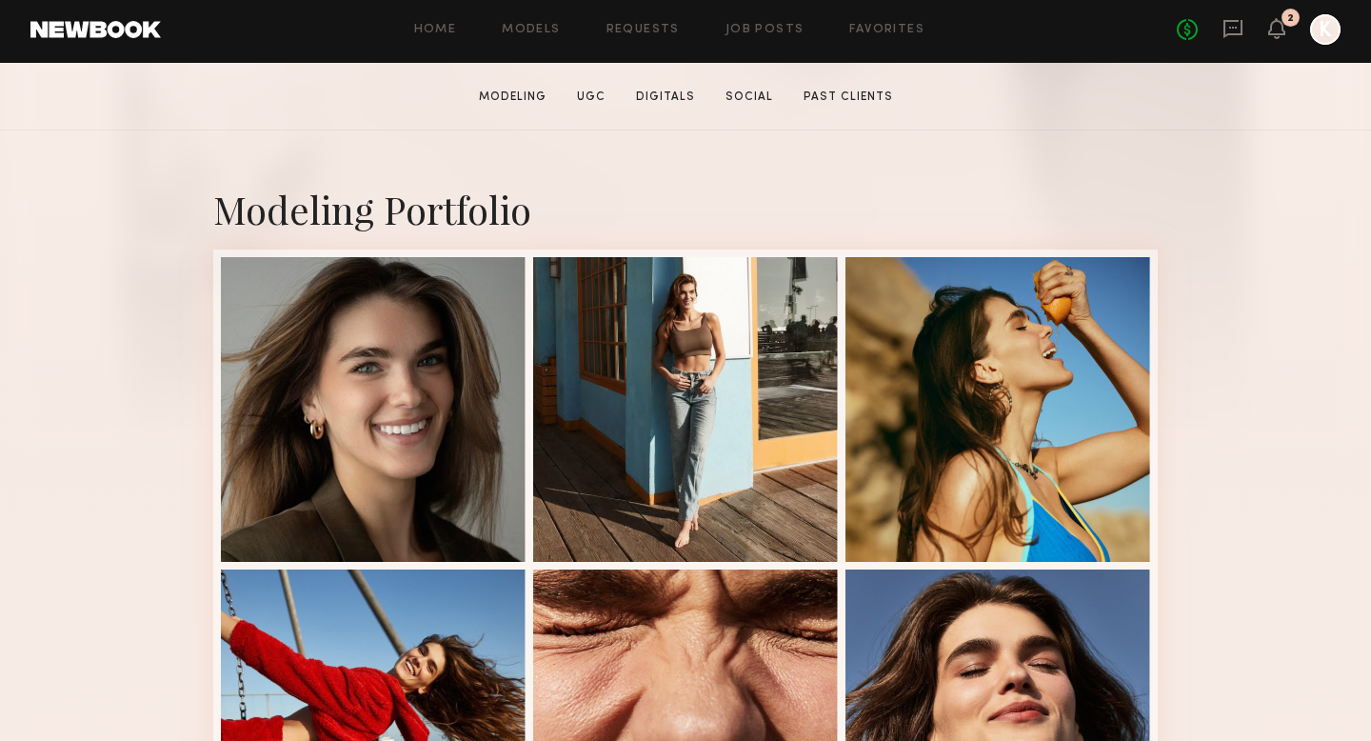
scroll to position [326, 0]
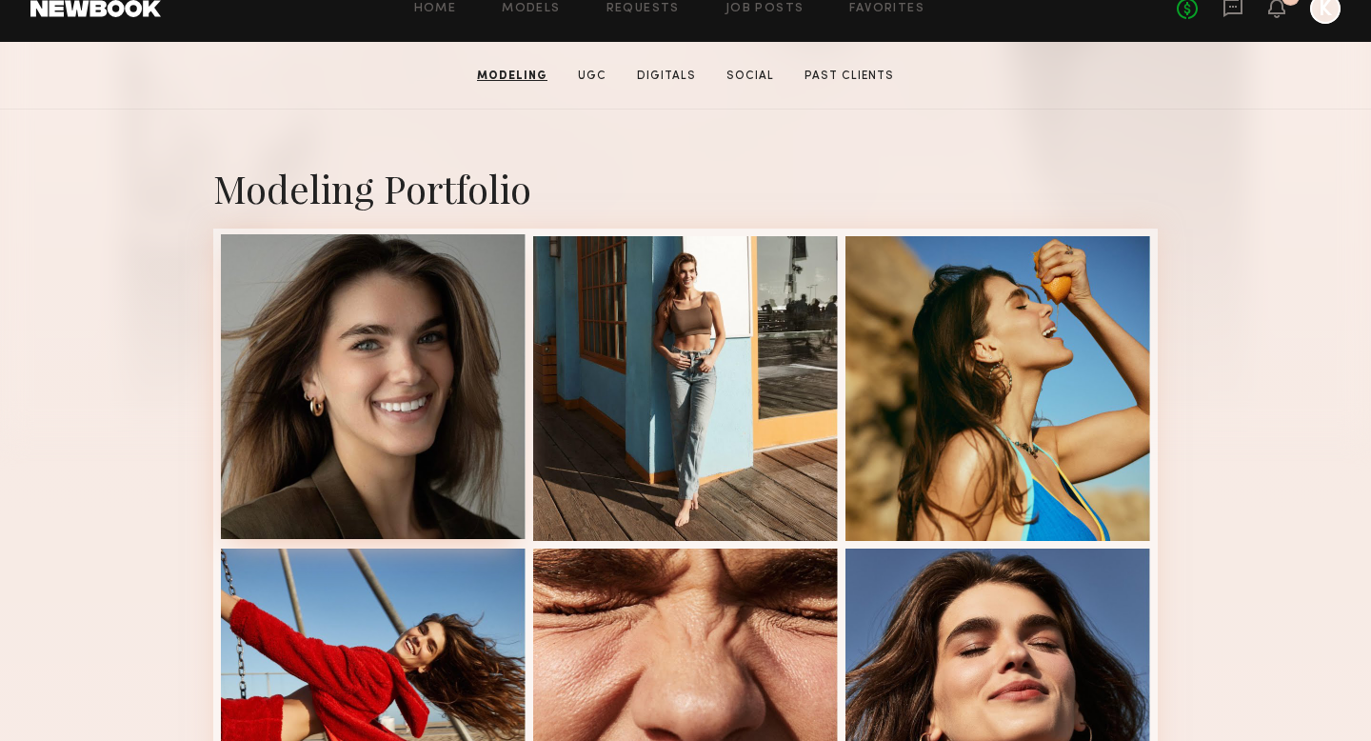
click at [359, 428] on div at bounding box center [373, 386] width 305 height 305
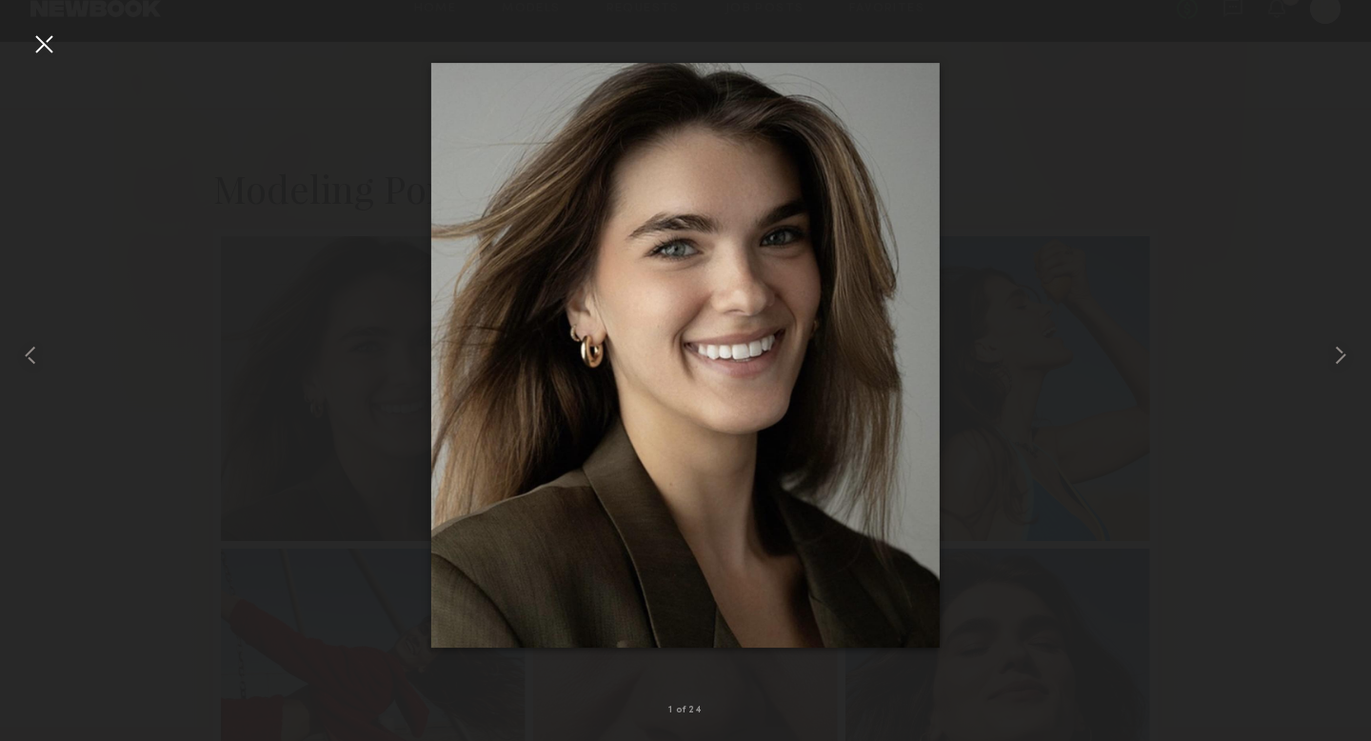
click at [44, 48] on div at bounding box center [44, 44] width 30 height 30
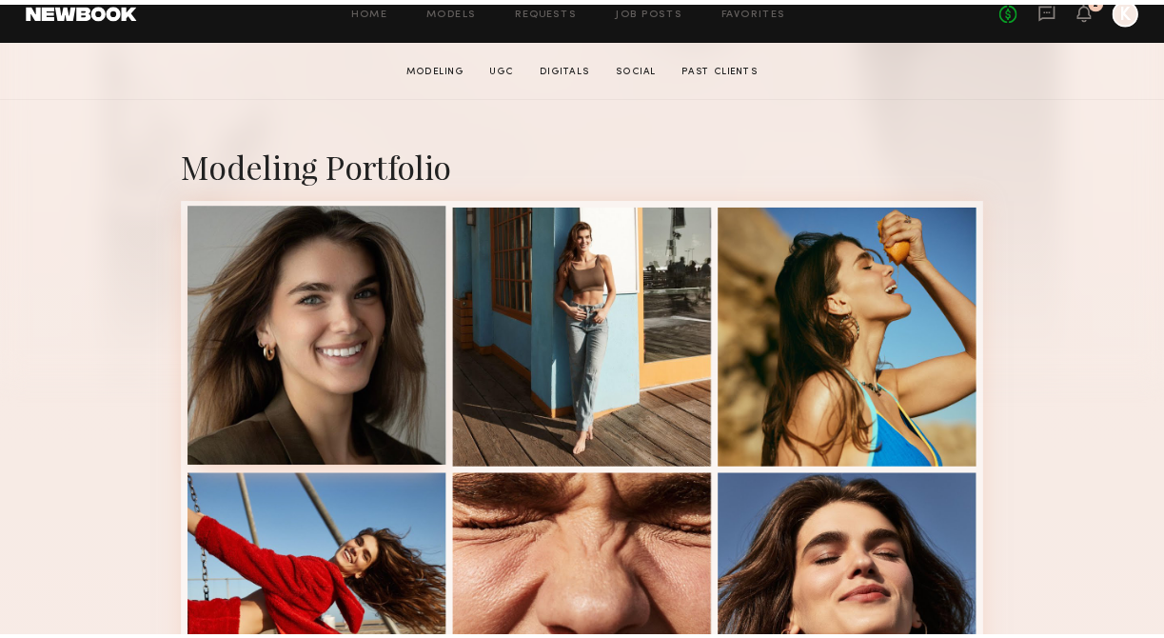
scroll to position [321, 0]
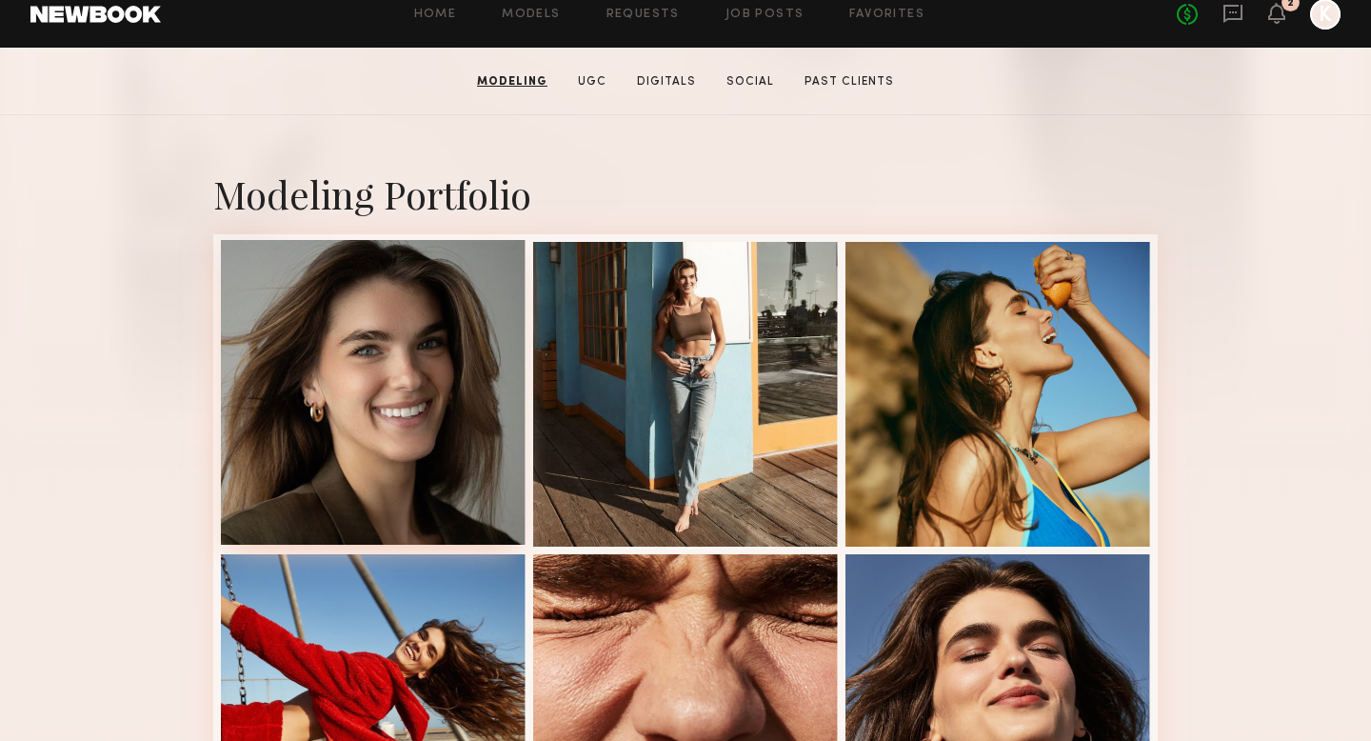
click at [423, 350] on div at bounding box center [373, 392] width 305 height 305
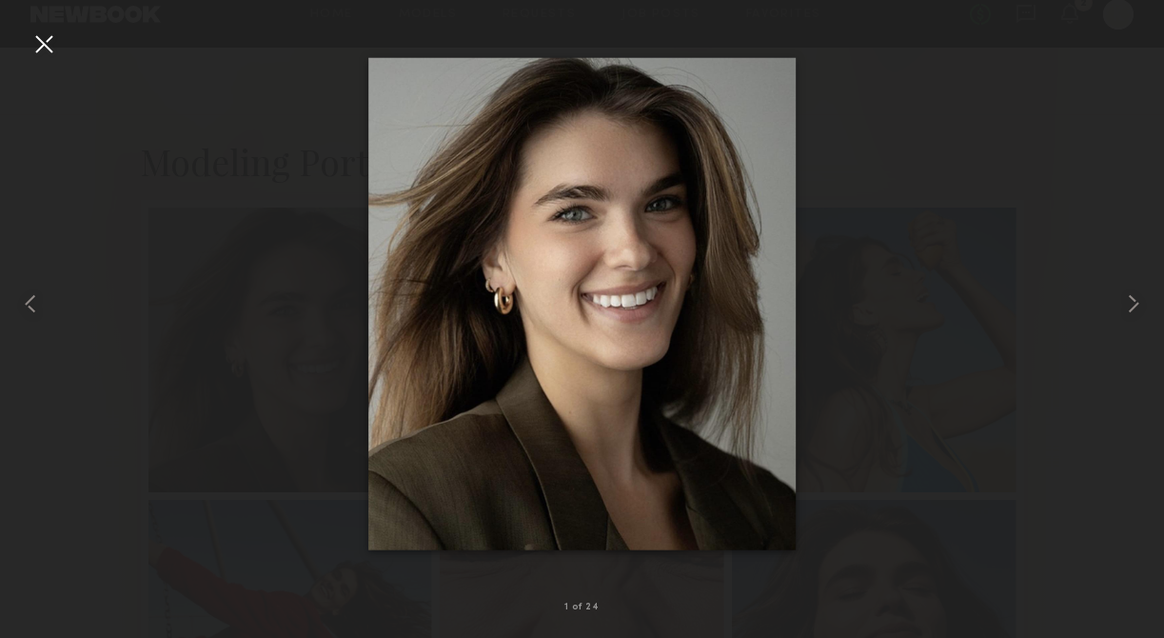
click at [1030, 83] on div at bounding box center [582, 303] width 1164 height 546
click at [50, 38] on div at bounding box center [44, 44] width 30 height 30
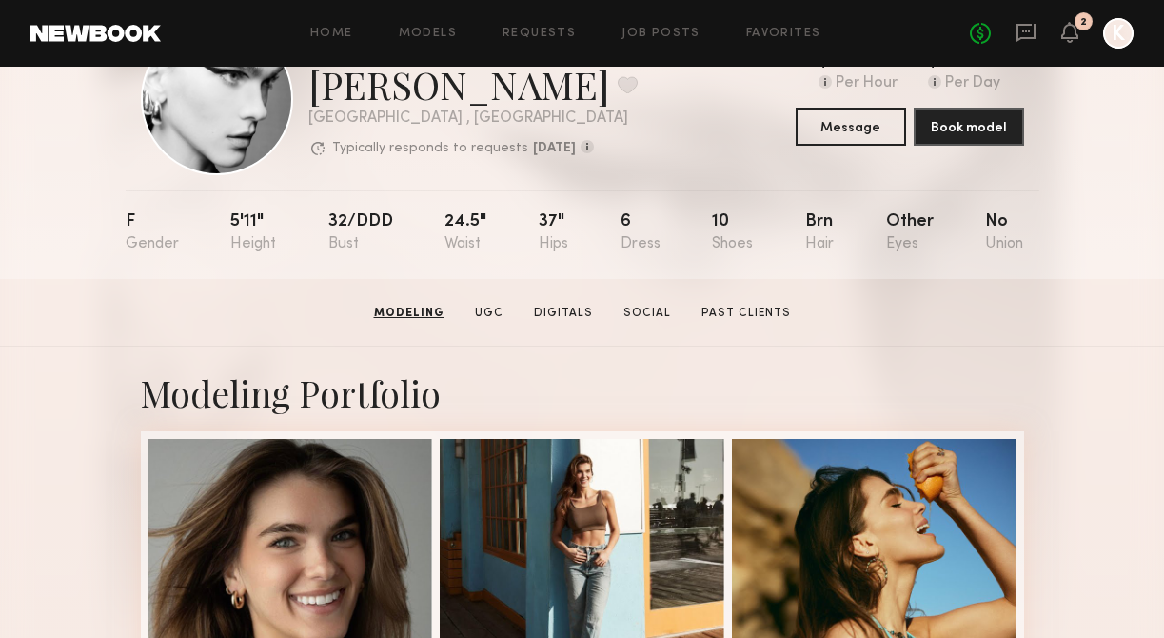
scroll to position [79, 0]
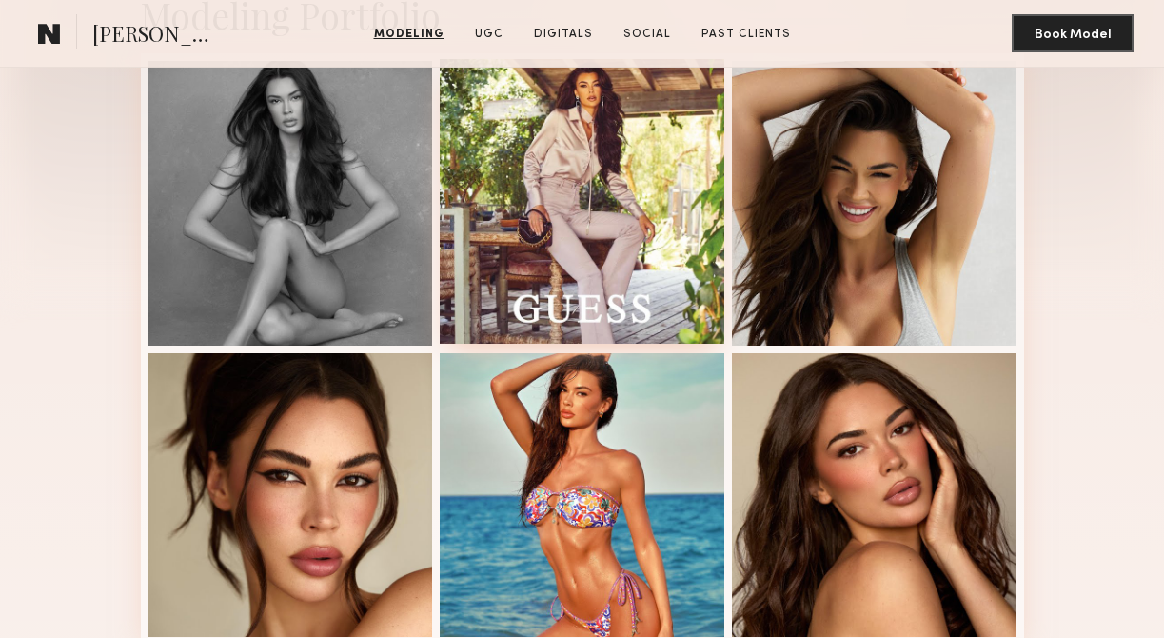
scroll to position [473, 0]
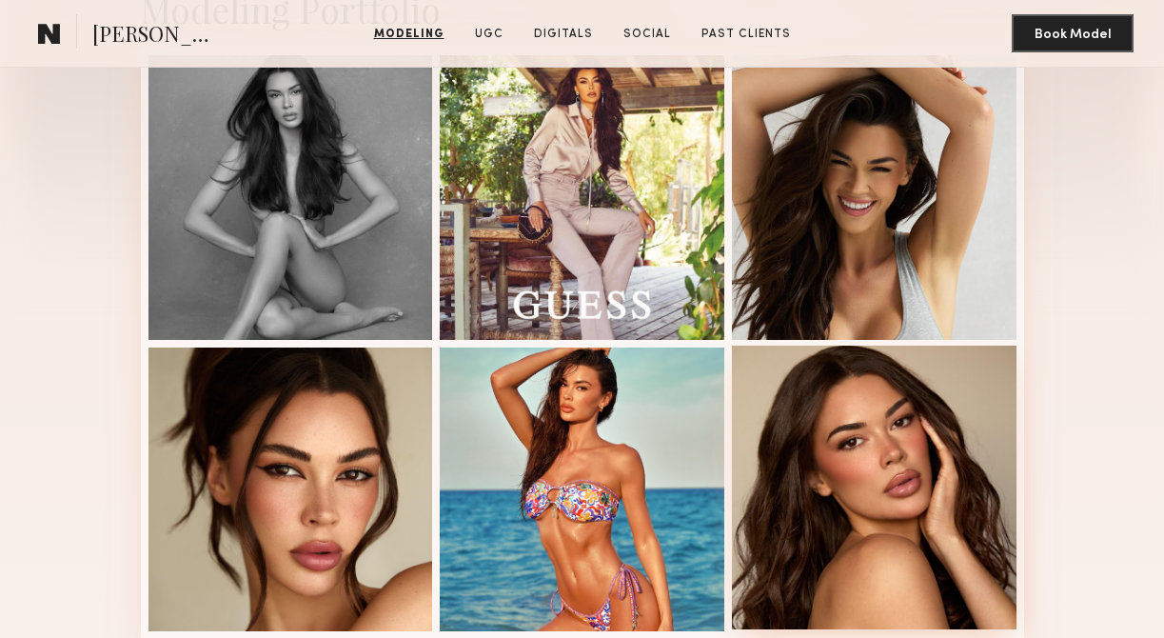
click at [767, 426] on div at bounding box center [874, 488] width 285 height 285
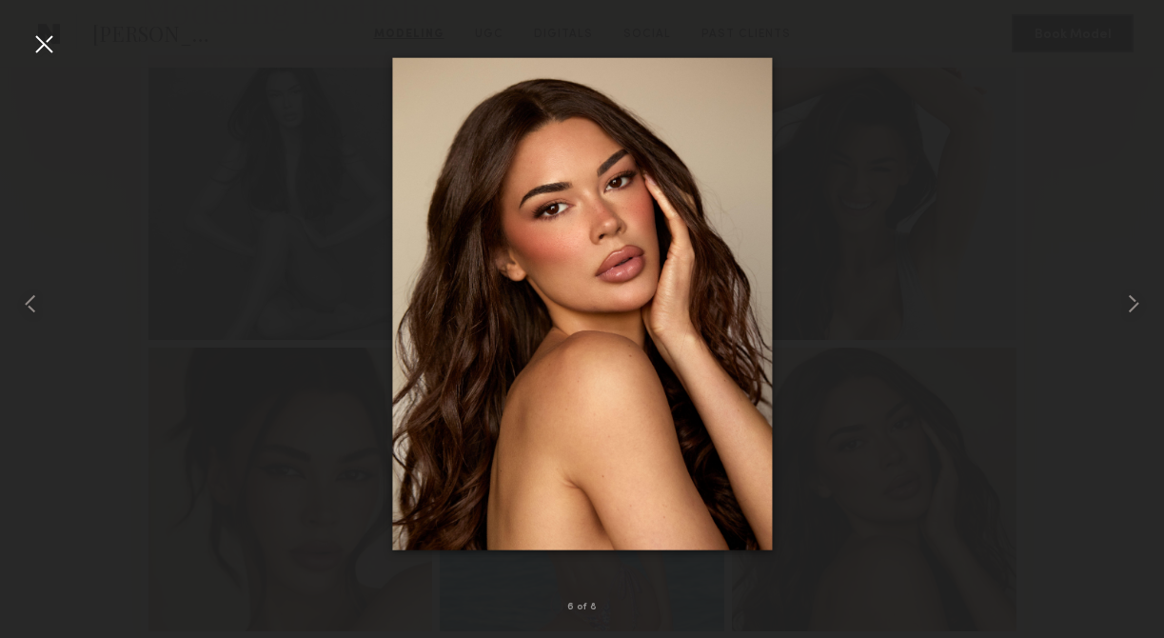
click at [41, 44] on div at bounding box center [44, 44] width 30 height 30
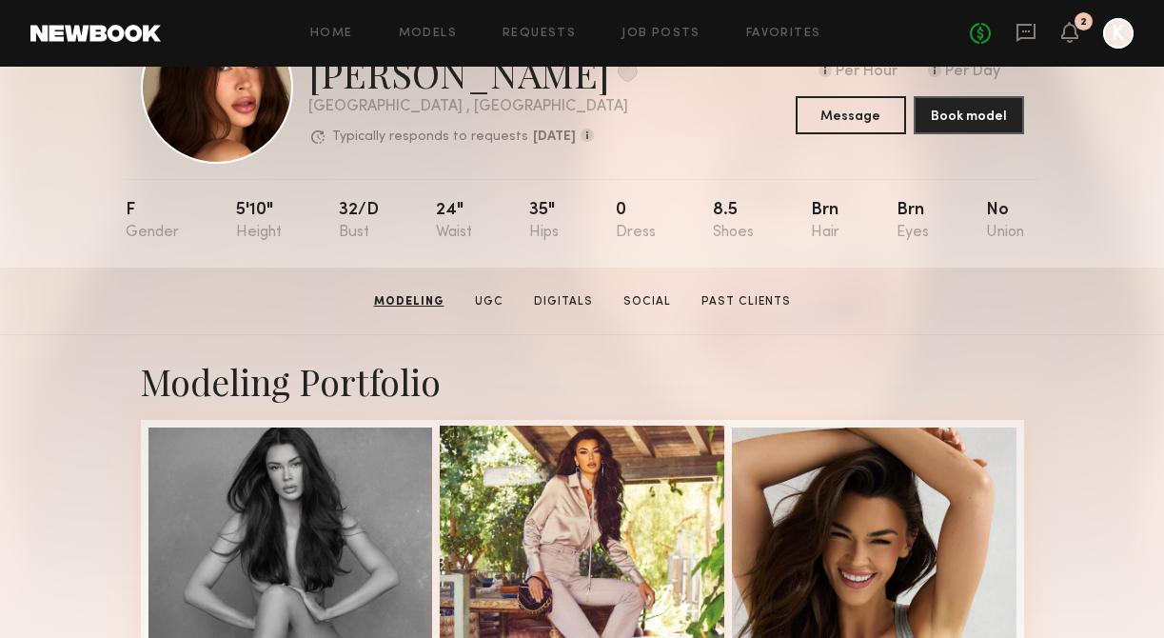
scroll to position [0, 0]
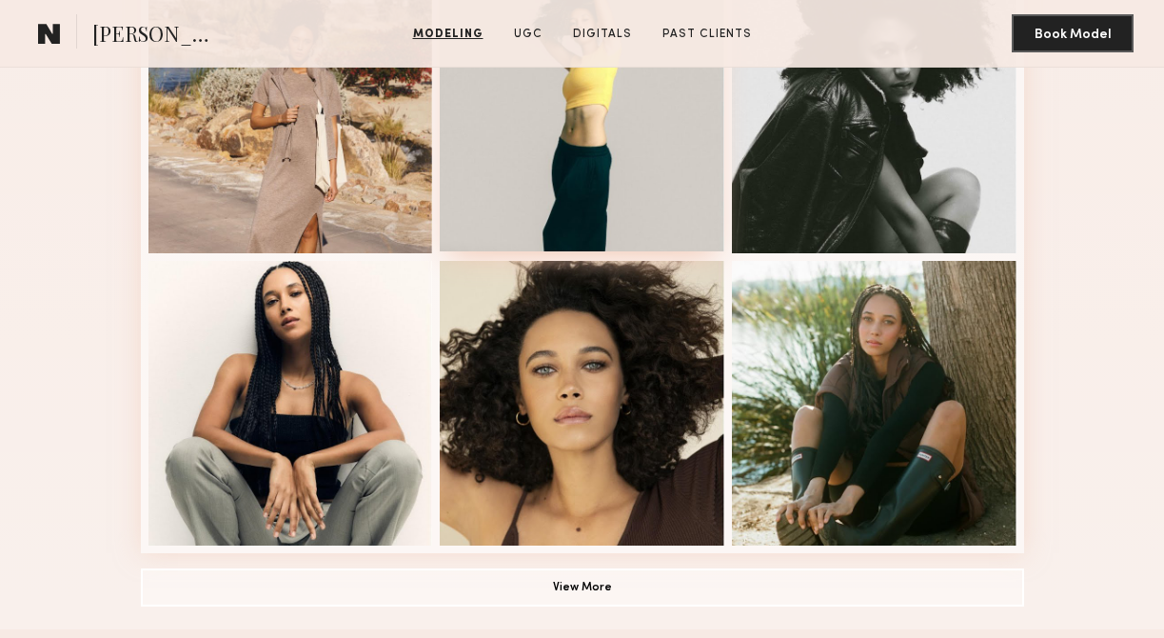
scroll to position [1145, 0]
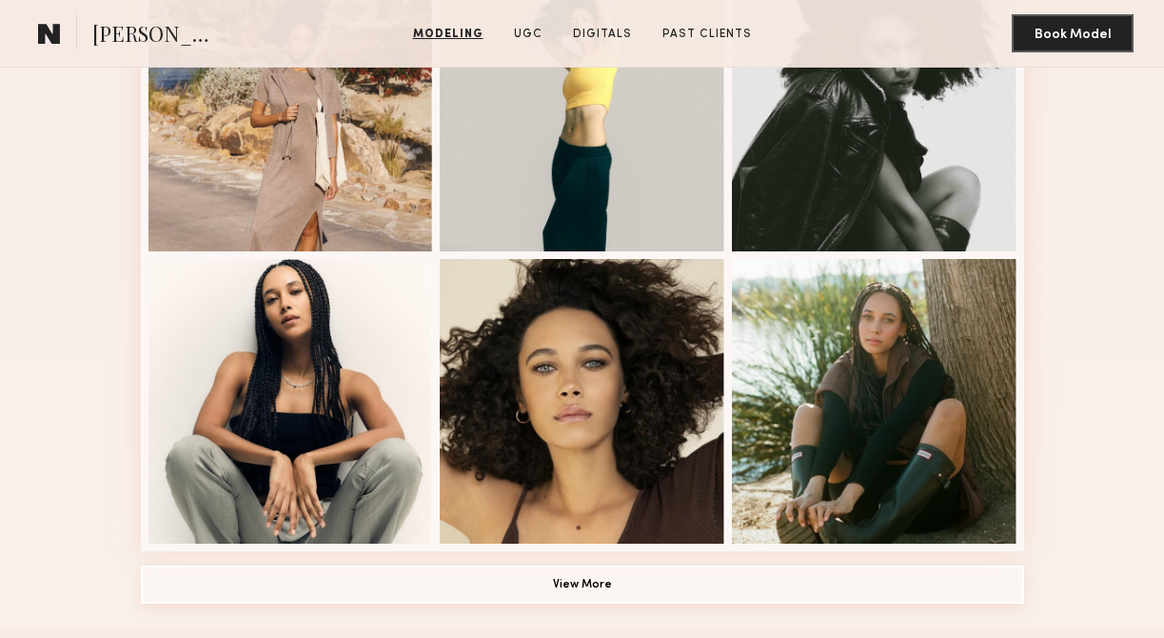
click at [533, 591] on button "View More" at bounding box center [582, 584] width 883 height 38
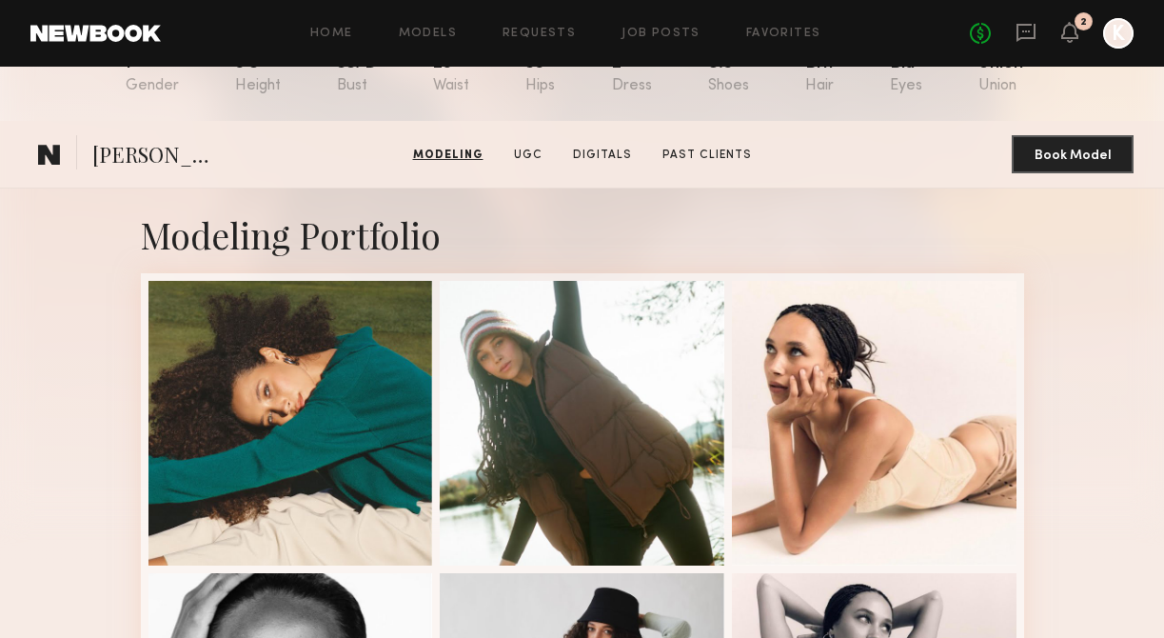
scroll to position [0, 0]
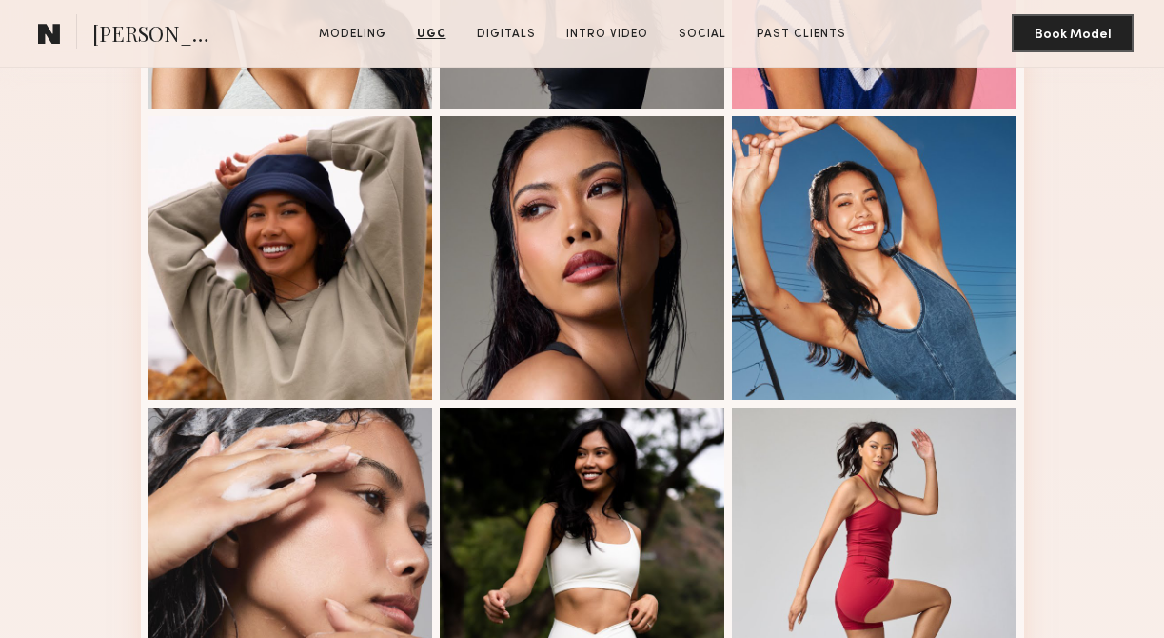
scroll to position [195, 0]
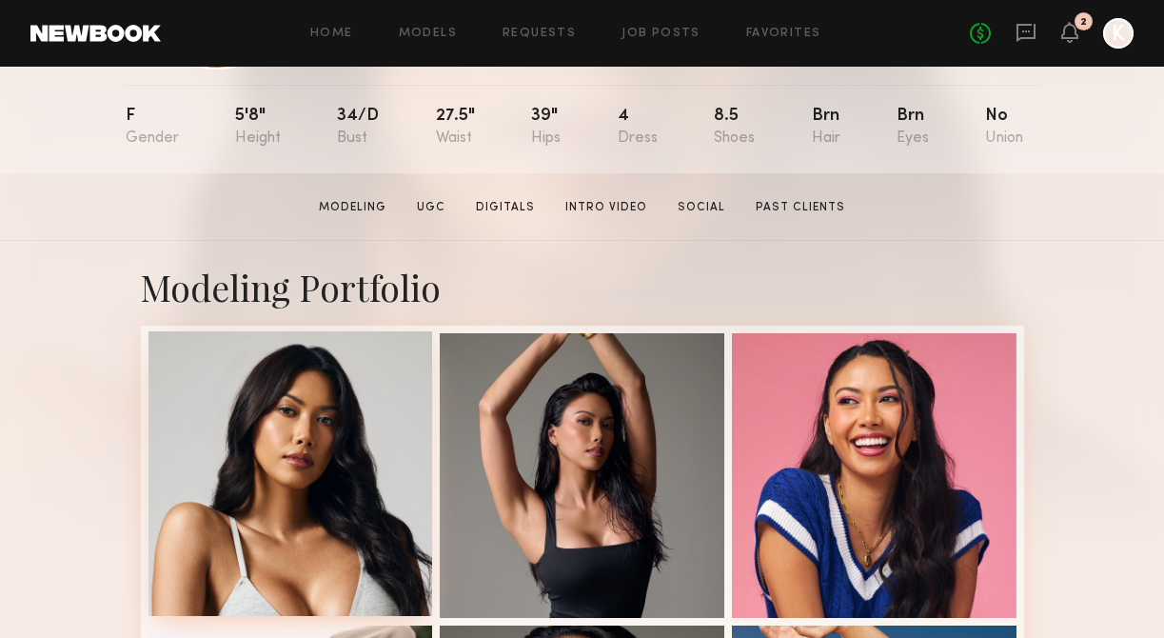
click at [332, 400] on div at bounding box center [290, 473] width 285 height 285
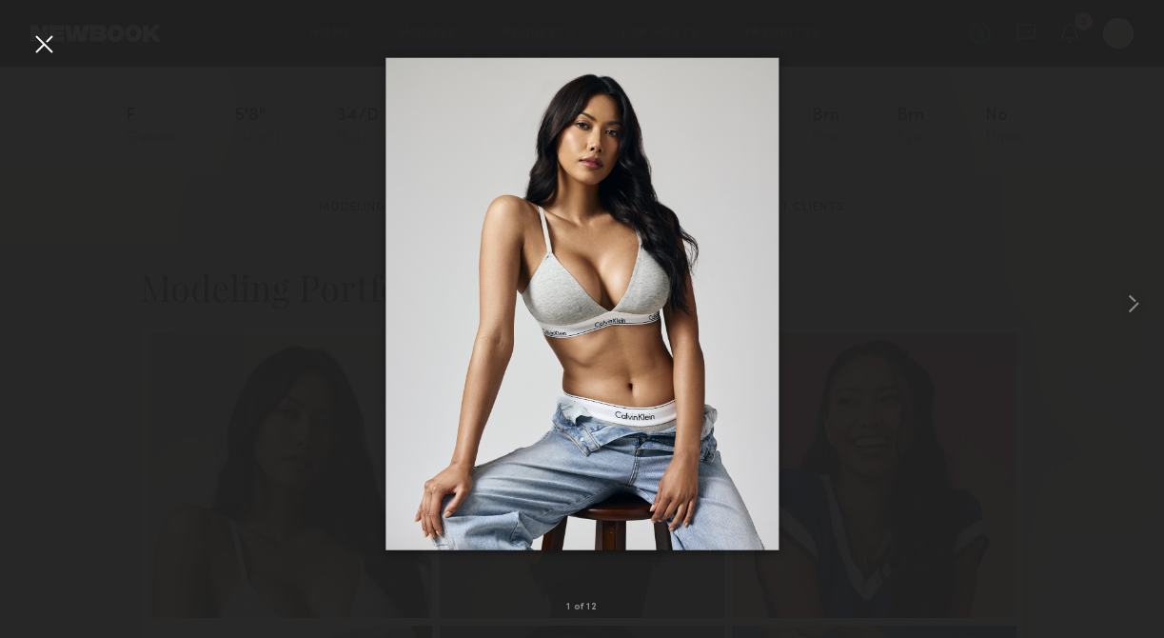
click at [60, 42] on div at bounding box center [582, 303] width 1164 height 546
click at [39, 47] on div at bounding box center [44, 44] width 30 height 30
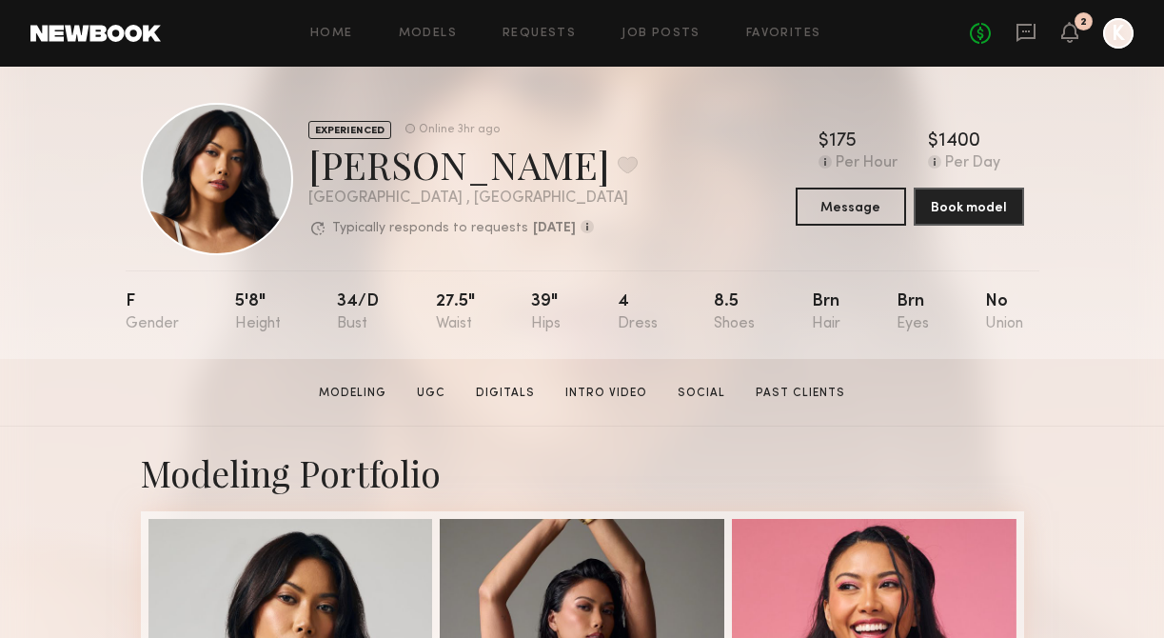
scroll to position [0, 0]
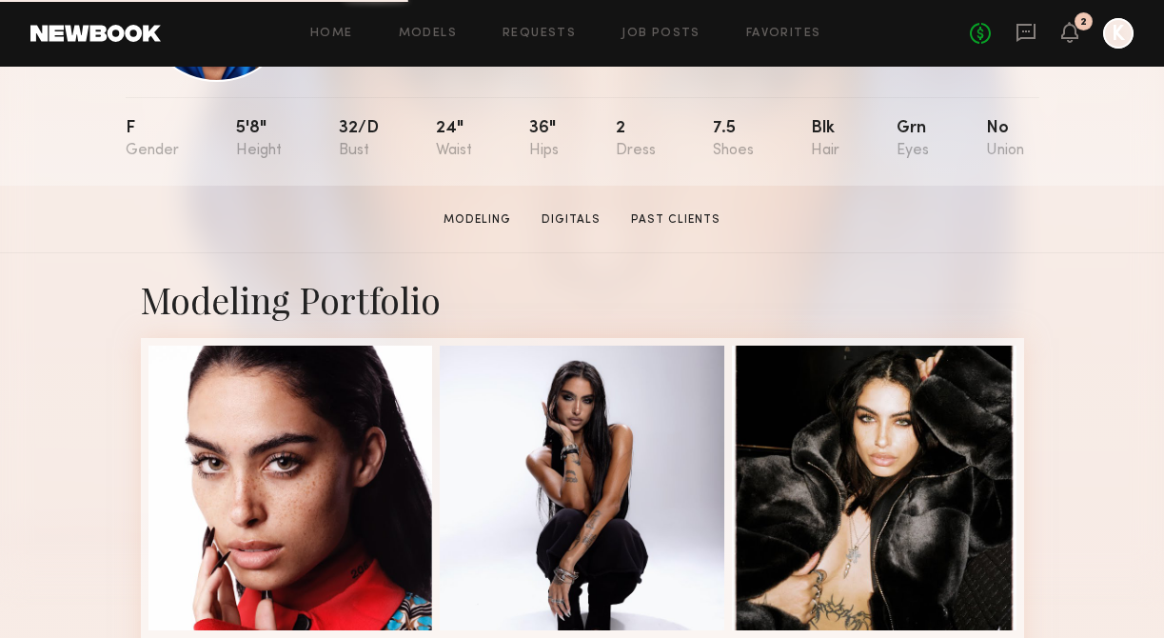
scroll to position [196, 0]
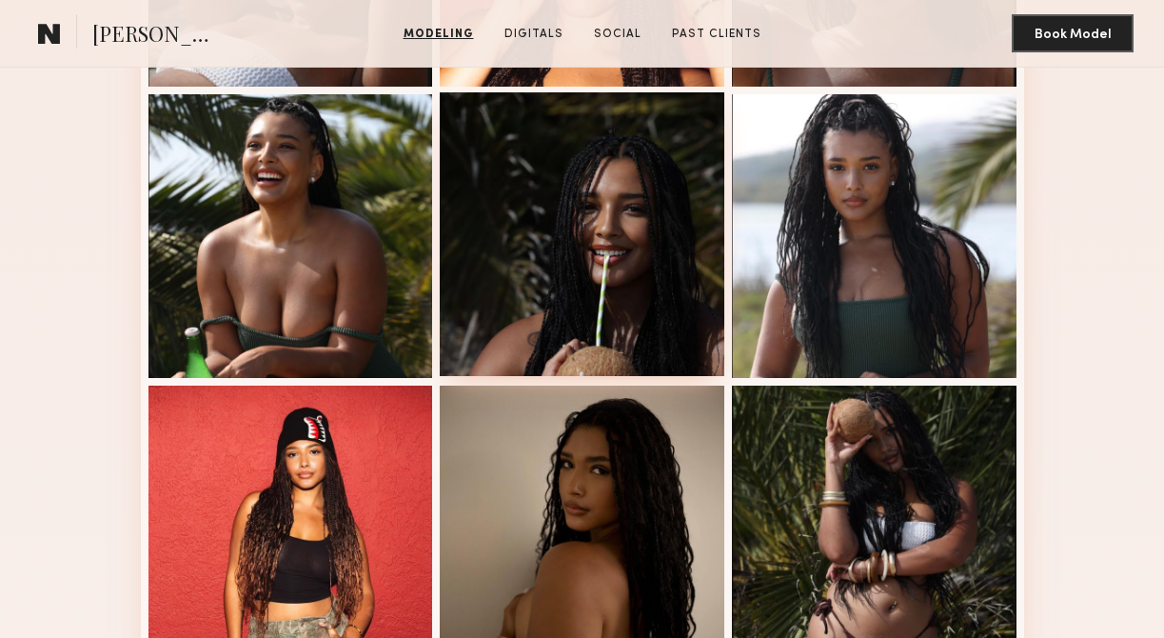
scroll to position [755, 0]
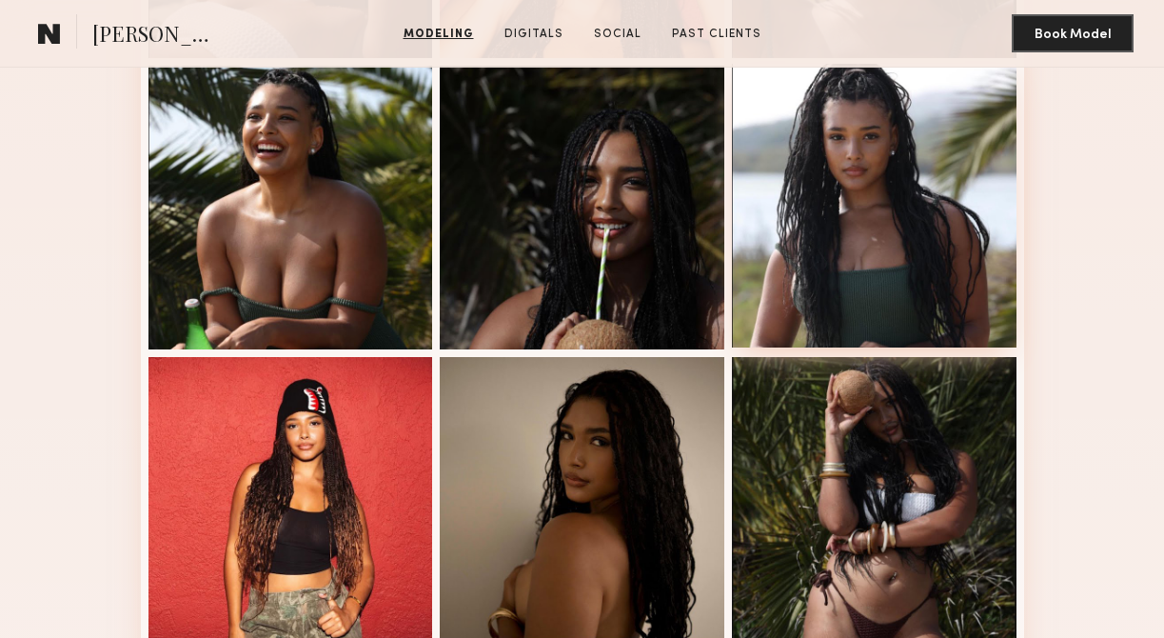
click at [887, 287] on div at bounding box center [874, 206] width 285 height 285
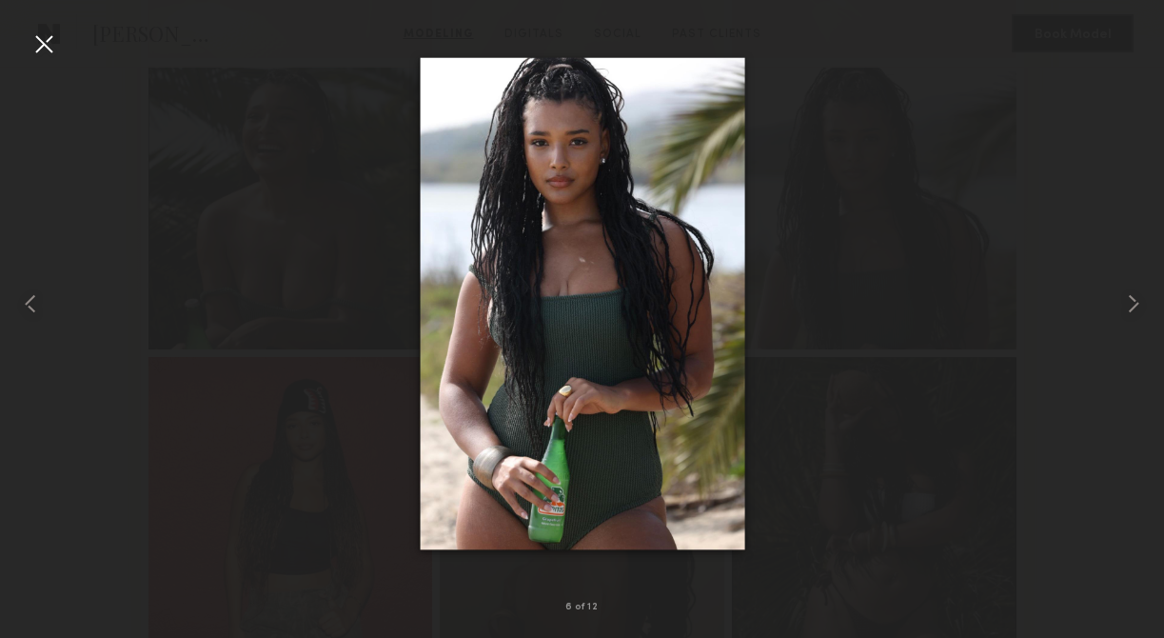
click at [52, 45] on div at bounding box center [44, 44] width 30 height 30
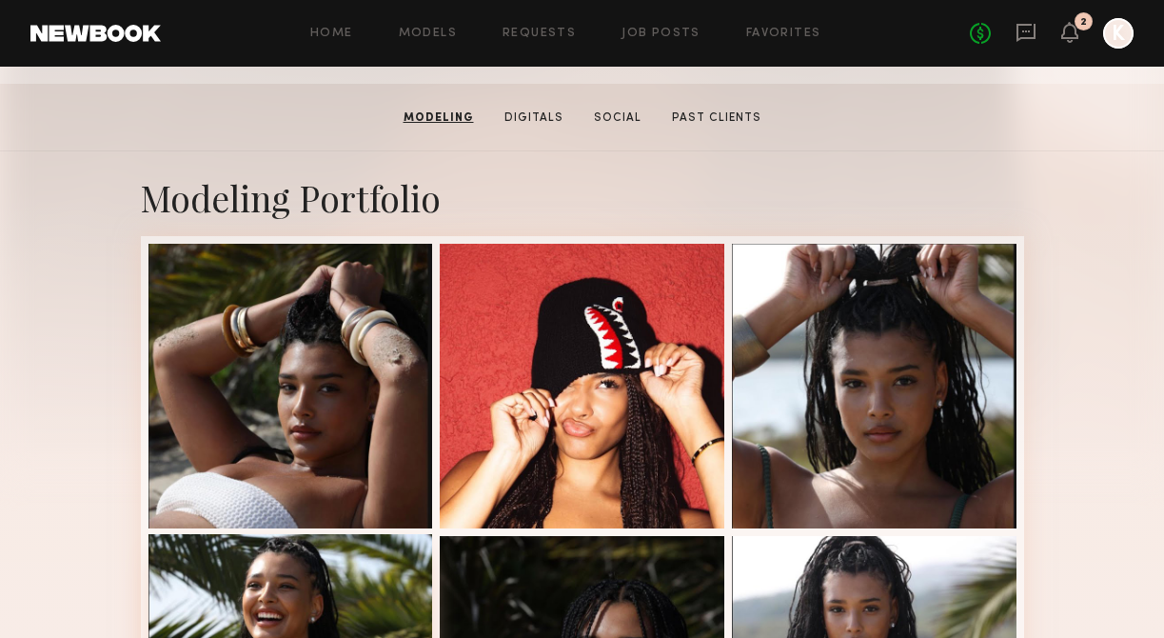
scroll to position [0, 0]
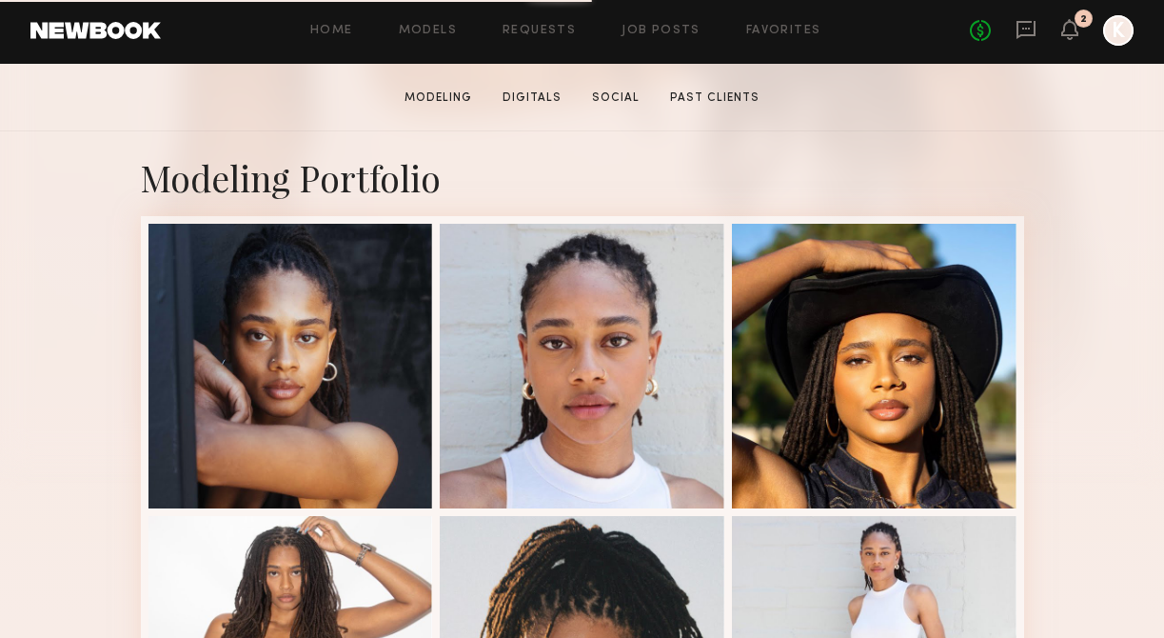
scroll to position [772, 0]
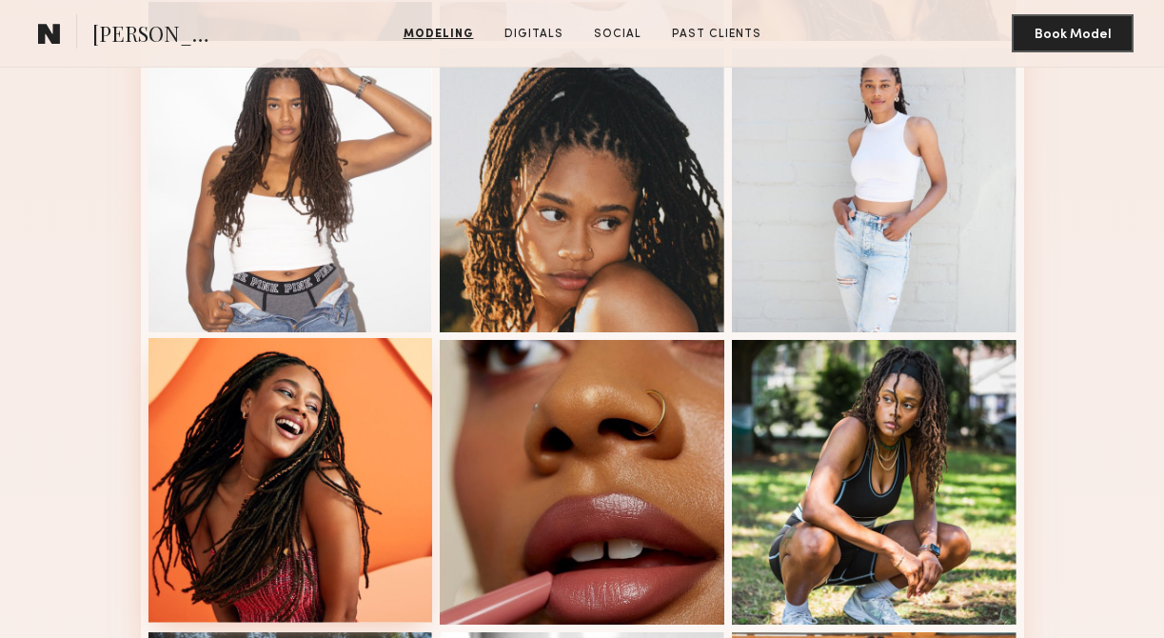
click at [298, 443] on div at bounding box center [290, 480] width 285 height 285
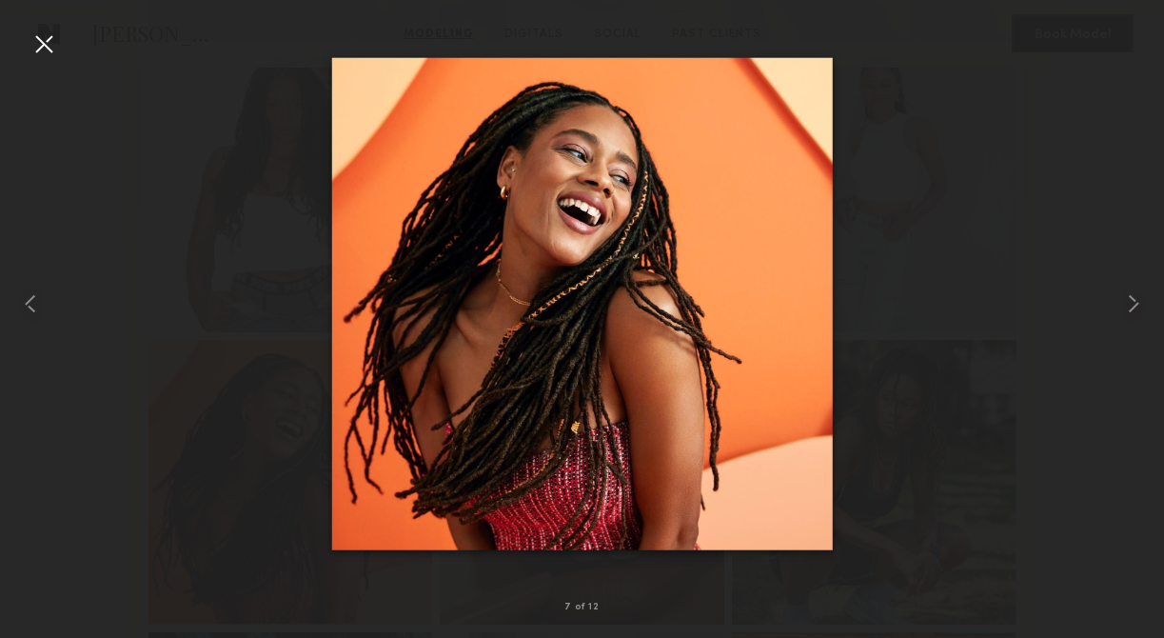
click at [855, 172] on div at bounding box center [582, 303] width 1164 height 546
click at [43, 46] on div at bounding box center [44, 44] width 30 height 30
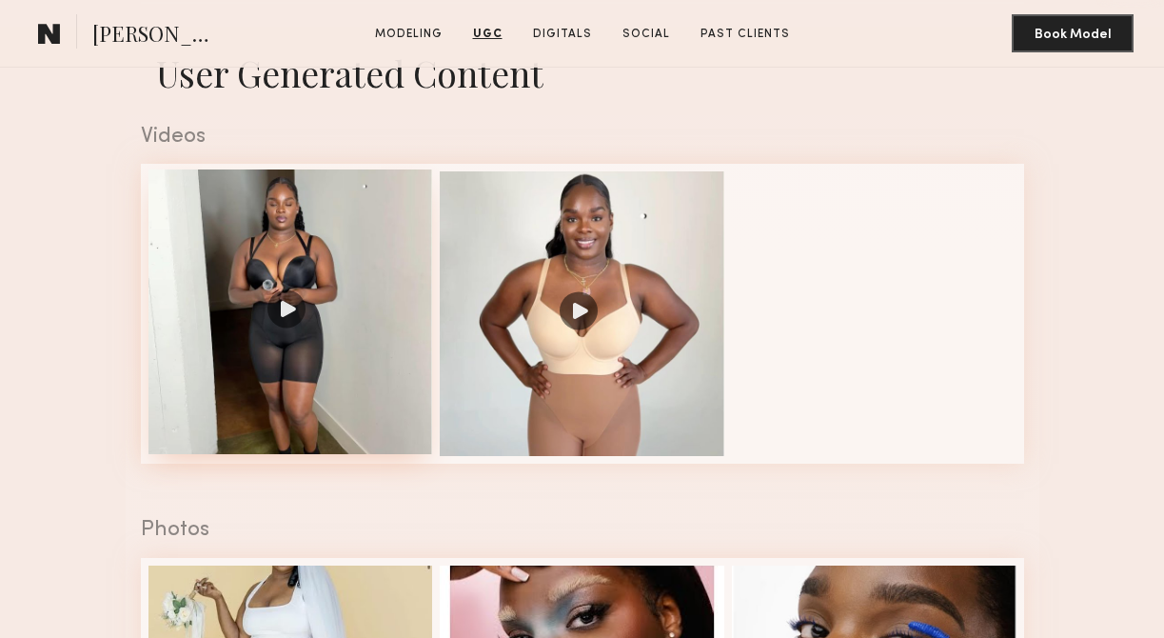
scroll to position [1624, 0]
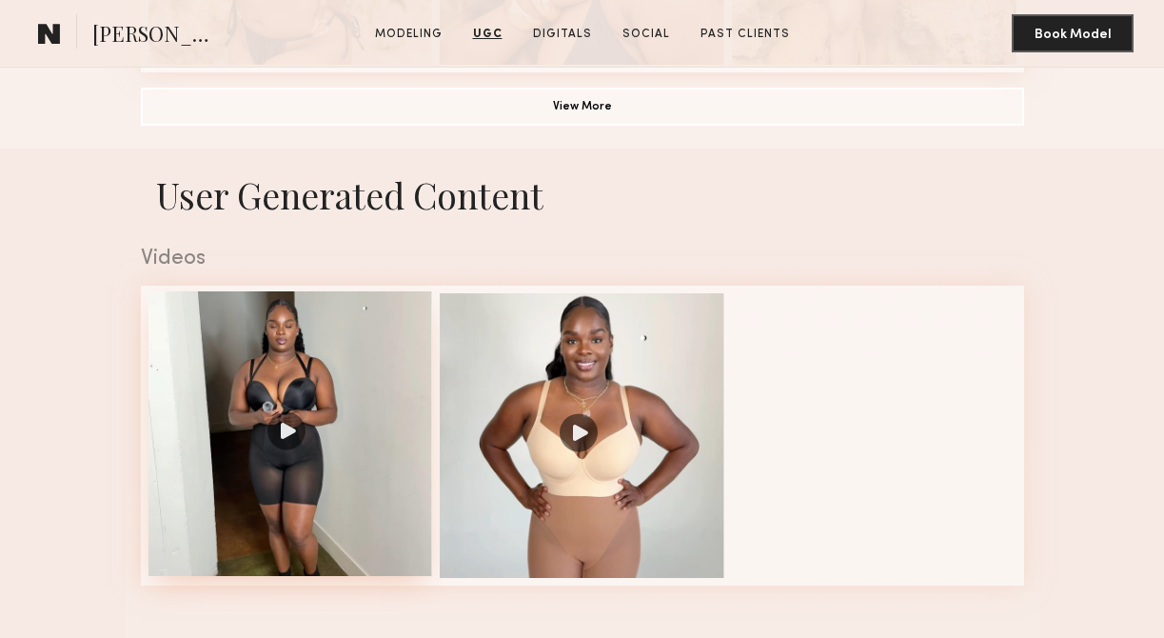
click at [287, 416] on div at bounding box center [290, 433] width 285 height 285
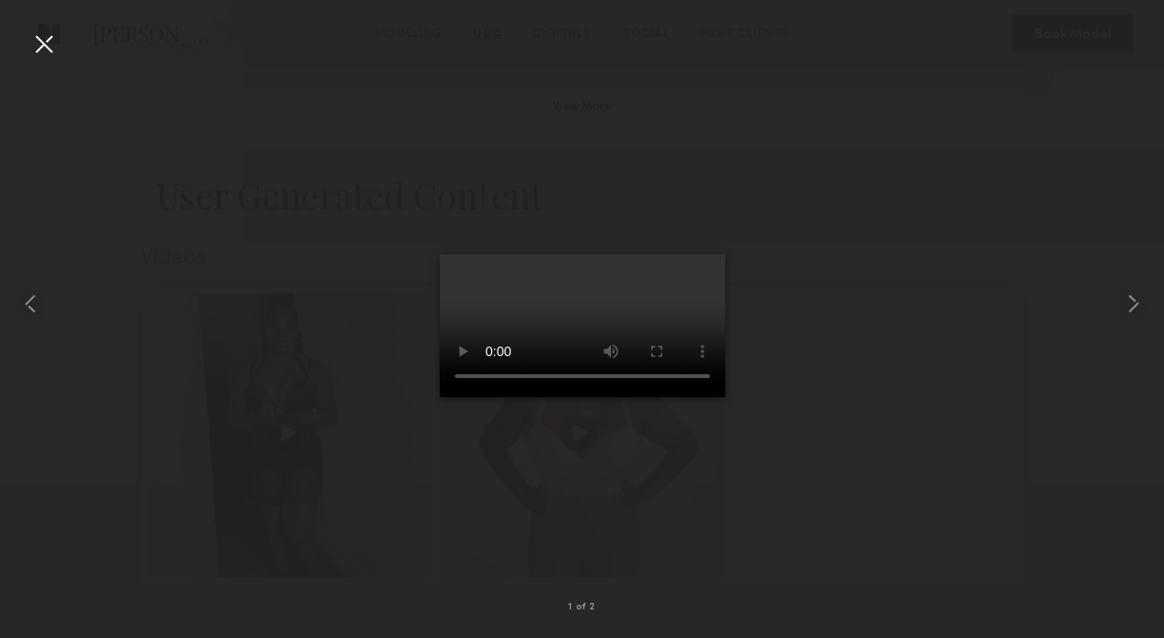
click at [45, 37] on div at bounding box center [44, 44] width 30 height 30
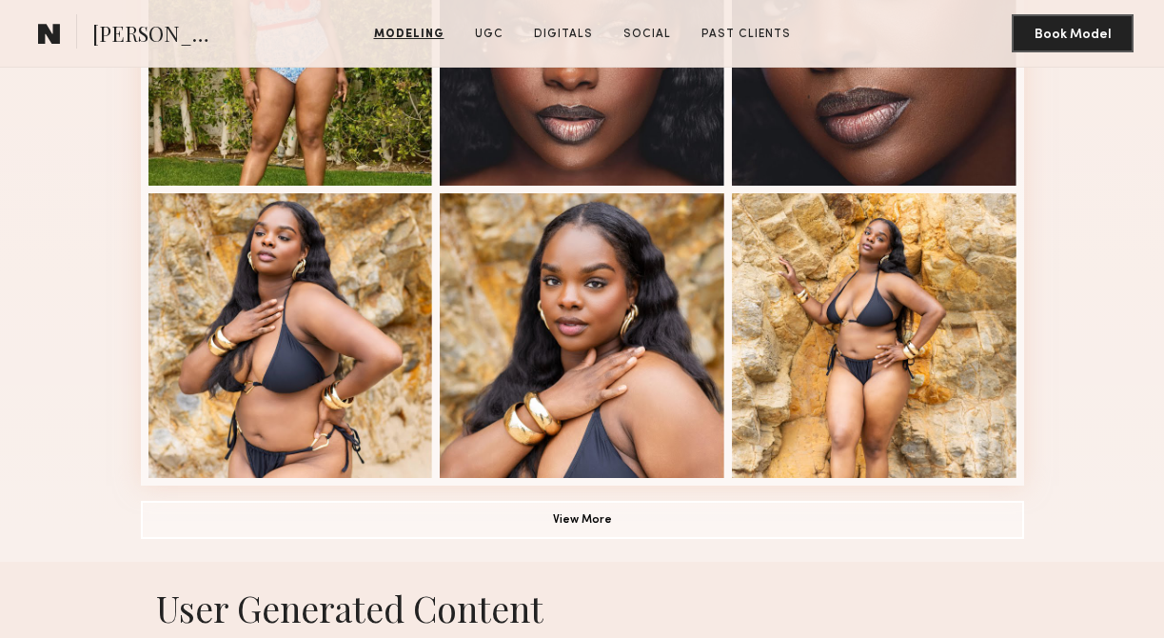
scroll to position [1239, 0]
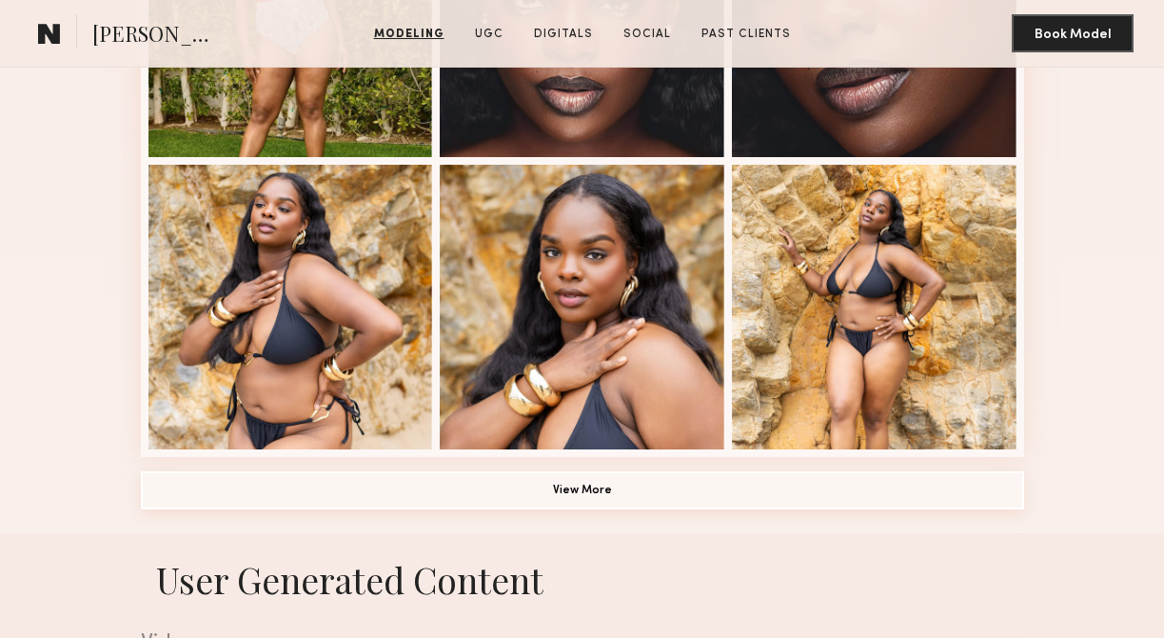
click at [418, 489] on button "View More" at bounding box center [582, 490] width 883 height 38
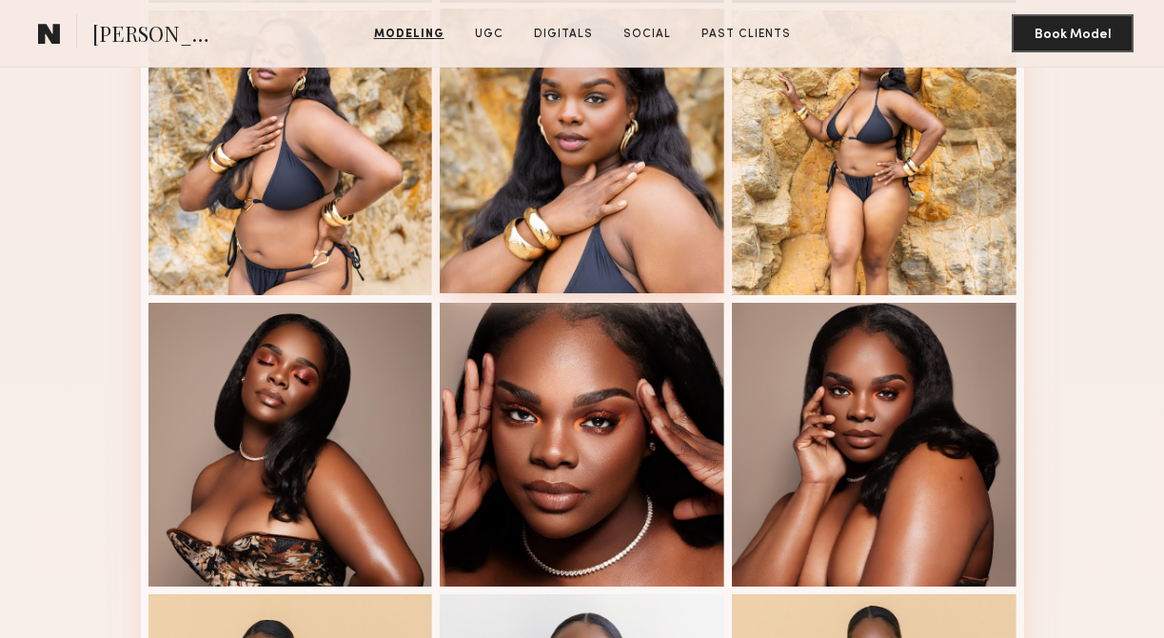
scroll to position [1436, 0]
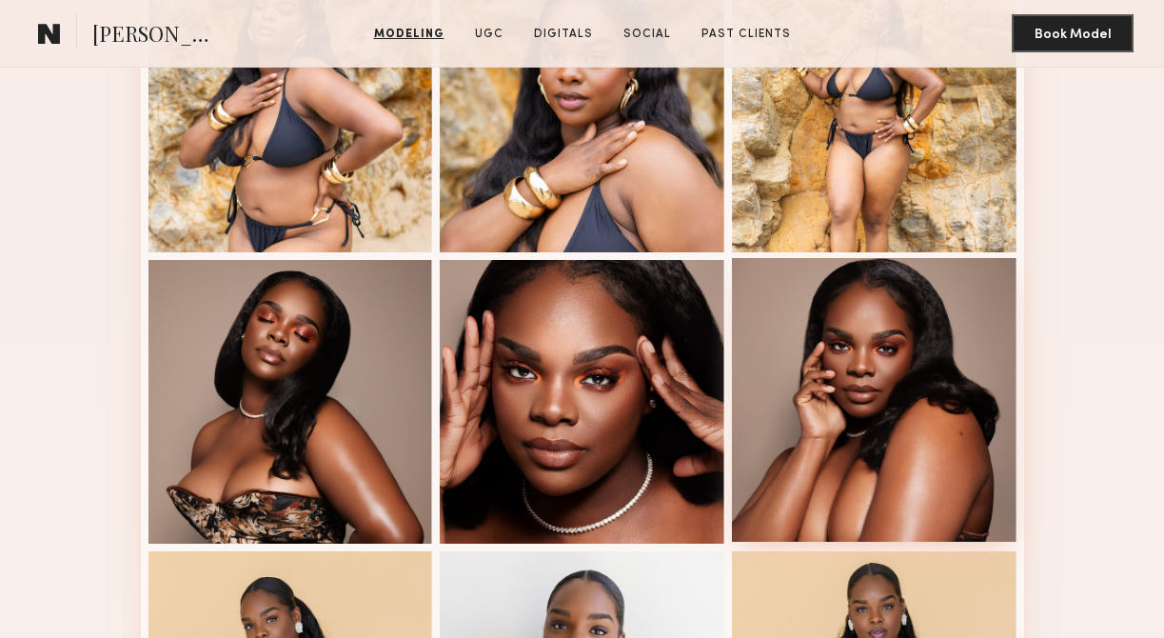
click at [851, 399] on div at bounding box center [874, 400] width 285 height 285
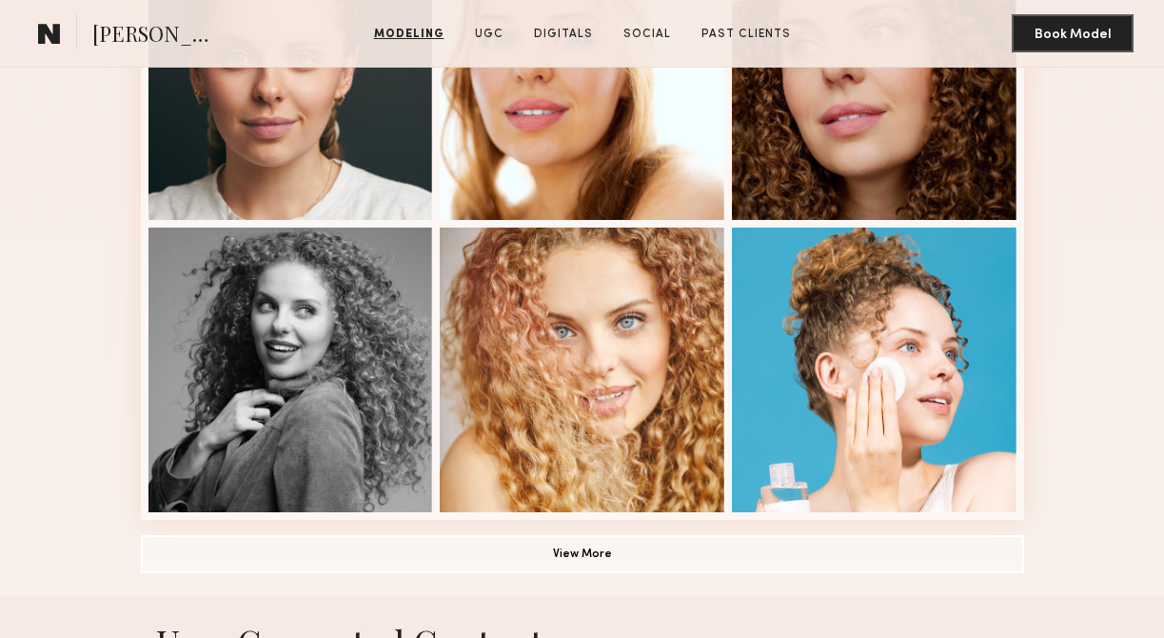
scroll to position [1180, 0]
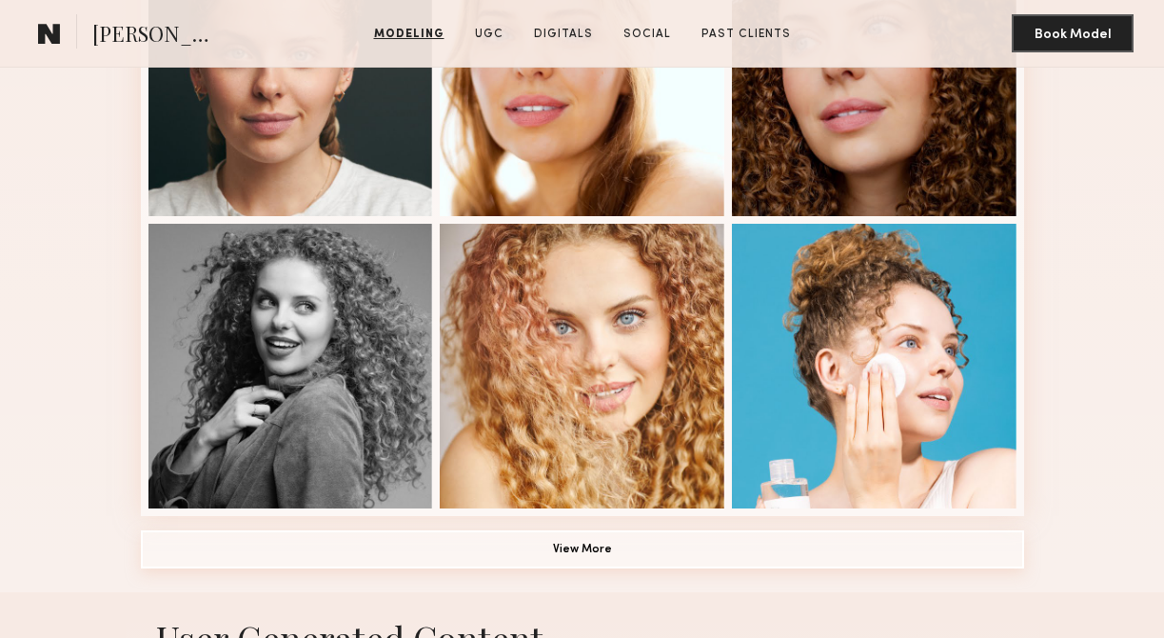
click at [558, 550] on button "View More" at bounding box center [582, 549] width 883 height 38
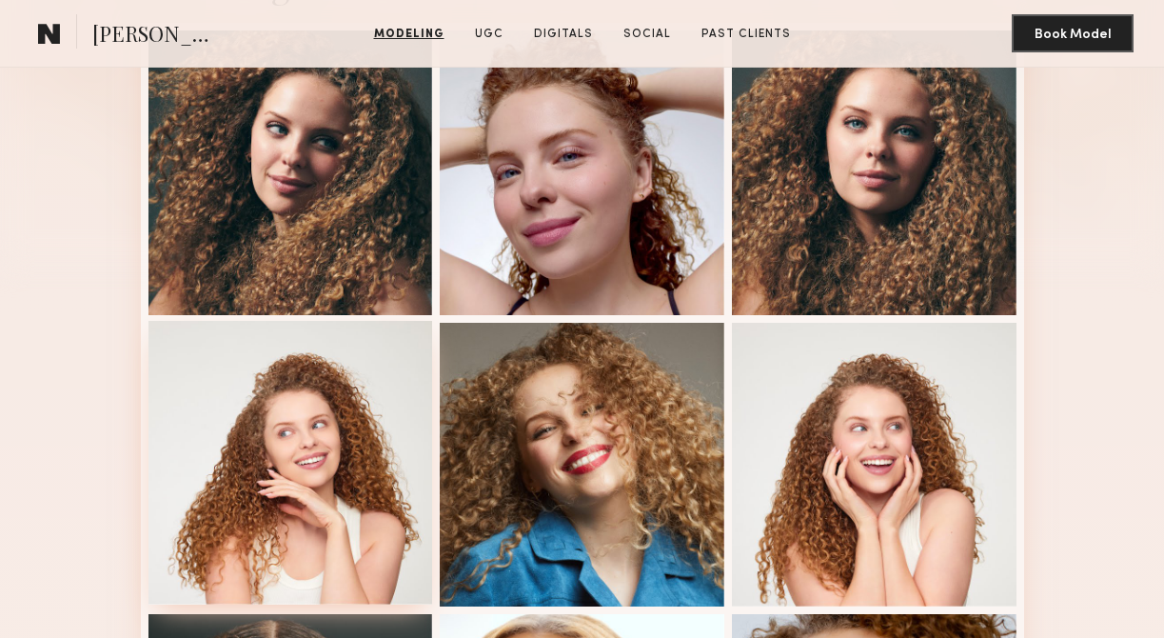
scroll to position [575, 0]
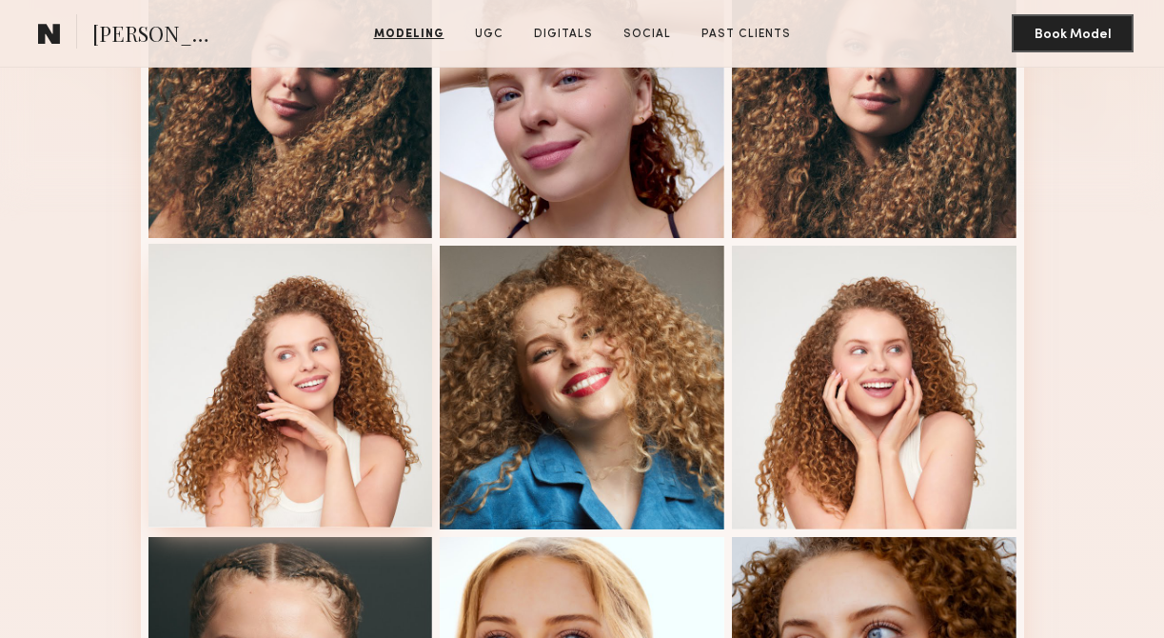
click at [345, 413] on div at bounding box center [290, 386] width 285 height 285
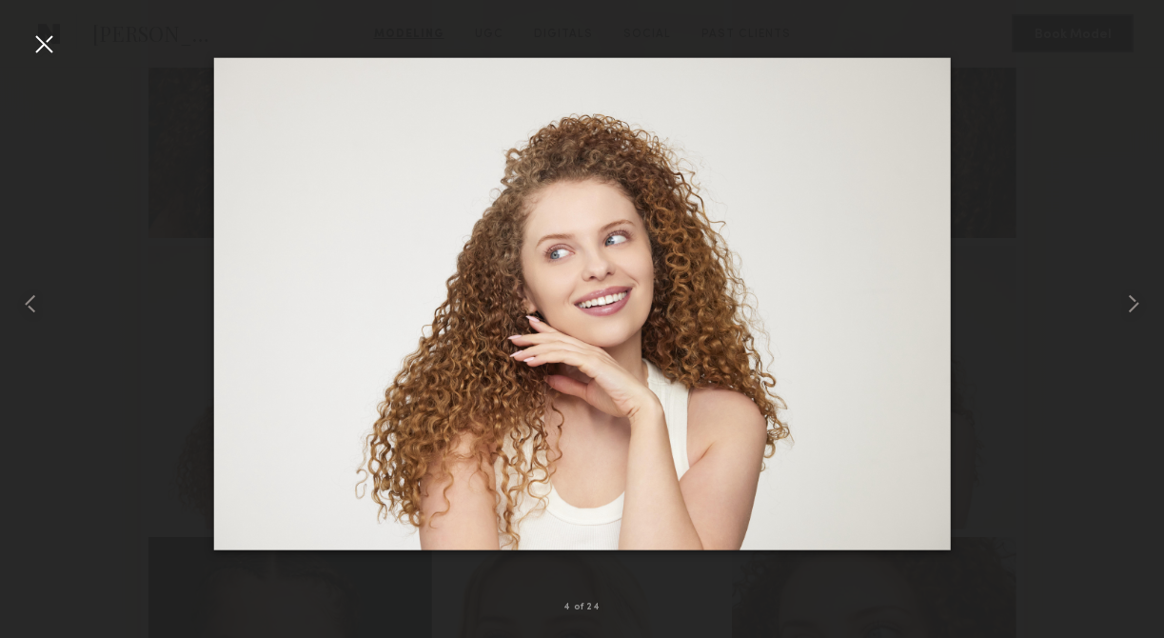
click at [1023, 63] on div at bounding box center [582, 303] width 1164 height 546
click at [51, 43] on div at bounding box center [44, 44] width 30 height 30
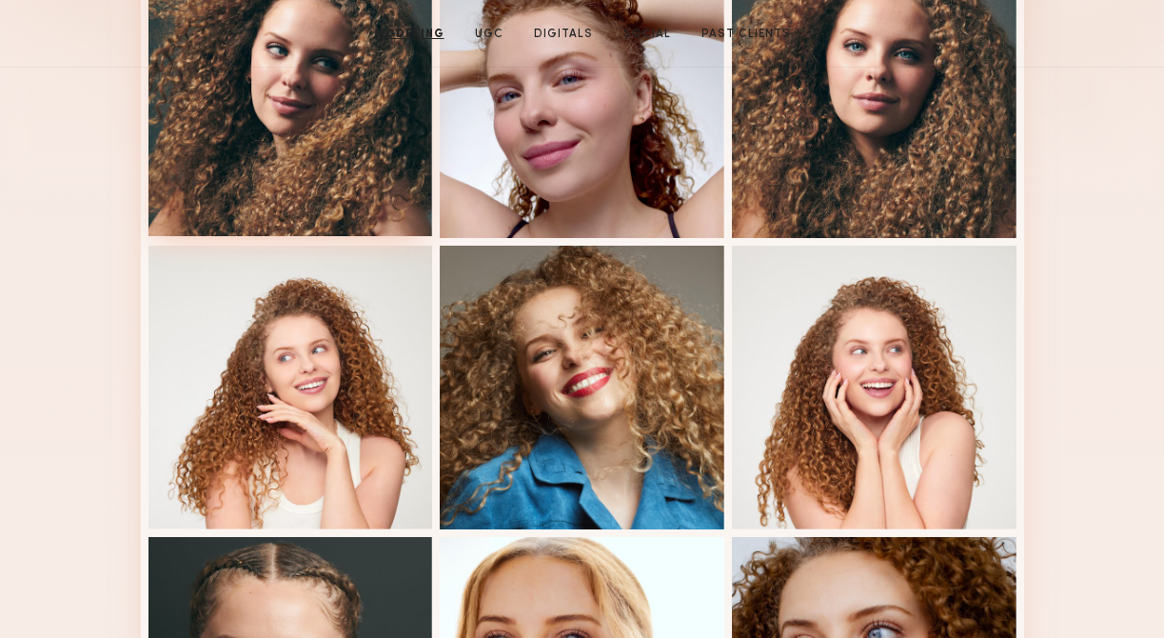
scroll to position [0, 0]
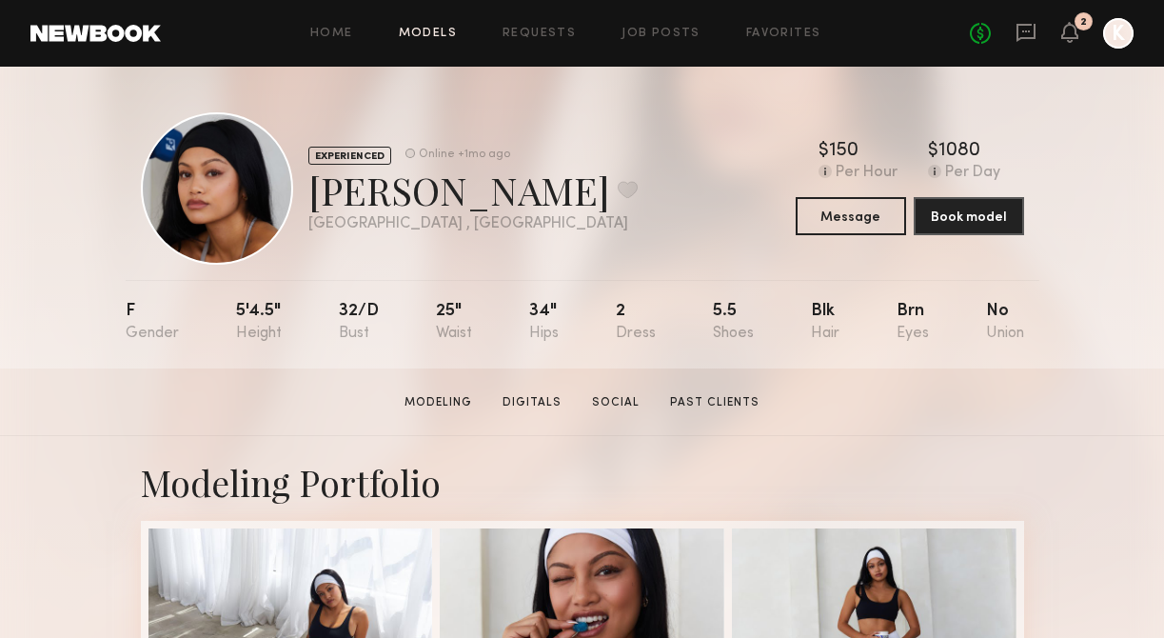
click at [427, 29] on link "Models" at bounding box center [428, 34] width 58 height 12
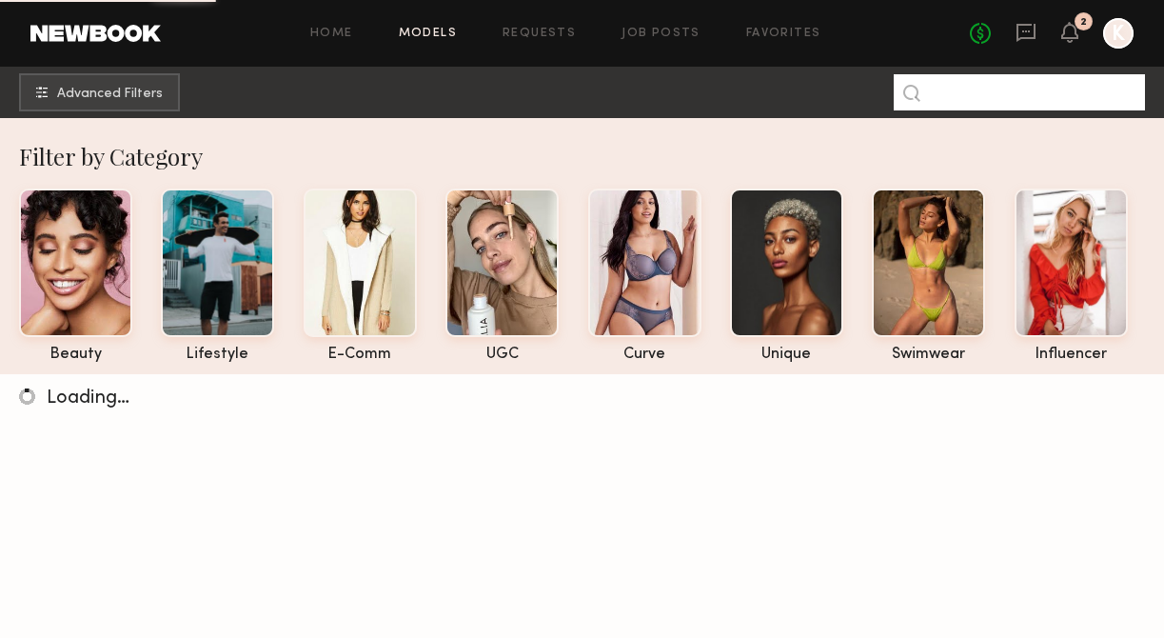
click at [1055, 98] on input at bounding box center [1019, 92] width 251 height 36
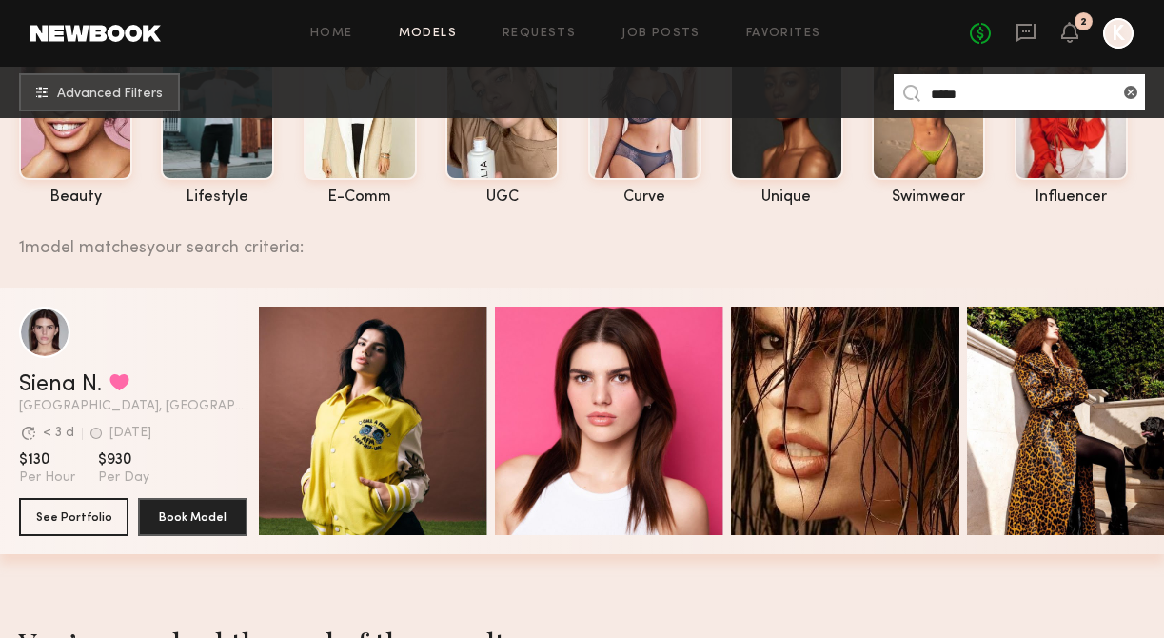
scroll to position [171, 0]
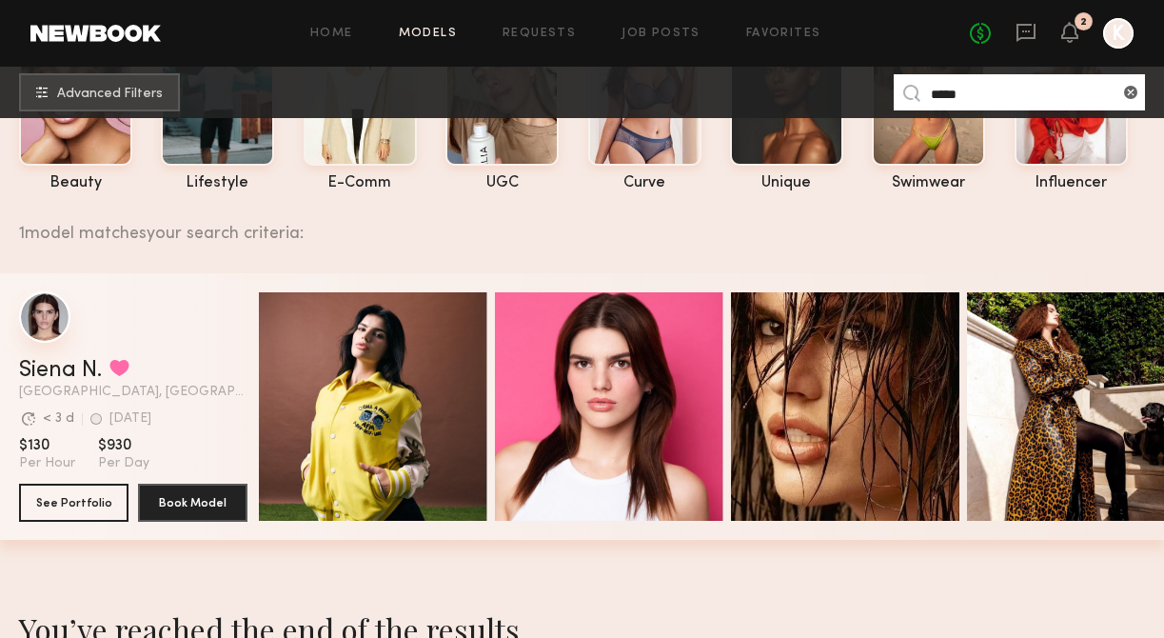
type input "*****"
click at [48, 326] on div "grid" at bounding box center [44, 316] width 51 height 51
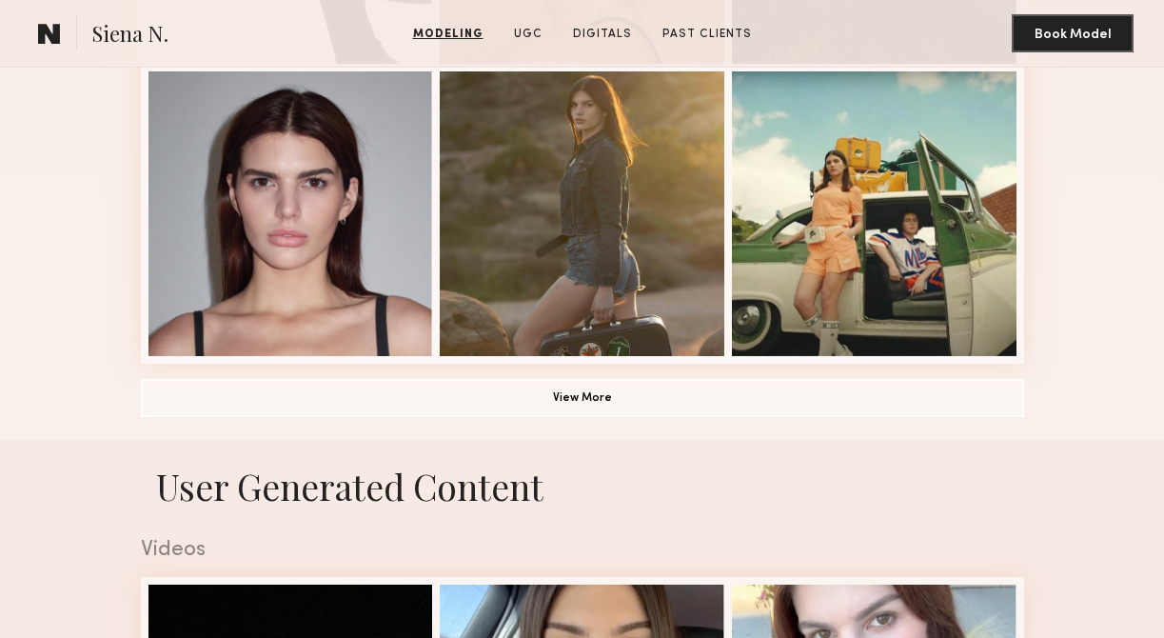
scroll to position [1341, 0]
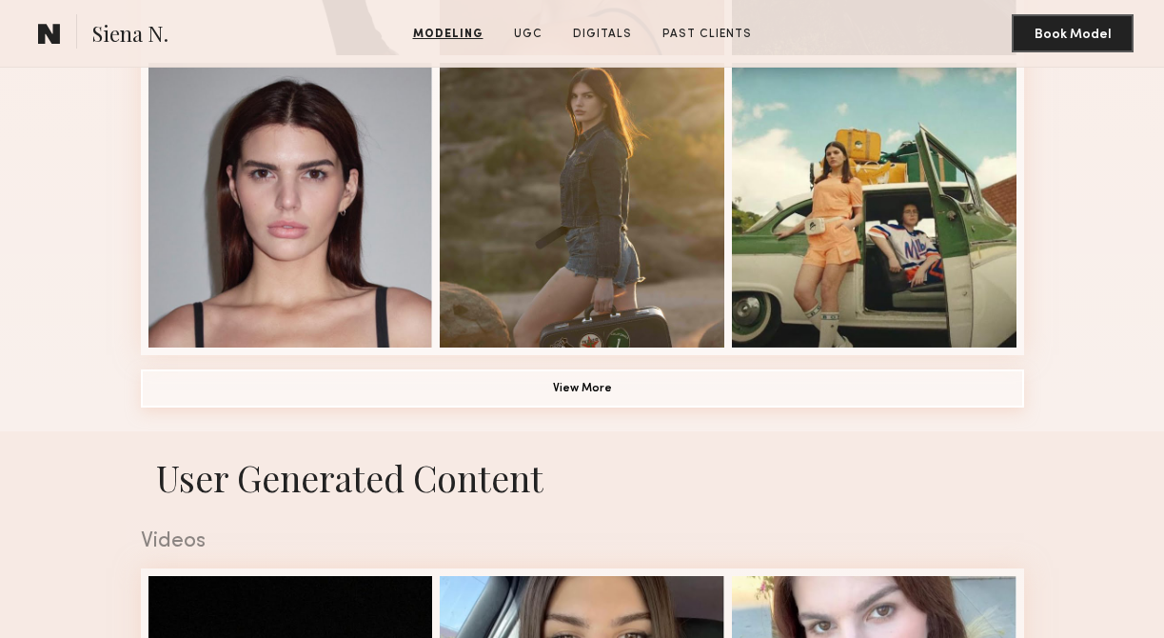
click at [518, 391] on button "View More" at bounding box center [582, 388] width 883 height 38
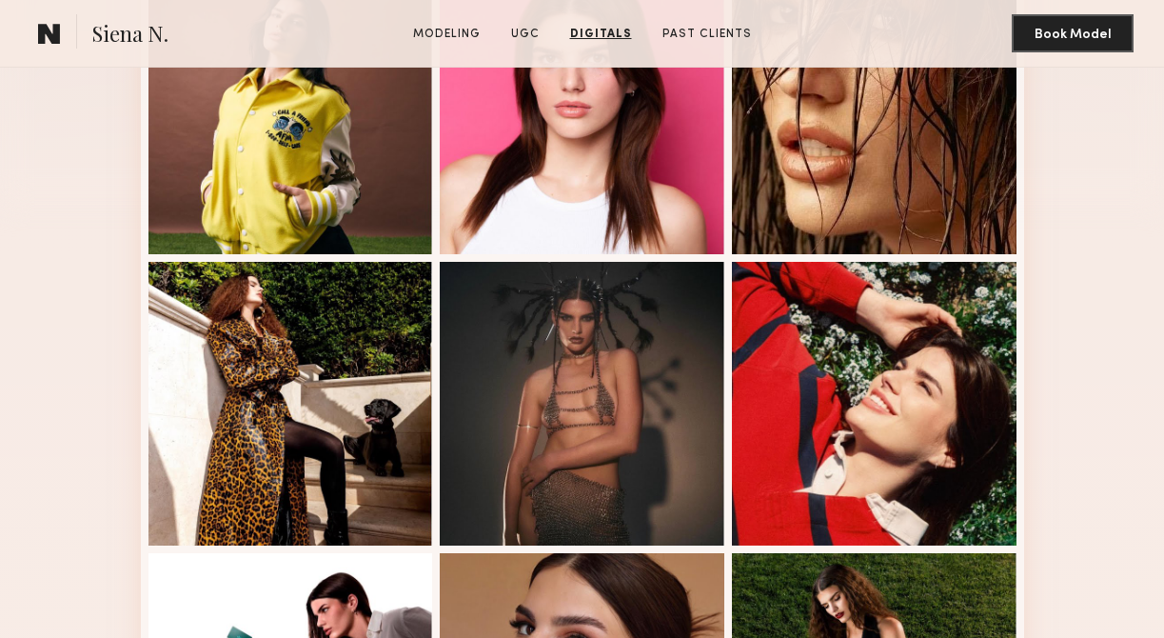
scroll to position [0, 0]
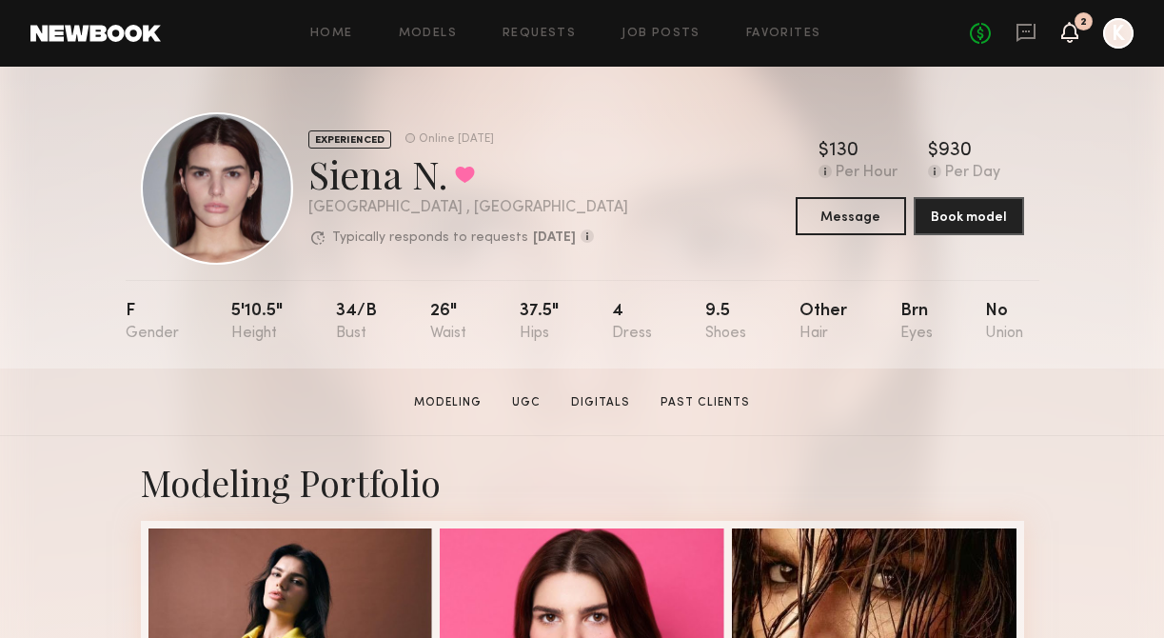
click at [1068, 41] on icon at bounding box center [1070, 41] width 6 height 3
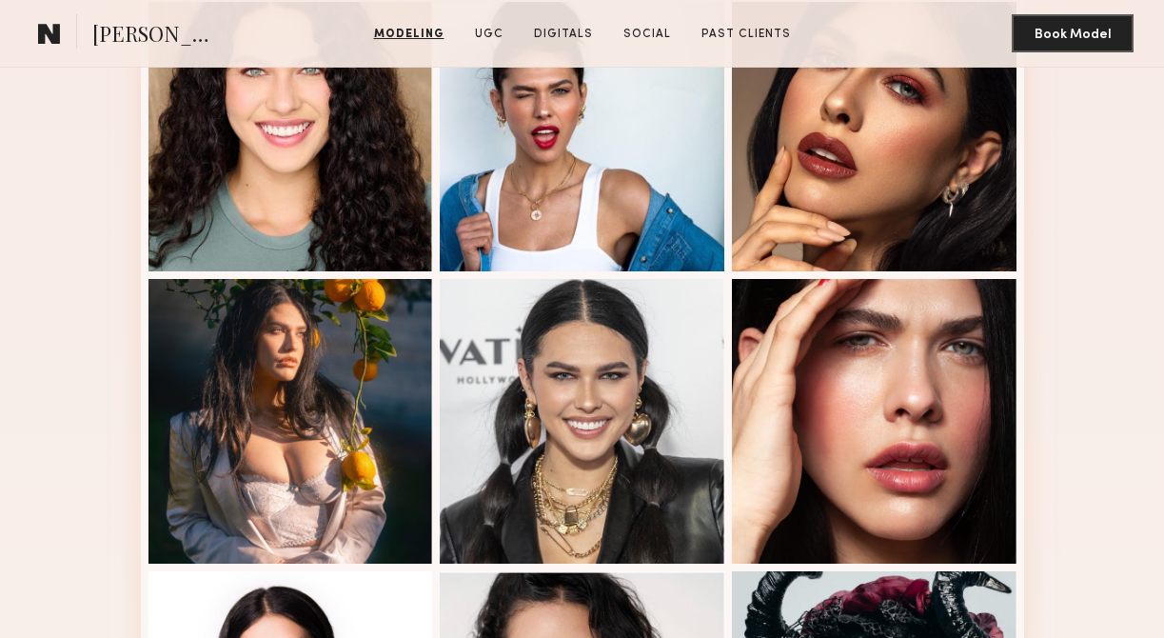
scroll to position [889, 0]
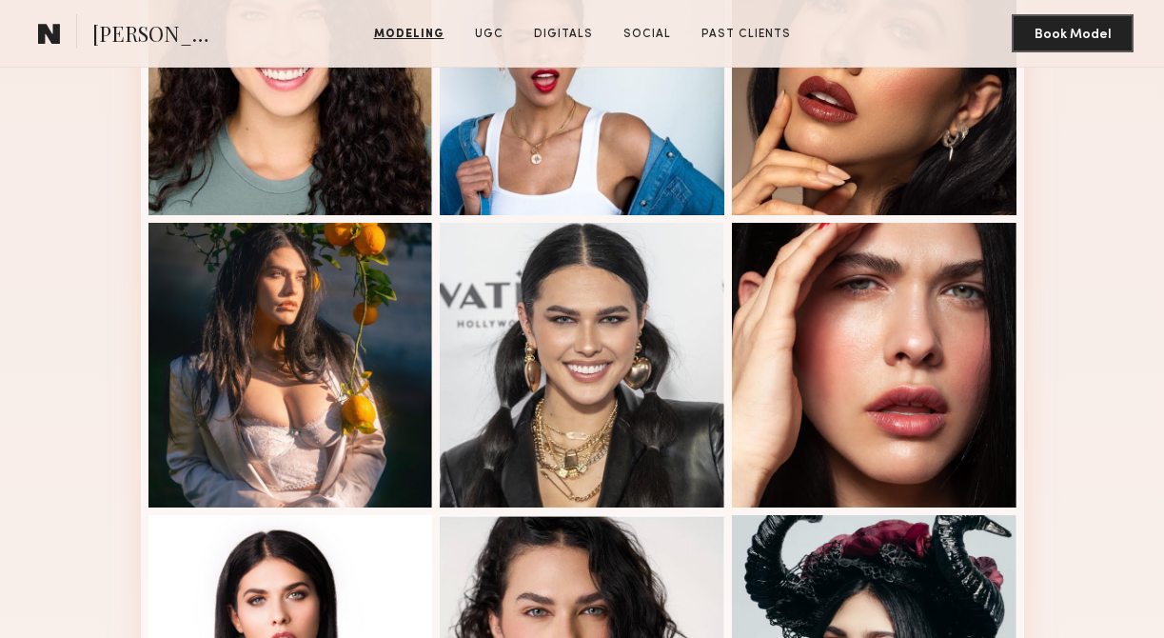
click at [622, 293] on div at bounding box center [582, 365] width 285 height 285
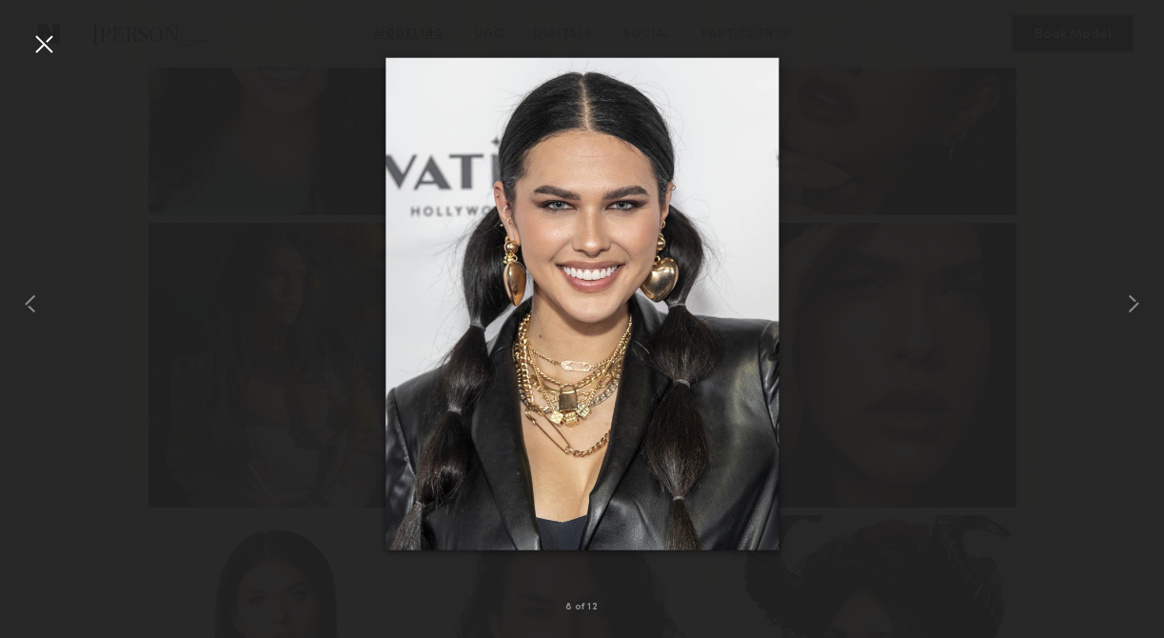
click at [871, 175] on div at bounding box center [582, 303] width 1164 height 546
click at [39, 53] on div at bounding box center [44, 44] width 30 height 30
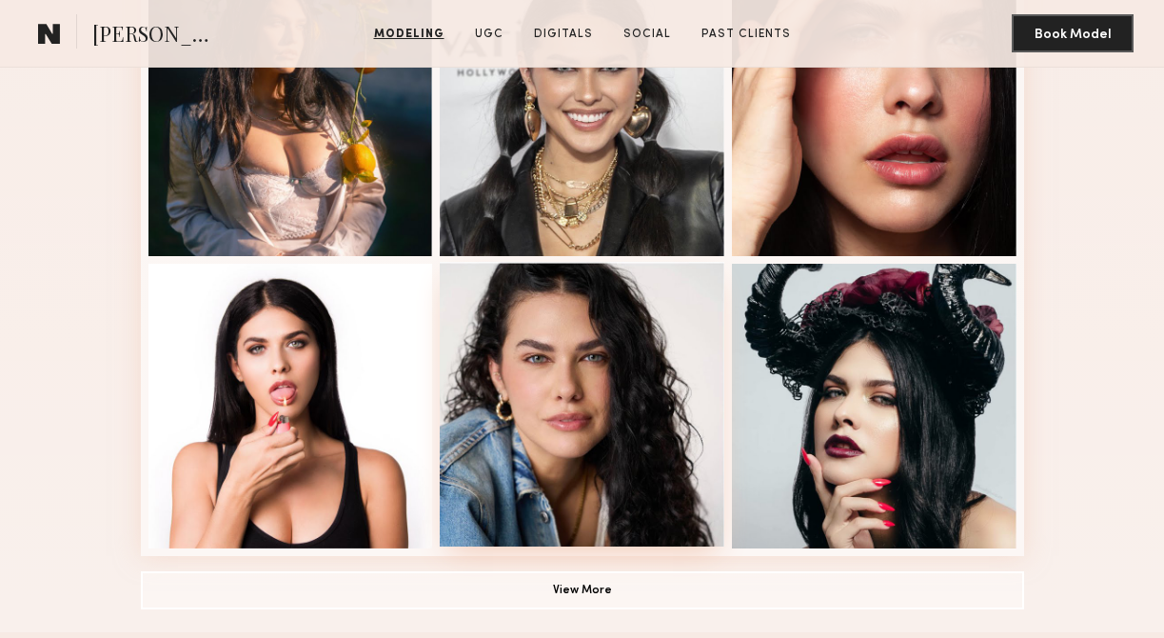
scroll to position [1039, 0]
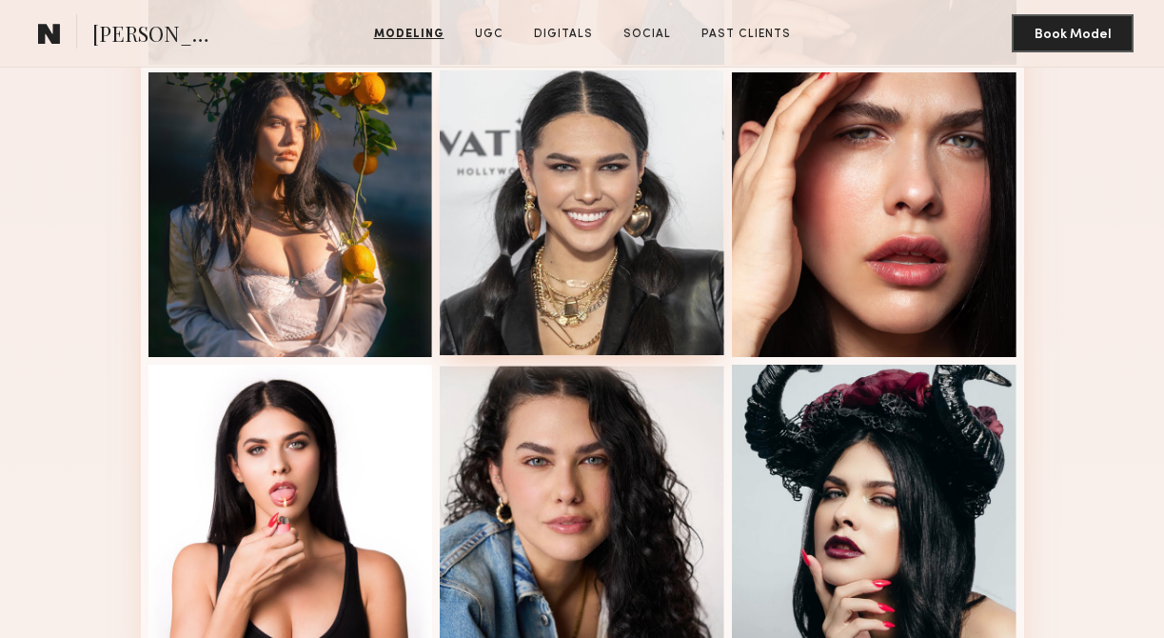
click at [536, 155] on div at bounding box center [582, 212] width 285 height 285
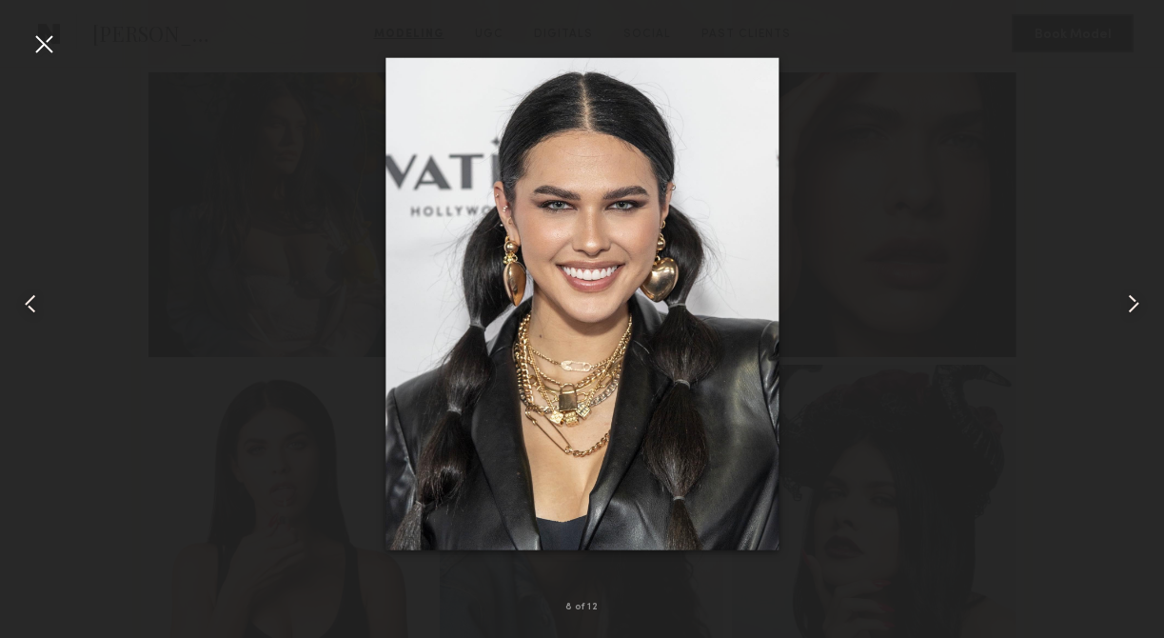
click at [62, 48] on div at bounding box center [582, 303] width 1164 height 546
click at [48, 48] on div at bounding box center [44, 44] width 30 height 30
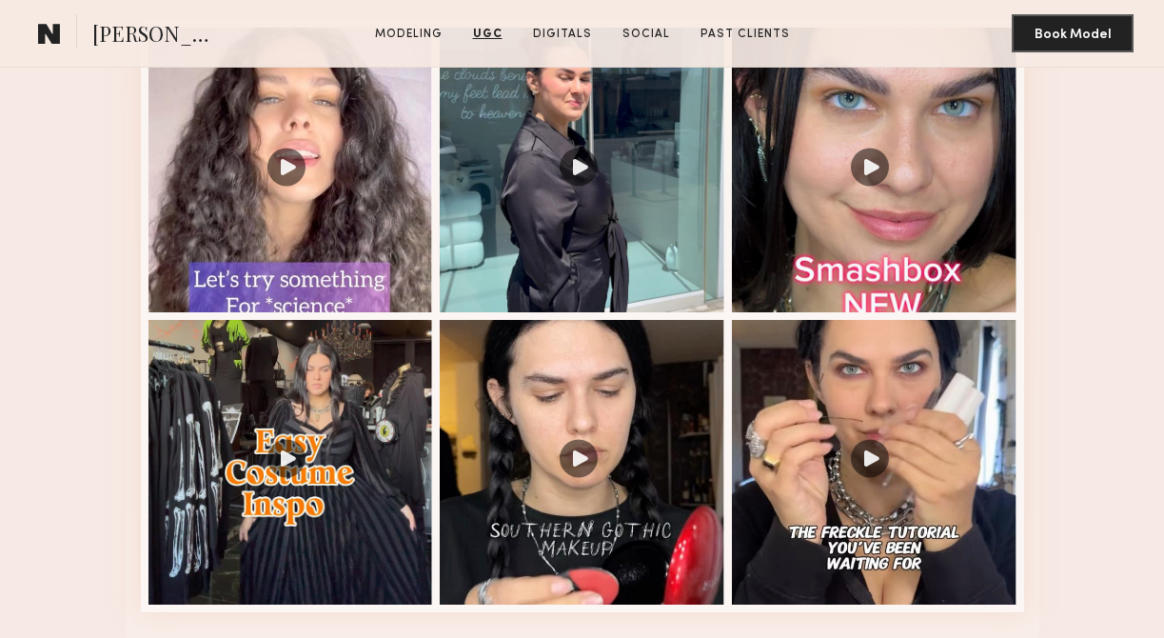
scroll to position [1888, 0]
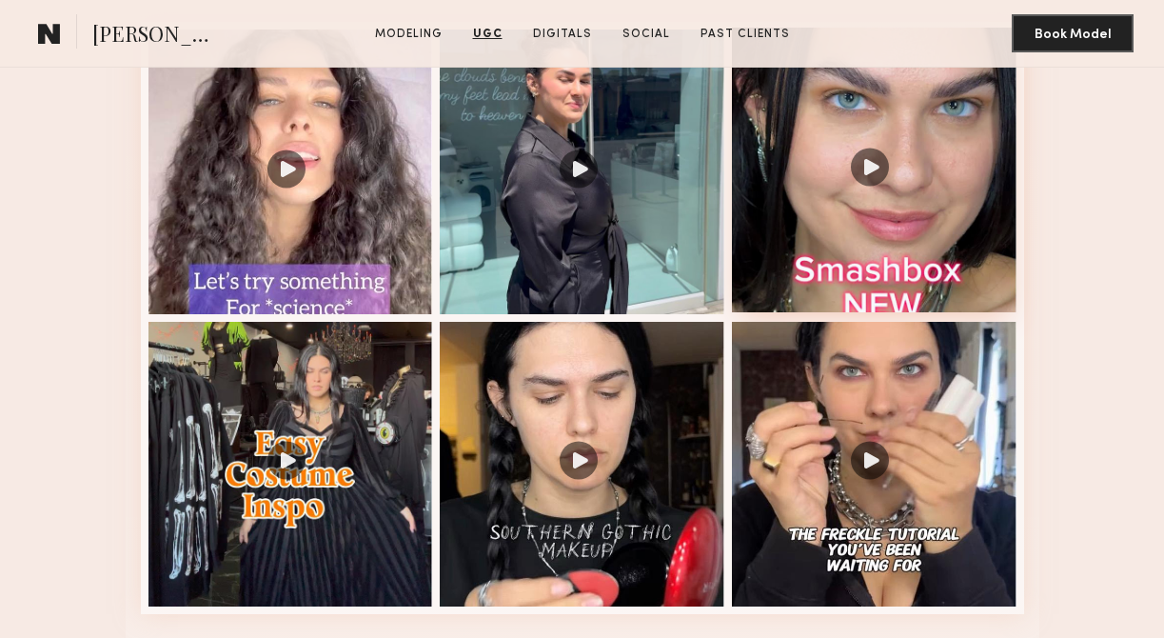
click at [870, 156] on div at bounding box center [874, 170] width 285 height 285
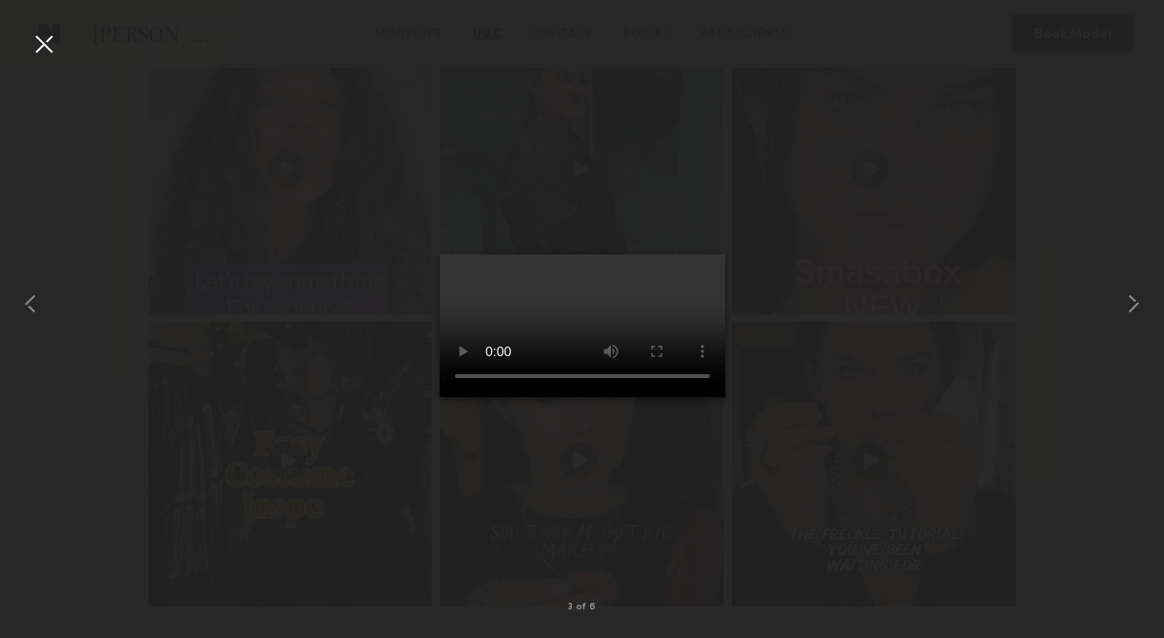
click at [45, 38] on div at bounding box center [44, 44] width 30 height 30
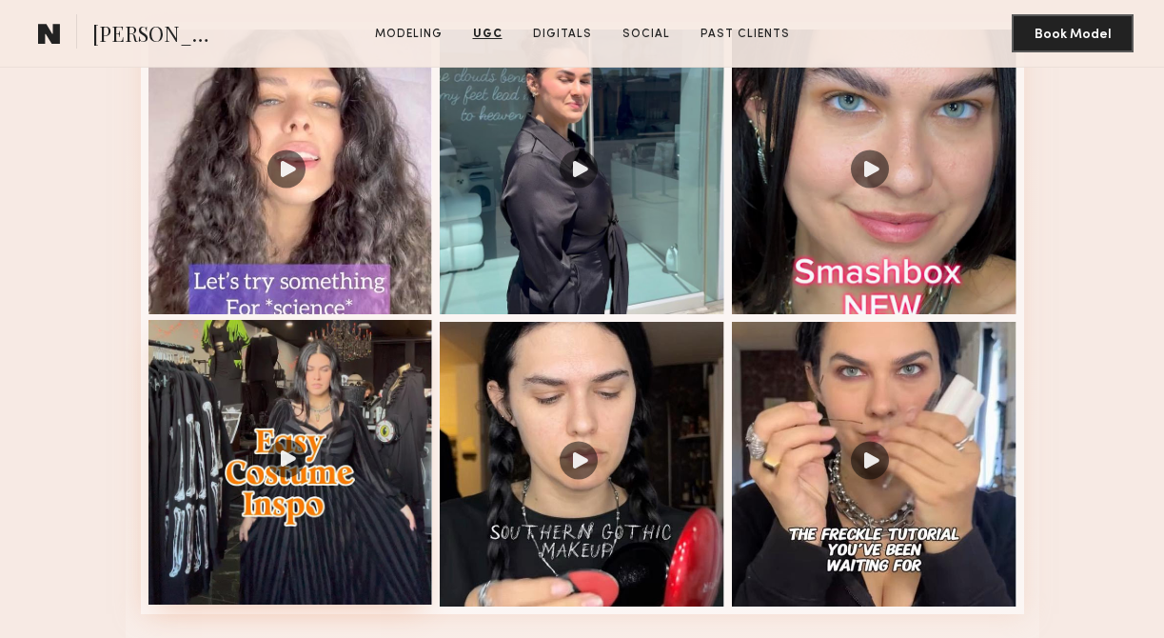
click at [292, 412] on div at bounding box center [290, 462] width 285 height 285
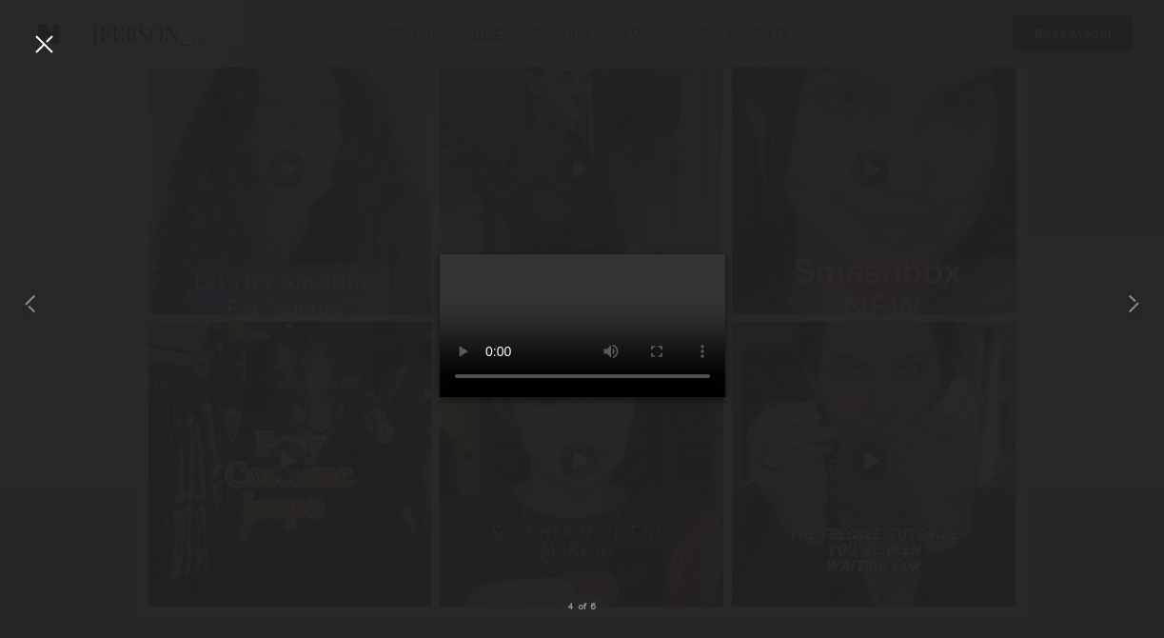
click at [49, 42] on div at bounding box center [44, 44] width 30 height 30
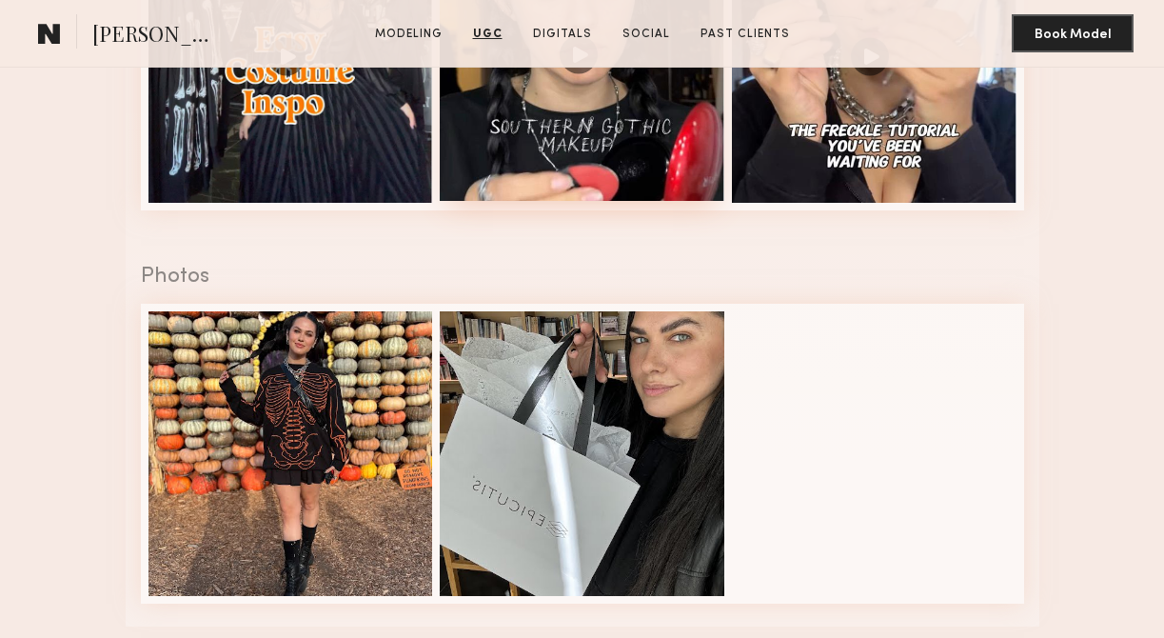
scroll to position [2323, 0]
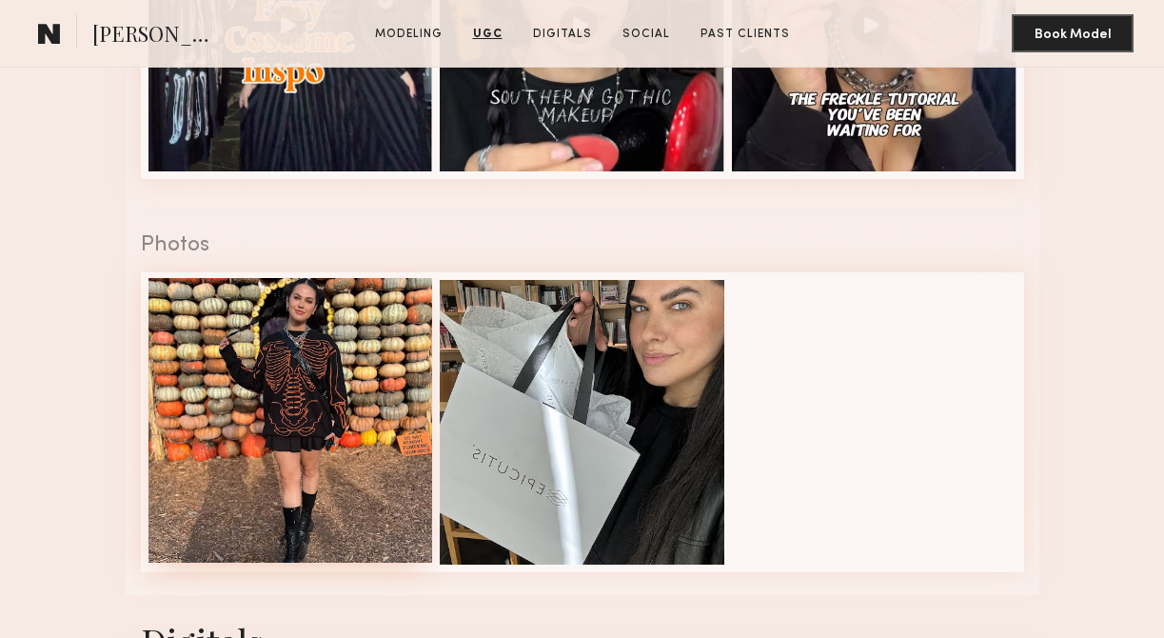
click at [278, 415] on div at bounding box center [290, 420] width 285 height 285
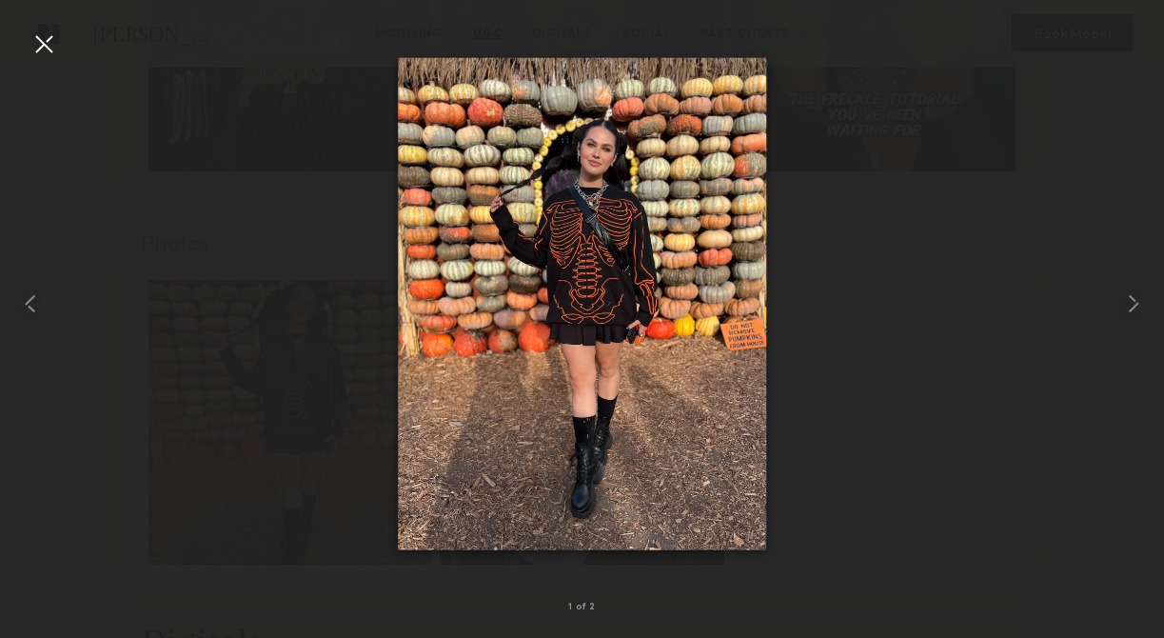
click at [44, 43] on div at bounding box center [44, 44] width 30 height 30
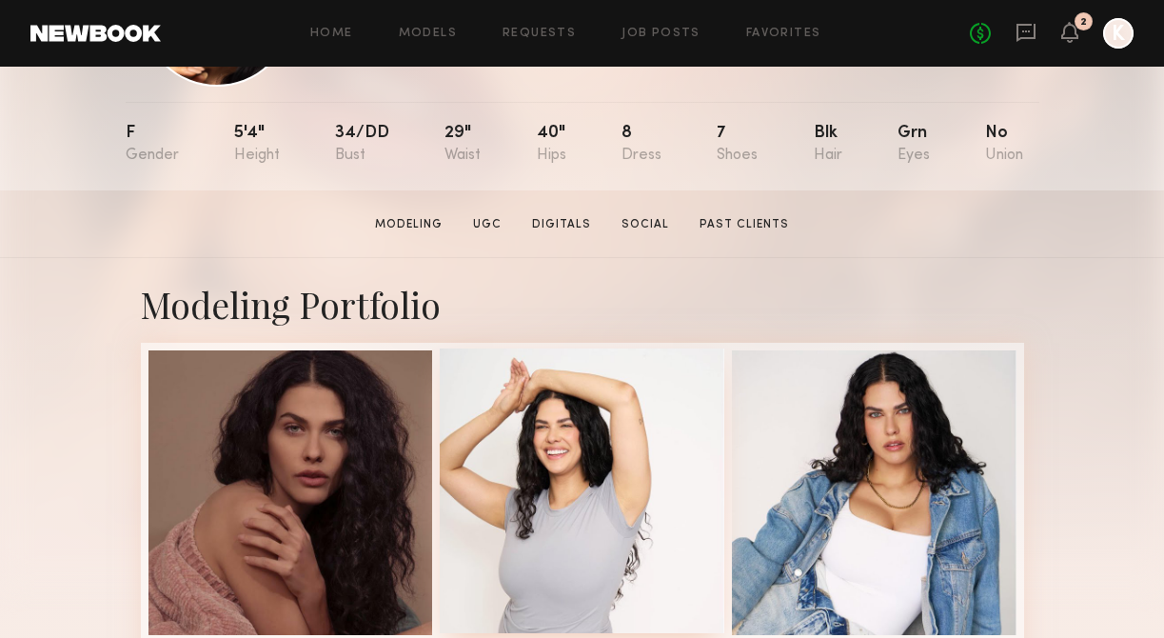
scroll to position [183, 0]
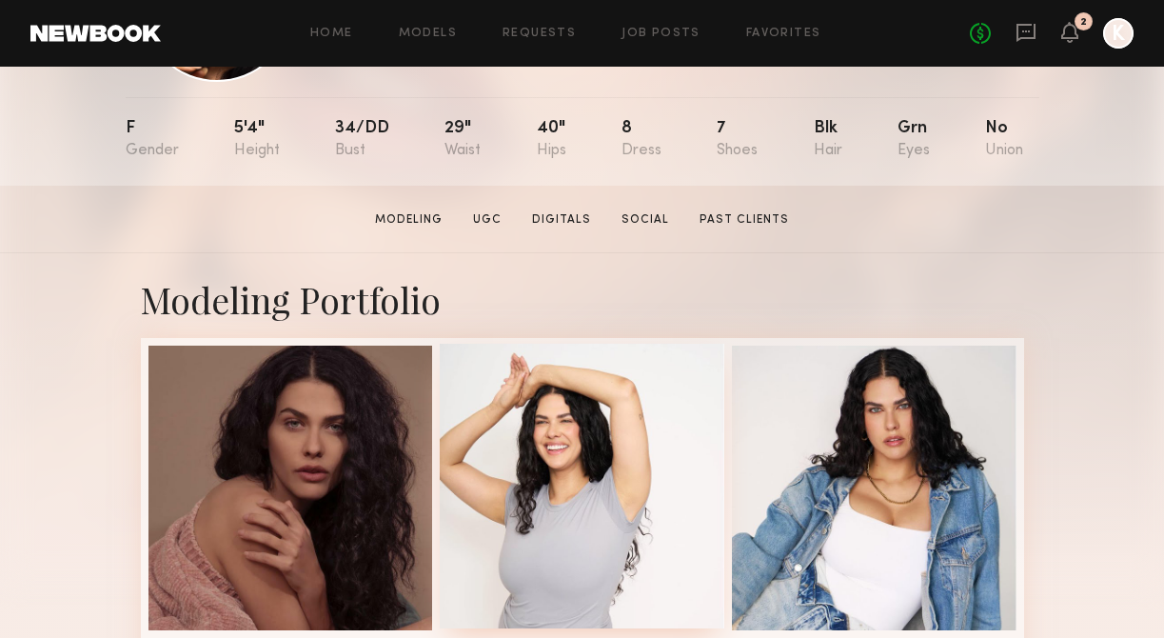
click at [575, 486] on div at bounding box center [582, 486] width 285 height 285
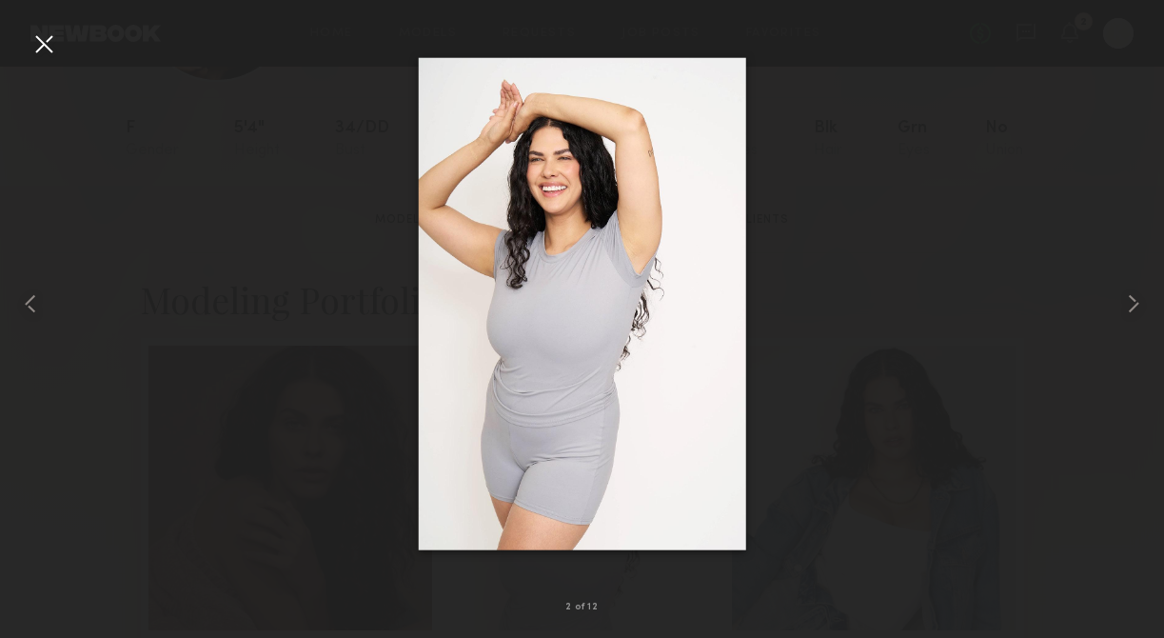
click at [46, 49] on div at bounding box center [44, 44] width 30 height 30
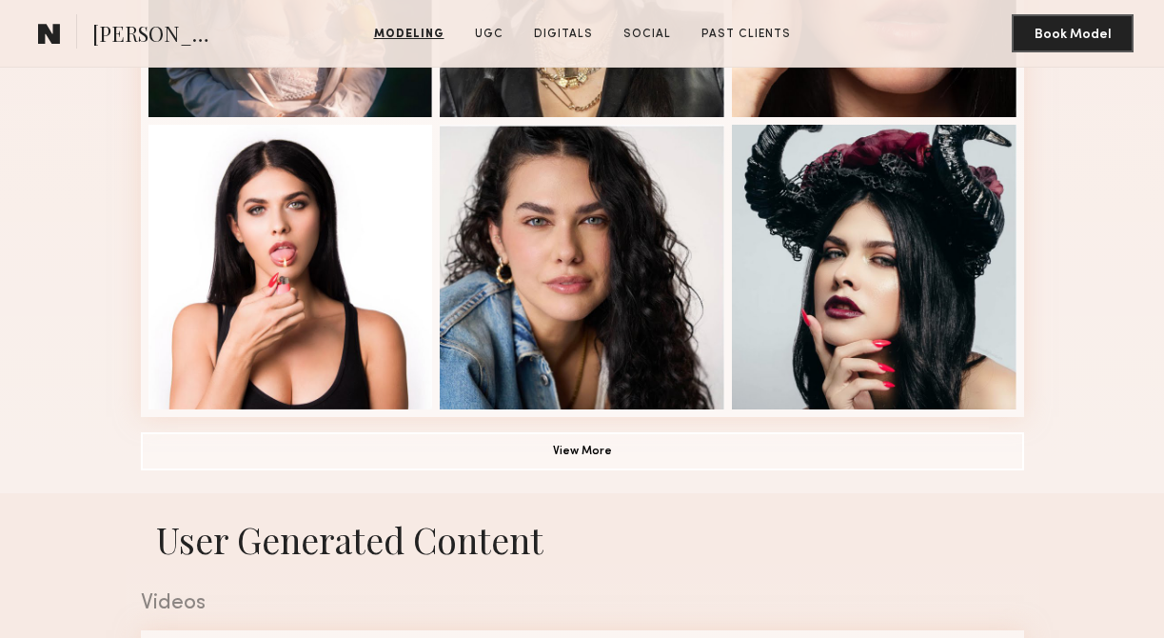
scroll to position [1280, 0]
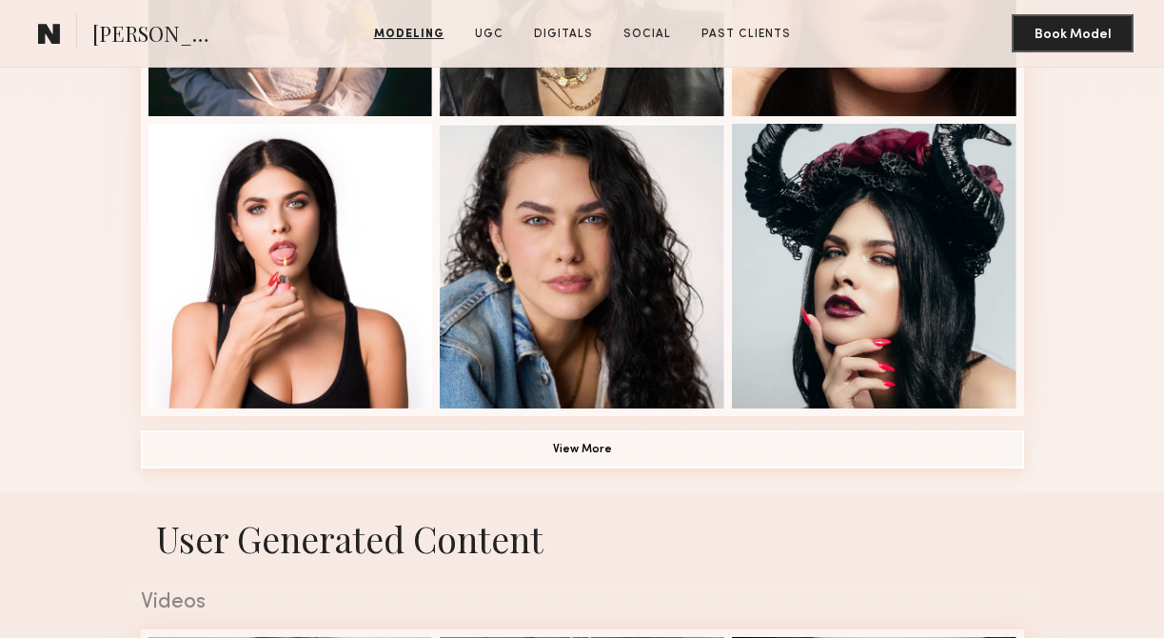
click at [454, 467] on button "View More" at bounding box center [582, 449] width 883 height 38
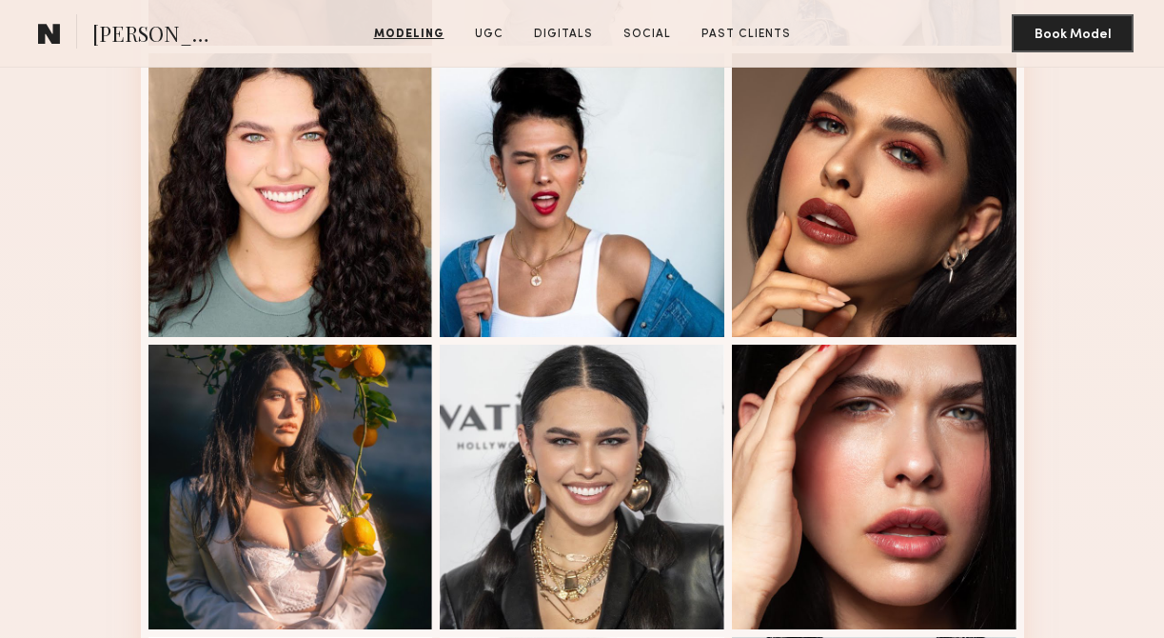
scroll to position [248, 0]
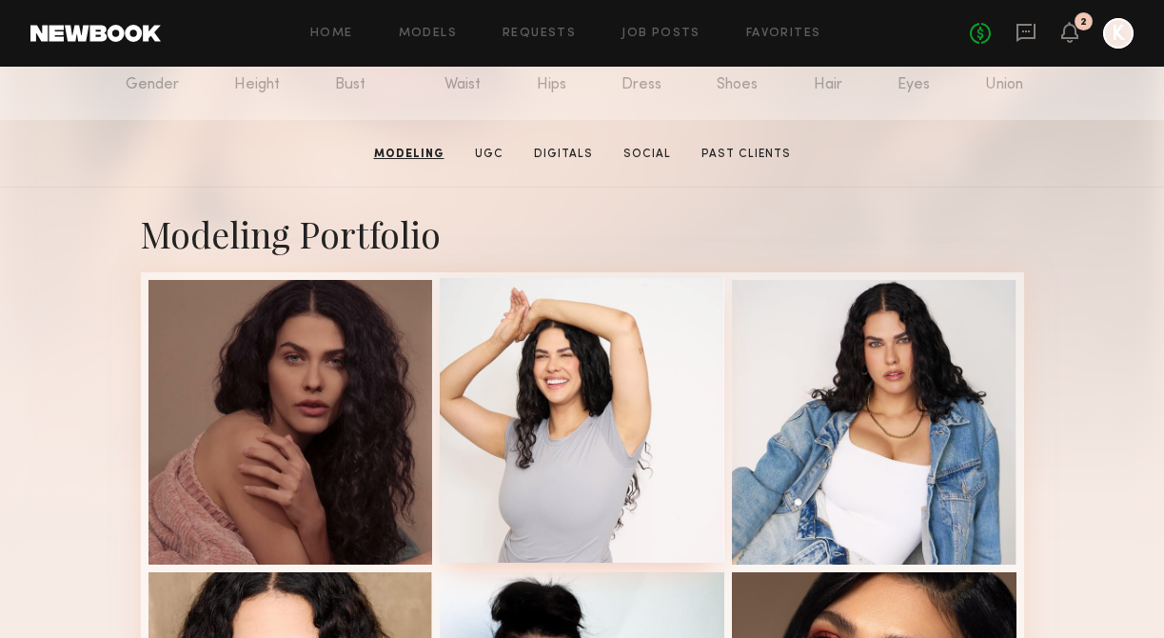
click at [538, 433] on div at bounding box center [582, 420] width 285 height 285
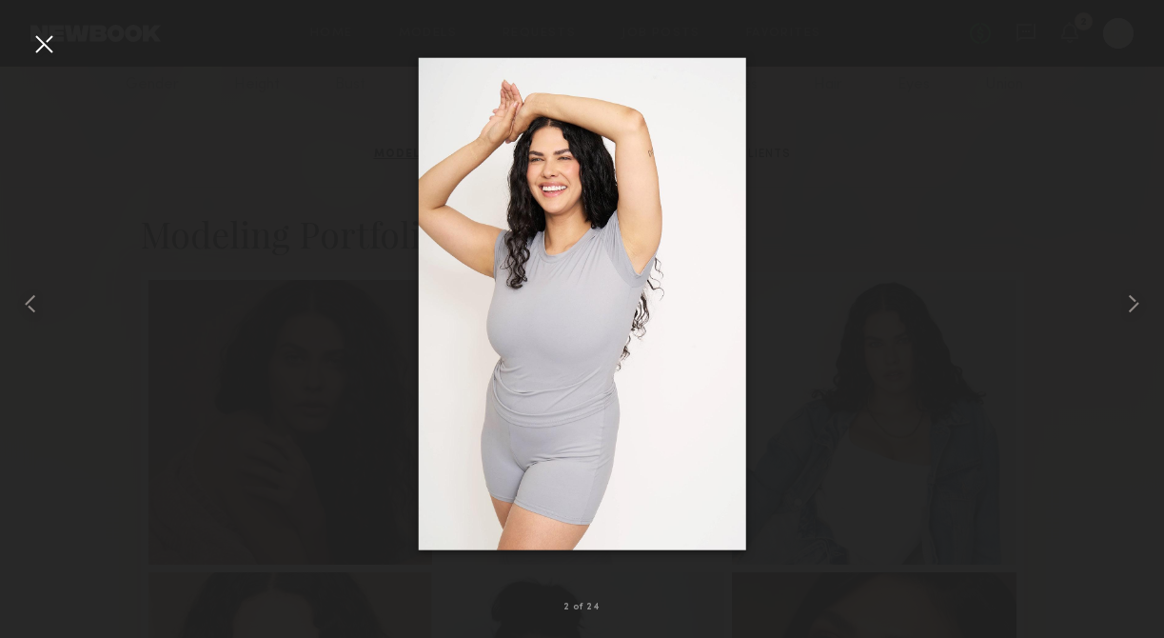
click at [45, 47] on div at bounding box center [44, 44] width 30 height 30
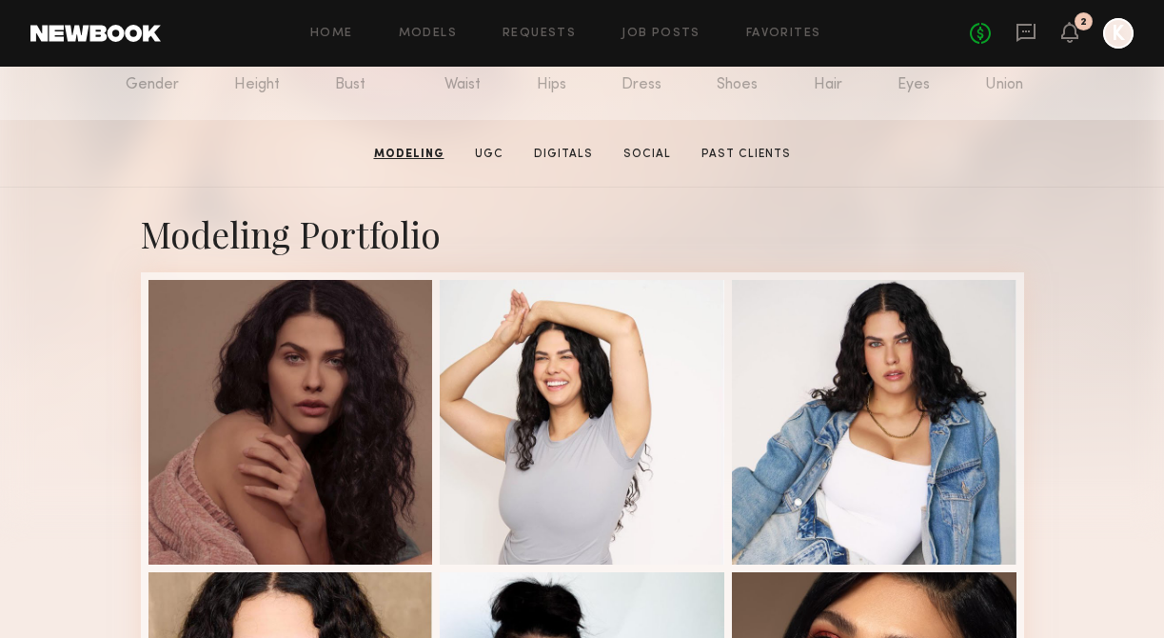
scroll to position [0, 0]
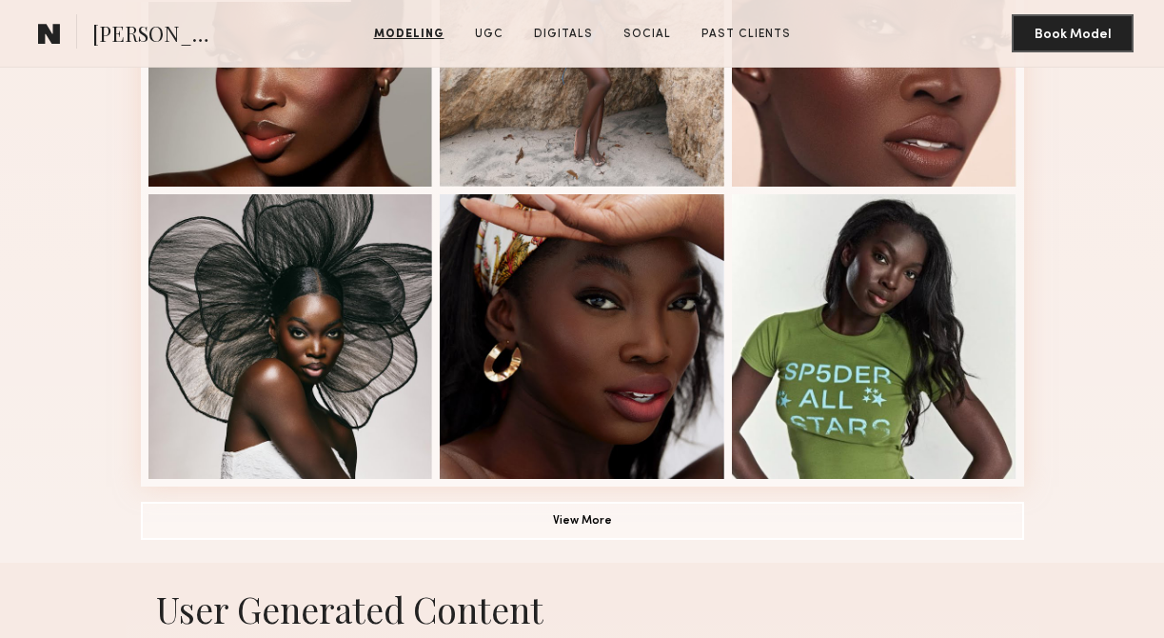
scroll to position [1206, 0]
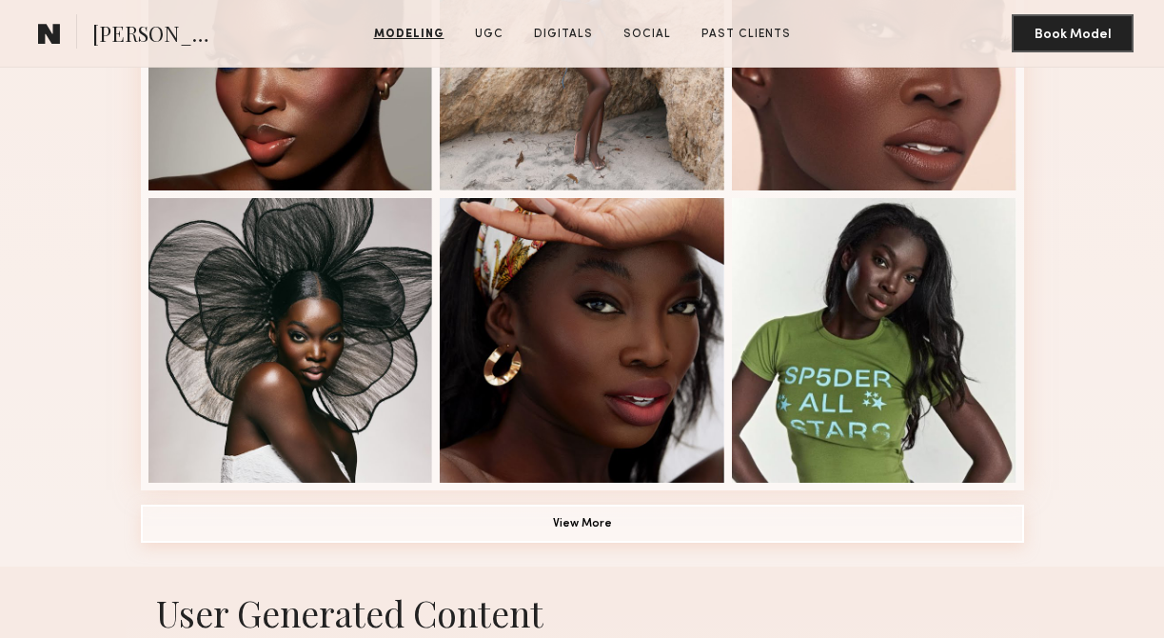
click at [534, 511] on button "View More" at bounding box center [582, 523] width 883 height 38
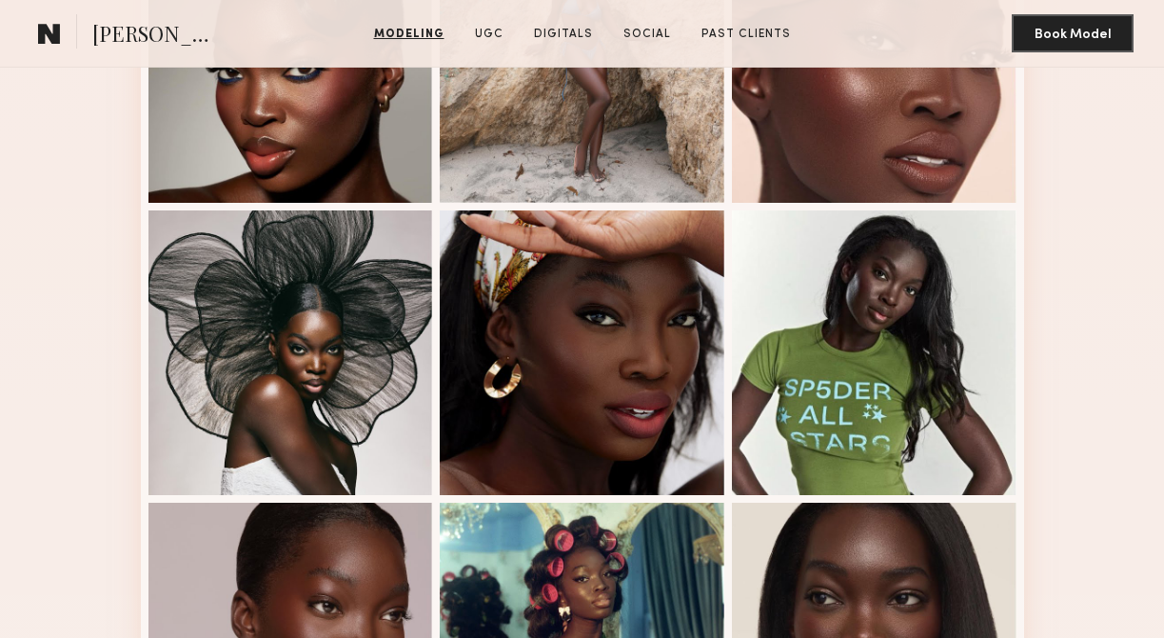
scroll to position [349, 0]
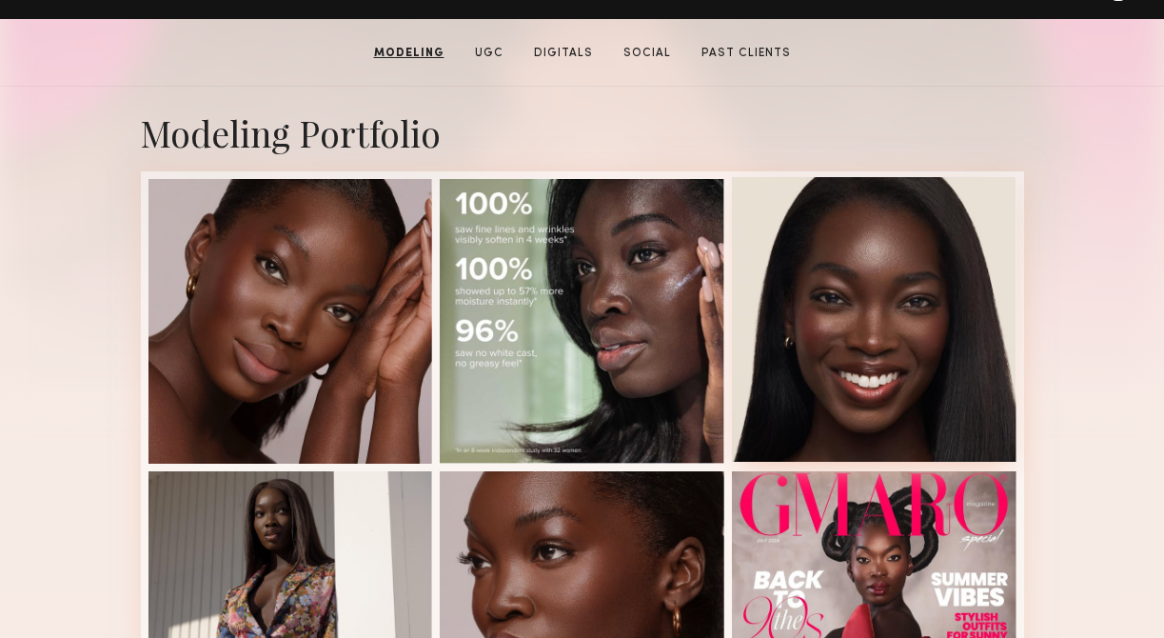
click at [830, 340] on div at bounding box center [874, 319] width 285 height 285
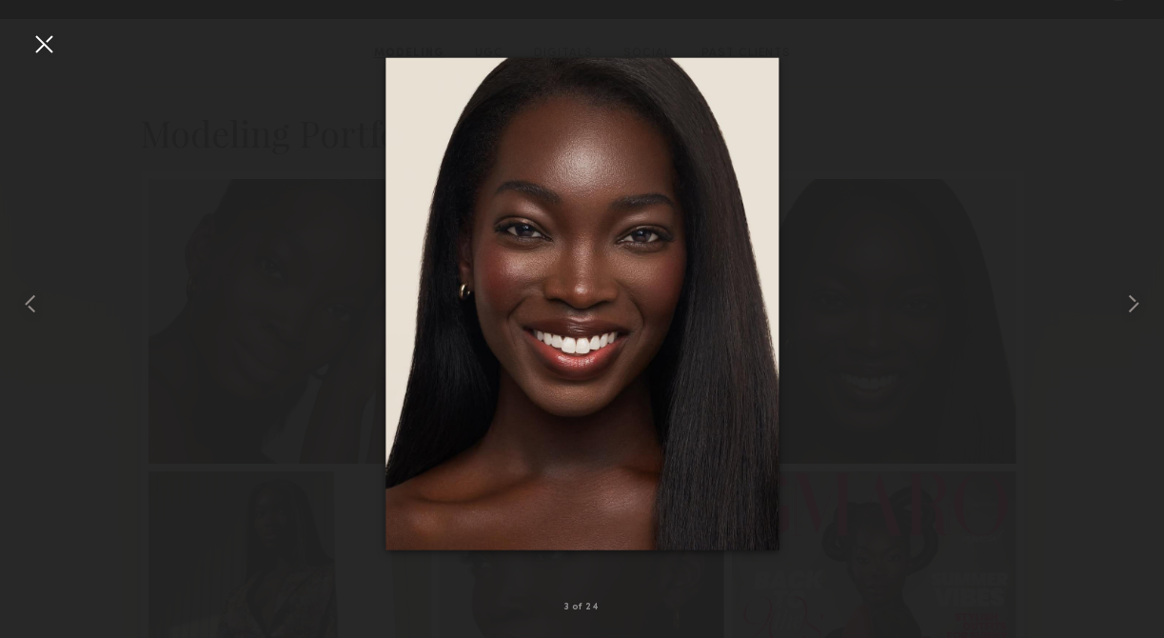
click at [1036, 158] on div at bounding box center [582, 303] width 1164 height 546
click at [59, 48] on div at bounding box center [582, 303] width 1164 height 546
click at [44, 43] on div at bounding box center [44, 44] width 30 height 30
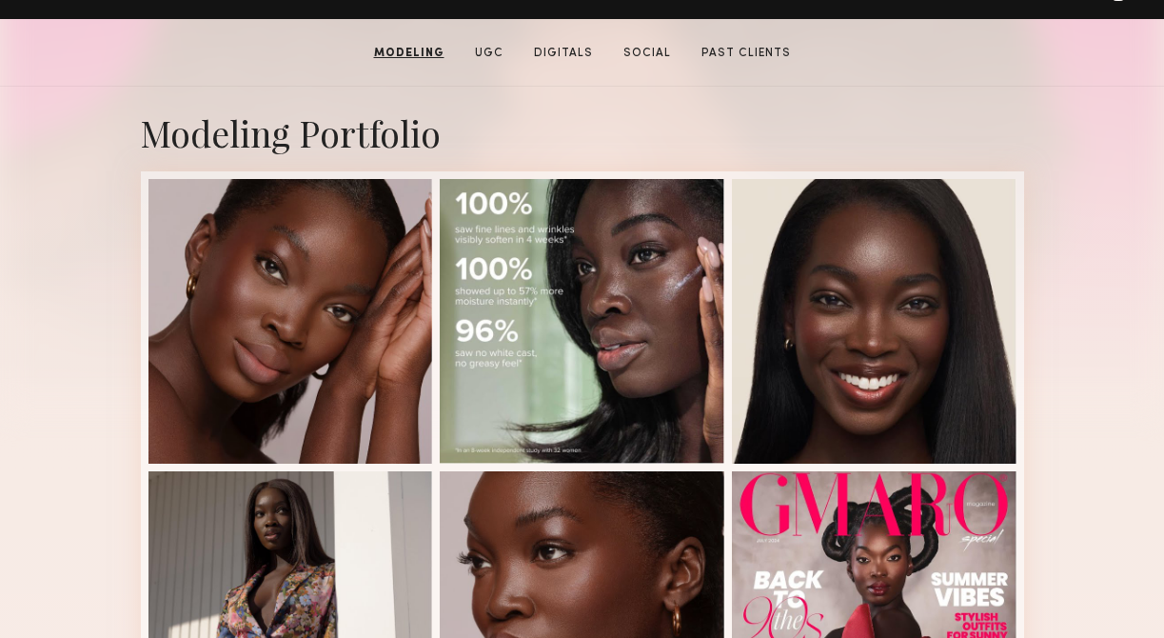
scroll to position [0, 0]
